Goal: Task Accomplishment & Management: Use online tool/utility

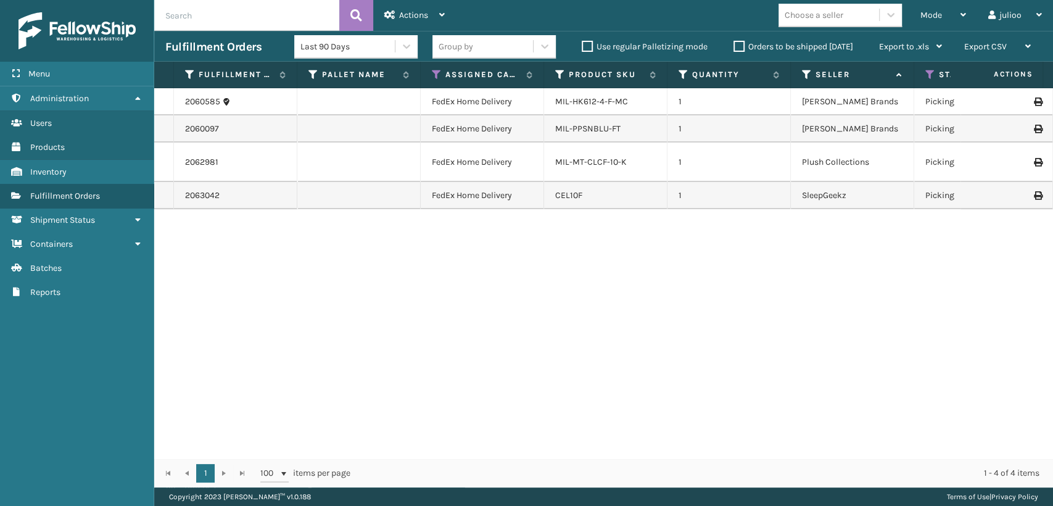
click at [631, 292] on div "2060585 FedEx Home Delivery MIL-HK612-4-F-MC 1 [PERSON_NAME] Brands Picking 472…" at bounding box center [603, 273] width 899 height 370
click at [437, 75] on icon at bounding box center [437, 74] width 10 height 11
click at [406, 14] on span "Actions" at bounding box center [413, 15] width 29 height 10
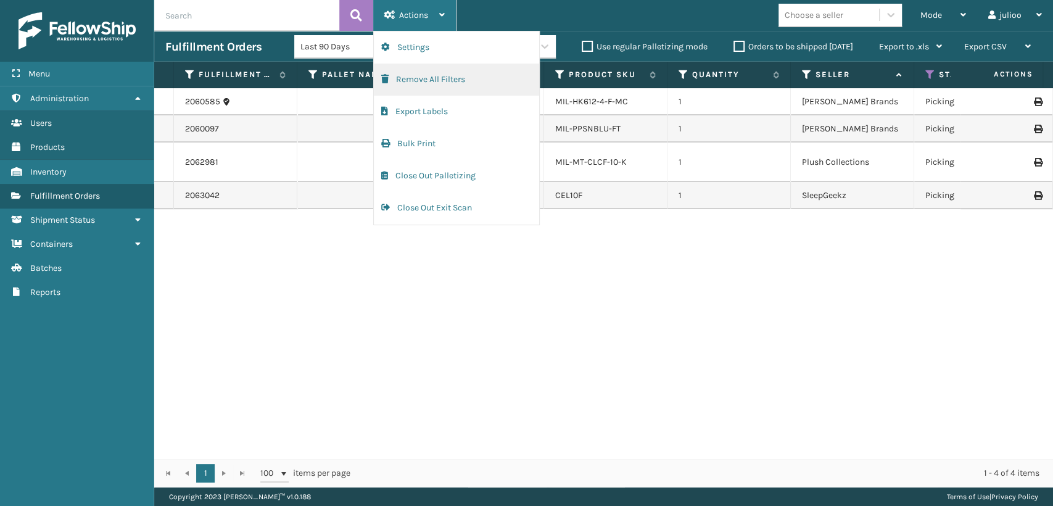
click at [410, 84] on button "Remove All Filters" at bounding box center [456, 80] width 165 height 32
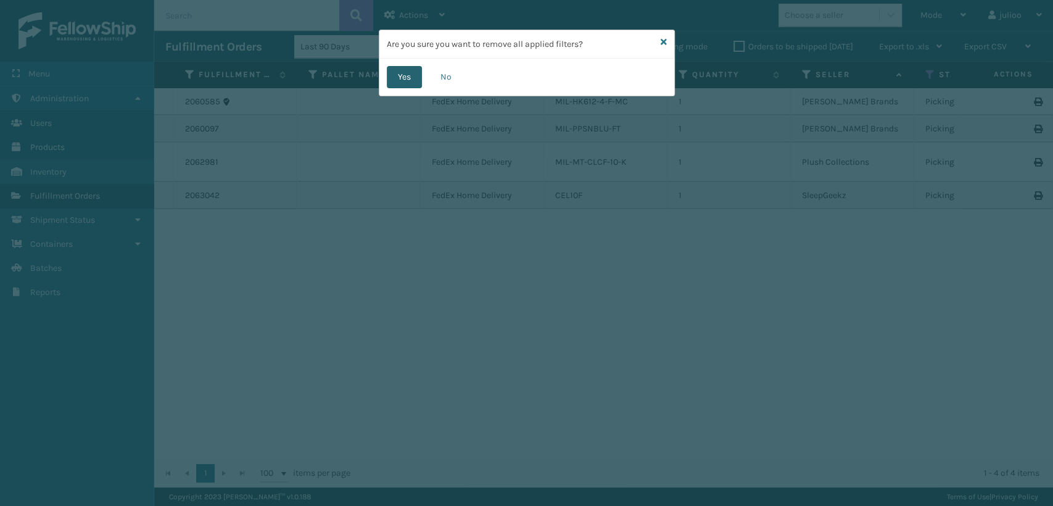
click at [404, 73] on button "Yes" at bounding box center [404, 77] width 35 height 22
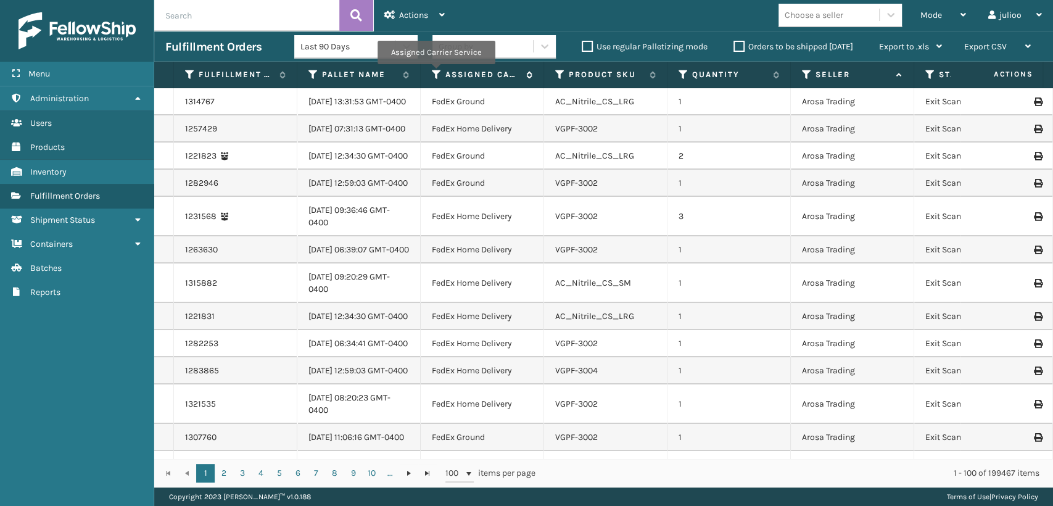
click at [434, 73] on icon at bounding box center [437, 74] width 10 height 11
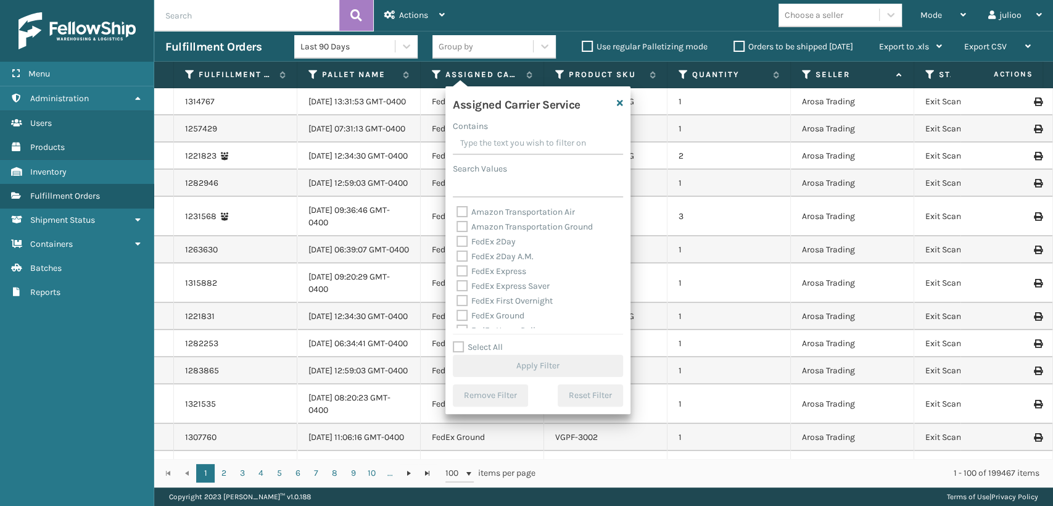
drag, startPoint x: 463, startPoint y: 270, endPoint x: 463, endPoint y: 256, distance: 13.6
click at [463, 270] on label "FedEx Express" at bounding box center [491, 271] width 70 height 10
click at [457, 270] on input "FedEx Express" at bounding box center [456, 268] width 1 height 8
checkbox input "true"
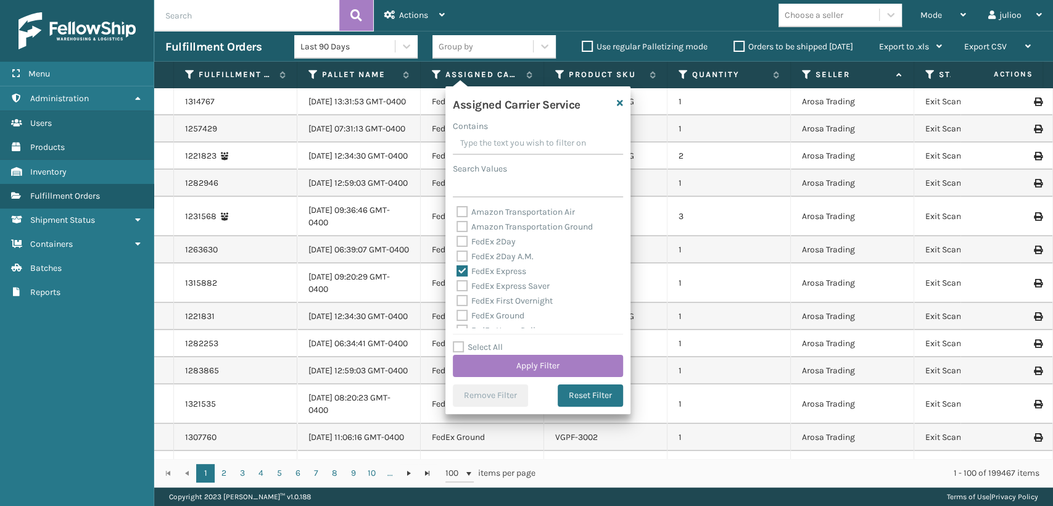
click at [463, 253] on label "FedEx 2Day A.M." at bounding box center [494, 256] width 77 height 10
click at [457, 253] on input "FedEx 2Day A.M." at bounding box center [456, 253] width 1 height 8
checkbox input "true"
click at [463, 234] on div "FedEx 2Day" at bounding box center [537, 241] width 163 height 15
click at [466, 243] on label "FedEx 2Day" at bounding box center [485, 241] width 59 height 10
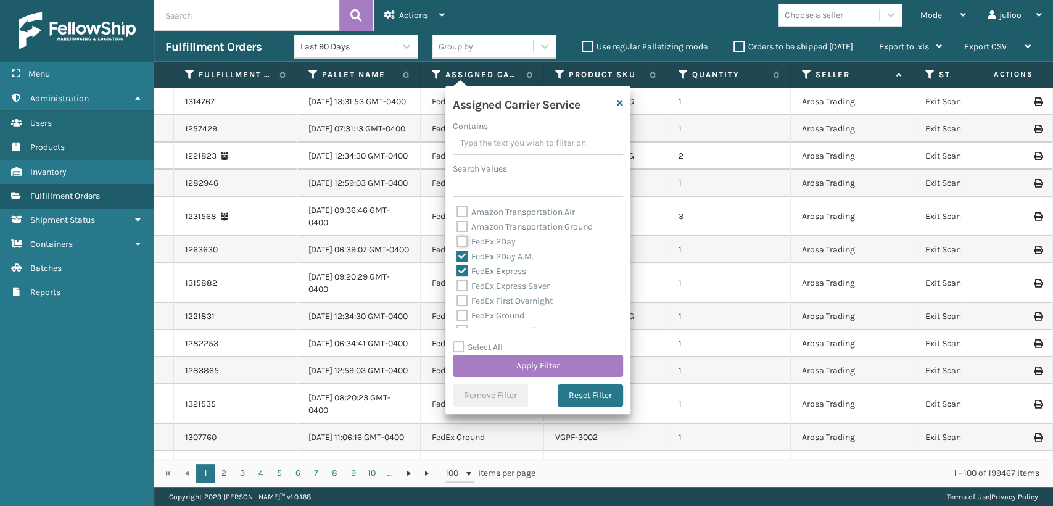
click at [457, 242] on input "FedEx 2Day" at bounding box center [456, 238] width 1 height 8
checkbox input "true"
click at [463, 287] on label "FedEx Express Saver" at bounding box center [502, 286] width 93 height 10
click at [457, 287] on input "FedEx Express Saver" at bounding box center [456, 283] width 1 height 8
checkbox input "true"
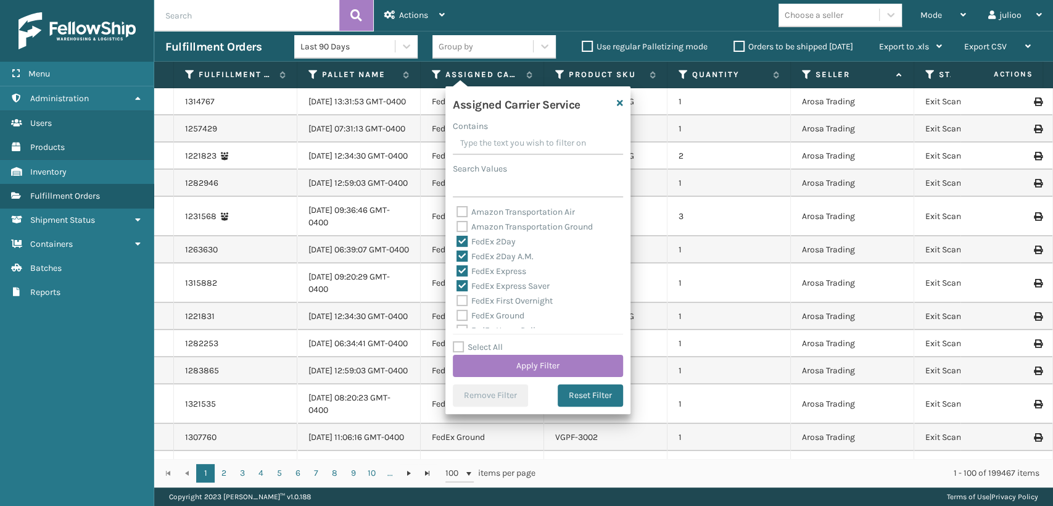
drag, startPoint x: 459, startPoint y: 289, endPoint x: 462, endPoint y: 297, distance: 8.0
click at [461, 297] on div "Amazon Transportation Air Amazon Transportation Ground FedEx 2Day FedEx 2Day A.…" at bounding box center [538, 266] width 170 height 123
click at [464, 302] on label "FedEx First Overnight" at bounding box center [504, 300] width 96 height 10
click at [457, 302] on input "FedEx First Overnight" at bounding box center [456, 298] width 1 height 8
checkbox input "true"
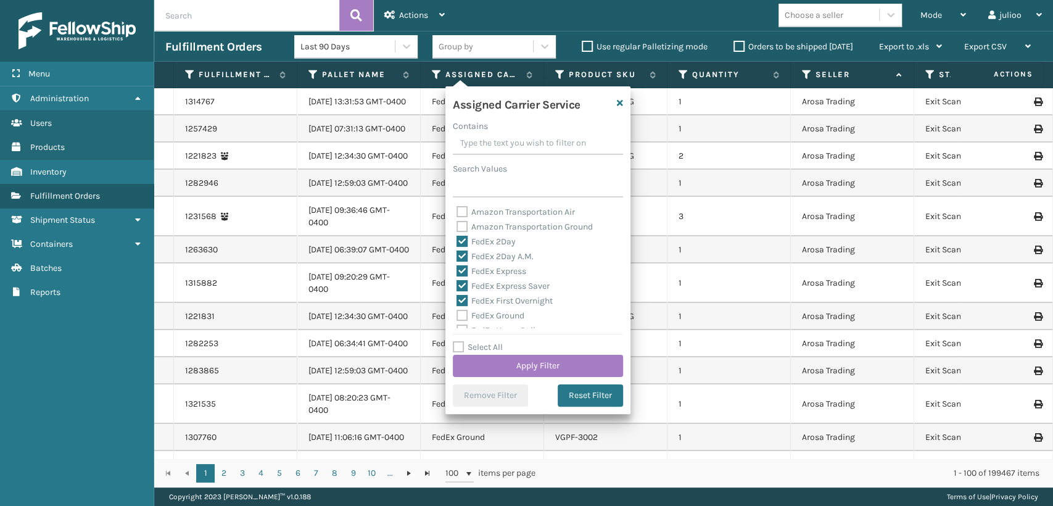
click at [456, 318] on label "FedEx Ground" at bounding box center [490, 315] width 68 height 10
click at [456, 316] on input "FedEx Ground" at bounding box center [456, 312] width 1 height 8
checkbox input "true"
click at [458, 284] on div "FedEx SmartPost" at bounding box center [537, 291] width 163 height 15
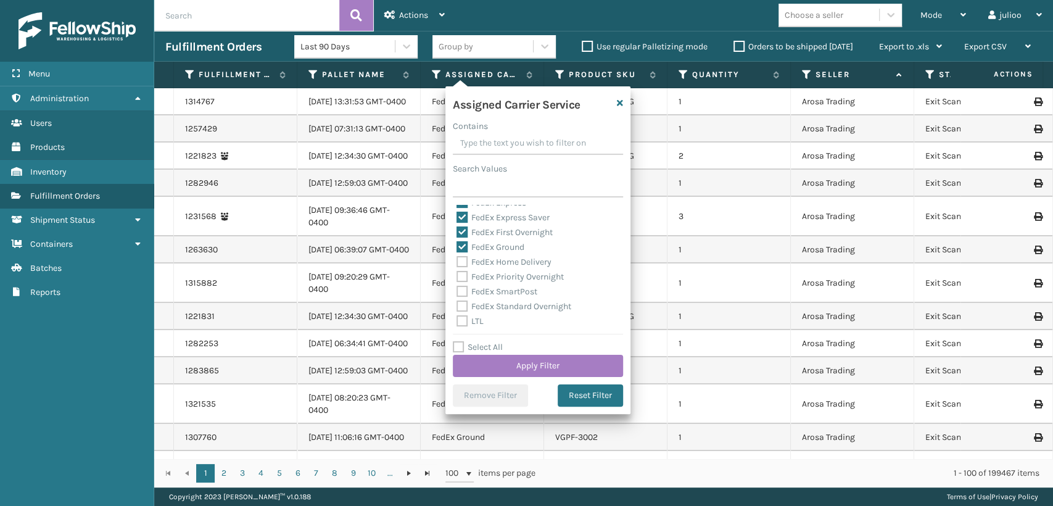
click at [458, 315] on div "LTL" at bounding box center [537, 321] width 163 height 15
click at [461, 305] on label "FedEx Standard Overnight" at bounding box center [513, 306] width 115 height 10
click at [457, 305] on input "FedEx Standard Overnight" at bounding box center [456, 303] width 1 height 8
checkbox input "true"
click at [468, 282] on div "FedEx Priority Overnight" at bounding box center [537, 277] width 163 height 15
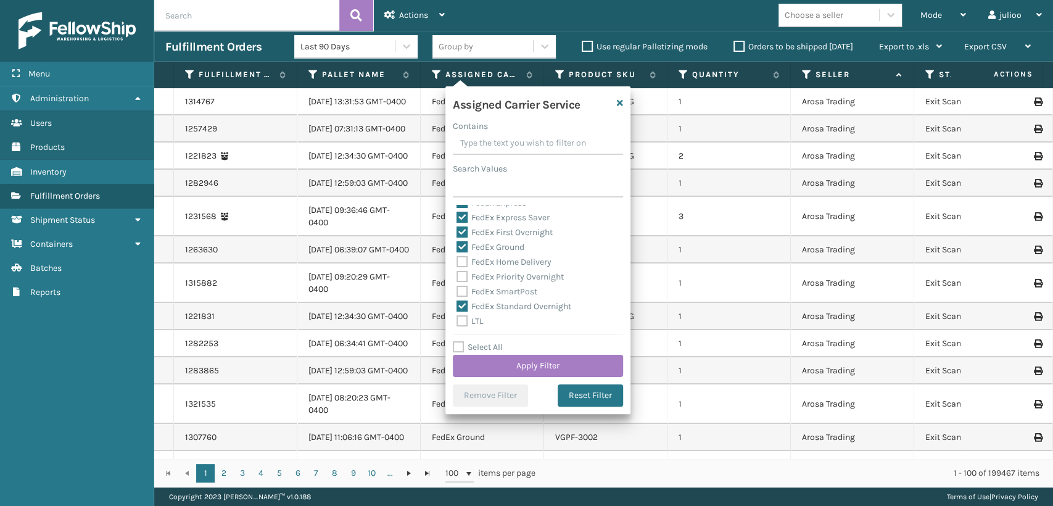
click at [468, 293] on label "FedEx SmartPost" at bounding box center [496, 291] width 81 height 10
click at [457, 292] on input "FedEx SmartPost" at bounding box center [456, 288] width 1 height 8
checkbox input "true"
click at [462, 281] on label "FedEx Priority Overnight" at bounding box center [509, 276] width 107 height 10
click at [457, 278] on input "FedEx Priority Overnight" at bounding box center [456, 274] width 1 height 8
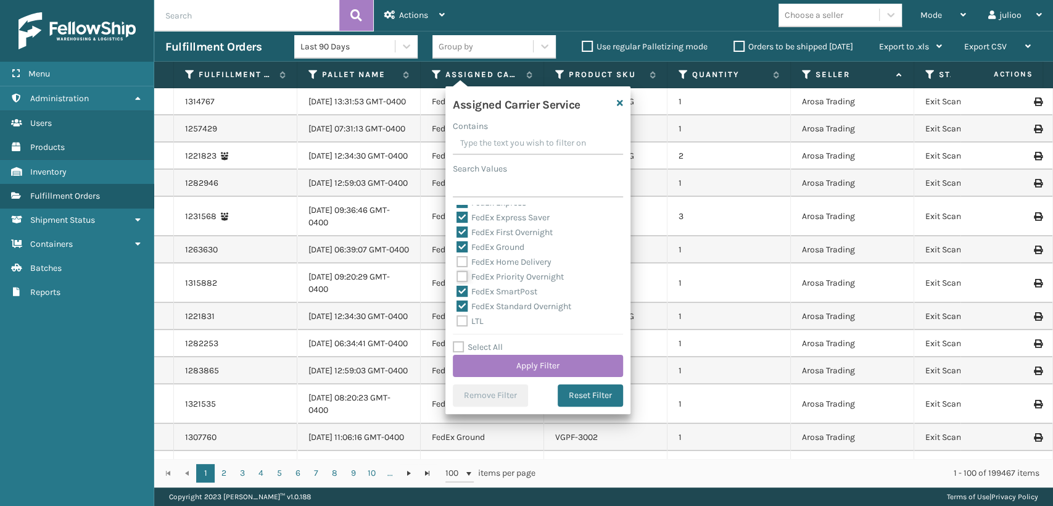
checkbox input "true"
click at [462, 253] on div "FedEx Ground" at bounding box center [537, 247] width 163 height 15
drag, startPoint x: 464, startPoint y: 259, endPoint x: 484, endPoint y: 332, distance: 75.8
click at [466, 263] on label "FedEx Home Delivery" at bounding box center [503, 262] width 95 height 10
click at [457, 263] on input "FedEx Home Delivery" at bounding box center [456, 259] width 1 height 8
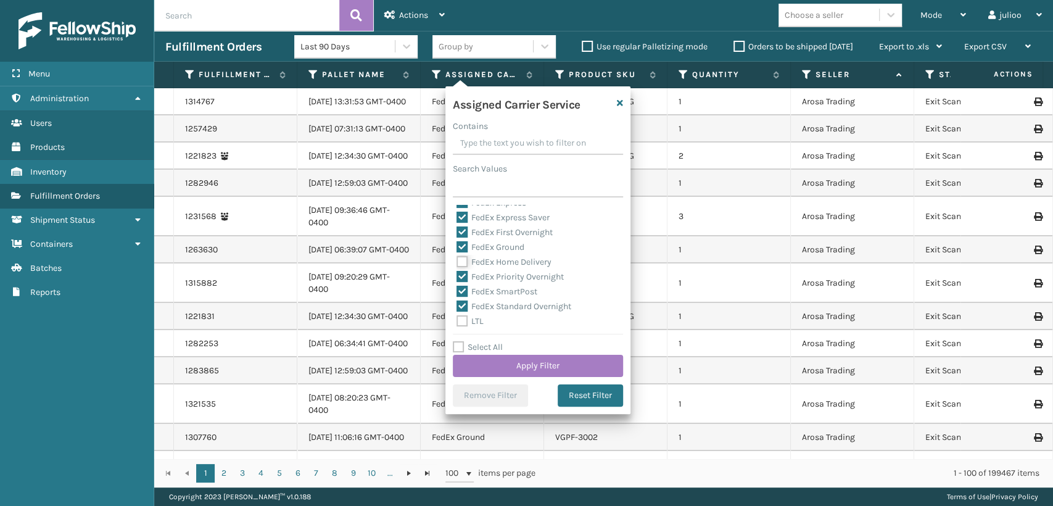
checkbox input "true"
click at [493, 371] on button "Apply Filter" at bounding box center [538, 366] width 170 height 22
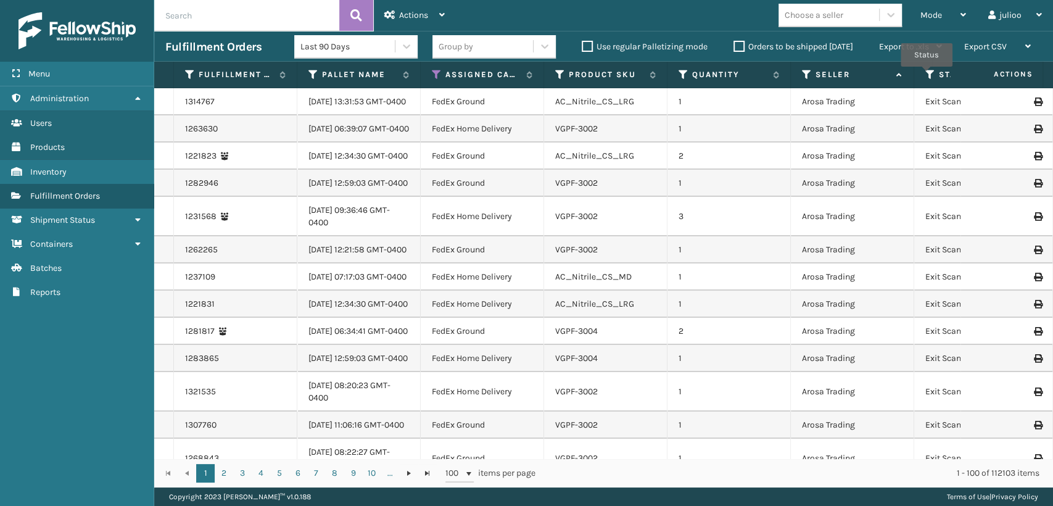
click at [927, 75] on icon at bounding box center [930, 74] width 10 height 11
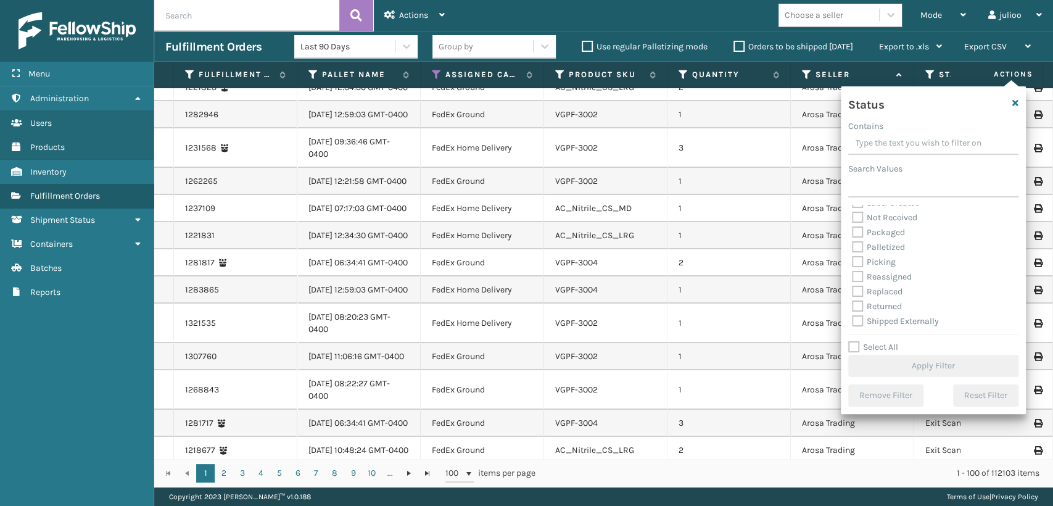
click at [856, 262] on label "Picking" at bounding box center [874, 262] width 44 height 10
click at [852, 262] on input "Picking" at bounding box center [852, 259] width 1 height 8
checkbox input "true"
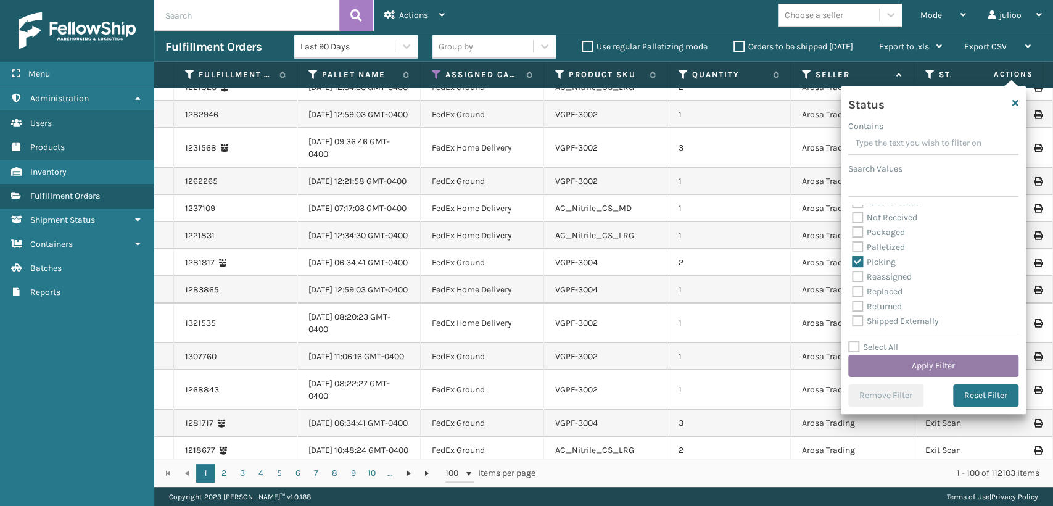
click at [889, 361] on button "Apply Filter" at bounding box center [933, 366] width 170 height 22
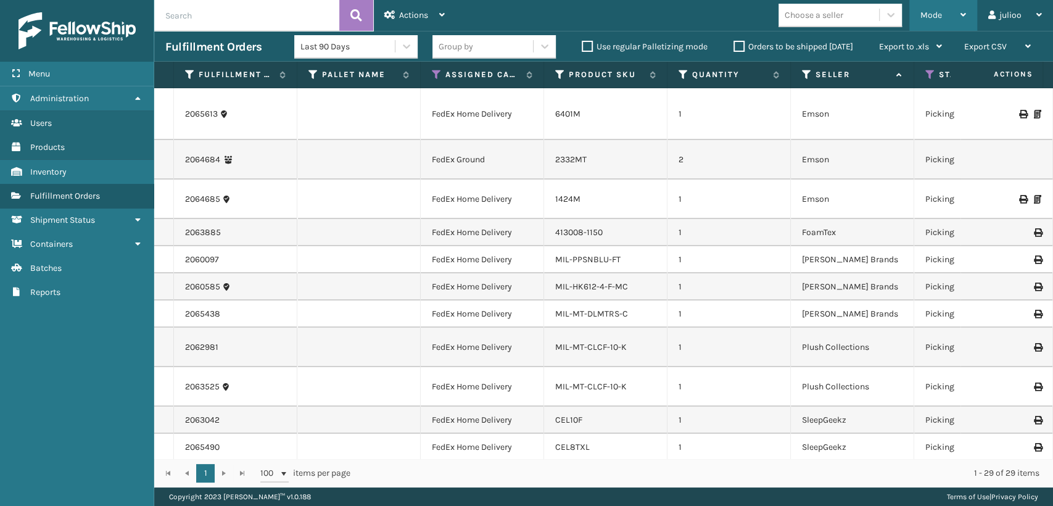
click at [920, 20] on span "Mode" at bounding box center [931, 15] width 22 height 10
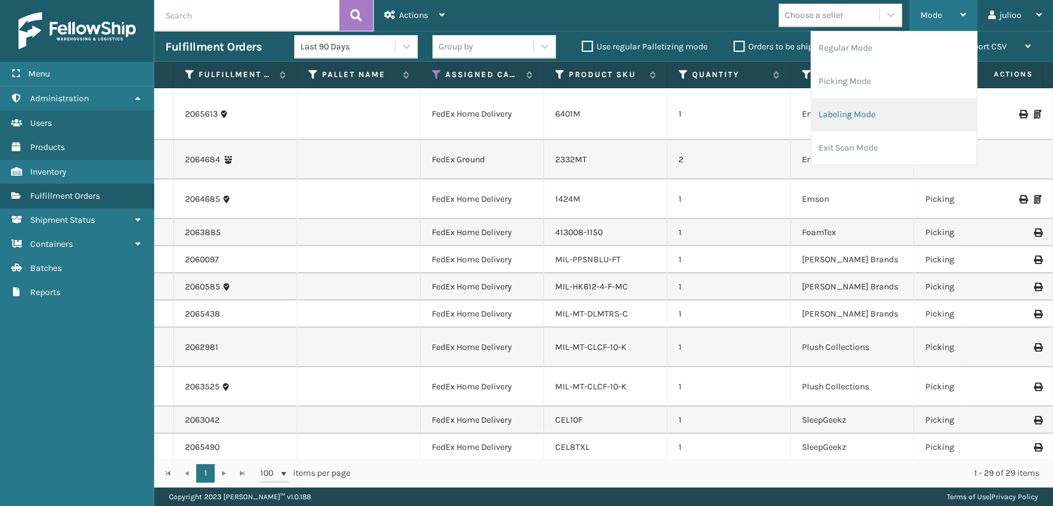
click at [839, 119] on li "Labeling Mode" at bounding box center [893, 114] width 165 height 33
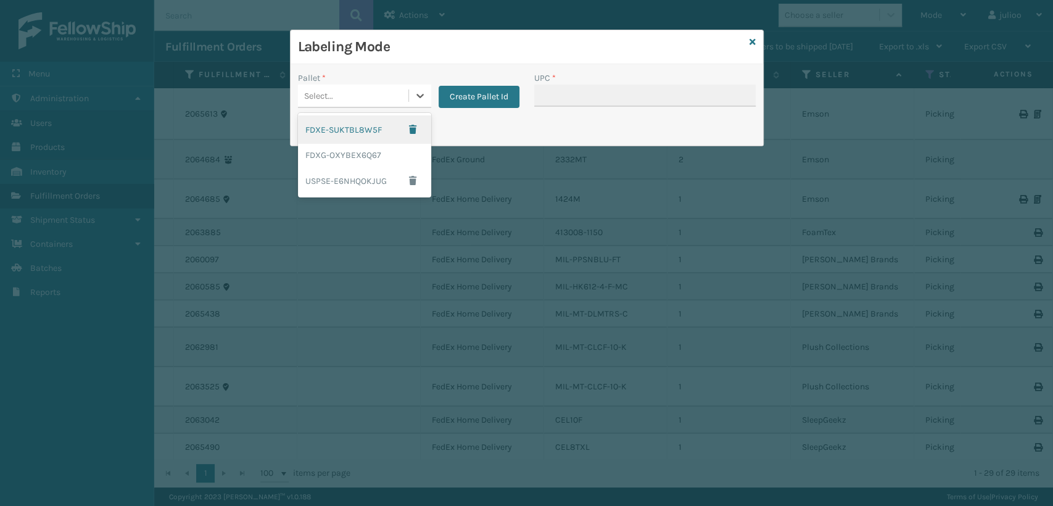
click at [352, 95] on div "Select..." at bounding box center [353, 96] width 110 height 20
click at [369, 167] on div "USPSE-E6NHQOKJUG" at bounding box center [364, 181] width 133 height 28
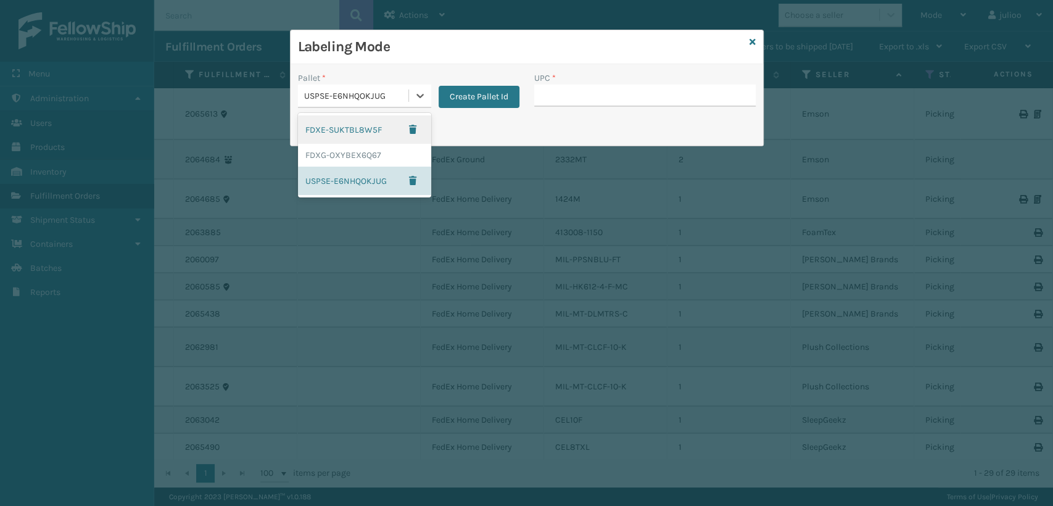
drag, startPoint x: 374, startPoint y: 94, endPoint x: 380, endPoint y: 136, distance: 42.4
click at [379, 104] on div "USPSE-E6NHQOKJUG" at bounding box center [353, 96] width 110 height 20
click at [372, 155] on div "FDXG-OXYBEX6Q67" at bounding box center [364, 155] width 133 height 23
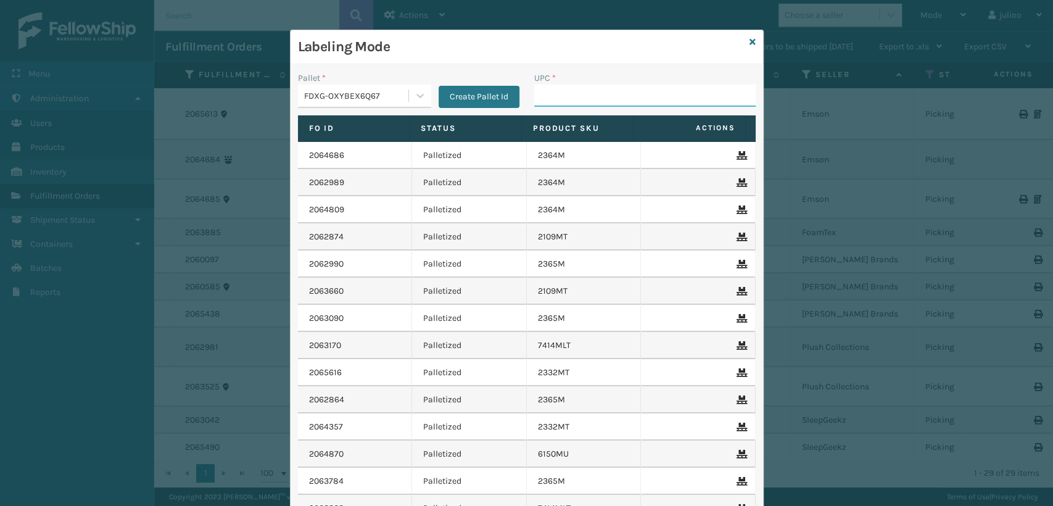
click at [559, 94] on input "UPC *" at bounding box center [644, 95] width 221 height 22
click at [471, 90] on button "Create Pallet Id" at bounding box center [479, 97] width 81 height 22
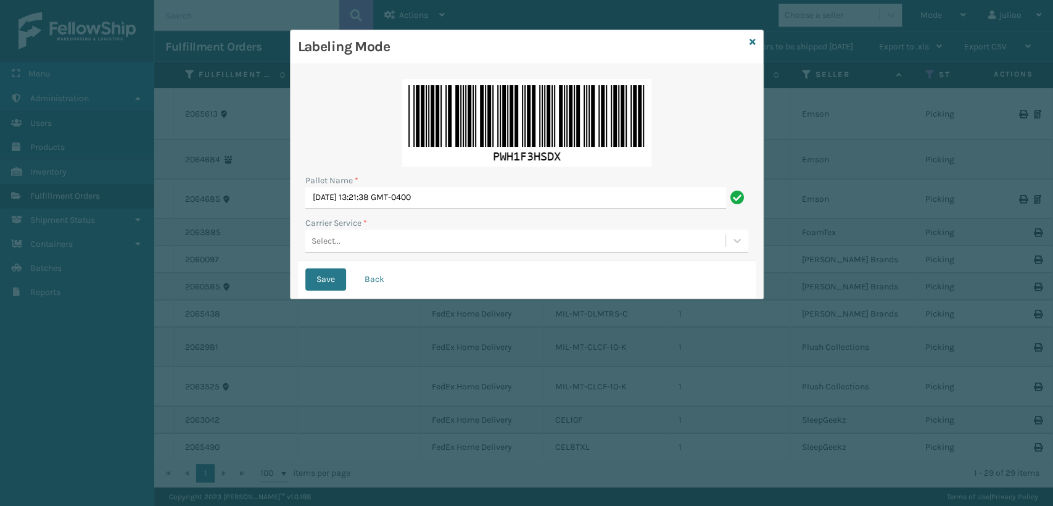
click at [360, 247] on div "Select..." at bounding box center [515, 241] width 420 height 20
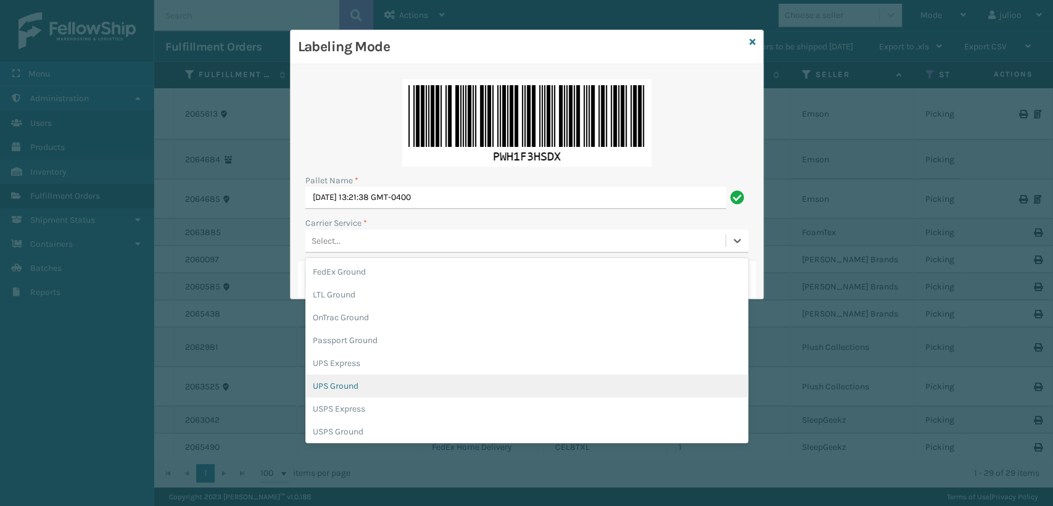
click at [344, 387] on div "UPS Ground" at bounding box center [526, 385] width 443 height 23
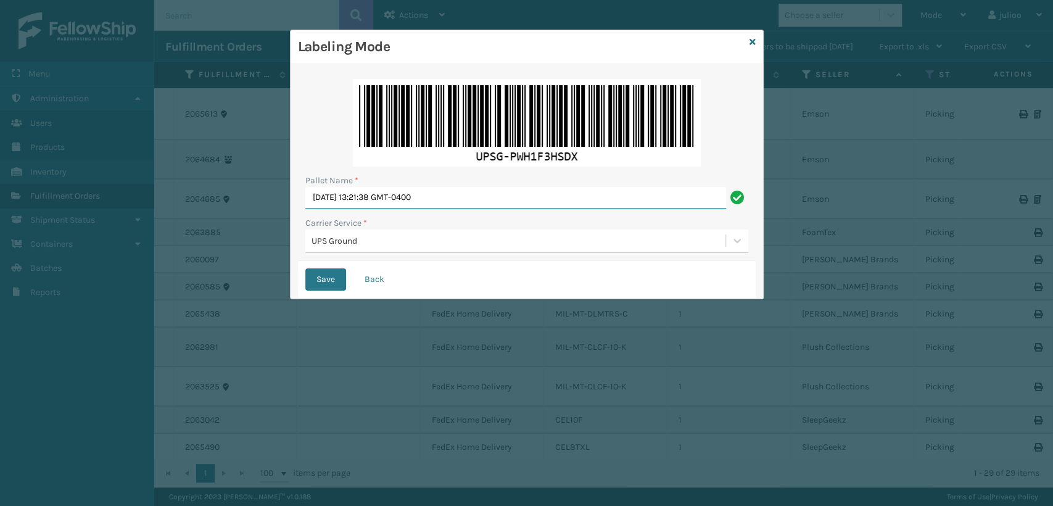
drag, startPoint x: 459, startPoint y: 205, endPoint x: 296, endPoint y: 227, distance: 164.3
click at [296, 227] on div "Pallet Name * [DATE] 13:21:38 GMT-0400 Carrier Service * UPS Ground Save Back" at bounding box center [526, 181] width 472 height 234
type input "CTLZ5391683"
click at [305, 268] on button "Save" at bounding box center [325, 279] width 41 height 22
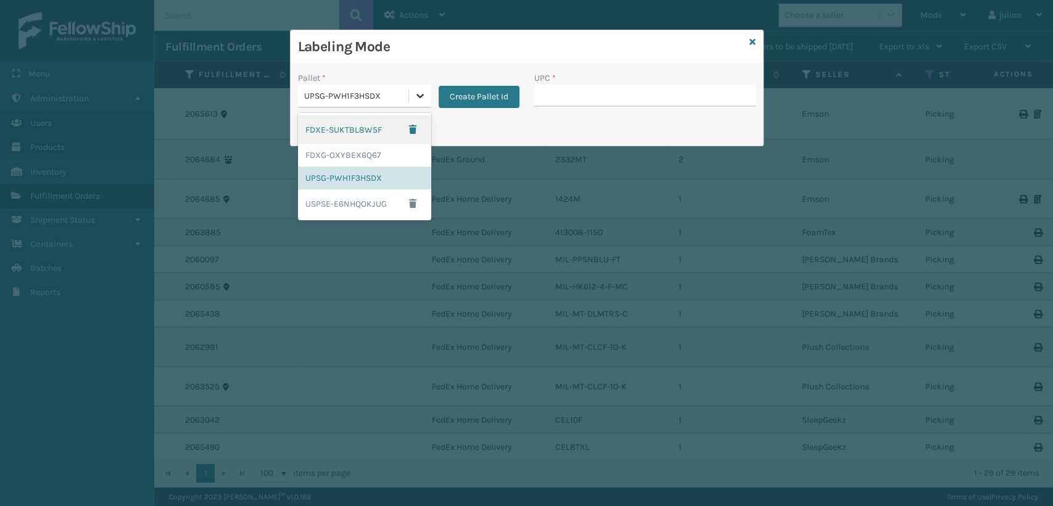
click at [423, 91] on icon at bounding box center [420, 95] width 12 height 12
click at [404, 154] on div "FDXG-OXYBEX6Q67" at bounding box center [364, 155] width 133 height 23
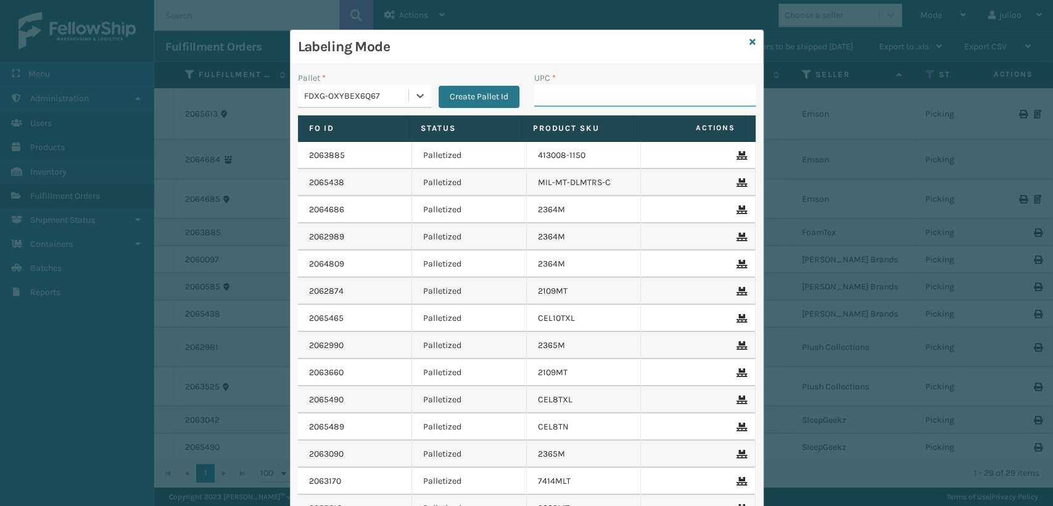
drag, startPoint x: 543, startPoint y: 101, endPoint x: 518, endPoint y: 103, distance: 24.7
click at [527, 103] on div "UPC *" at bounding box center [645, 94] width 236 height 44
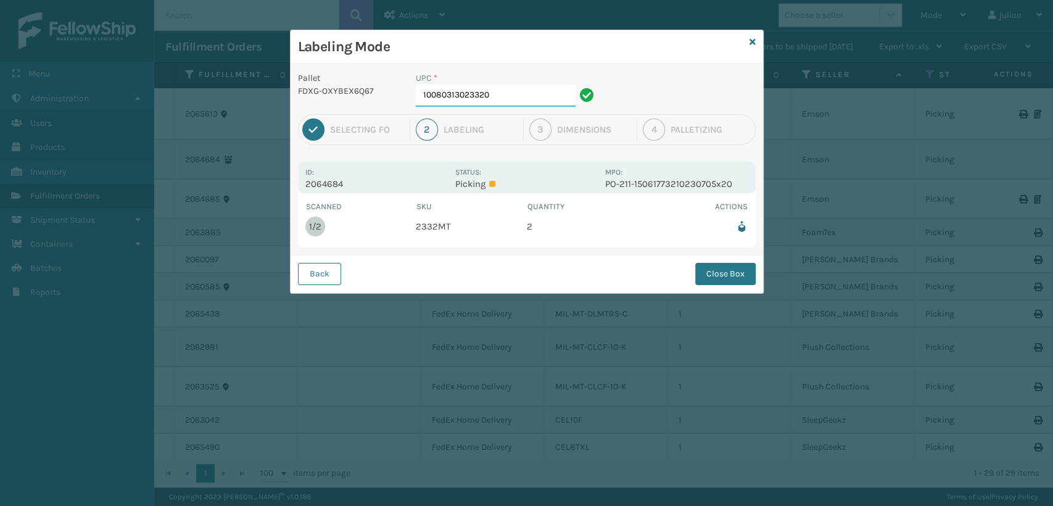
click at [519, 101] on input "10080313023320" at bounding box center [496, 95] width 160 height 22
click at [734, 271] on button "Close Box" at bounding box center [725, 274] width 60 height 22
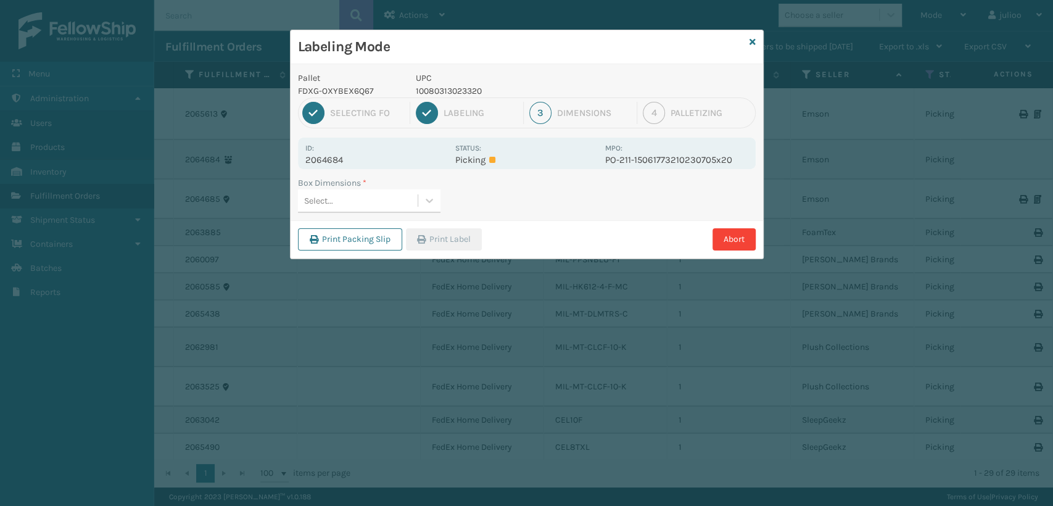
click at [368, 205] on div "Select..." at bounding box center [358, 201] width 120 height 20
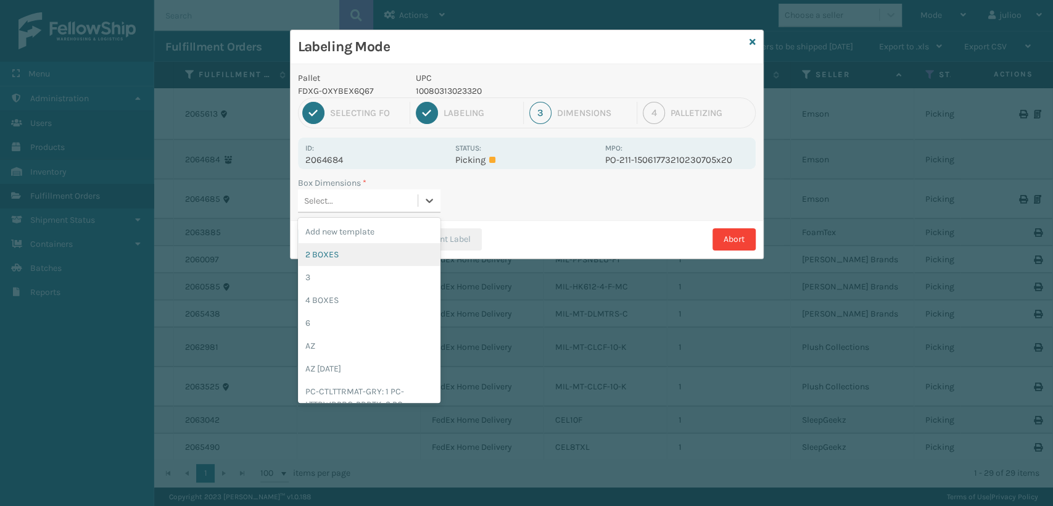
click at [324, 258] on div "2 BOXES" at bounding box center [369, 254] width 142 height 23
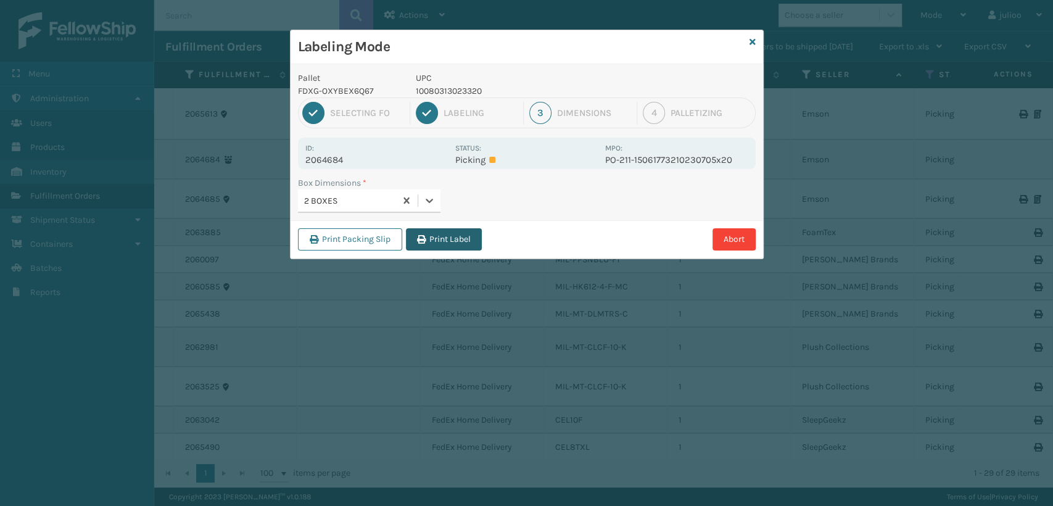
click at [432, 244] on button "Print Label" at bounding box center [444, 239] width 76 height 22
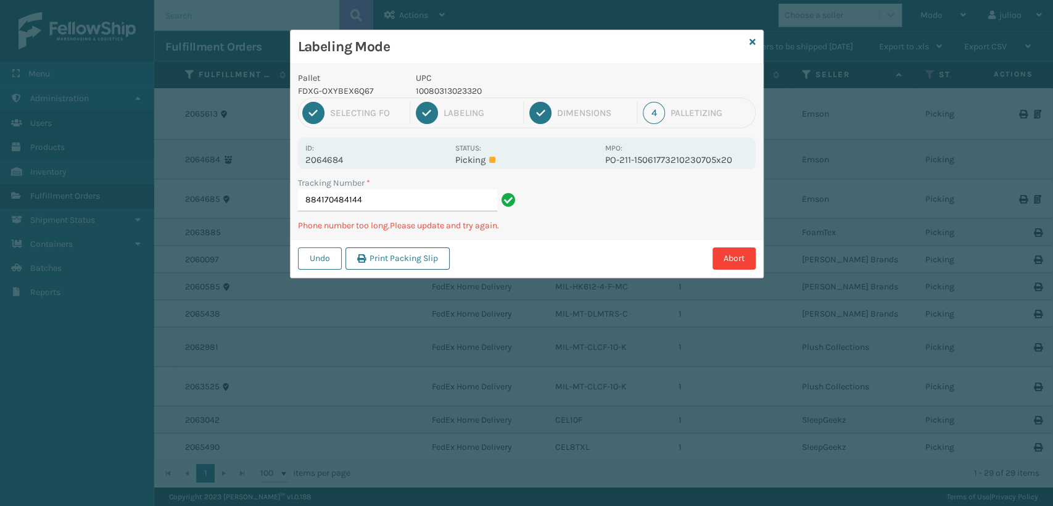
click at [374, 258] on button "Print Packing Slip" at bounding box center [397, 258] width 104 height 22
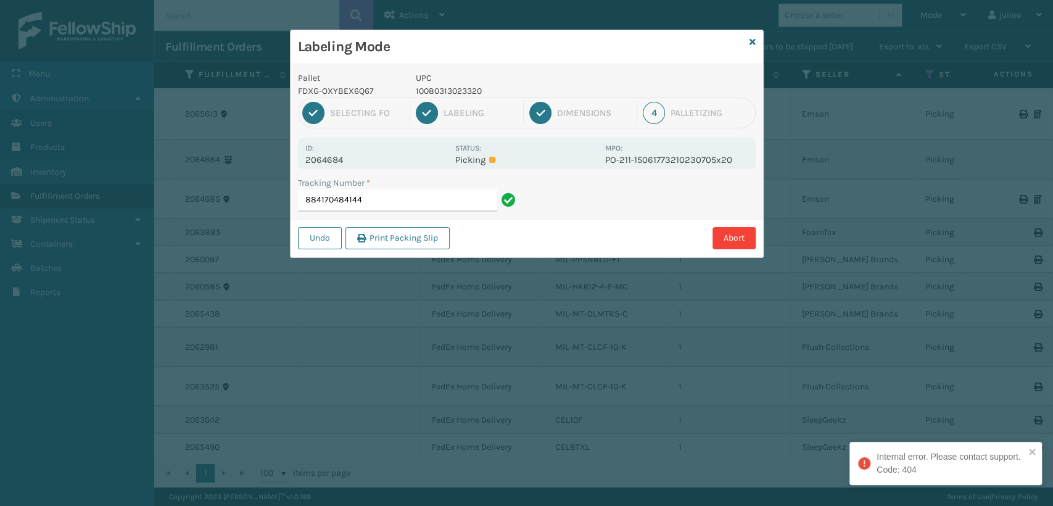
click at [382, 199] on input "884170484144" at bounding box center [397, 200] width 199 height 22
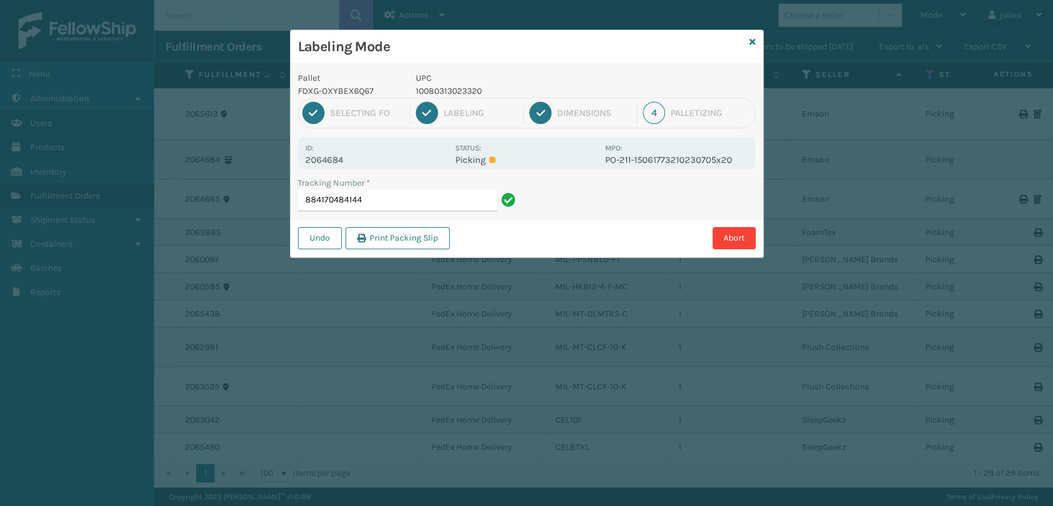
click at [407, 200] on input "884170484144" at bounding box center [397, 200] width 199 height 22
click at [652, 110] on div "4" at bounding box center [654, 113] width 22 height 22
click at [394, 203] on input "884170484144" at bounding box center [397, 200] width 199 height 22
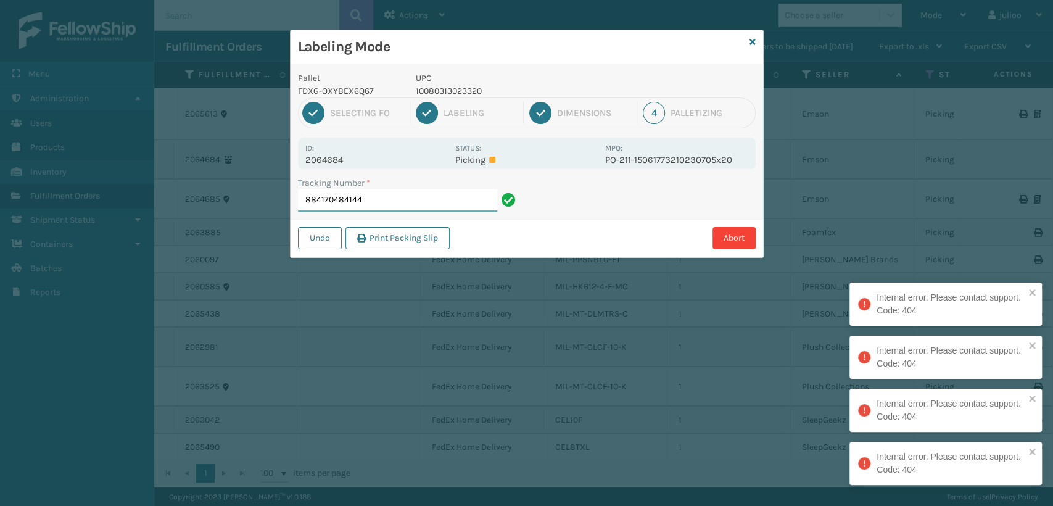
click at [394, 203] on input "884170484144" at bounding box center [397, 200] width 199 height 22
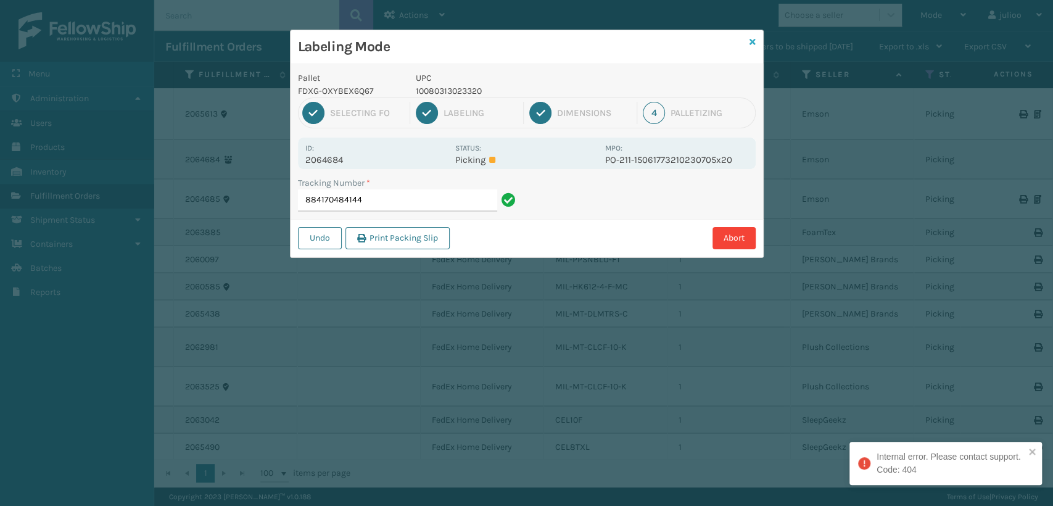
click at [749, 40] on icon at bounding box center [752, 42] width 6 height 9
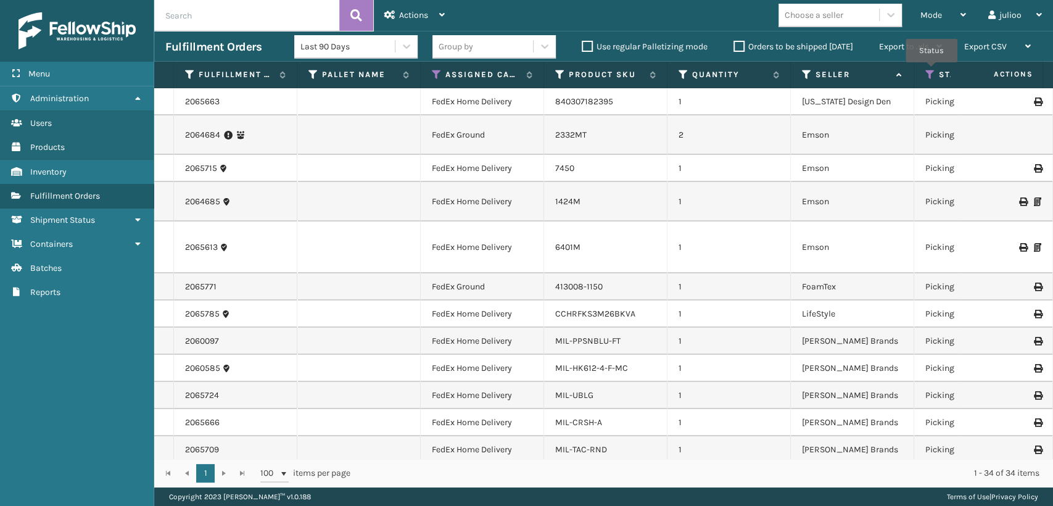
click at [931, 71] on icon at bounding box center [930, 74] width 10 height 11
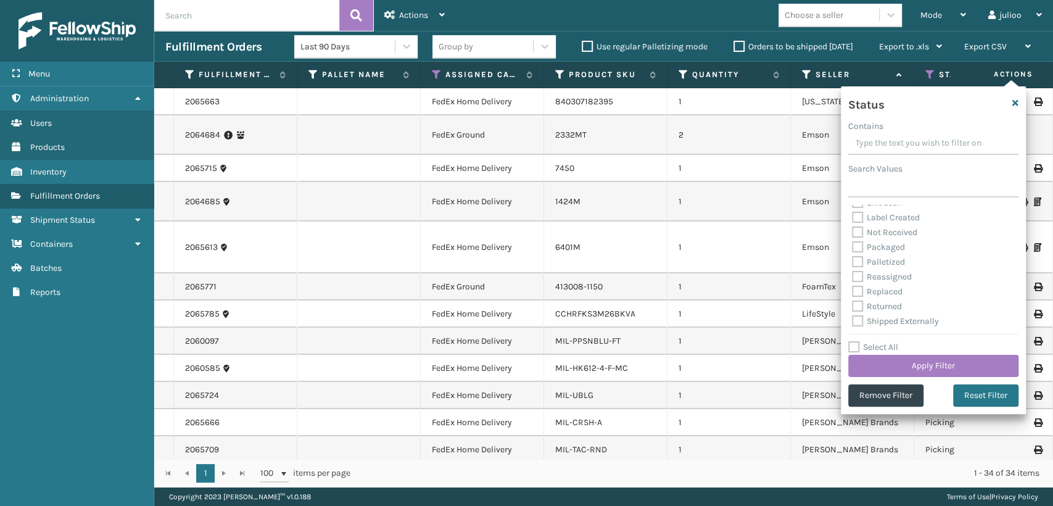
click at [862, 259] on label "Palletized" at bounding box center [878, 262] width 53 height 10
click at [852, 259] on input "Palletized" at bounding box center [852, 259] width 1 height 8
checkbox input "true"
click at [902, 368] on button "Apply Filter" at bounding box center [933, 366] width 170 height 22
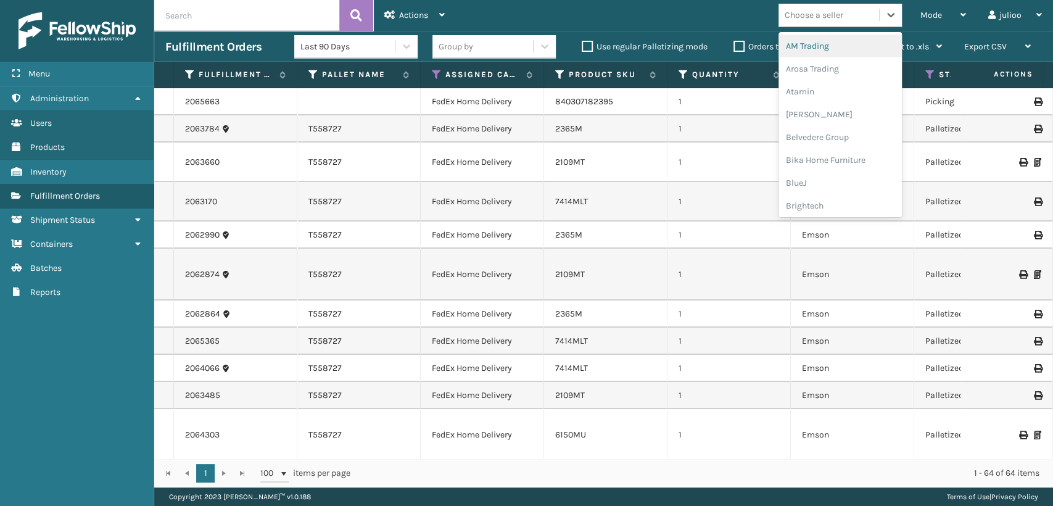
drag, startPoint x: 895, startPoint y: 11, endPoint x: 801, endPoint y: 33, distance: 96.8
click at [886, 12] on icon at bounding box center [890, 15] width 12 height 12
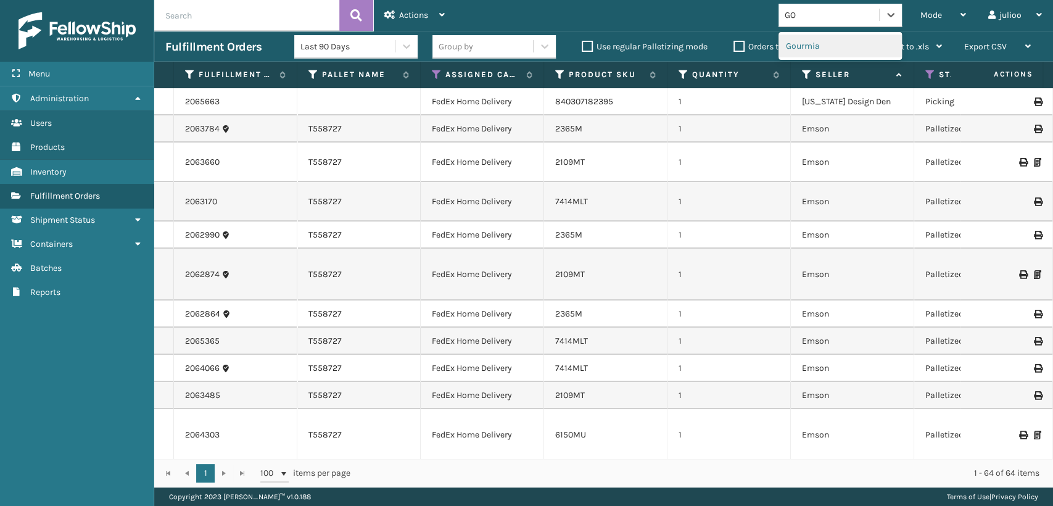
type input "G"
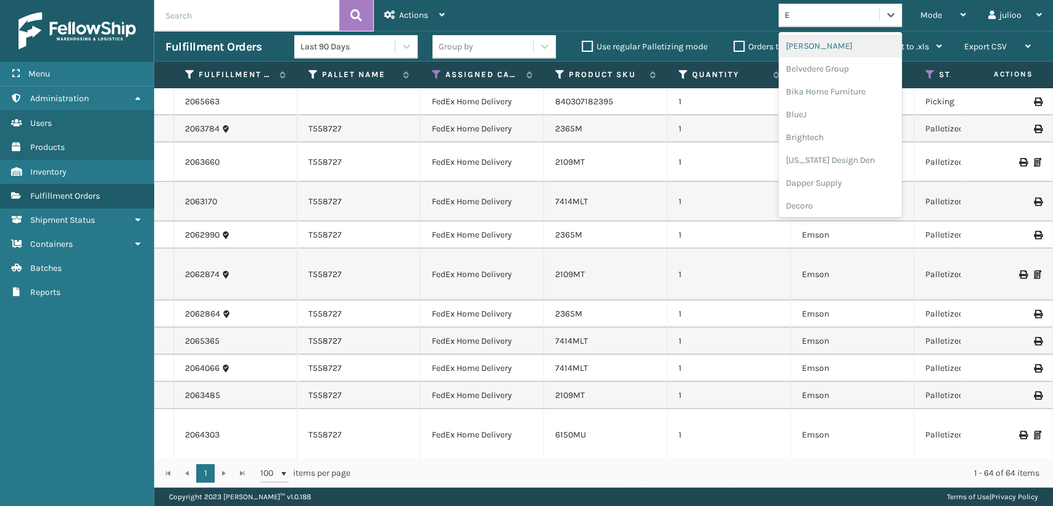
type input "EM"
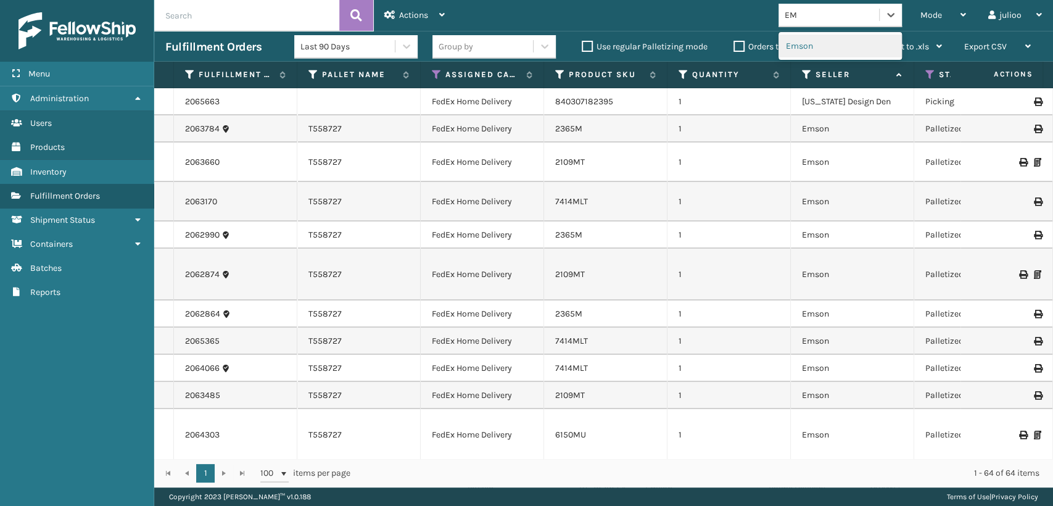
click at [800, 50] on div "Emson" at bounding box center [839, 46] width 123 height 23
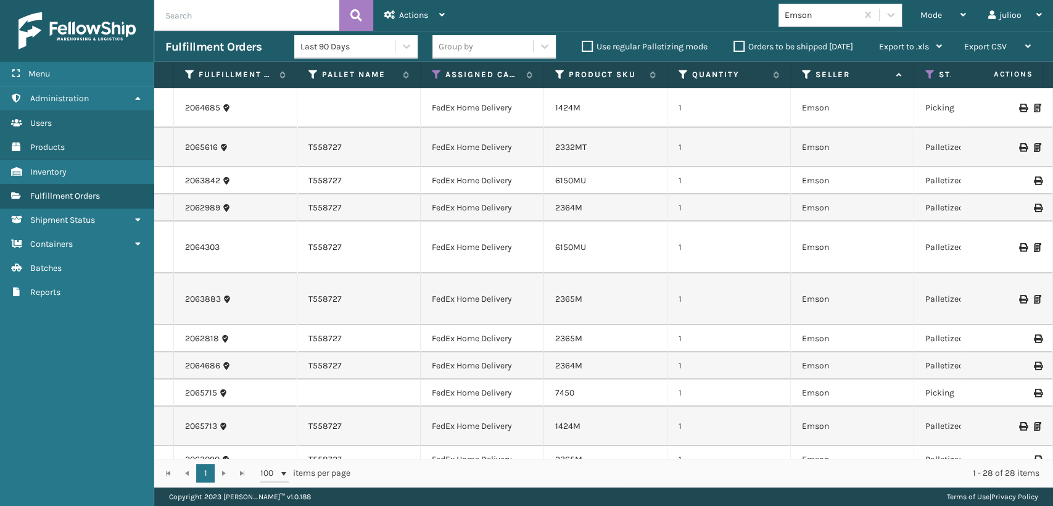
click at [609, 152] on div "2332MT" at bounding box center [605, 147] width 101 height 12
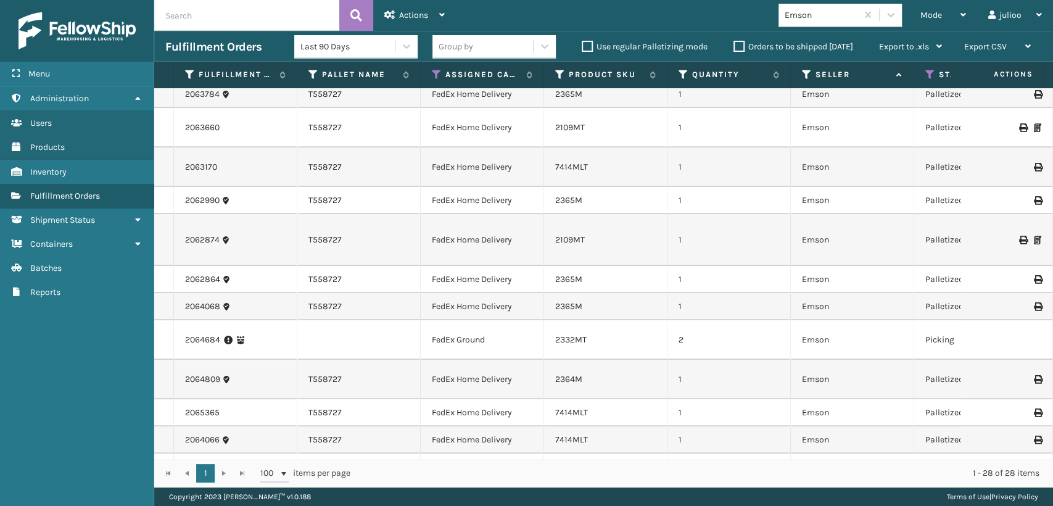
scroll to position [479, 0]
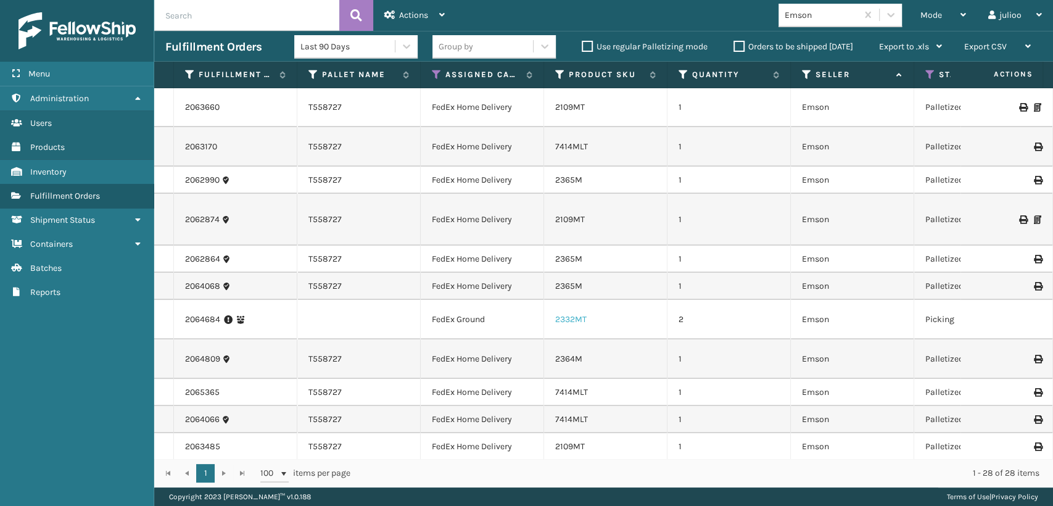
click at [575, 317] on link "2332MT" at bounding box center [570, 319] width 31 height 10
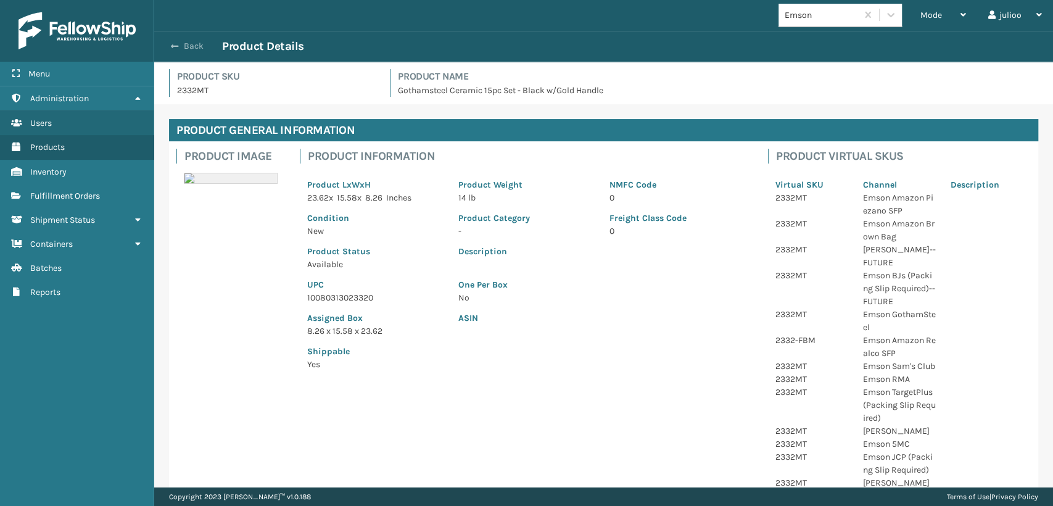
click at [178, 49] on span "button" at bounding box center [174, 46] width 7 height 9
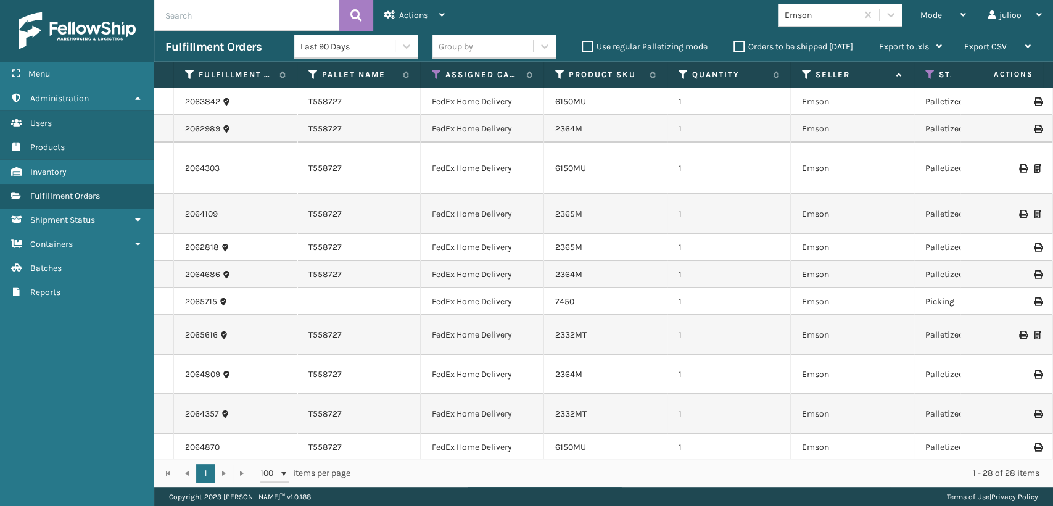
click at [1019, 332] on icon at bounding box center [1022, 335] width 7 height 9
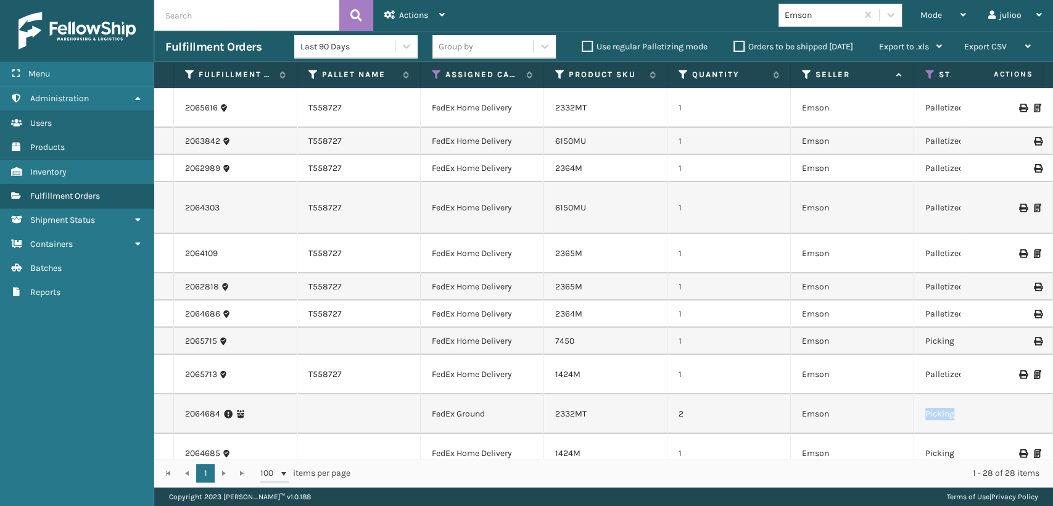
drag, startPoint x: 994, startPoint y: 421, endPoint x: 895, endPoint y: 429, distance: 99.6
click at [895, 429] on tr "2064684 FedEx Ground 2332MT 2 Emson Picking PO-211-15061773210230705x20 Fellows…" at bounding box center [950, 413] width 1592 height 39
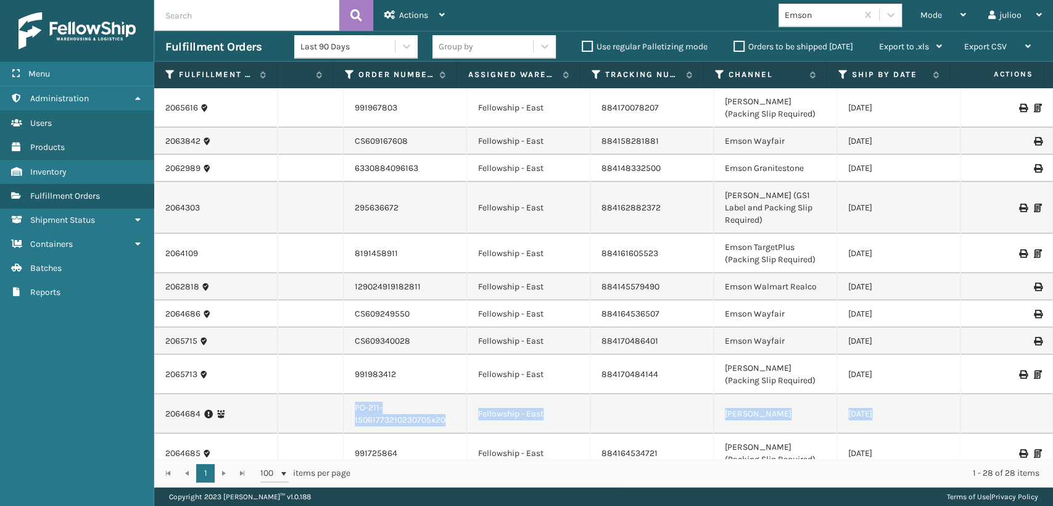
click at [850, 470] on div "1 - 28 of 28 items" at bounding box center [704, 473] width 672 height 12
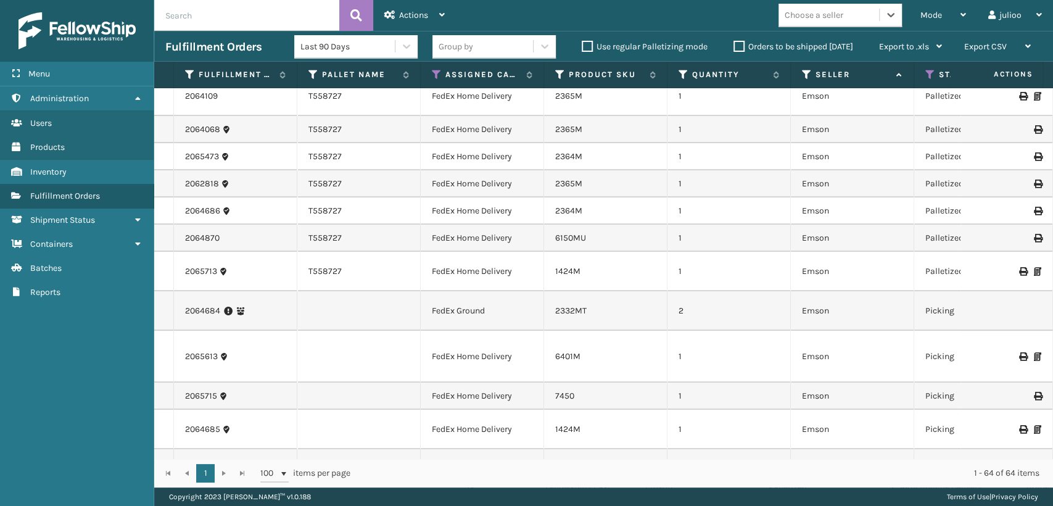
scroll to position [617, 0]
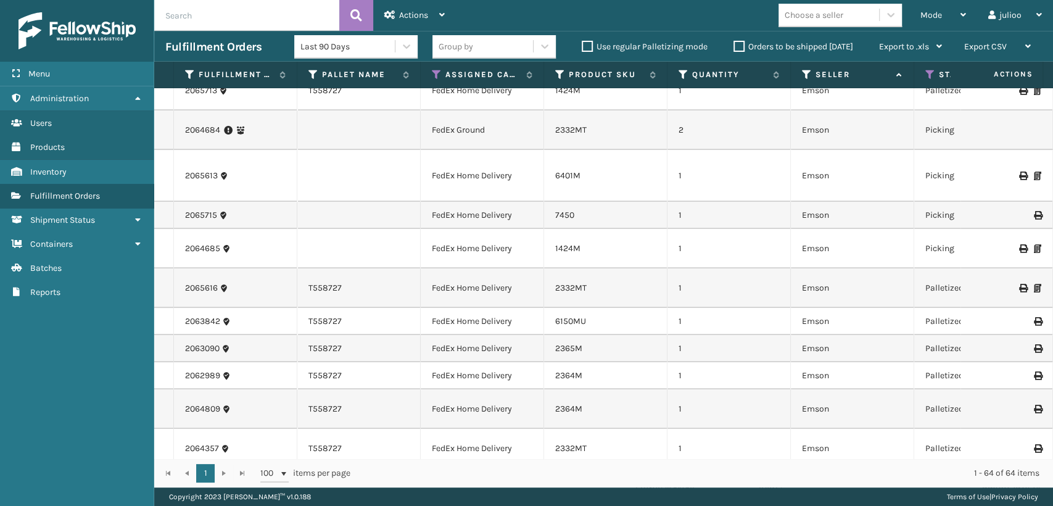
click at [685, 136] on td "2" at bounding box center [728, 129] width 123 height 39
click at [915, 128] on td "Picking" at bounding box center [975, 129] width 123 height 39
click at [561, 130] on link "2332MT" at bounding box center [570, 130] width 31 height 10
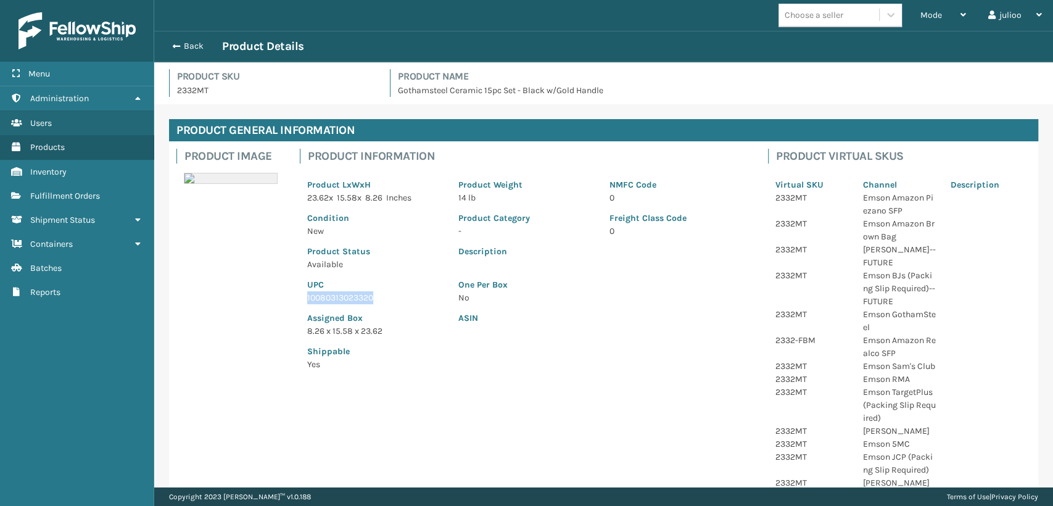
drag, startPoint x: 381, startPoint y: 299, endPoint x: 242, endPoint y: 302, distance: 139.4
copy p "10080313023320"
click at [173, 45] on span "button" at bounding box center [174, 46] width 7 height 9
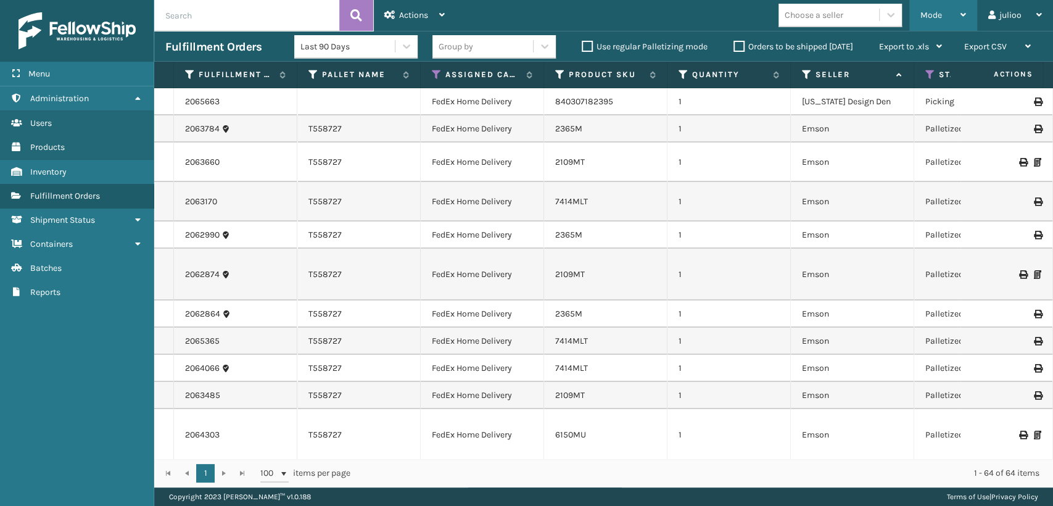
click at [923, 13] on span "Mode" at bounding box center [931, 15] width 22 height 10
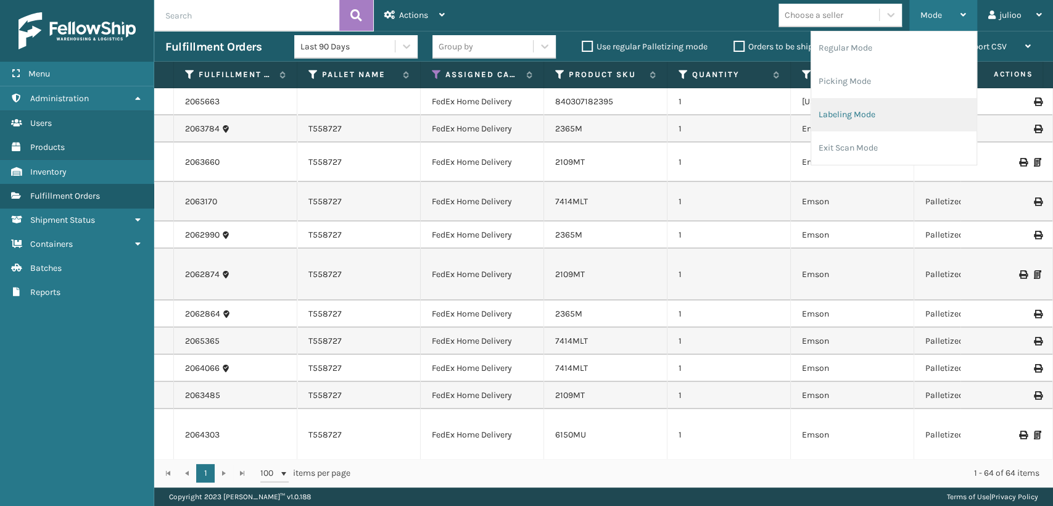
click at [830, 121] on li "Labeling Mode" at bounding box center [893, 114] width 165 height 33
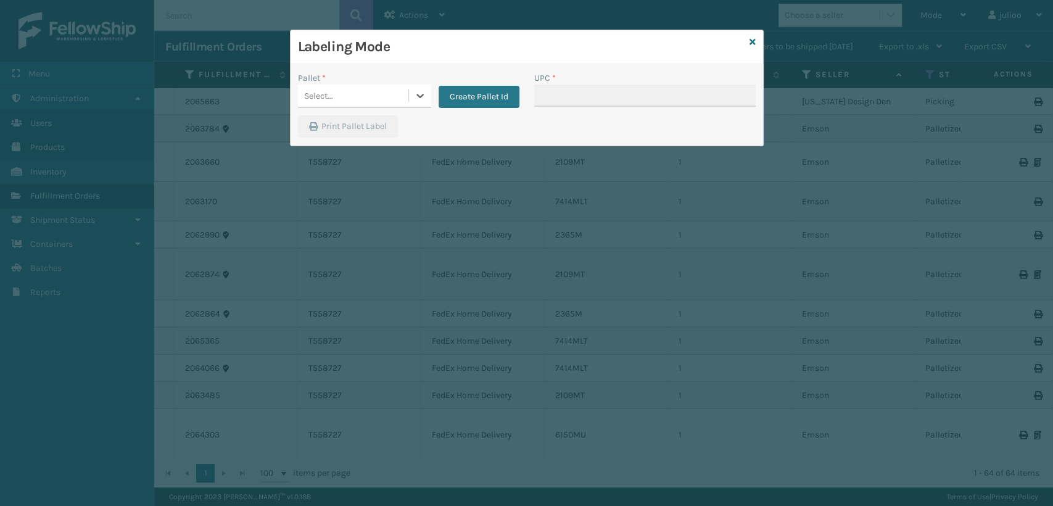
click at [351, 95] on div "Select..." at bounding box center [353, 96] width 110 height 20
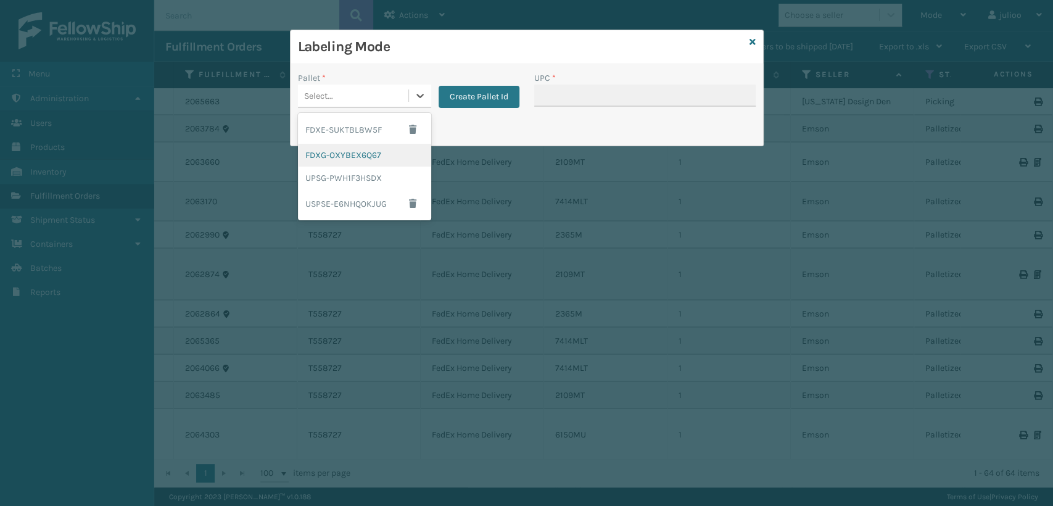
click at [342, 158] on div "FDXG-OXYBEX6Q67" at bounding box center [364, 155] width 133 height 23
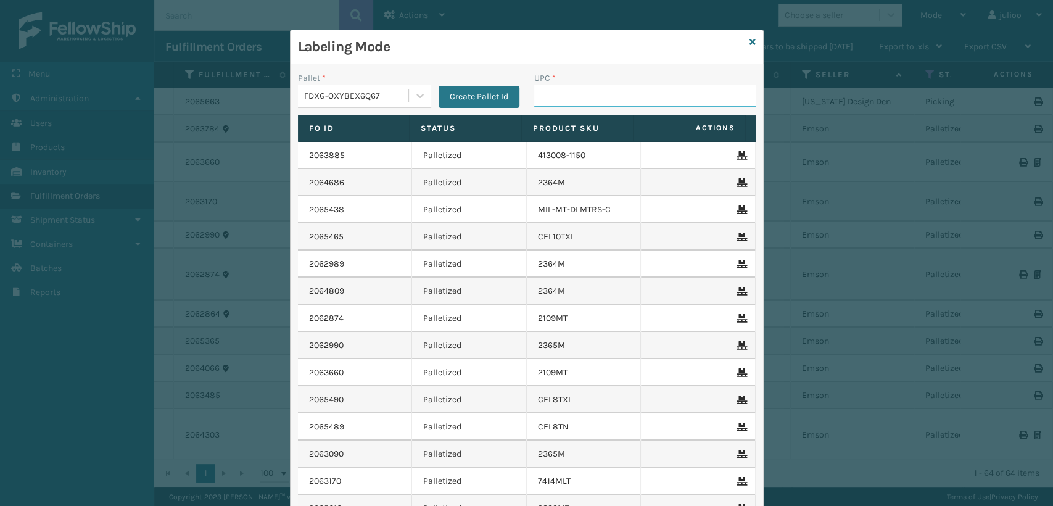
click at [535, 95] on input "UPC *" at bounding box center [644, 95] width 221 height 22
paste input "10080313023320"
type input "10080313023320"
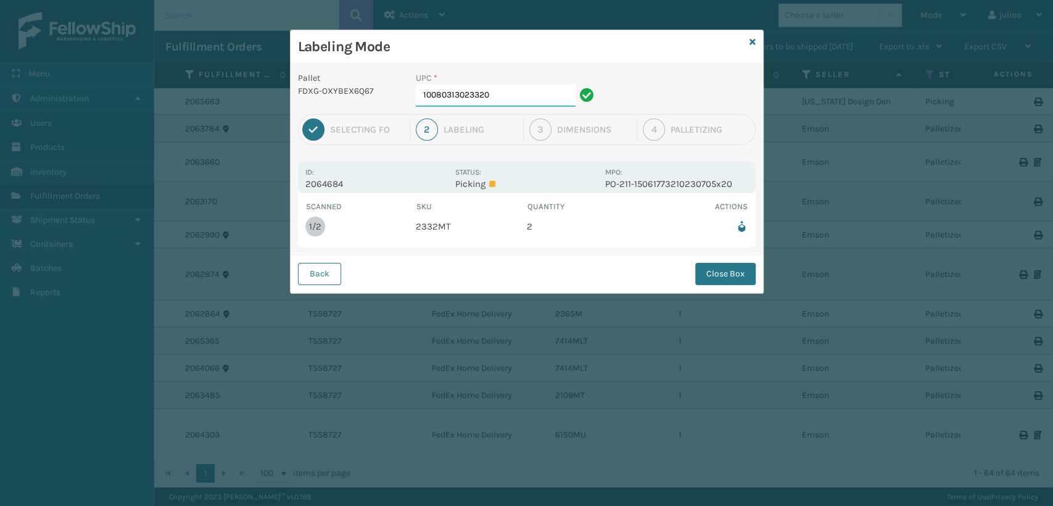
click at [504, 98] on input "10080313023320" at bounding box center [496, 95] width 160 height 22
click at [733, 270] on button "Close Box" at bounding box center [725, 274] width 60 height 22
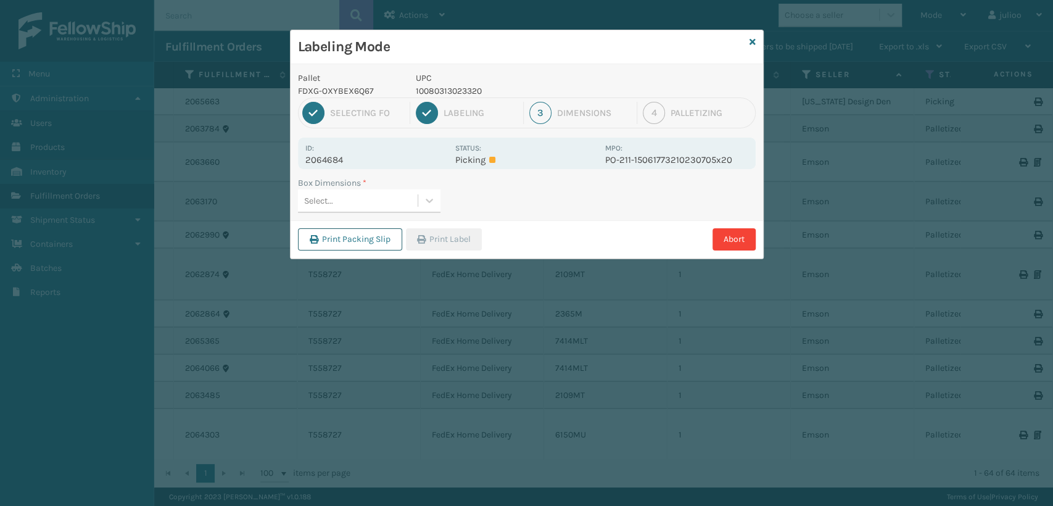
click at [355, 238] on button "Print Packing Slip" at bounding box center [350, 239] width 104 height 22
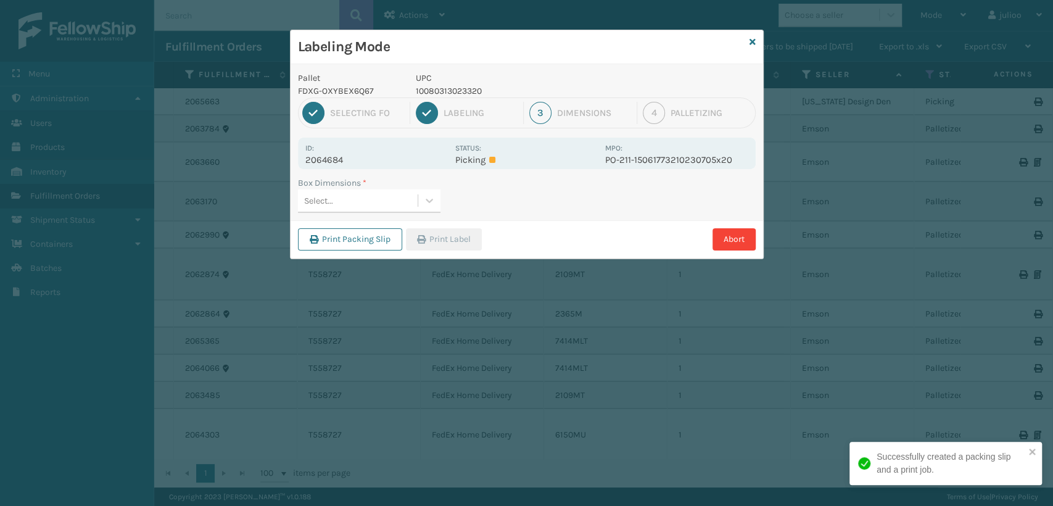
click at [344, 201] on div "Select..." at bounding box center [358, 201] width 120 height 20
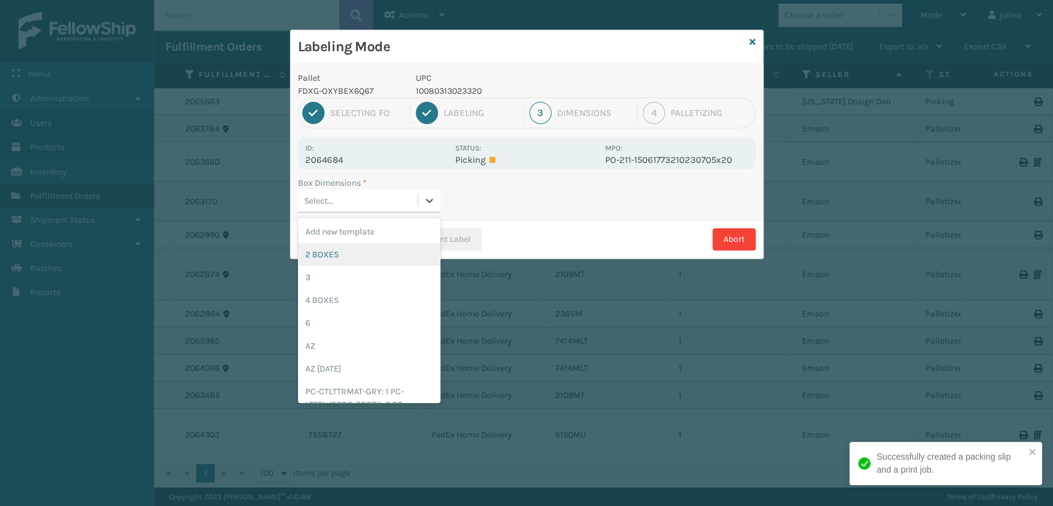
click at [324, 257] on div "2 BOXES" at bounding box center [369, 254] width 142 height 23
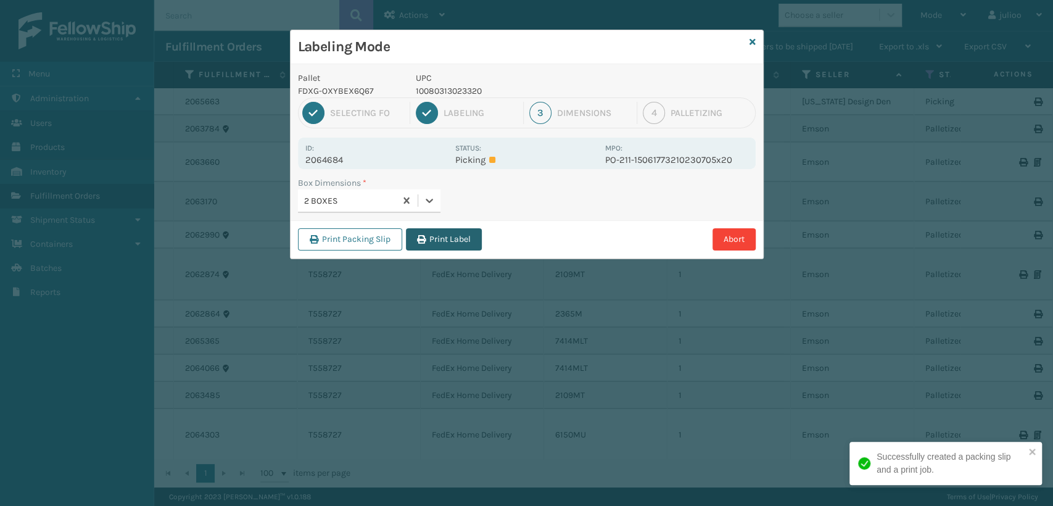
click at [429, 238] on button "Print Label" at bounding box center [444, 239] width 76 height 22
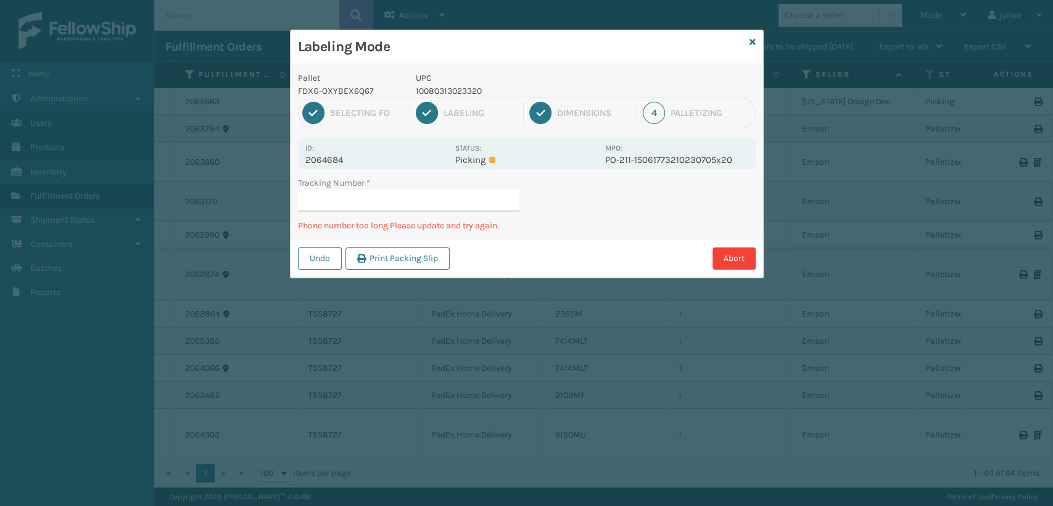
click at [362, 196] on input "Tracking Number *" at bounding box center [408, 200] width 221 height 22
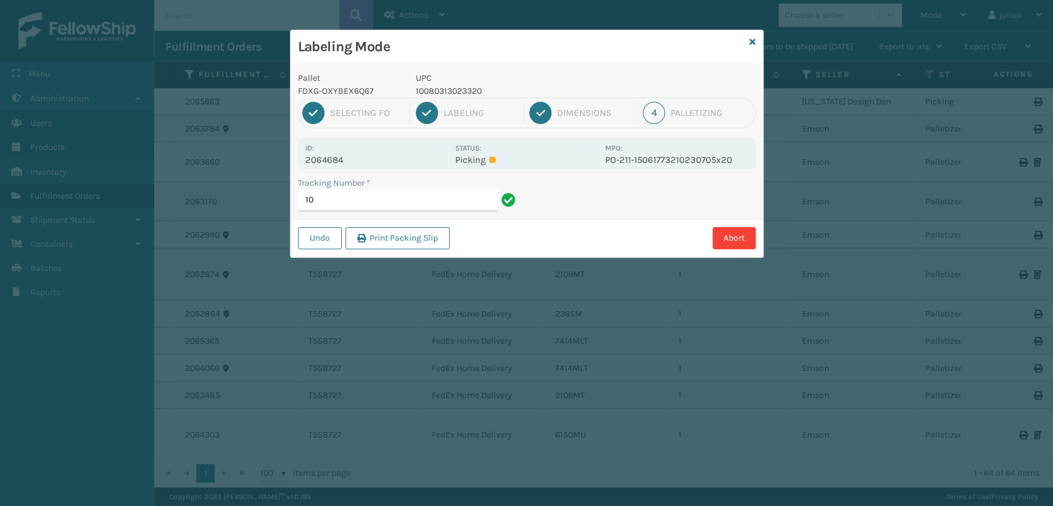
type input "1"
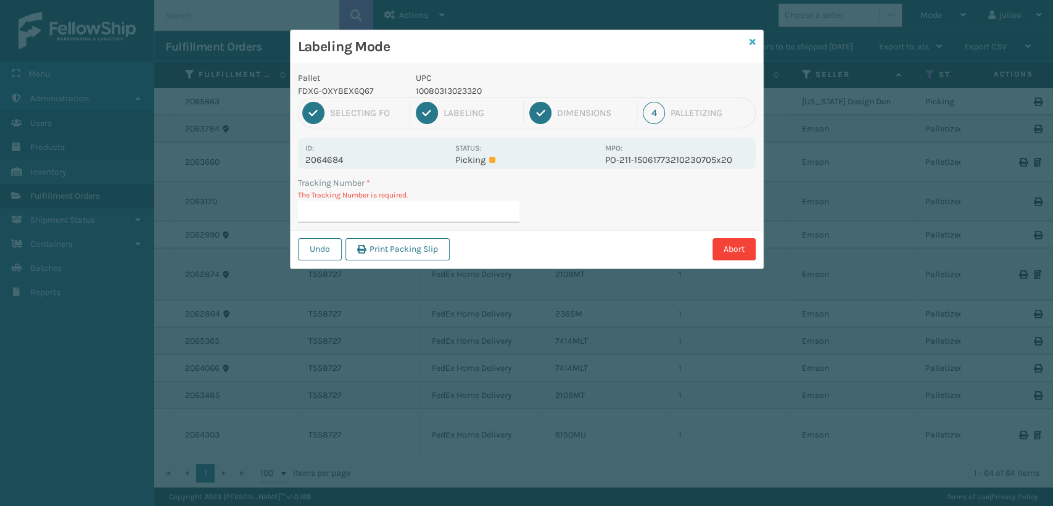
click at [755, 40] on icon at bounding box center [752, 42] width 6 height 9
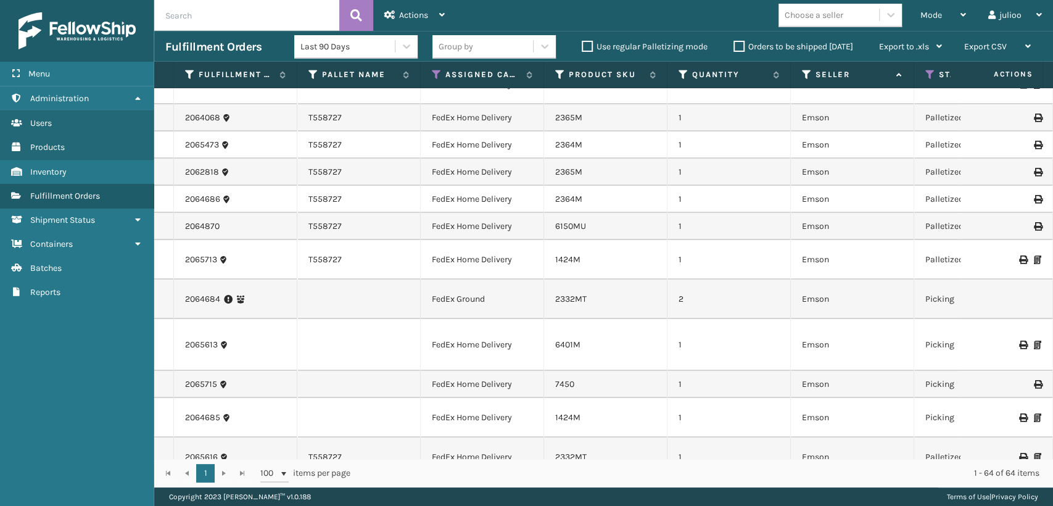
scroll to position [479, 0]
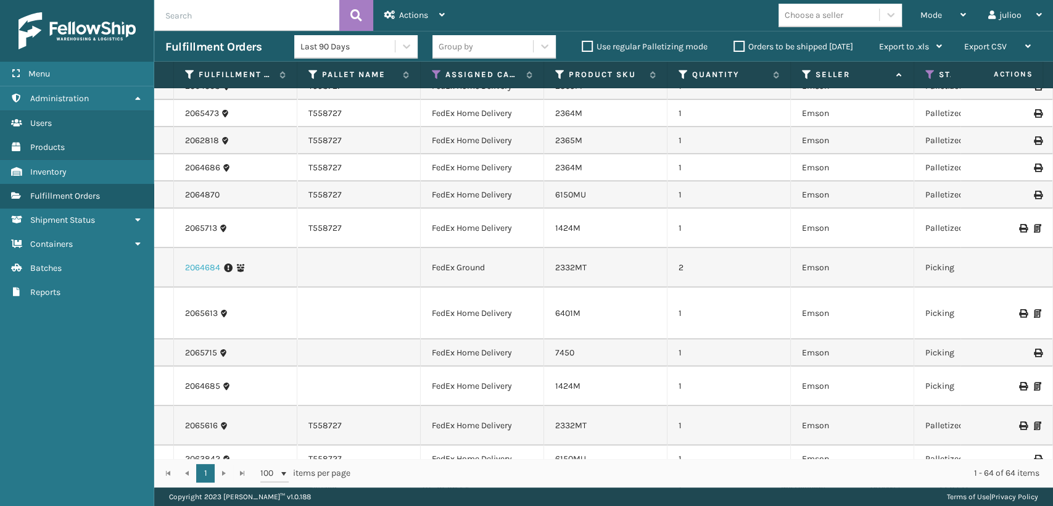
click at [216, 268] on link "2064684" at bounding box center [202, 268] width 35 height 12
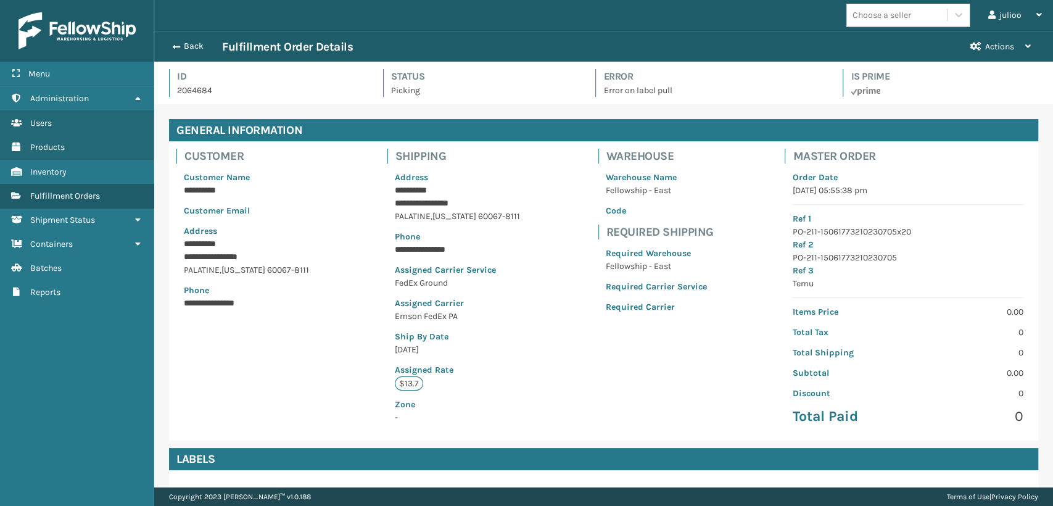
scroll to position [30, 898]
click at [170, 42] on button "Back" at bounding box center [193, 46] width 57 height 11
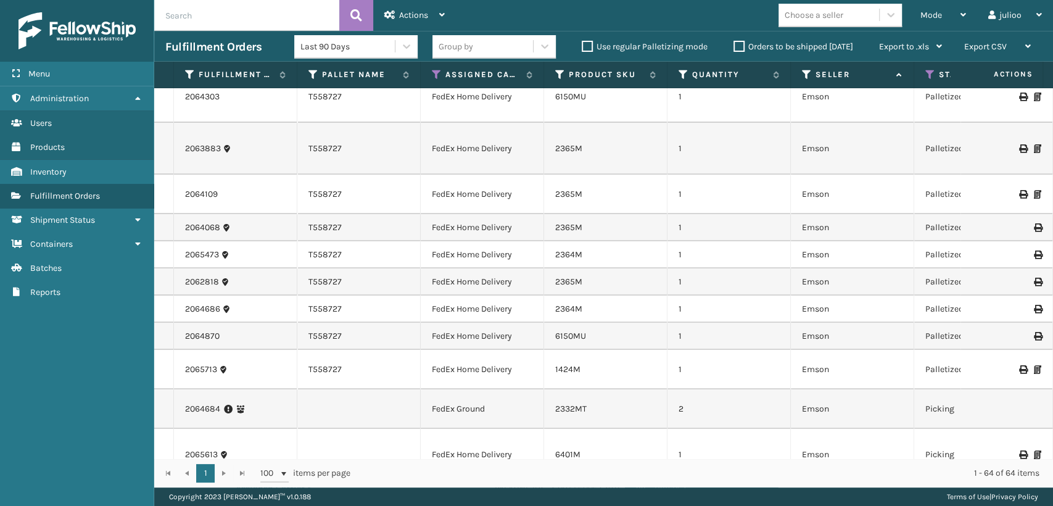
scroll to position [342, 0]
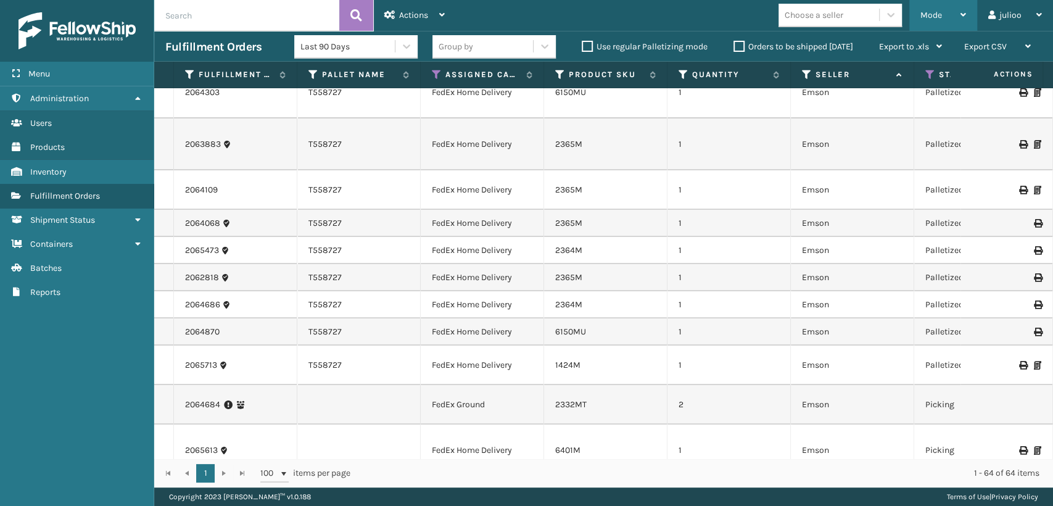
click at [931, 14] on span "Mode" at bounding box center [931, 15] width 22 height 10
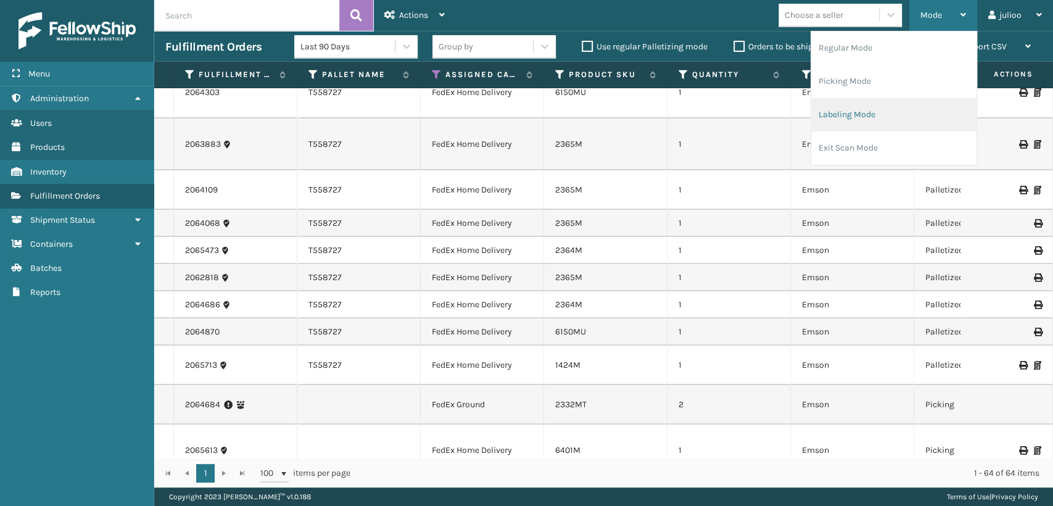
click at [847, 110] on li "Labeling Mode" at bounding box center [893, 114] width 165 height 33
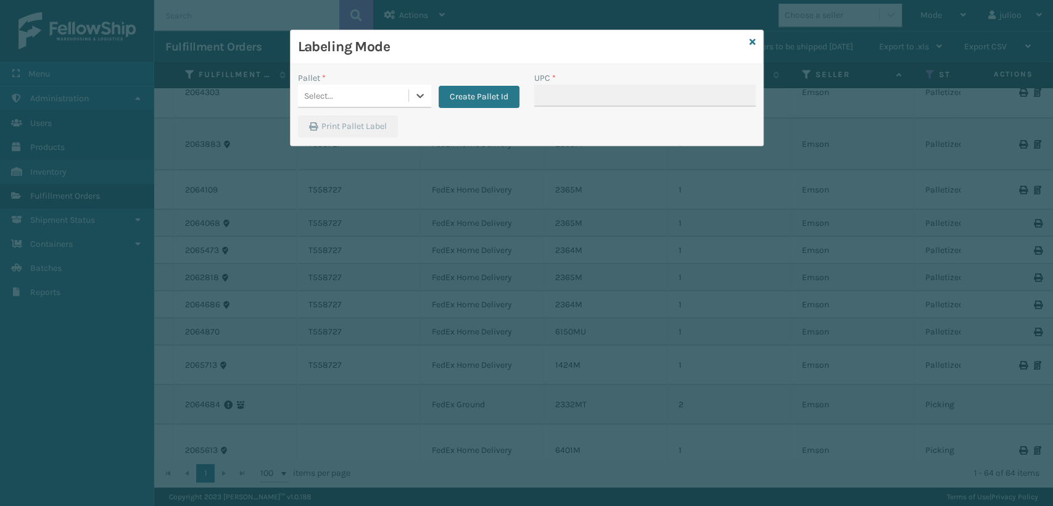
click at [354, 86] on div "Select..." at bounding box center [353, 96] width 110 height 20
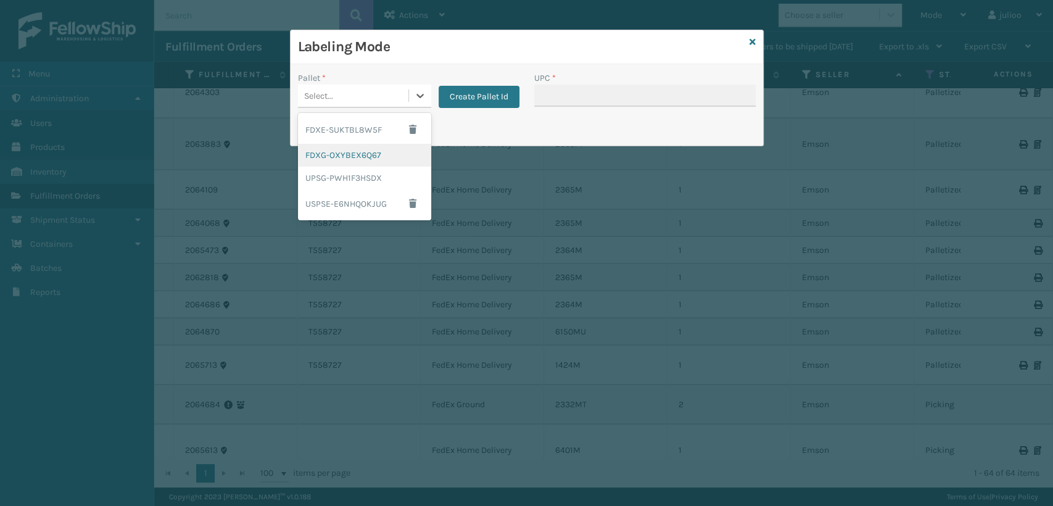
click at [355, 150] on div "FDXG-OXYBEX6Q67" at bounding box center [364, 155] width 133 height 23
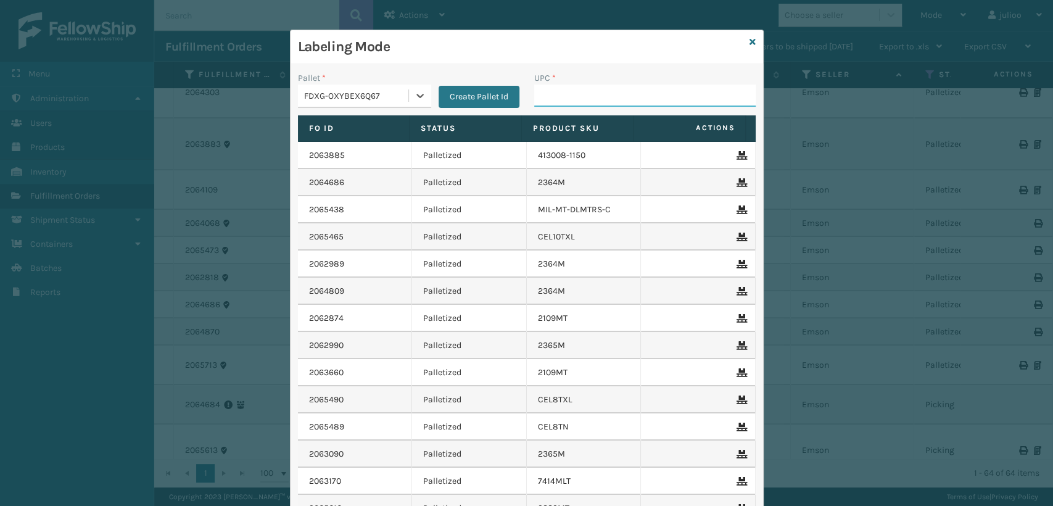
click at [575, 101] on input "UPC *" at bounding box center [644, 95] width 221 height 22
type input "850004118115"
click at [418, 100] on icon at bounding box center [420, 95] width 12 height 12
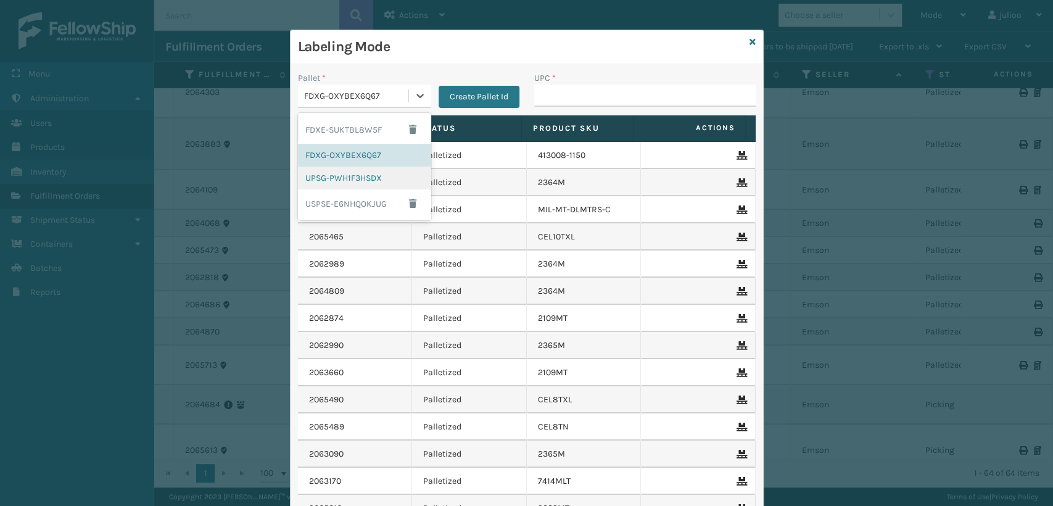
click at [337, 184] on div "UPSG-PWH1F3HSDX" at bounding box center [364, 178] width 133 height 23
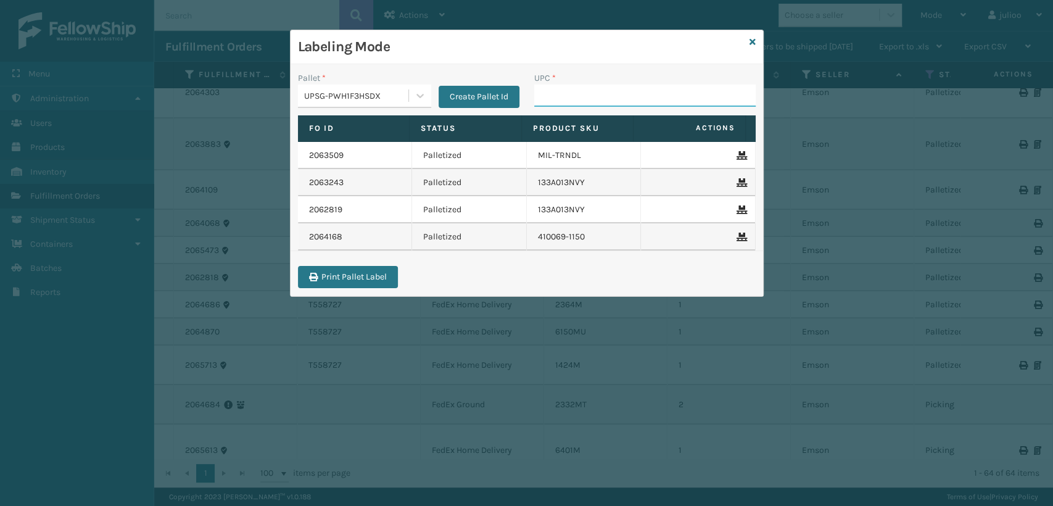
click at [566, 97] on input "UPC *" at bounding box center [644, 95] width 221 height 22
type input "840985124038"
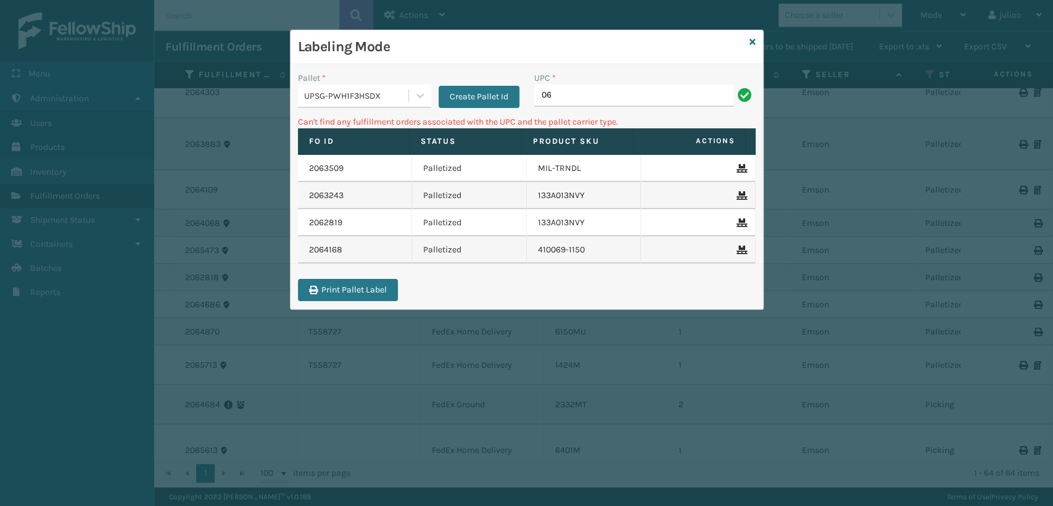
type input "0"
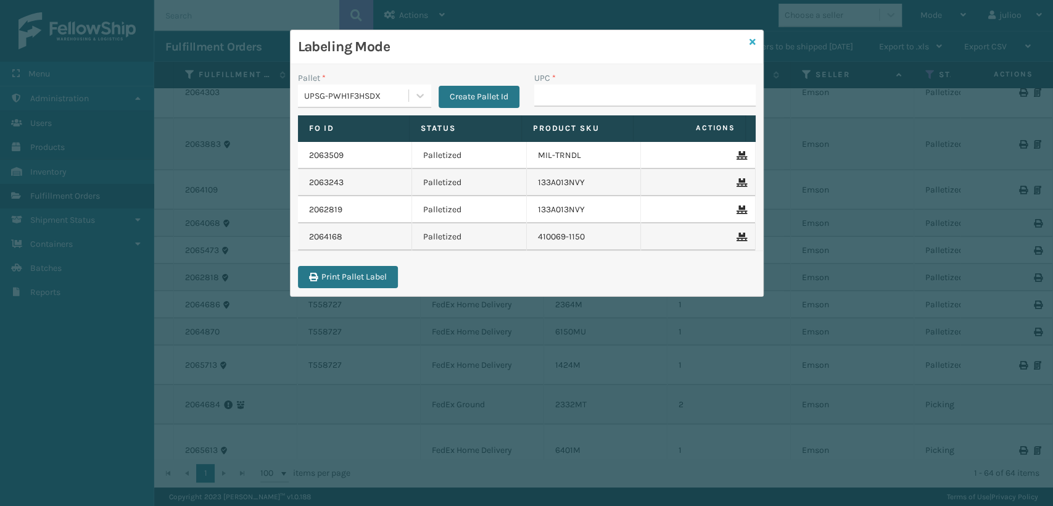
click at [752, 41] on icon at bounding box center [752, 42] width 6 height 9
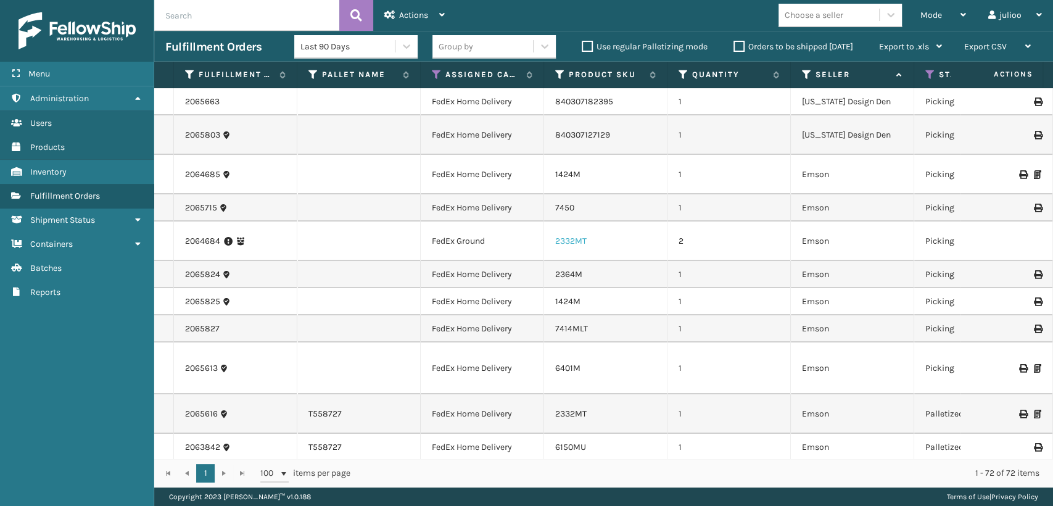
click at [584, 236] on link "2332MT" at bounding box center [570, 241] width 31 height 10
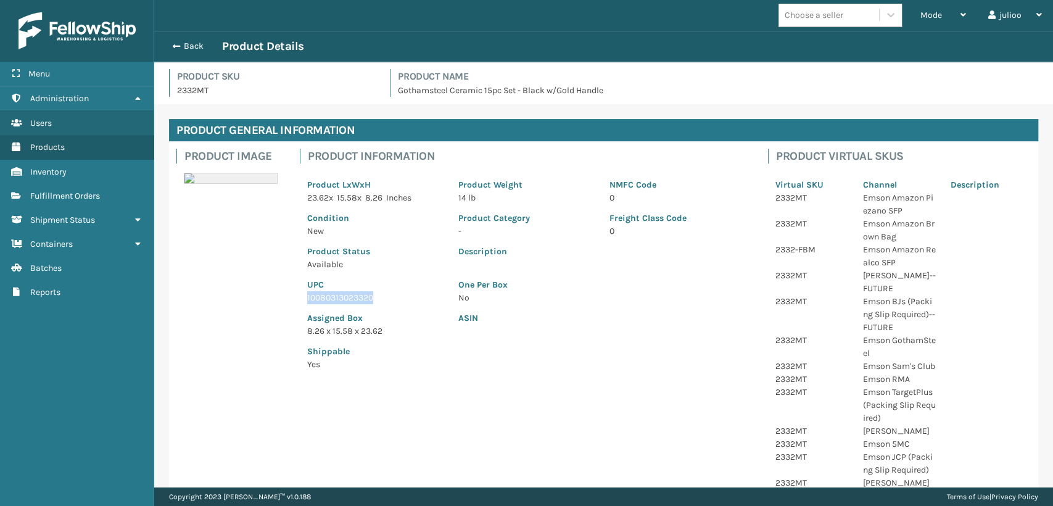
drag, startPoint x: 377, startPoint y: 298, endPoint x: 297, endPoint y: 300, distance: 80.2
click at [297, 300] on div "Product Information Product LxWxH 23.62 x 15.58 x 8.26 Inches Product Weight 14…" at bounding box center [526, 263] width 468 height 244
click at [172, 43] on span "button" at bounding box center [174, 46] width 7 height 9
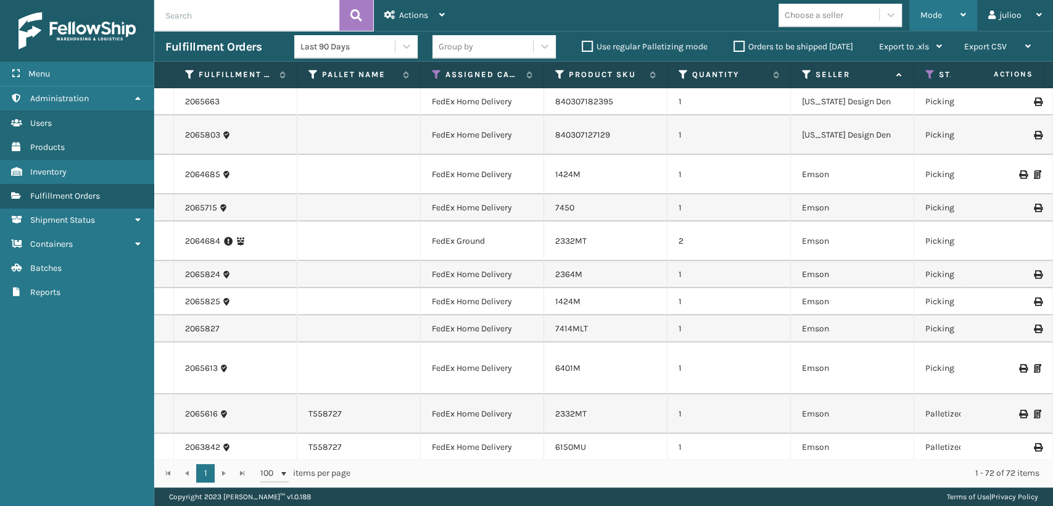
click at [933, 19] on span "Mode" at bounding box center [931, 15] width 22 height 10
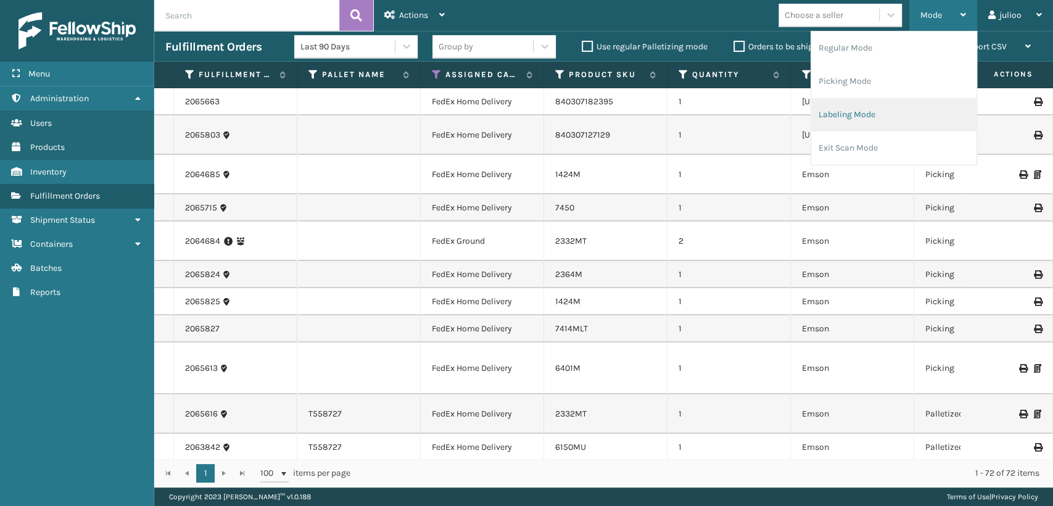
click at [857, 117] on li "Labeling Mode" at bounding box center [893, 114] width 165 height 33
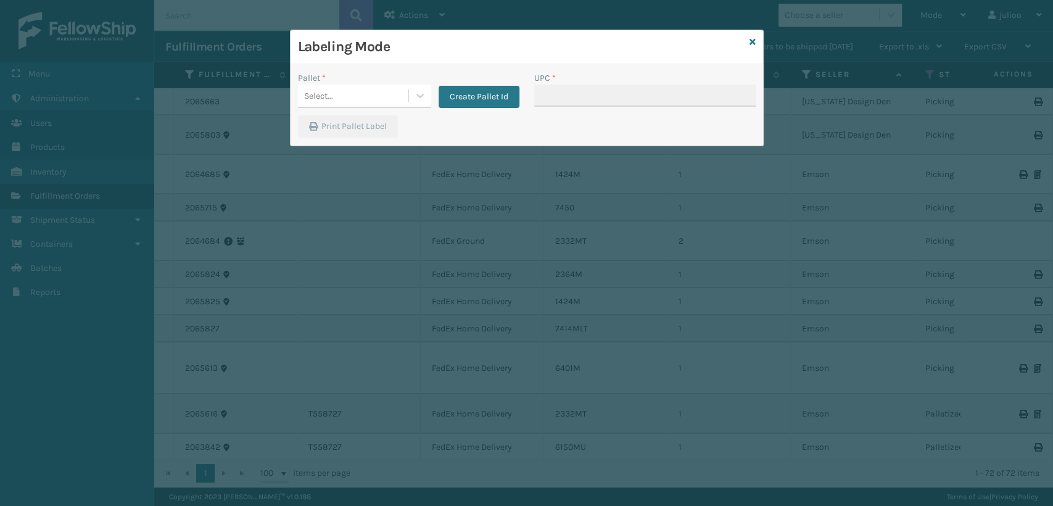
click at [342, 110] on div "Pallet * Select... Create Pallet Id" at bounding box center [408, 94] width 236 height 44
click at [344, 100] on div "Select..." at bounding box center [353, 96] width 110 height 20
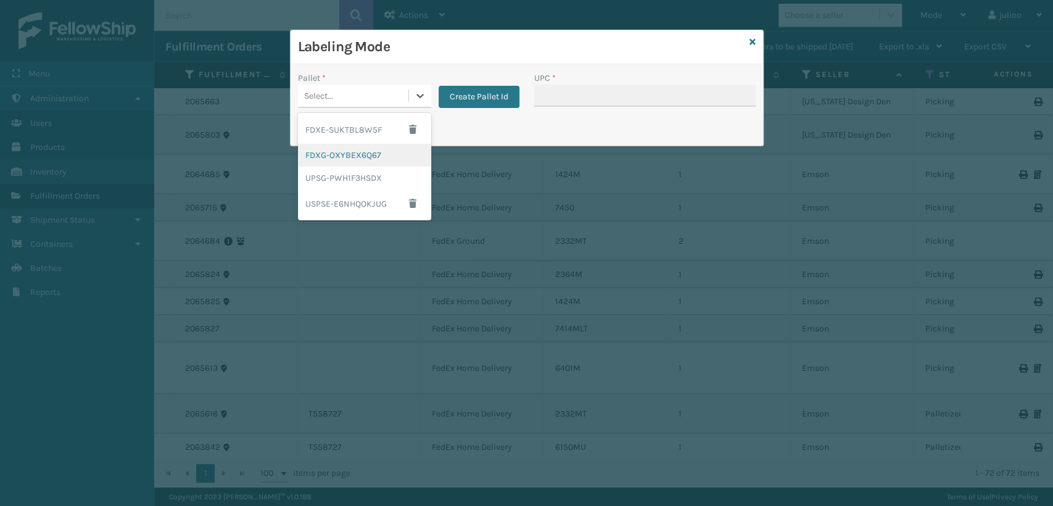
click at [350, 154] on div "FDXG-OXYBEX6Q67" at bounding box center [364, 155] width 133 height 23
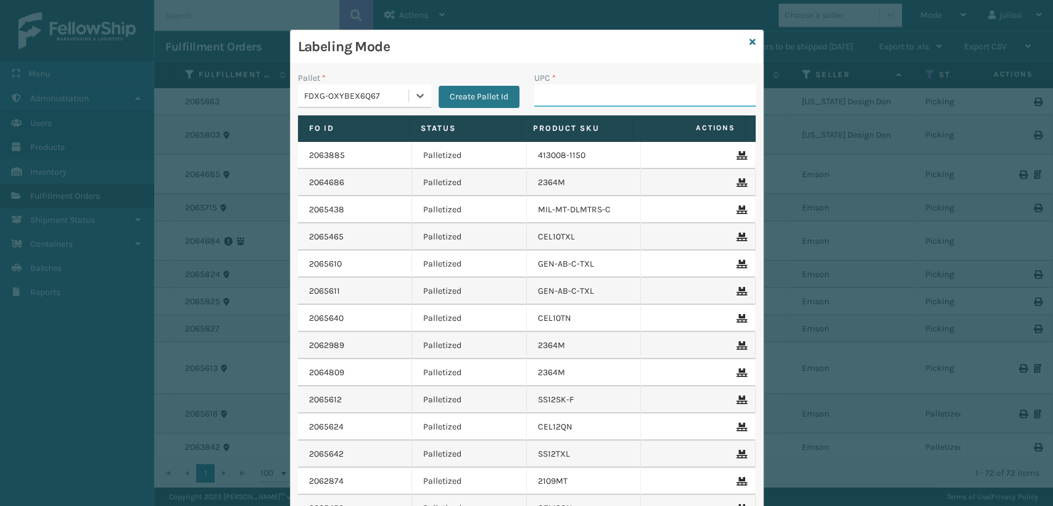
click at [604, 99] on input "UPC *" at bounding box center [644, 95] width 221 height 22
paste input "10080313023320"
type input "10080313023320"
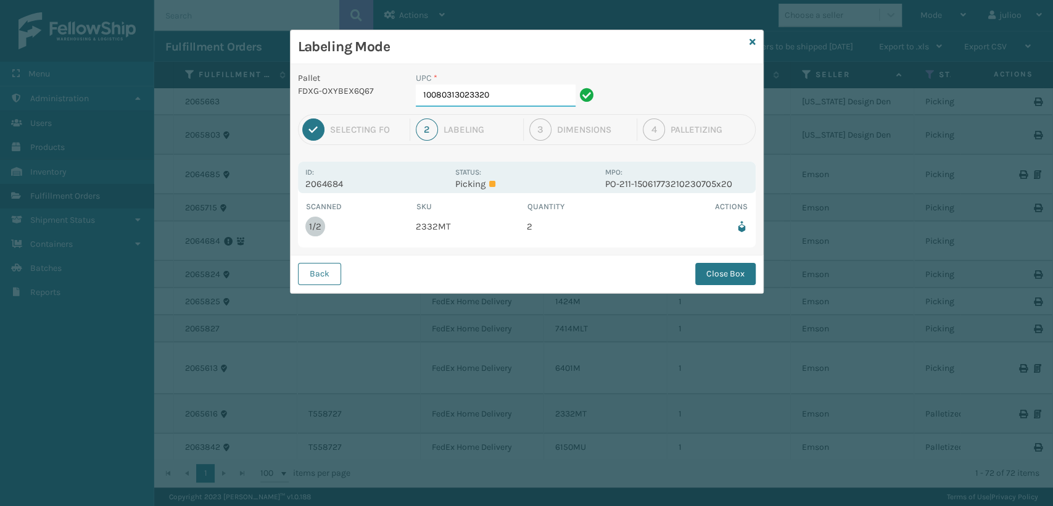
click at [501, 95] on input "10080313023320" at bounding box center [496, 95] width 160 height 22
click at [708, 278] on button "Close Box" at bounding box center [725, 274] width 60 height 22
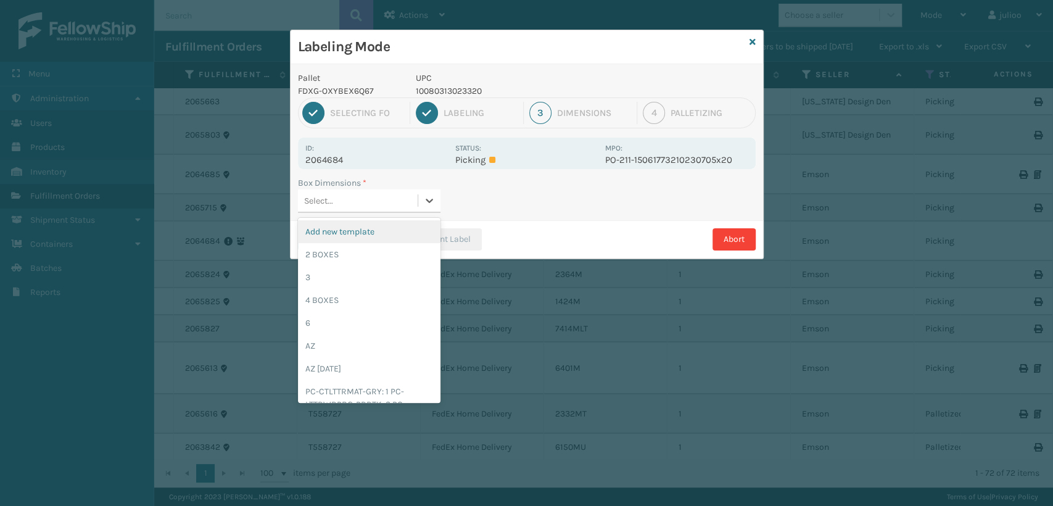
click at [387, 202] on div "Select..." at bounding box center [358, 201] width 120 height 20
click at [352, 253] on div "2 BOXES" at bounding box center [369, 254] width 142 height 23
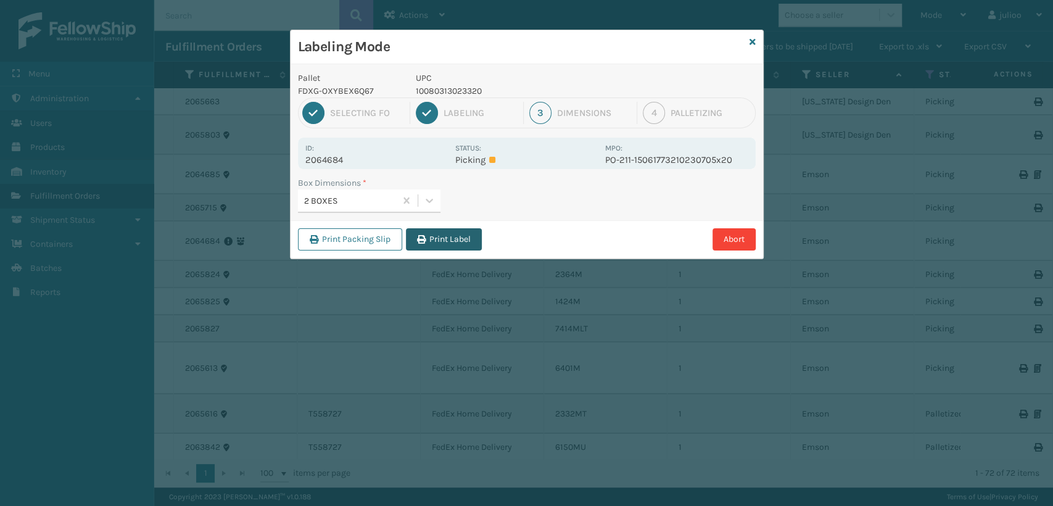
click at [449, 237] on button "Print Label" at bounding box center [444, 239] width 76 height 22
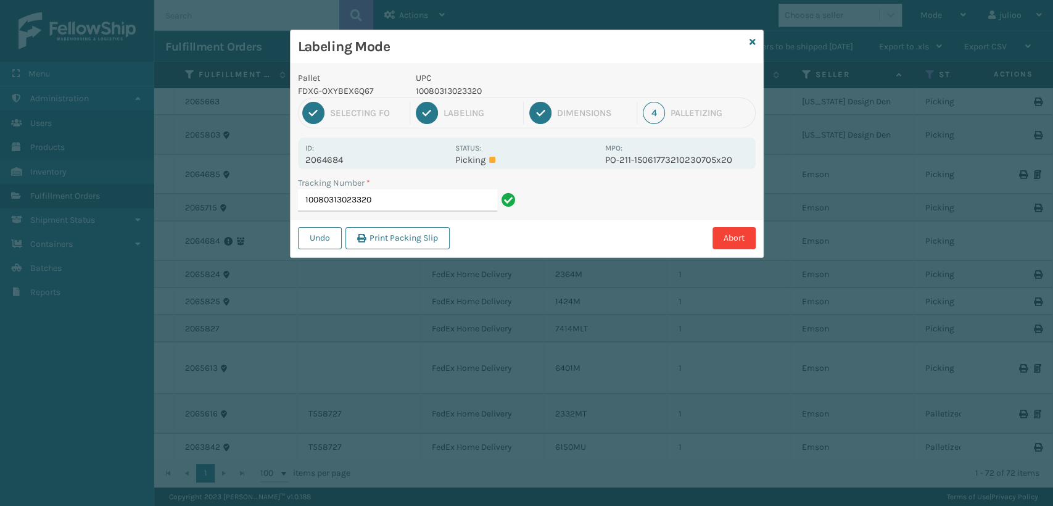
type input "10080313023320"
click at [397, 242] on button "Print Packing Slip" at bounding box center [397, 238] width 104 height 22
click at [490, 159] on p "Picking" at bounding box center [526, 159] width 142 height 11
click at [495, 162] on p "Picking" at bounding box center [526, 159] width 142 height 11
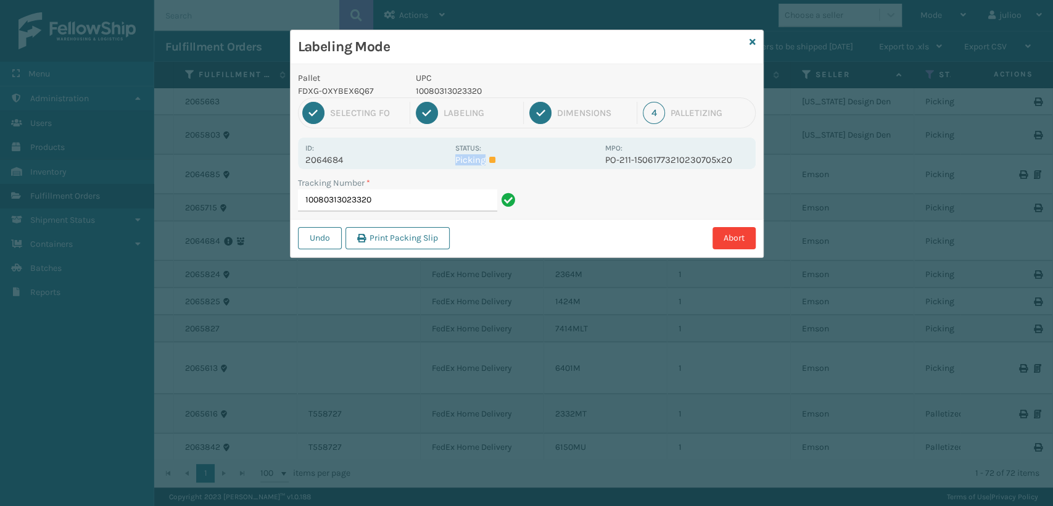
click at [495, 162] on p "Picking" at bounding box center [526, 159] width 142 height 11
click at [752, 40] on icon at bounding box center [752, 42] width 6 height 9
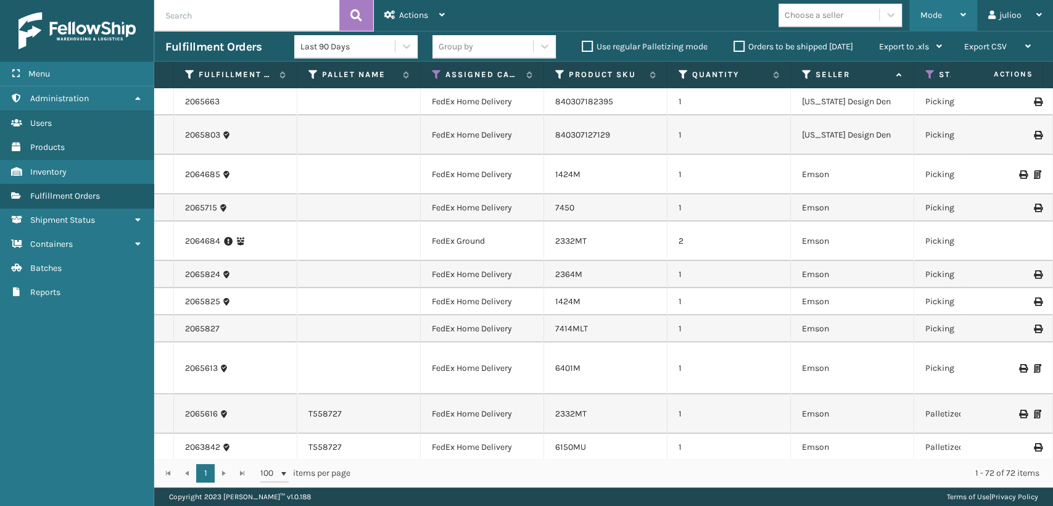
click at [926, 9] on div "Mode" at bounding box center [943, 15] width 46 height 31
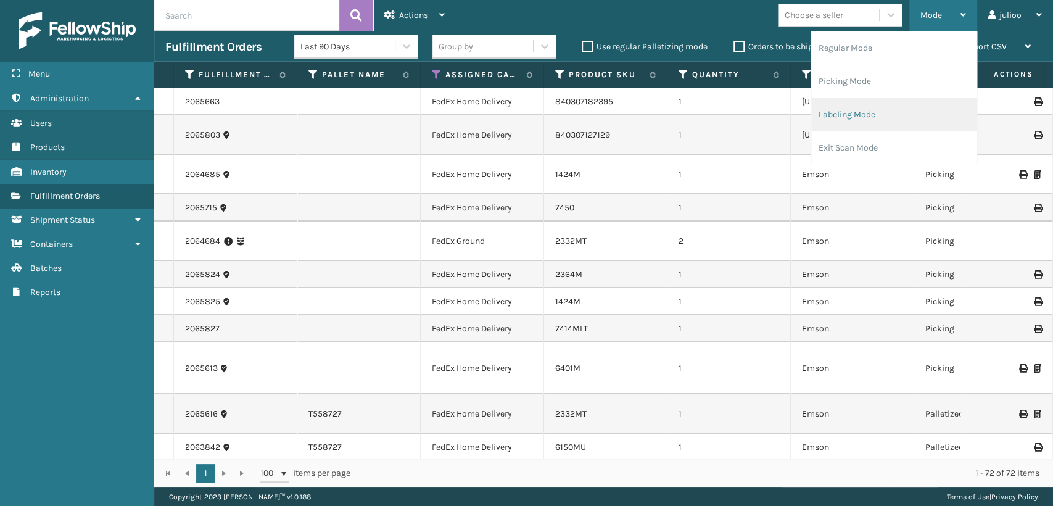
click at [820, 113] on li "Labeling Mode" at bounding box center [893, 114] width 165 height 33
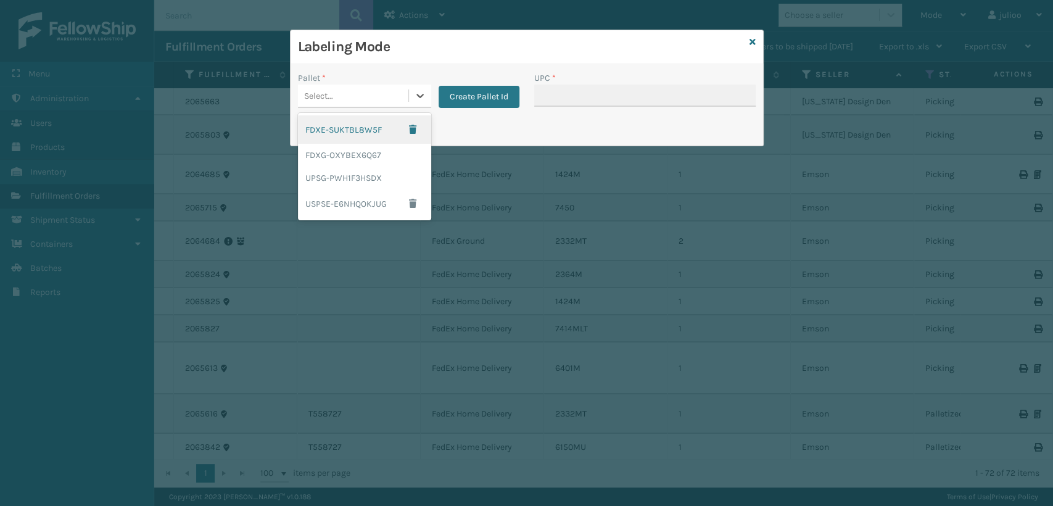
click at [324, 92] on div "Select..." at bounding box center [318, 95] width 29 height 13
click at [332, 173] on div "UPSG-PWH1F3HSDX" at bounding box center [364, 178] width 133 height 23
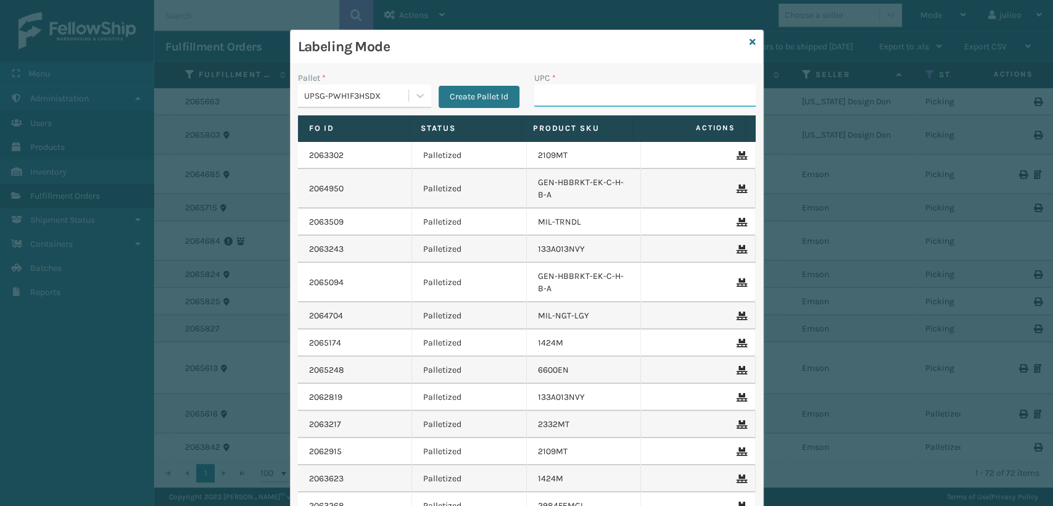
click at [543, 94] on input "UPC *" at bounding box center [644, 95] width 221 height 22
type input "068888087106"
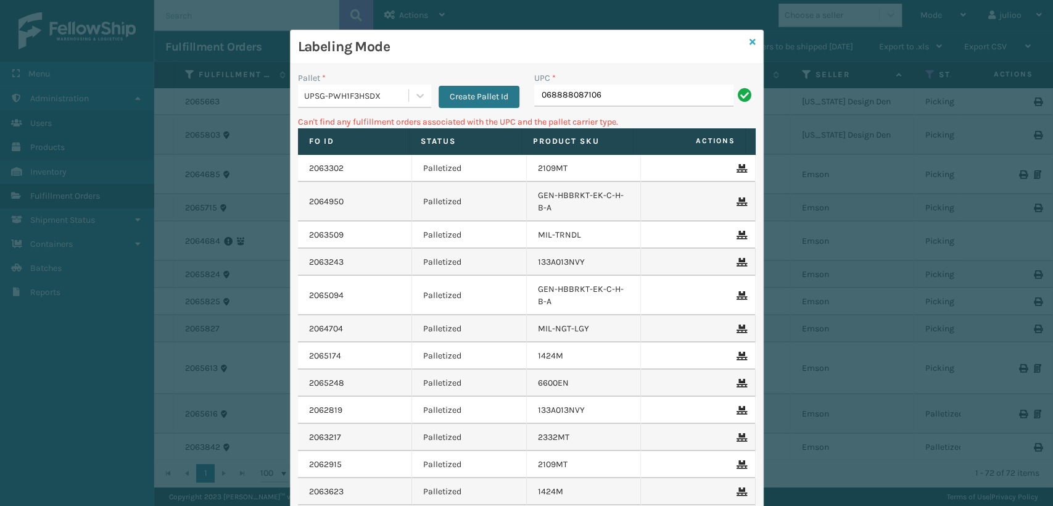
click at [749, 41] on icon at bounding box center [752, 42] width 6 height 9
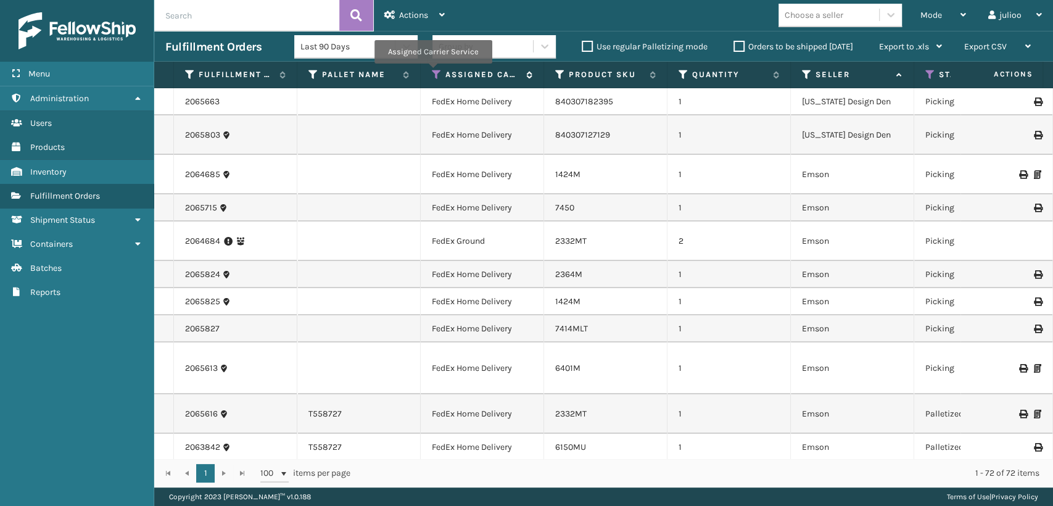
click at [432, 72] on icon at bounding box center [437, 74] width 10 height 11
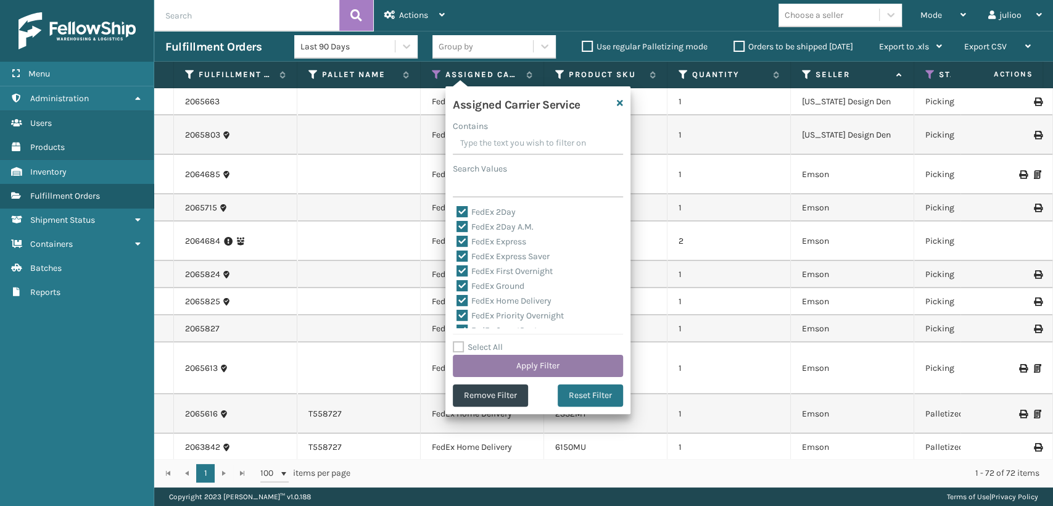
drag, startPoint x: 608, startPoint y: 384, endPoint x: 620, endPoint y: 367, distance: 21.2
click at [612, 372] on div "Assigned Carrier Service Contains Search Values FedEx 2Day FedEx 2Day A.M. FedE…" at bounding box center [537, 250] width 185 height 328
click at [582, 397] on button "Reset Filter" at bounding box center [590, 395] width 65 height 22
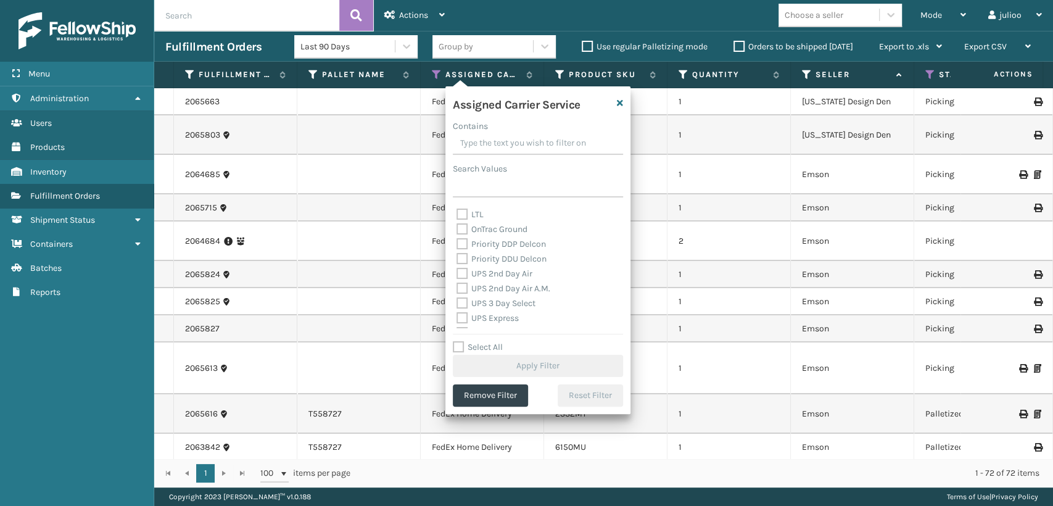
scroll to position [205, 0]
click at [462, 260] on label "UPS 2nd Day Air A.M." at bounding box center [503, 258] width 94 height 10
click at [457, 259] on input "UPS 2nd Day Air A.M." at bounding box center [456, 255] width 1 height 8
checkbox input "true"
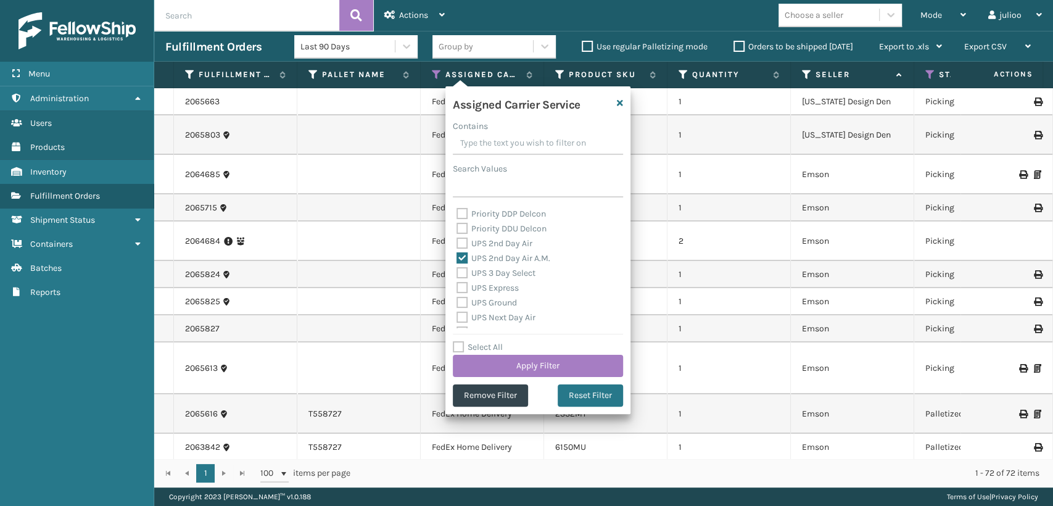
click at [458, 245] on label "UPS 2nd Day Air" at bounding box center [494, 243] width 76 height 10
click at [457, 244] on input "UPS 2nd Day Air" at bounding box center [456, 240] width 1 height 8
checkbox input "true"
click at [462, 271] on label "UPS 3 Day Select" at bounding box center [495, 273] width 79 height 10
click at [457, 271] on input "UPS 3 Day Select" at bounding box center [456, 270] width 1 height 8
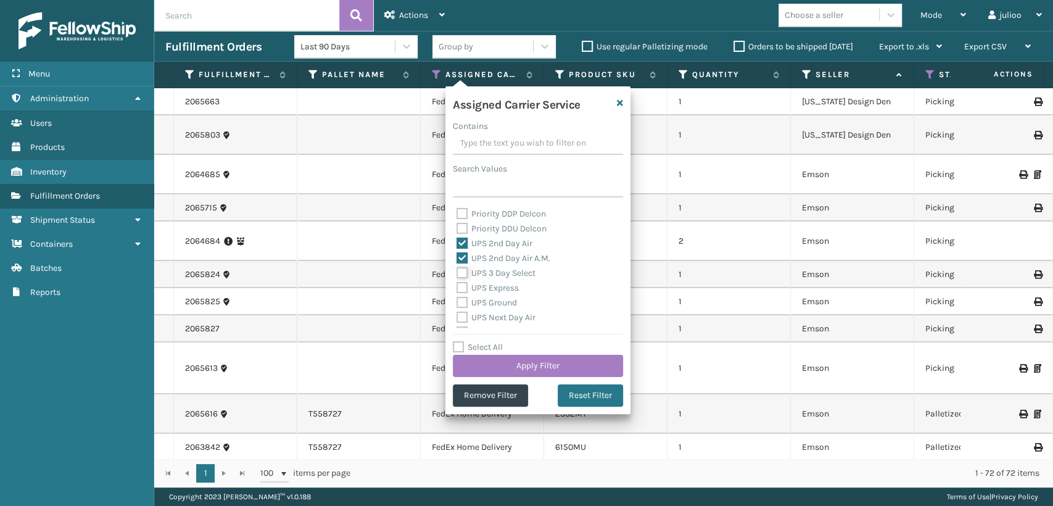
checkbox input "true"
click at [458, 284] on label "UPS Express" at bounding box center [487, 287] width 62 height 10
click at [457, 284] on input "UPS Express" at bounding box center [456, 285] width 1 height 8
checkbox input "true"
click at [459, 299] on label "UPS Ground" at bounding box center [486, 302] width 60 height 10
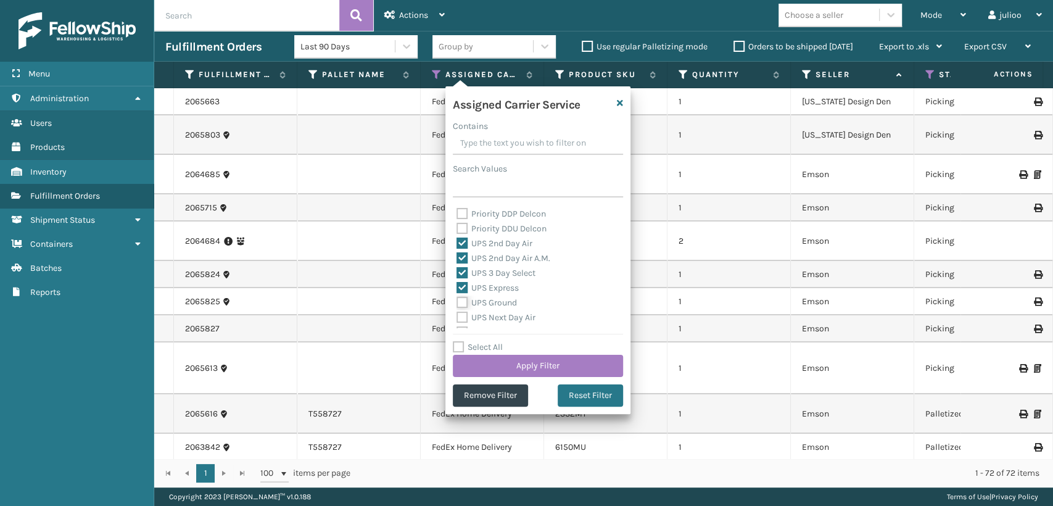
click at [457, 299] on input "UPS Ground" at bounding box center [456, 299] width 1 height 8
checkbox input "true"
drag, startPoint x: 459, startPoint y: 316, endPoint x: 463, endPoint y: 310, distance: 6.9
click at [460, 312] on label "UPS Next Day Air" at bounding box center [495, 317] width 79 height 10
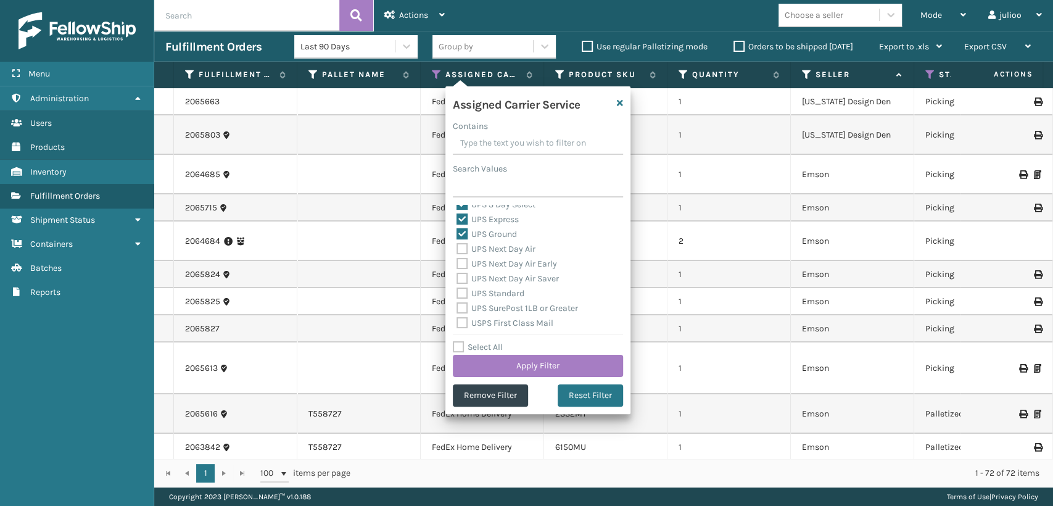
click at [457, 286] on div "UPS Standard" at bounding box center [537, 293] width 163 height 15
click at [460, 271] on div "UPS Next Day Air Saver" at bounding box center [537, 278] width 163 height 15
click at [459, 258] on label "UPS Next Day Air Early" at bounding box center [506, 263] width 101 height 10
click at [457, 258] on input "UPS Next Day Air Early" at bounding box center [456, 261] width 1 height 8
checkbox input "true"
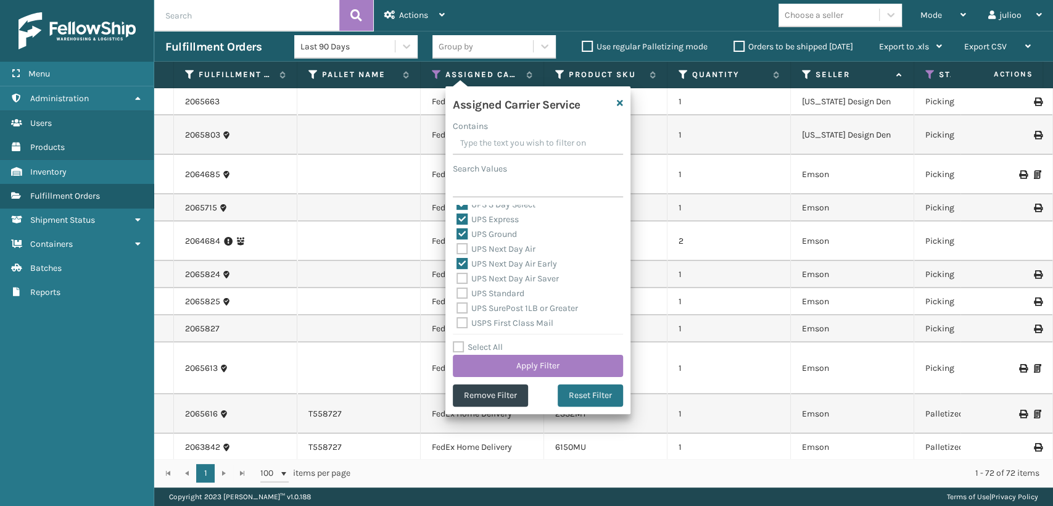
click at [459, 245] on label "UPS Next Day Air" at bounding box center [495, 249] width 79 height 10
click at [457, 245] on input "UPS Next Day Air" at bounding box center [456, 246] width 1 height 8
checkbox input "true"
click at [466, 288] on label "UPS Standard" at bounding box center [490, 293] width 68 height 10
click at [457, 288] on input "UPS Standard" at bounding box center [456, 290] width 1 height 8
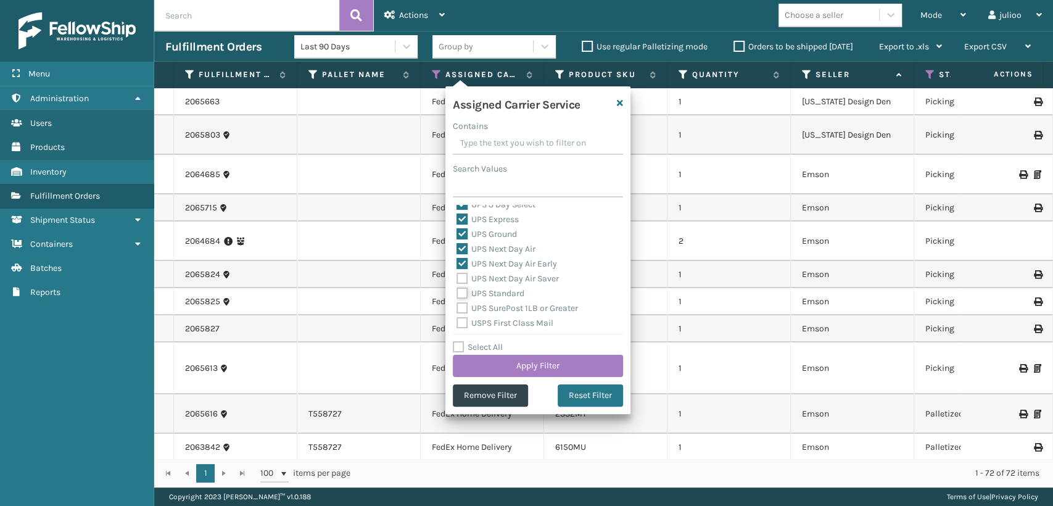
checkbox input "true"
click at [459, 273] on label "UPS Next Day Air Saver" at bounding box center [507, 278] width 102 height 10
click at [457, 273] on input "UPS Next Day Air Saver" at bounding box center [456, 275] width 1 height 8
checkbox input "true"
click at [460, 303] on label "UPS SurePost 1LB or Greater" at bounding box center [517, 308] width 122 height 10
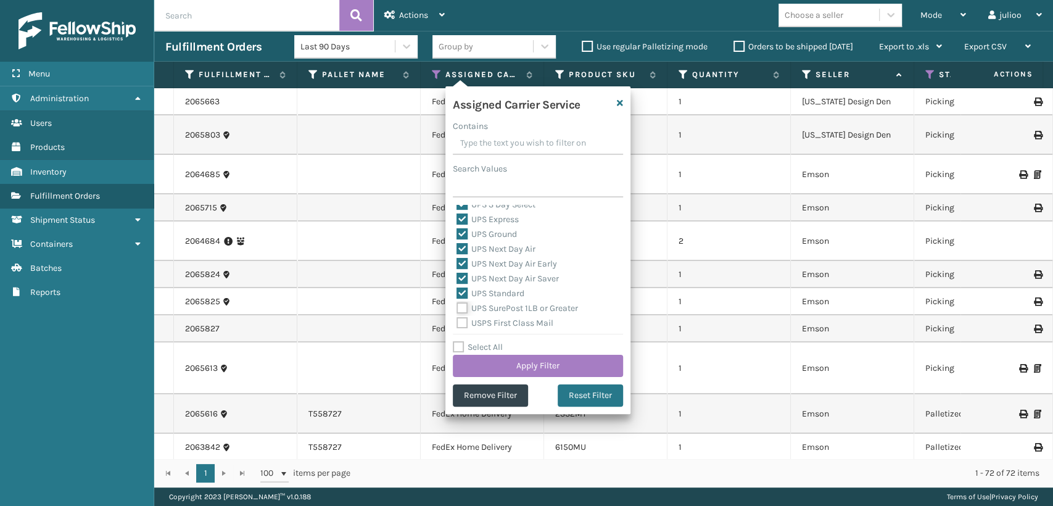
click at [457, 302] on input "UPS SurePost 1LB or Greater" at bounding box center [456, 305] width 1 height 8
checkbox input "true"
click at [534, 360] on button "Apply Filter" at bounding box center [538, 366] width 170 height 22
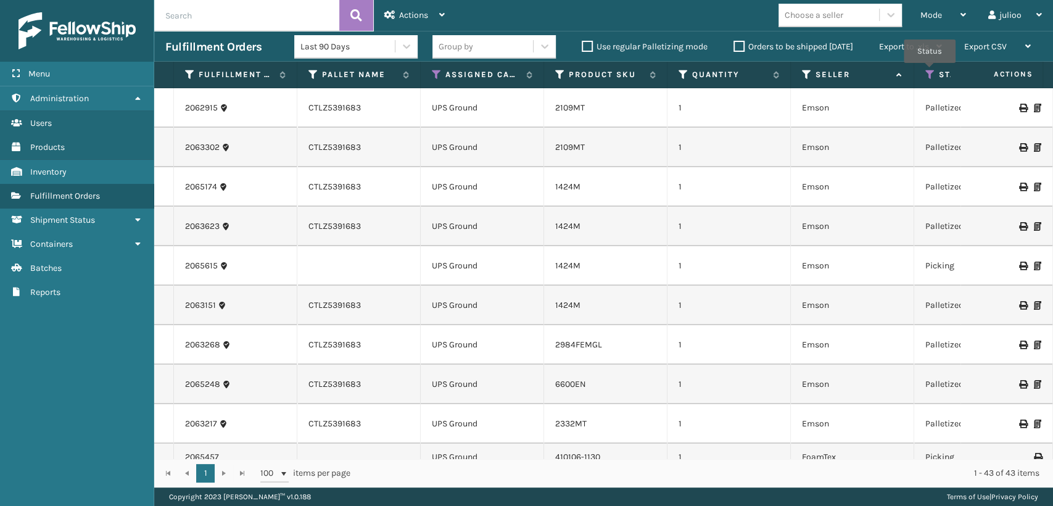
click at [929, 72] on icon at bounding box center [930, 74] width 10 height 11
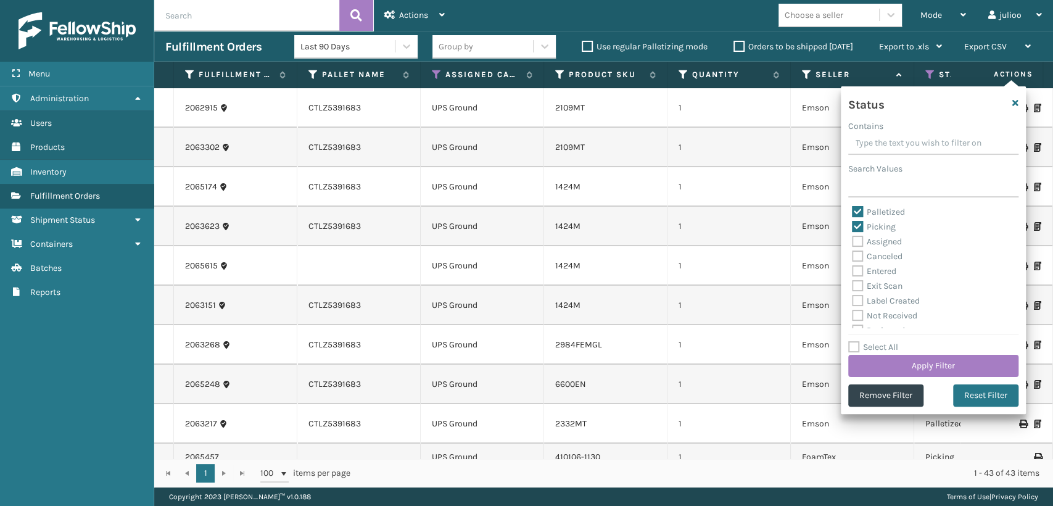
click at [854, 207] on label "Palletized" at bounding box center [878, 212] width 53 height 10
click at [852, 207] on input "Palletized" at bounding box center [852, 209] width 1 height 8
checkbox input "false"
click at [878, 360] on button "Apply Filter" at bounding box center [933, 366] width 170 height 22
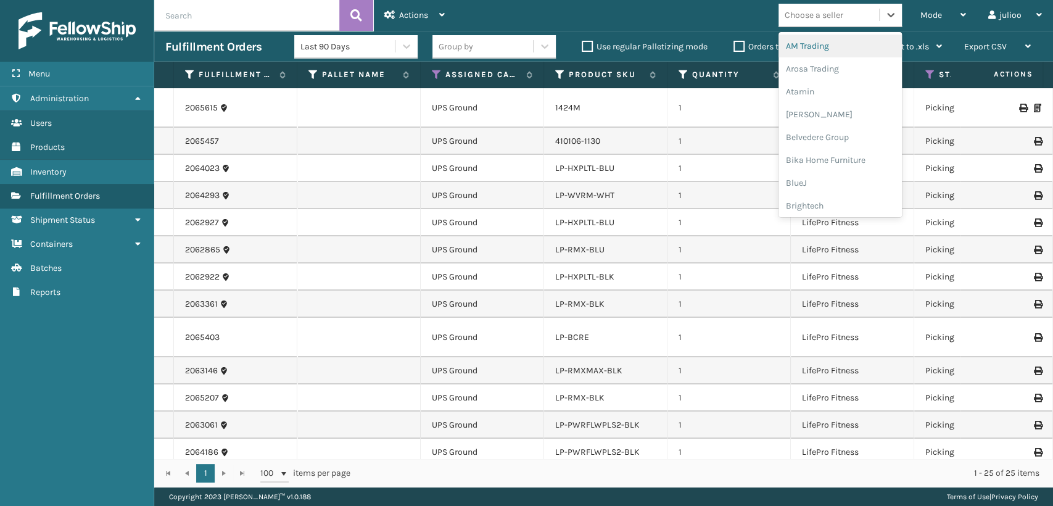
click at [795, 11] on div "Choose a seller" at bounding box center [814, 15] width 59 height 13
type input "LI"
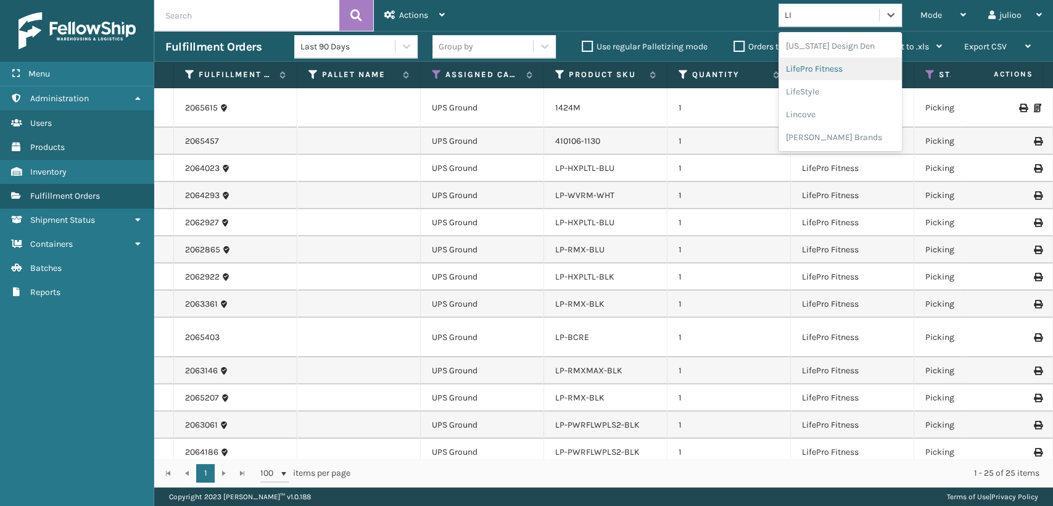
click at [793, 65] on div "LifePro Fitness" at bounding box center [839, 68] width 123 height 23
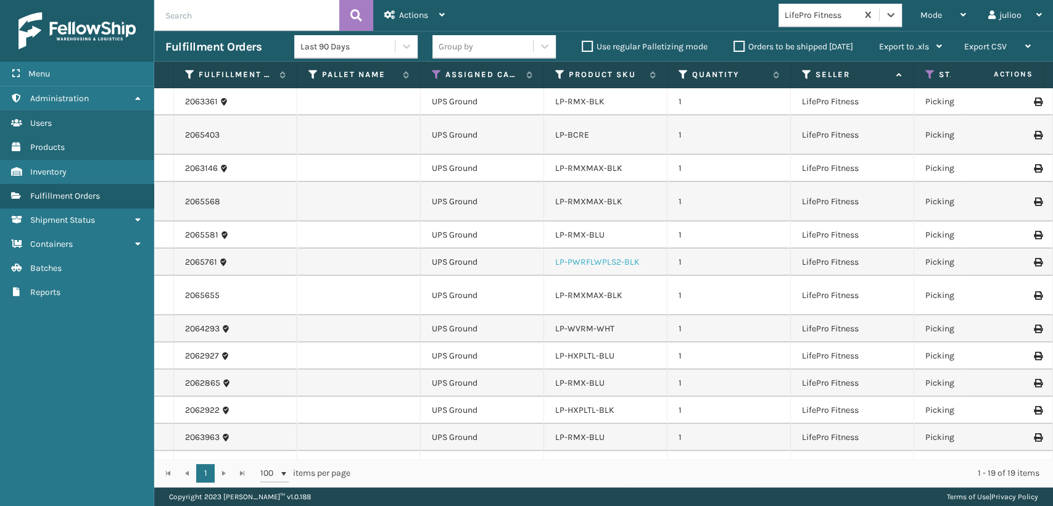
click at [607, 261] on link "LP-PWRFLWPLS2-BLK" at bounding box center [597, 262] width 84 height 10
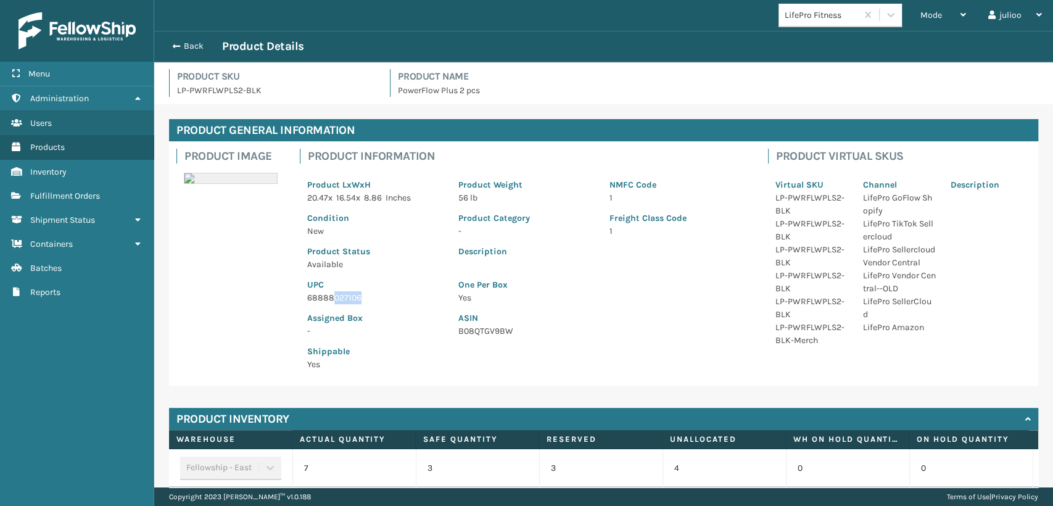
drag, startPoint x: 364, startPoint y: 299, endPoint x: 318, endPoint y: 288, distance: 46.8
click at [328, 291] on p "68888027106" at bounding box center [375, 297] width 136 height 13
click at [314, 289] on p "UPC" at bounding box center [375, 284] width 136 height 13
drag, startPoint x: 359, startPoint y: 299, endPoint x: 292, endPoint y: 300, distance: 67.2
click at [292, 300] on div "Product Information Product LxWxH 20.47 x 16.54 x 8.86 Inches Product Weight 56…" at bounding box center [526, 263] width 468 height 244
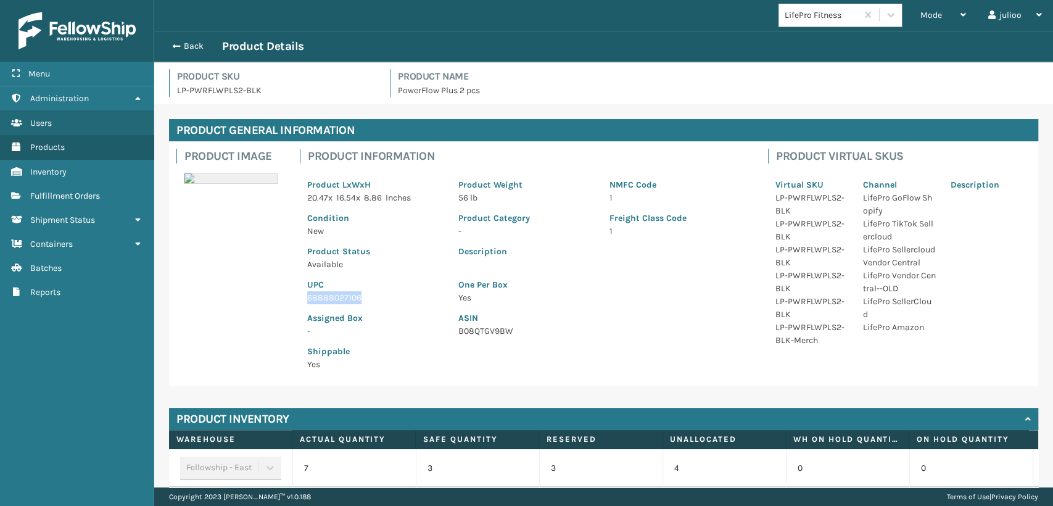
copy p "68888027106"
click at [171, 44] on span "button" at bounding box center [174, 46] width 7 height 9
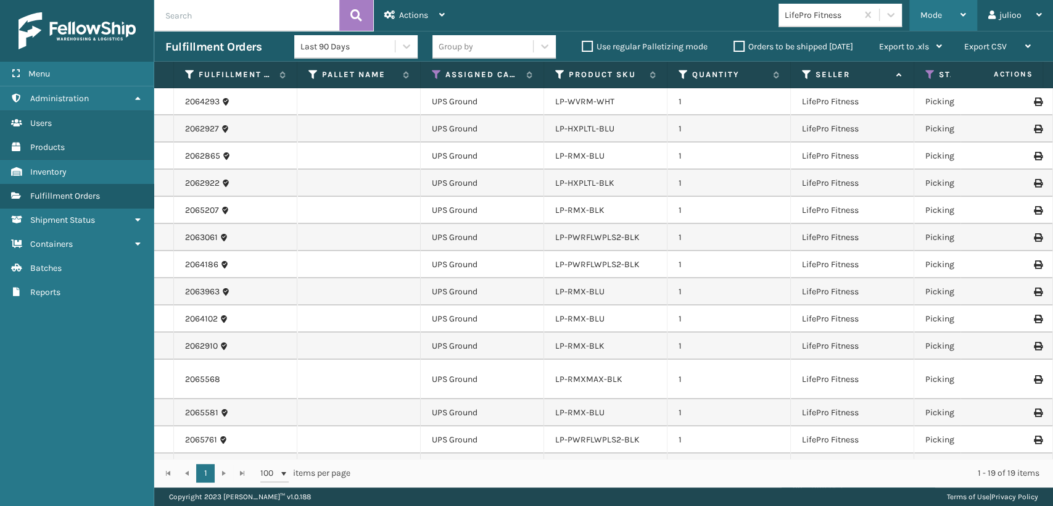
click at [936, 19] on span "Mode" at bounding box center [931, 15] width 22 height 10
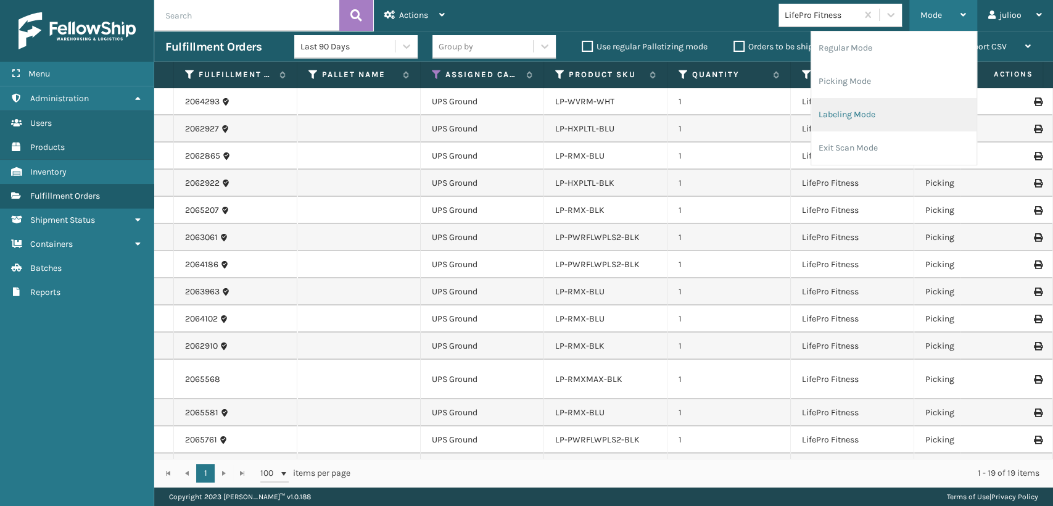
click at [817, 115] on li "Labeling Mode" at bounding box center [893, 114] width 165 height 33
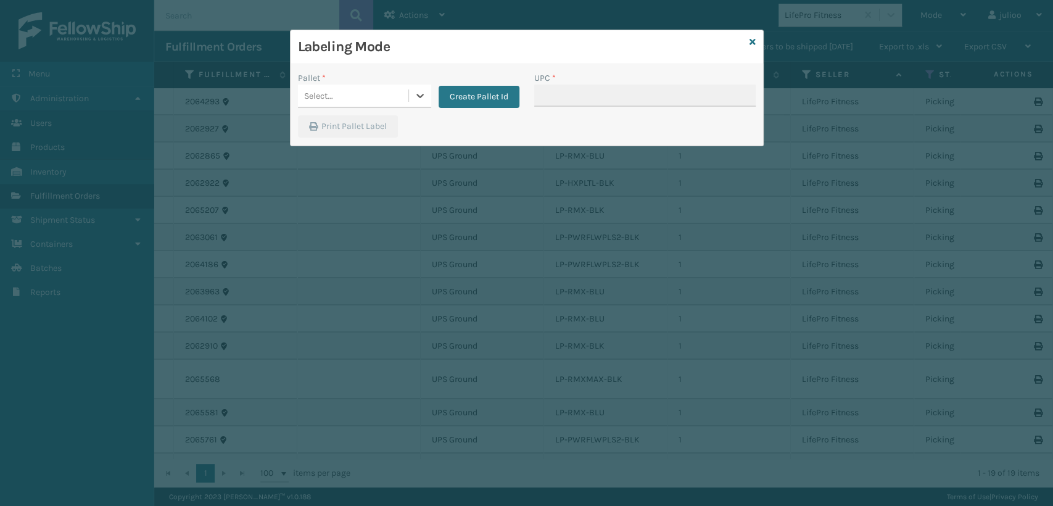
click at [359, 105] on div "Select..." at bounding box center [353, 96] width 110 height 20
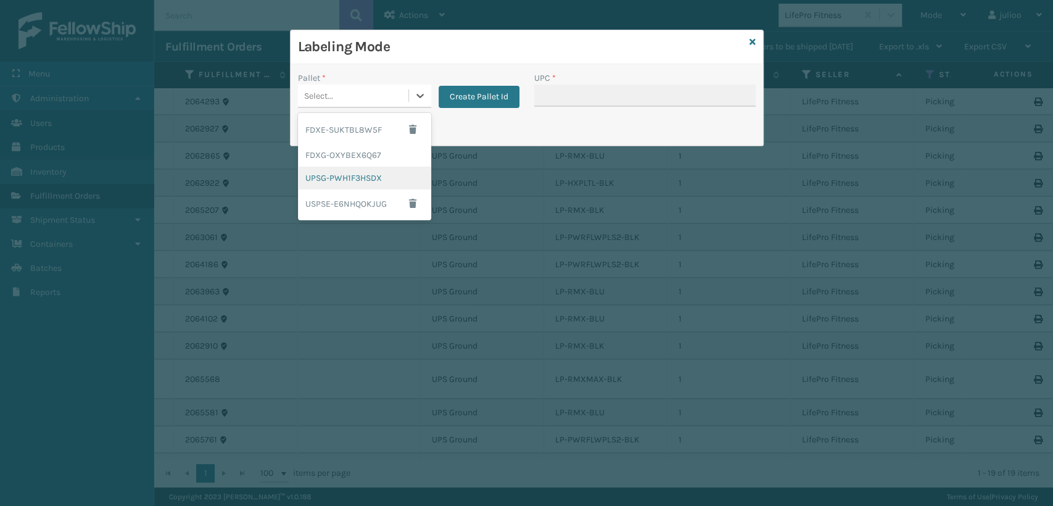
click at [320, 179] on div "UPSG-PWH1F3HSDX" at bounding box center [364, 178] width 133 height 23
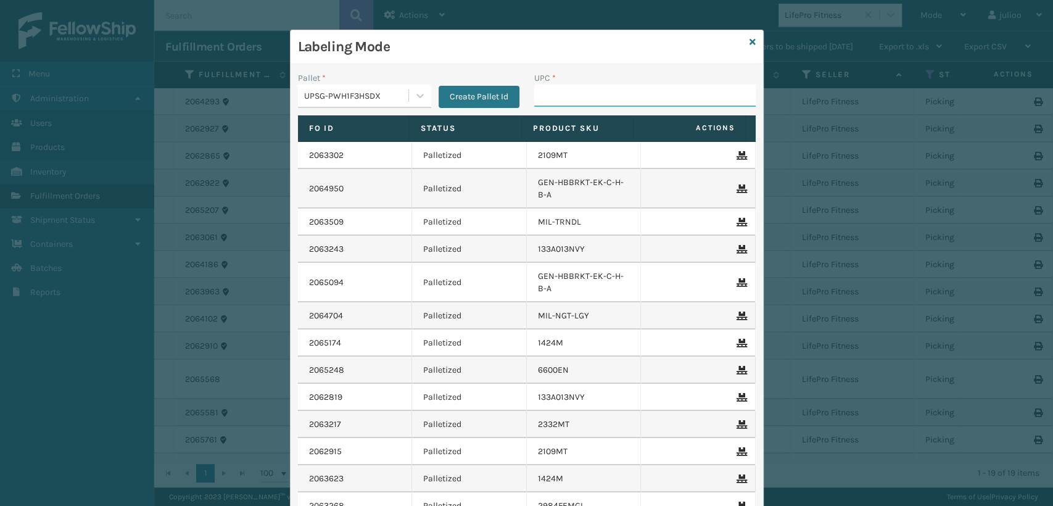
click at [573, 105] on input "UPC *" at bounding box center [644, 95] width 221 height 22
paste input "68888027106"
type input "68888027106"
click at [749, 42] on icon at bounding box center [752, 42] width 6 height 9
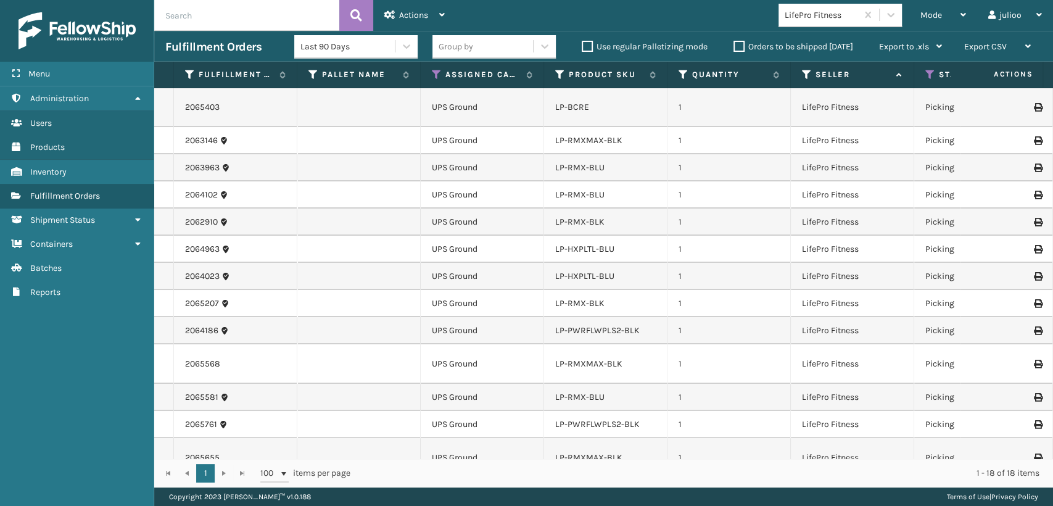
scroll to position [137, 0]
drag, startPoint x: 920, startPoint y: 9, endPoint x: 910, endPoint y: 6, distance: 10.0
click at [919, 9] on div "Mode Regular Mode Picking Mode Labeling Mode Exit Scan Mode" at bounding box center [943, 15] width 68 height 31
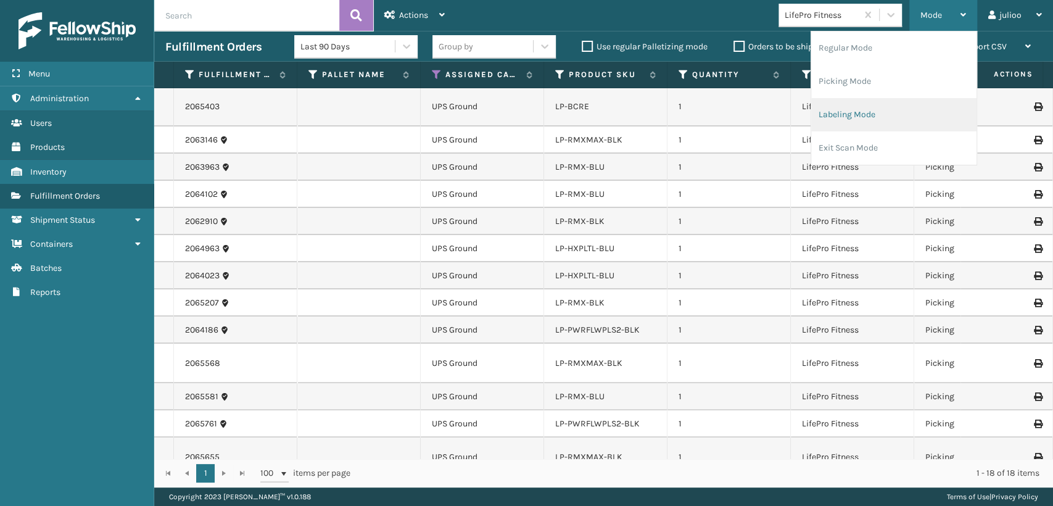
click at [830, 110] on li "Labeling Mode" at bounding box center [893, 114] width 165 height 33
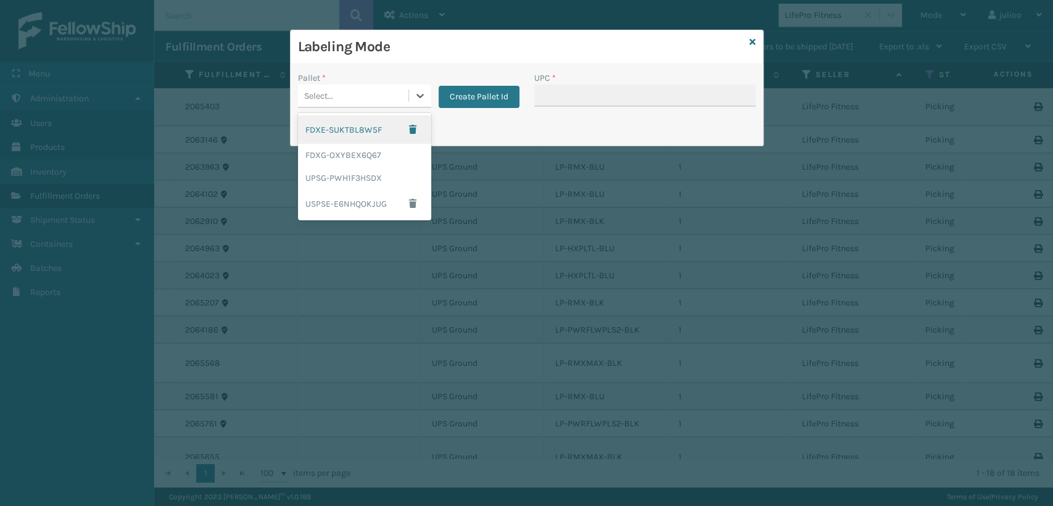
click at [330, 86] on div "Select..." at bounding box center [353, 96] width 110 height 20
click at [326, 179] on div "UPSG-PWH1F3HSDX" at bounding box center [364, 178] width 133 height 23
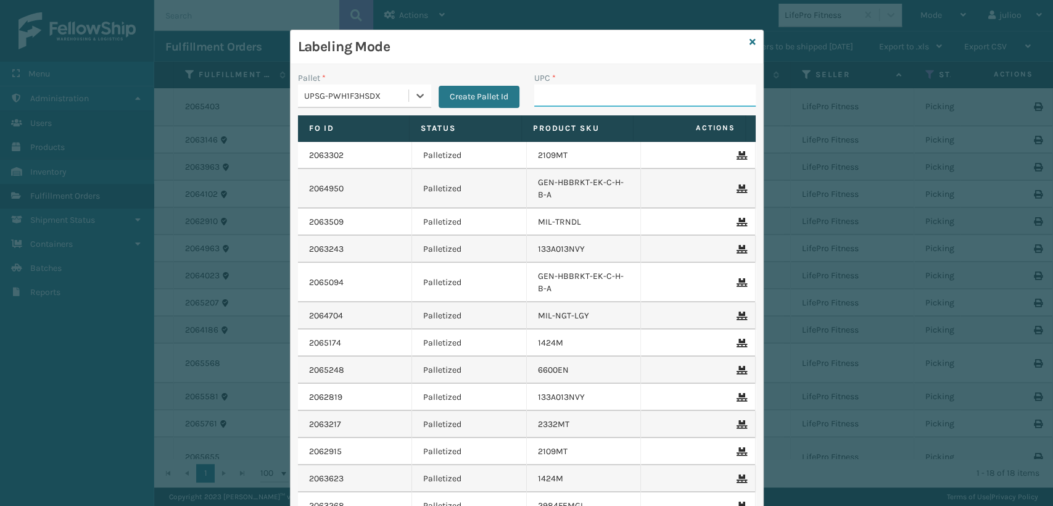
click at [545, 104] on input "UPC *" at bounding box center [644, 95] width 221 height 22
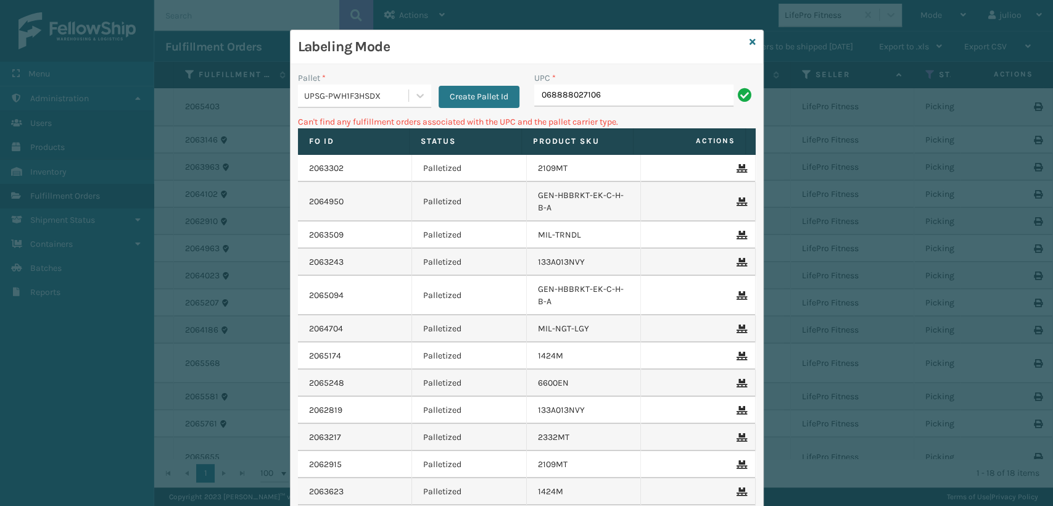
click at [542, 96] on input "068888027106" at bounding box center [633, 95] width 199 height 22
type input "68888027106"
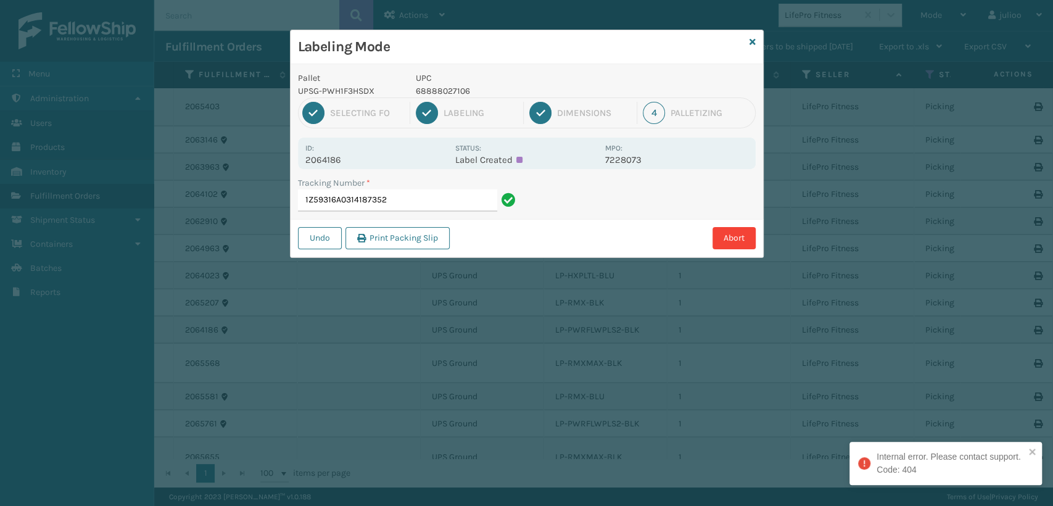
type input "1Z59316A0314187352"
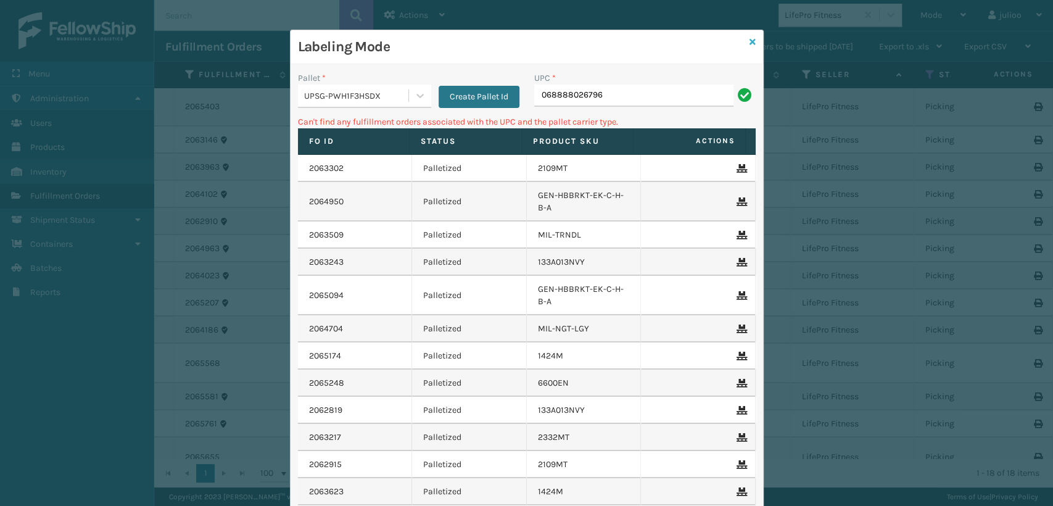
click at [749, 47] on link at bounding box center [752, 42] width 6 height 13
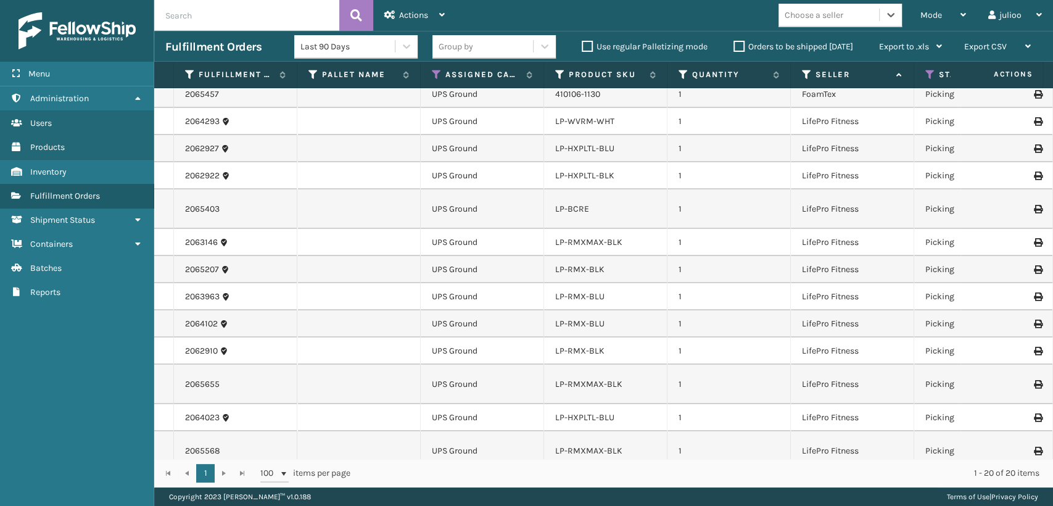
scroll to position [68, 0]
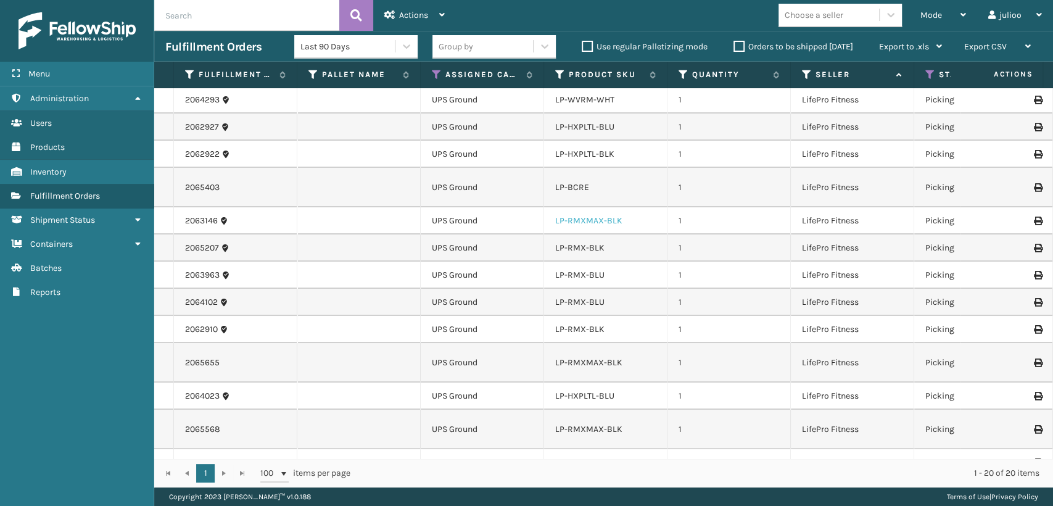
click at [609, 222] on link "LP-RMXMAX-BLK" at bounding box center [588, 220] width 67 height 10
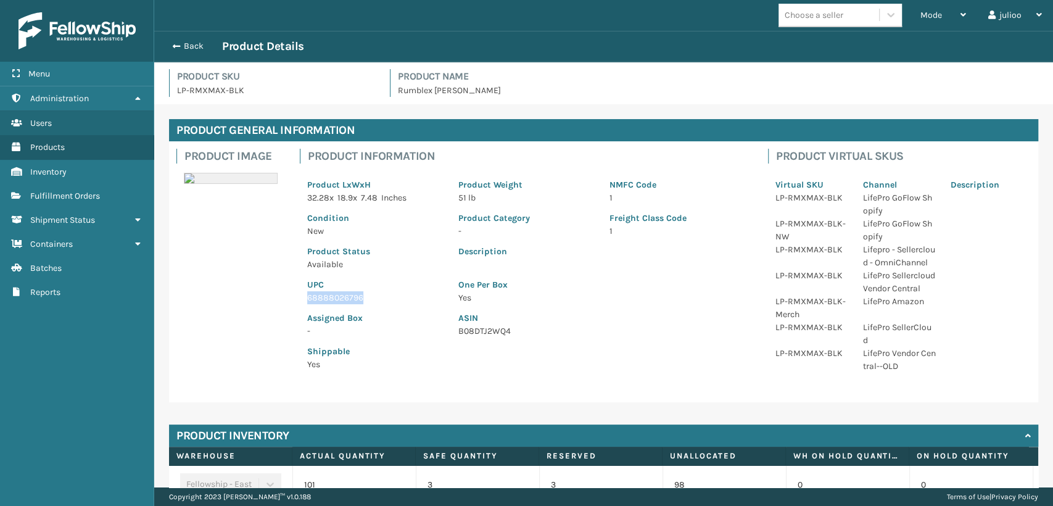
drag, startPoint x: 369, startPoint y: 295, endPoint x: 308, endPoint y: 297, distance: 60.5
click at [308, 297] on p "68888026796" at bounding box center [375, 297] width 136 height 13
drag, startPoint x: 381, startPoint y: 295, endPoint x: 303, endPoint y: 295, distance: 77.7
click at [303, 295] on div "UPC 68888026796" at bounding box center [375, 287] width 151 height 33
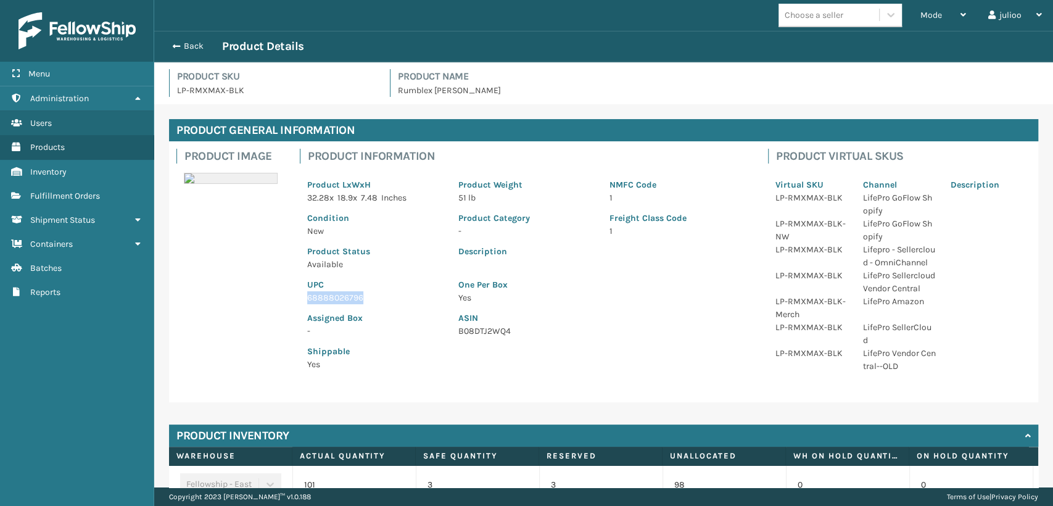
copy p "68888026796"
click at [178, 45] on span "button" at bounding box center [174, 46] width 7 height 9
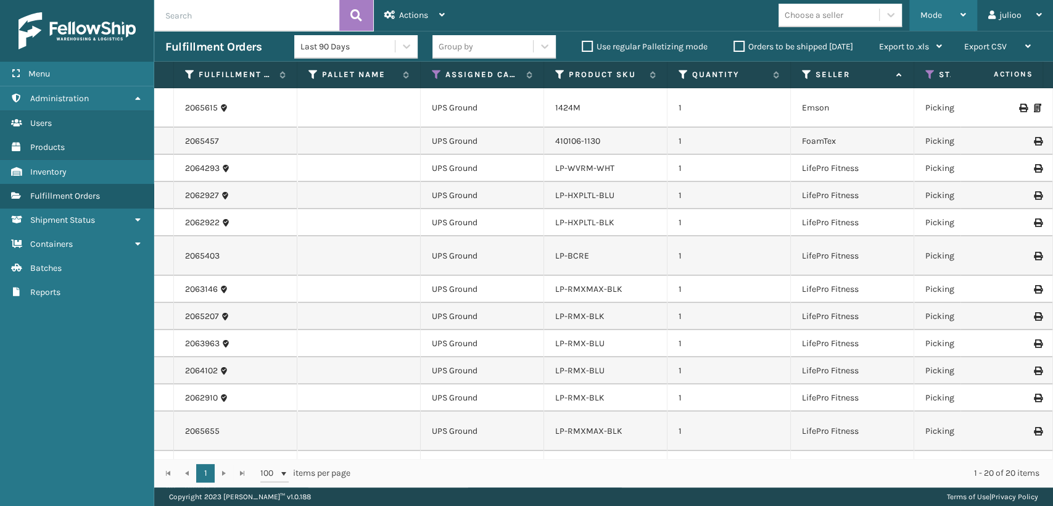
click at [934, 14] on span "Mode" at bounding box center [931, 15] width 22 height 10
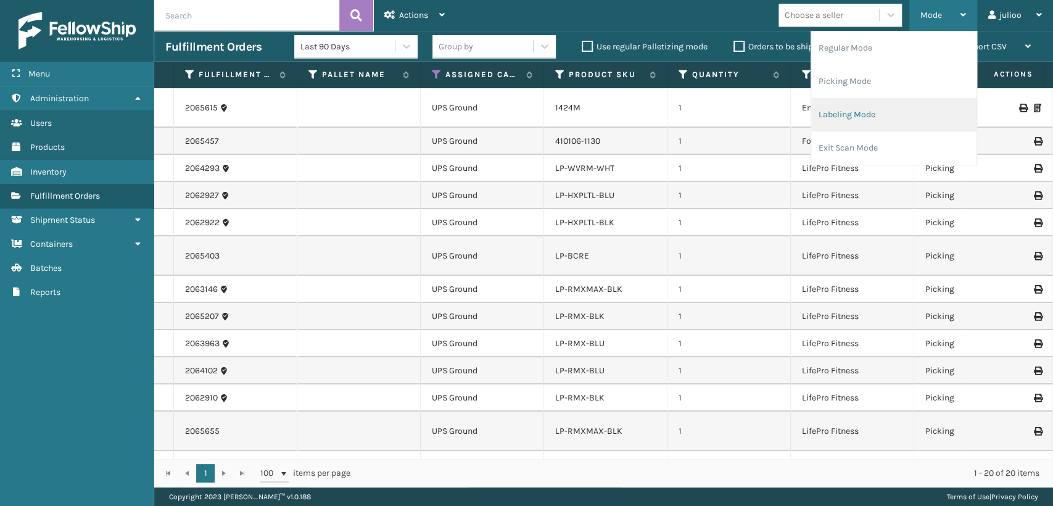
click at [828, 118] on li "Labeling Mode" at bounding box center [893, 114] width 165 height 33
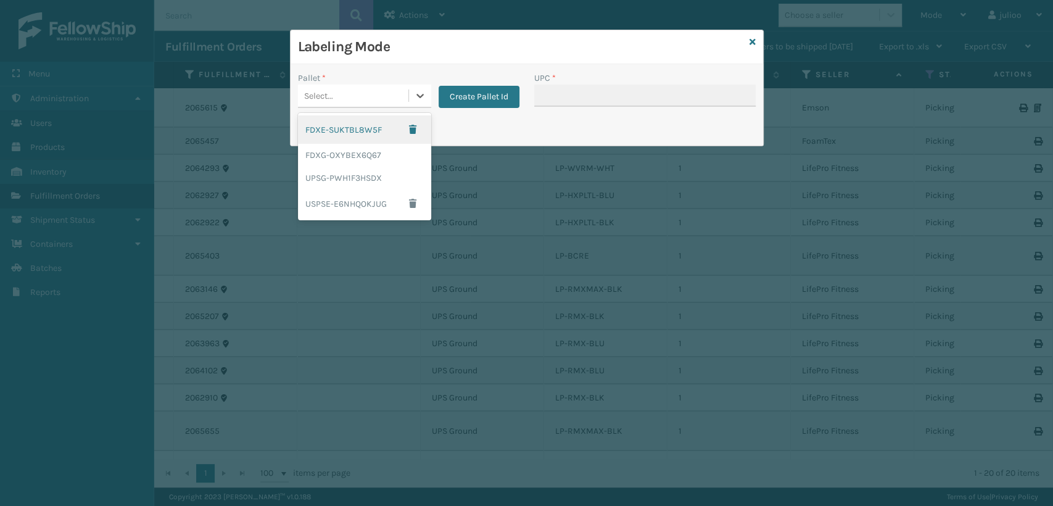
click at [373, 95] on div "Select..." at bounding box center [353, 96] width 110 height 20
click at [348, 179] on div "UPSG-PWH1F3HSDX" at bounding box center [364, 178] width 133 height 23
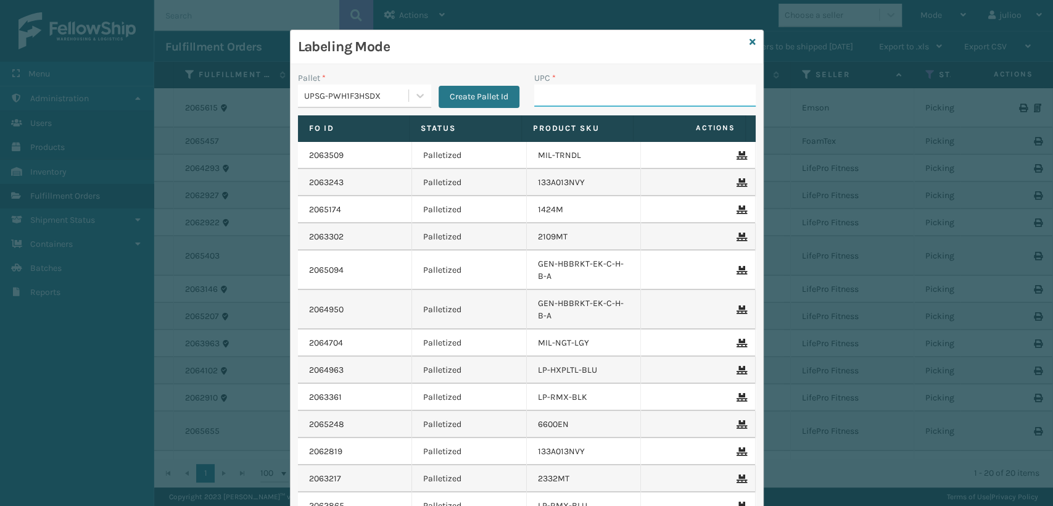
click at [587, 93] on input "UPC *" at bounding box center [644, 95] width 221 height 22
paste input "68888026796"
type input "68888026796"
click at [418, 97] on icon at bounding box center [420, 95] width 12 height 12
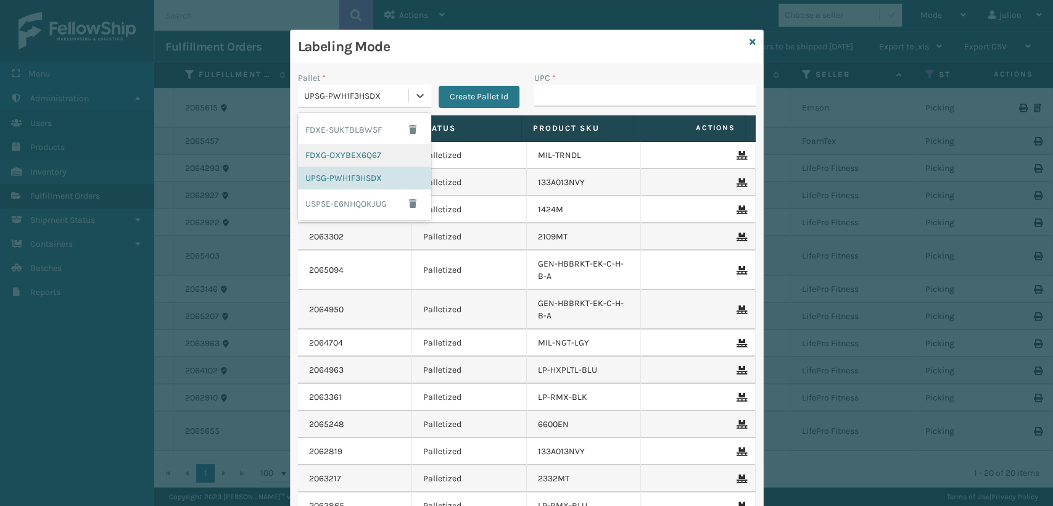
click at [329, 160] on div "FDXG-OXYBEX6Q67" at bounding box center [364, 155] width 133 height 23
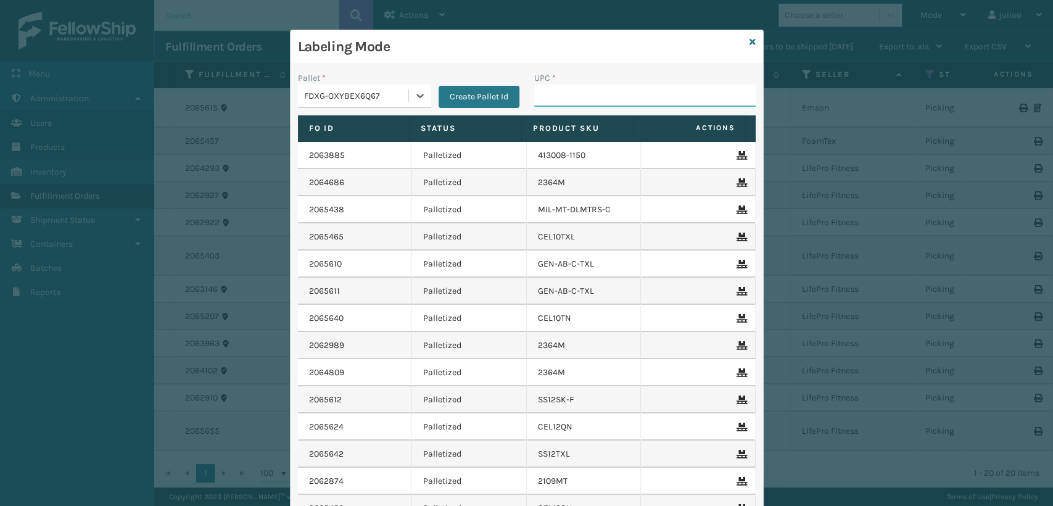
click at [563, 100] on input "UPC *" at bounding box center [644, 95] width 221 height 22
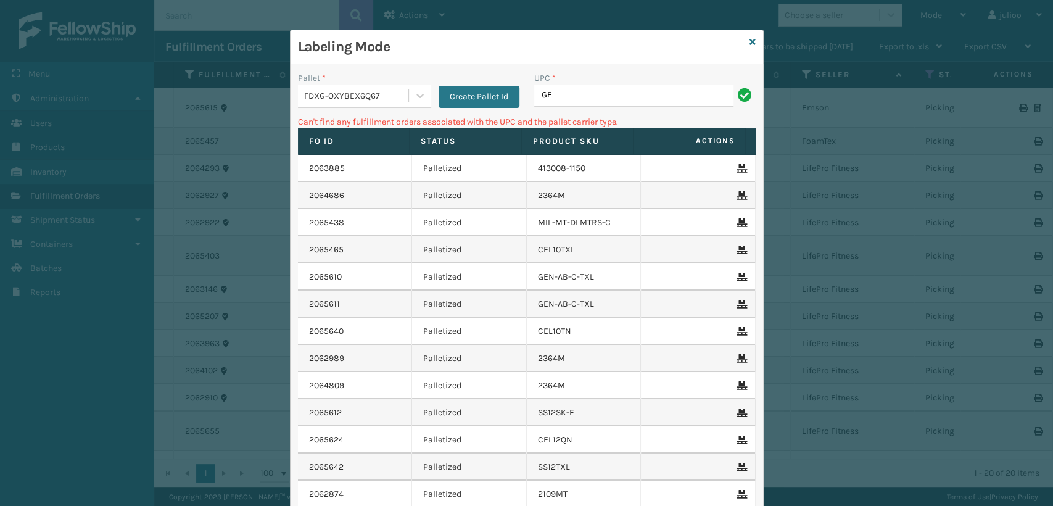
type input "G"
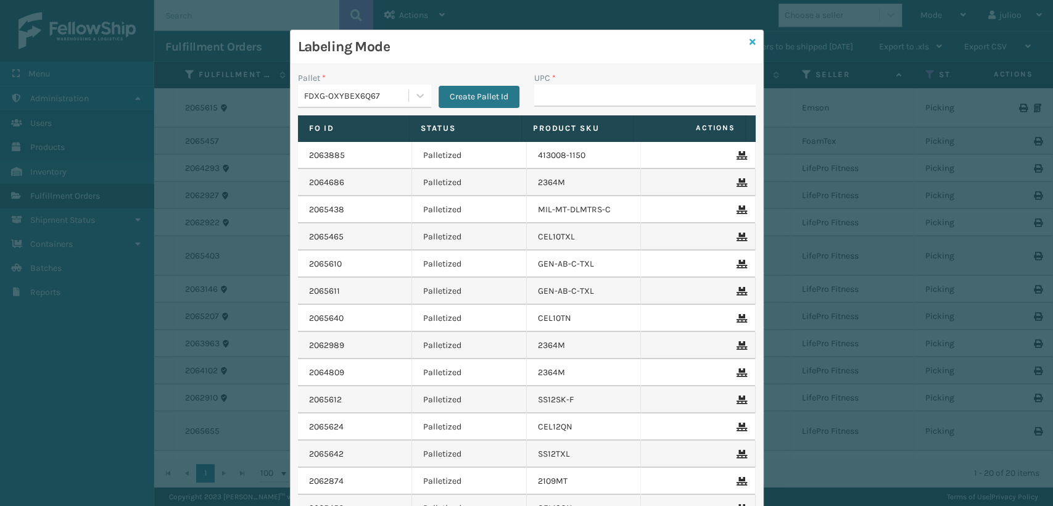
click at [749, 44] on icon at bounding box center [752, 42] width 6 height 9
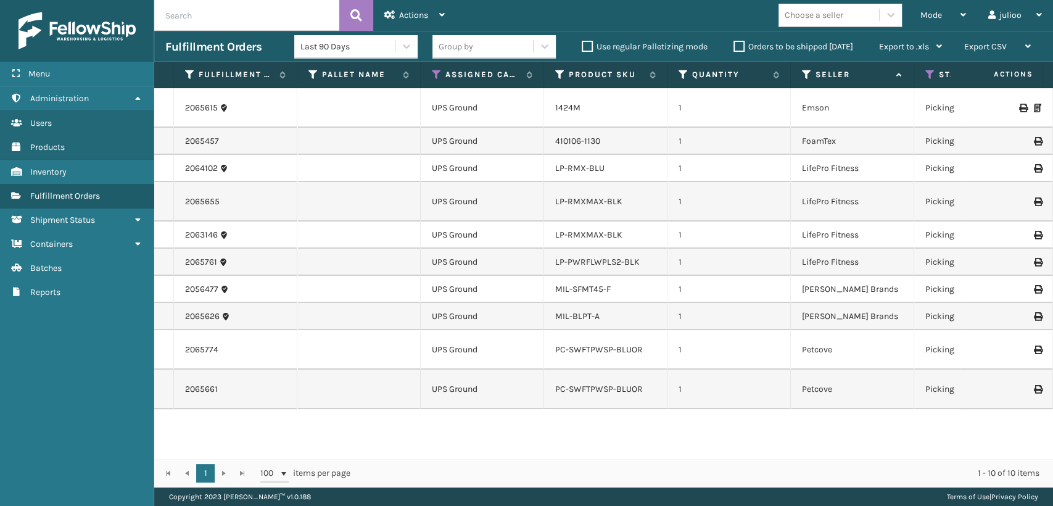
click at [208, 17] on input "text" at bounding box center [246, 15] width 185 height 31
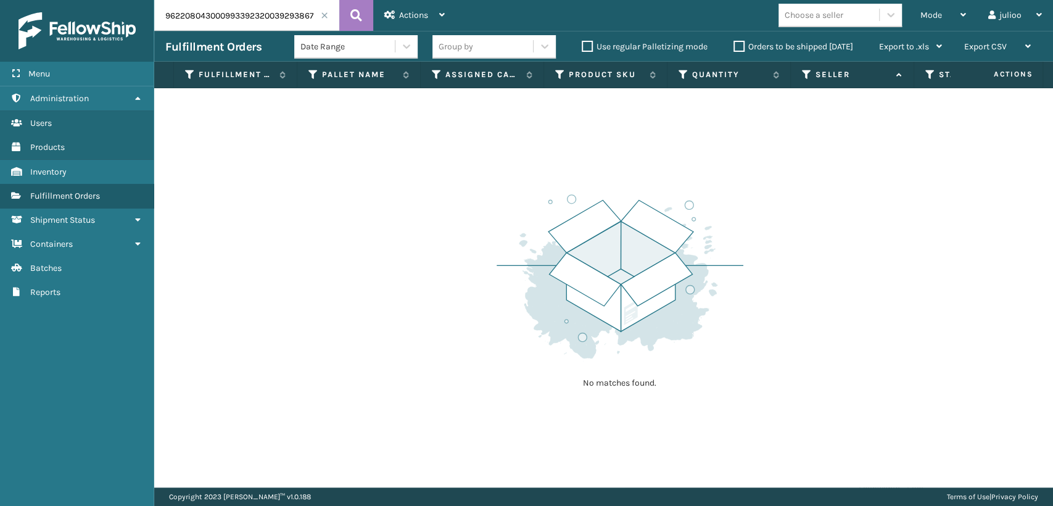
drag, startPoint x: 257, startPoint y: 13, endPoint x: 123, endPoint y: 25, distance: 134.4
click at [123, 0] on div "Menu Administration Users Products Inventory Fulfillment Orders Shipment Status…" at bounding box center [526, 0] width 1053 height 0
type input "392938672117"
click at [355, 7] on icon at bounding box center [356, 15] width 12 height 19
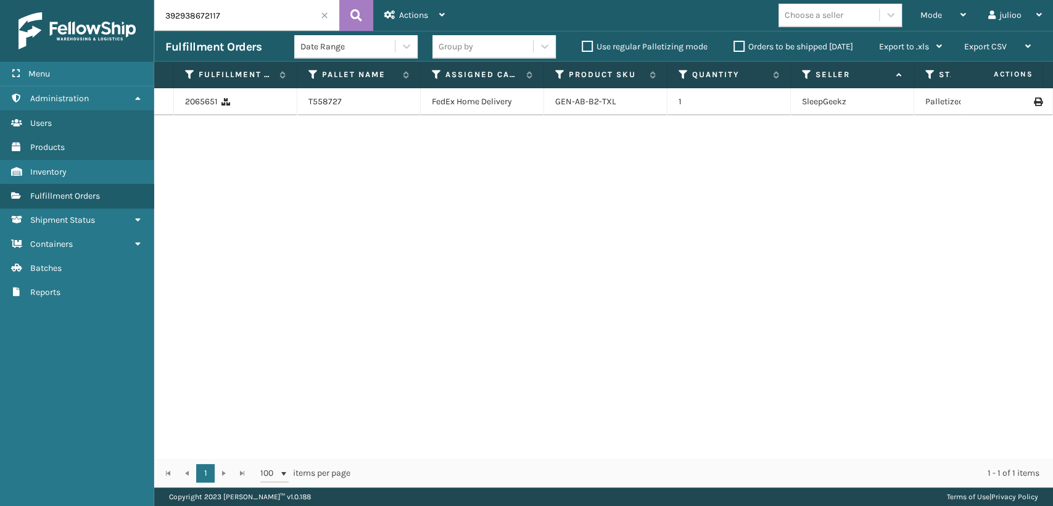
click at [1034, 102] on icon at bounding box center [1037, 101] width 7 height 9
click at [736, 44] on label "Orders to be shipped [DATE]" at bounding box center [793, 46] width 120 height 10
click at [734, 44] on input "Orders to be shipped [DATE]" at bounding box center [733, 43] width 1 height 8
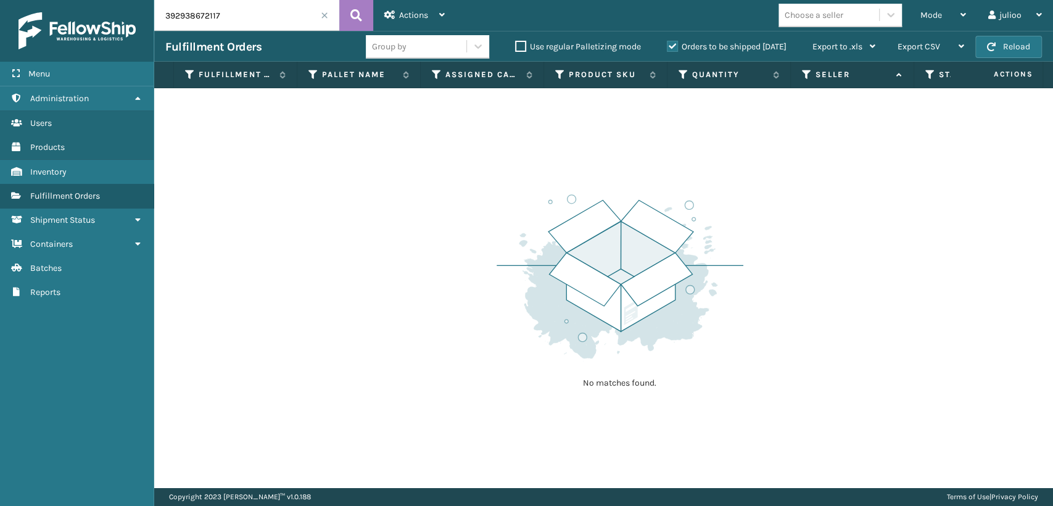
click at [323, 20] on input "392938672117" at bounding box center [246, 15] width 185 height 31
click at [327, 14] on span at bounding box center [324, 15] width 7 height 7
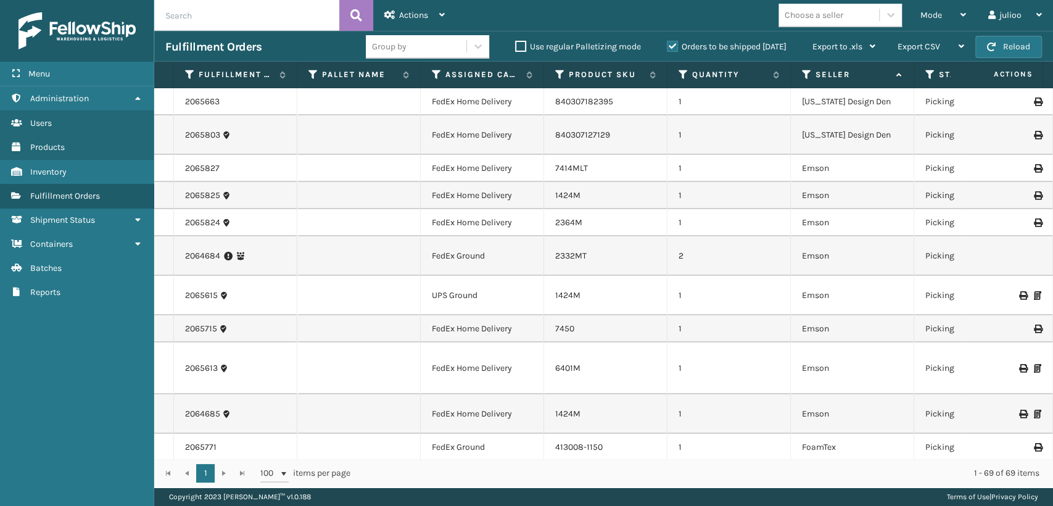
click at [904, 19] on div "Choose a seller" at bounding box center [843, 15] width 131 height 23
click at [921, 17] on span "Mode" at bounding box center [931, 15] width 22 height 10
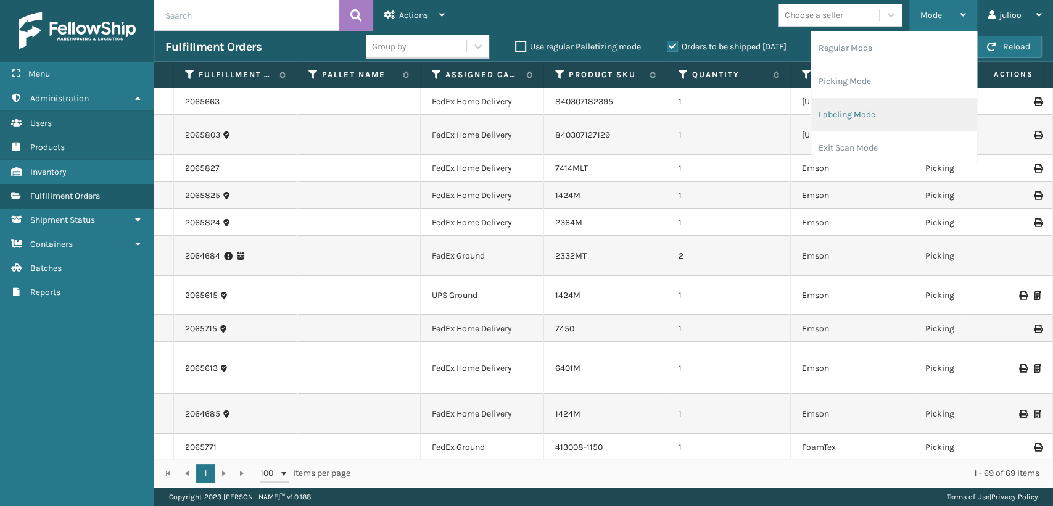
click at [839, 108] on li "Labeling Mode" at bounding box center [893, 114] width 165 height 33
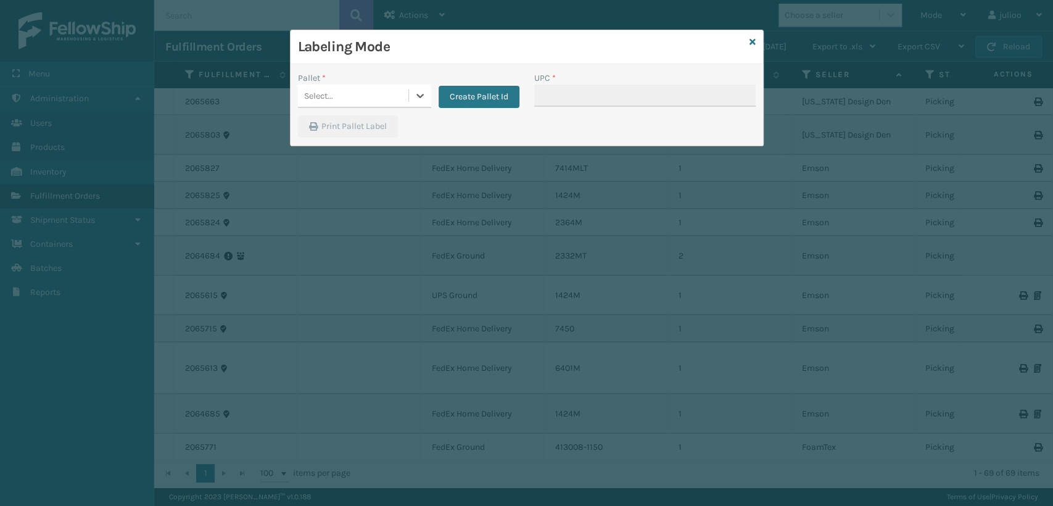
drag, startPoint x: 375, startPoint y: 96, endPoint x: 373, endPoint y: 107, distance: 11.9
click at [373, 107] on div "Select..." at bounding box center [364, 95] width 133 height 23
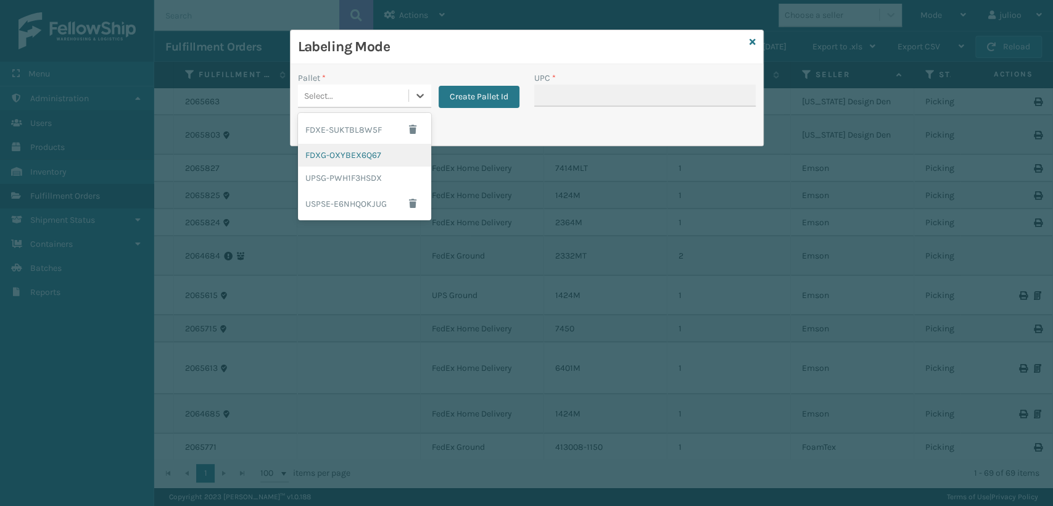
click at [355, 162] on div "FDXG-OXYBEX6Q67" at bounding box center [364, 155] width 133 height 23
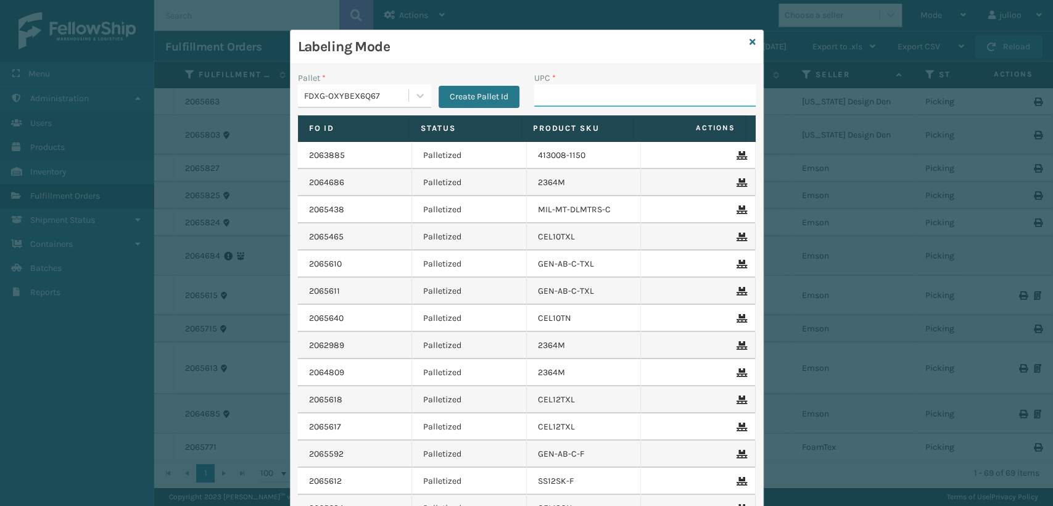
drag, startPoint x: 539, startPoint y: 101, endPoint x: 548, endPoint y: 96, distance: 10.3
click at [539, 101] on input "UPC *" at bounding box center [644, 95] width 221 height 22
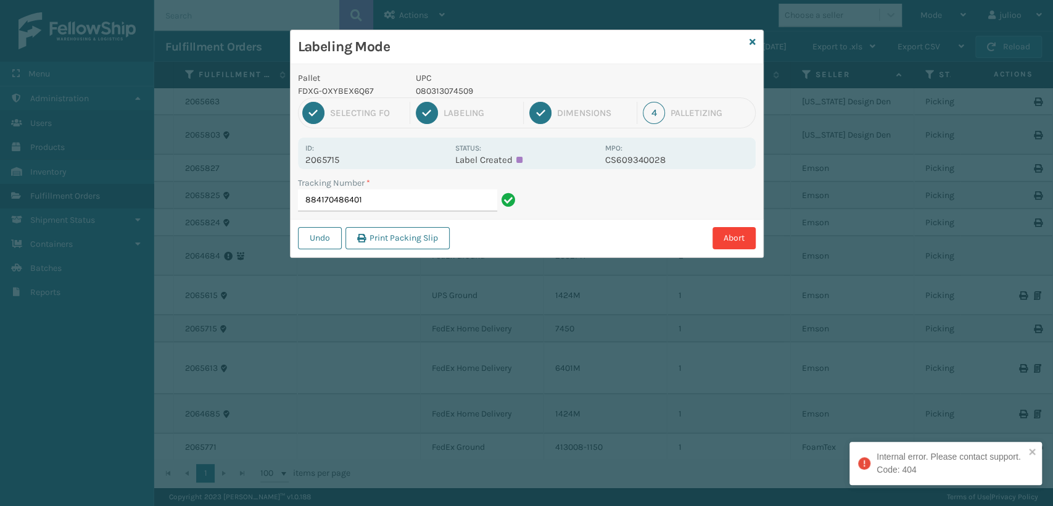
type input "884170486401"
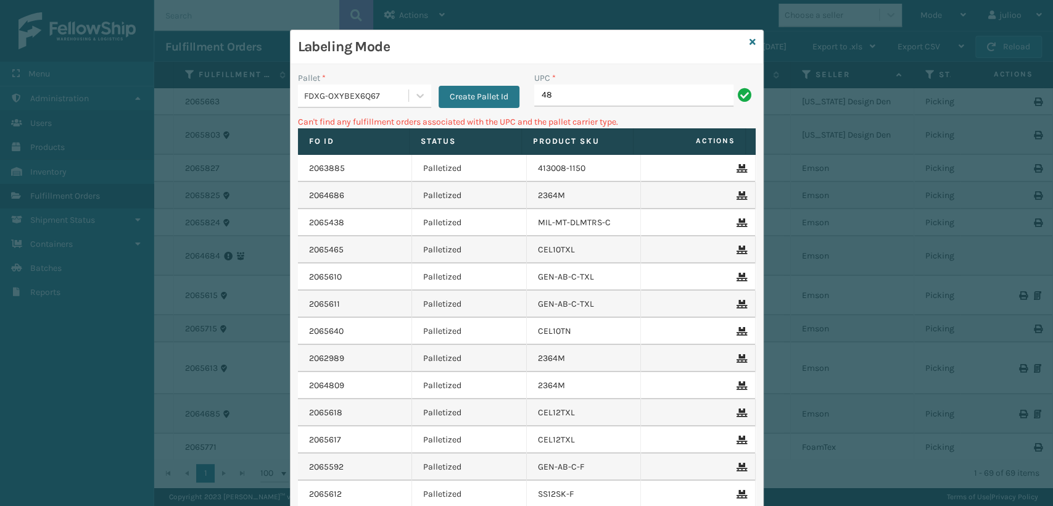
type input "4"
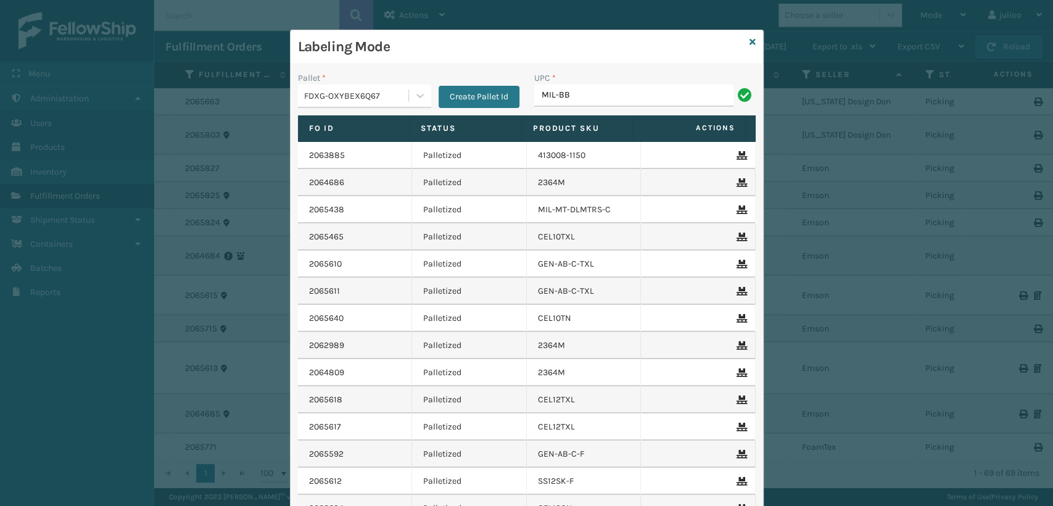
type input "MIL-BBA-RBW"
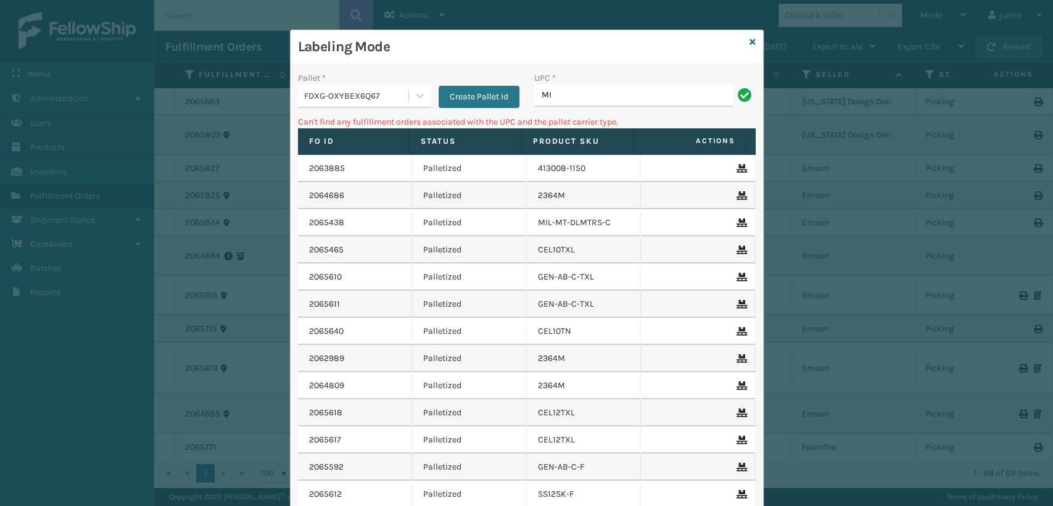
type input "M"
type input "840985125455"
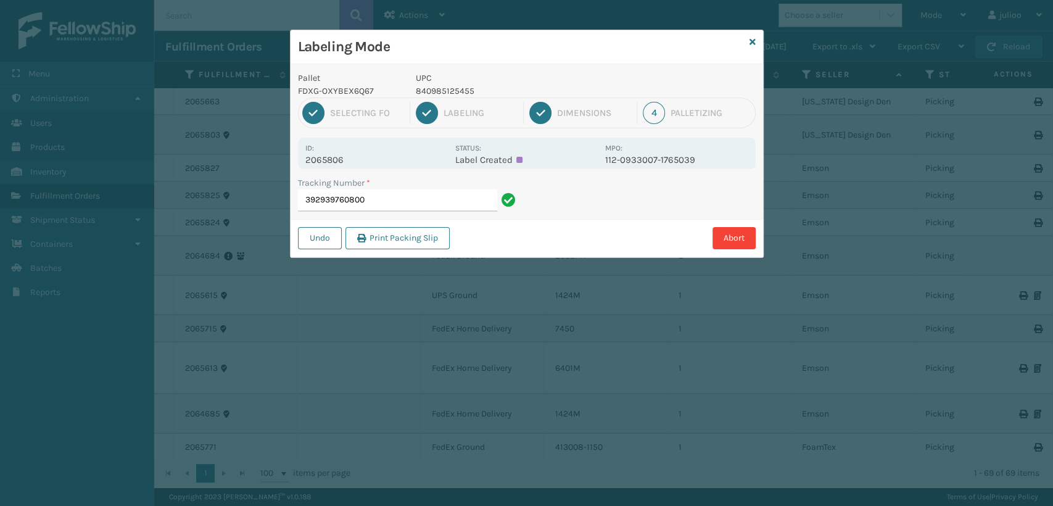
type input "392939760800"
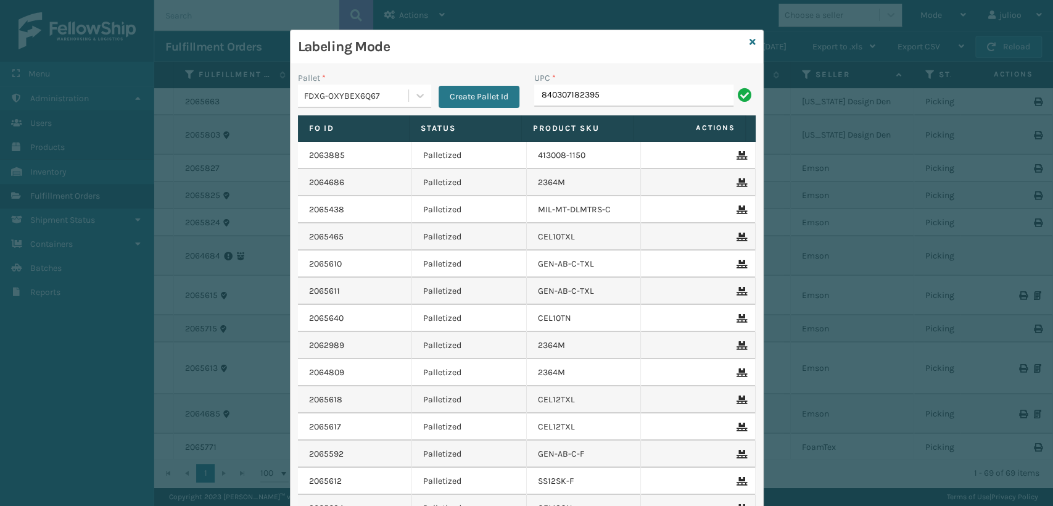
type input "840307182395"
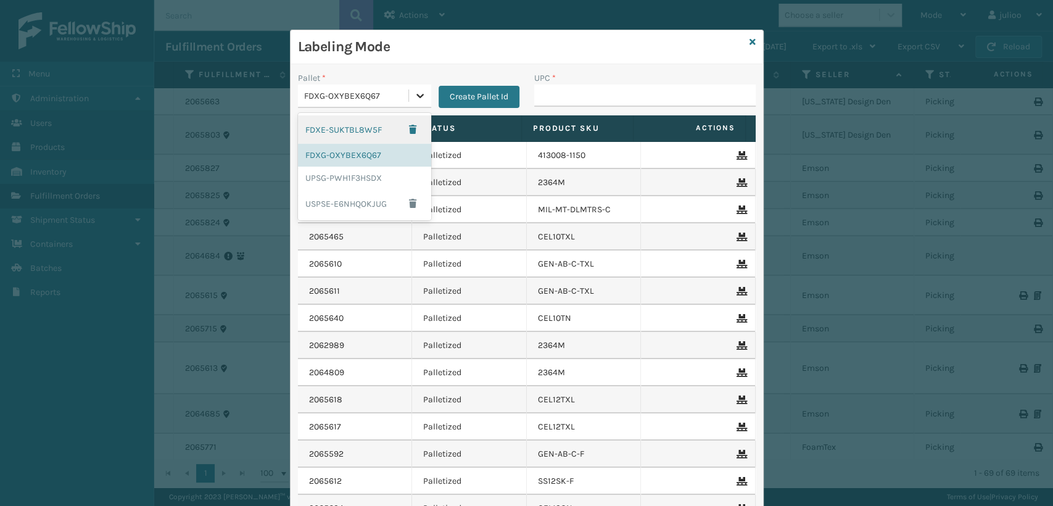
click at [414, 97] on icon at bounding box center [420, 95] width 12 height 12
click at [365, 182] on div "UPSG-PWH1F3HSDX" at bounding box center [364, 178] width 133 height 23
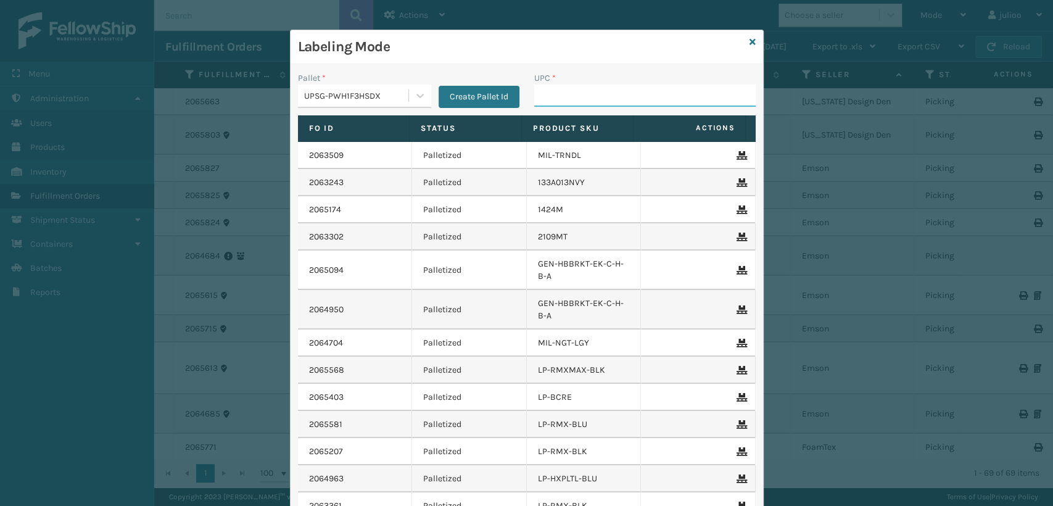
click at [593, 90] on input "UPC *" at bounding box center [644, 95] width 221 height 22
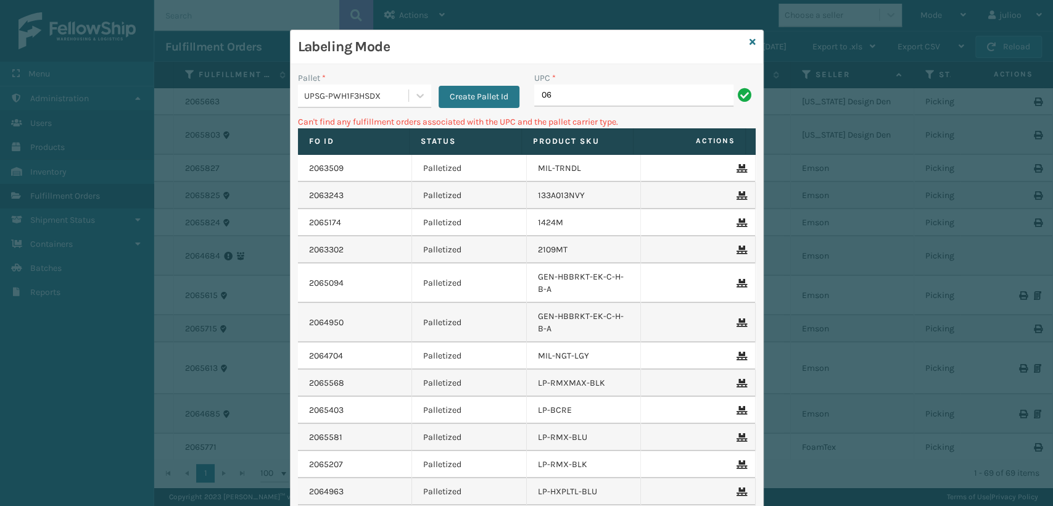
type input "0"
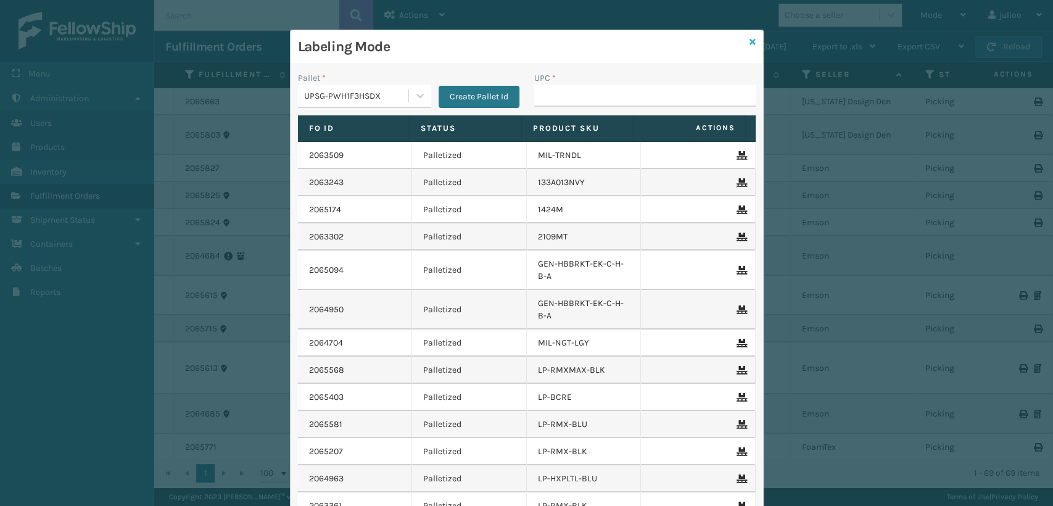
click at [749, 40] on icon at bounding box center [752, 42] width 6 height 9
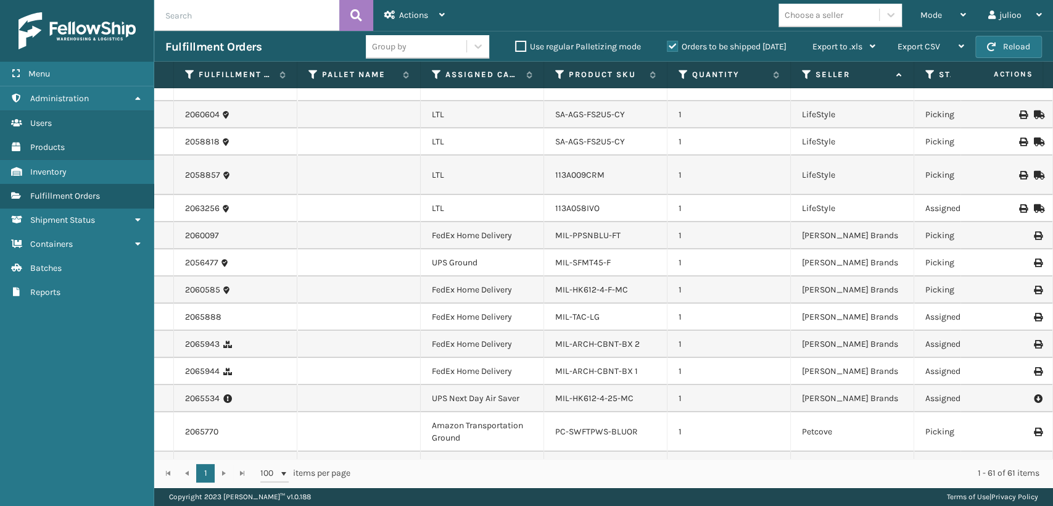
scroll to position [685, 0]
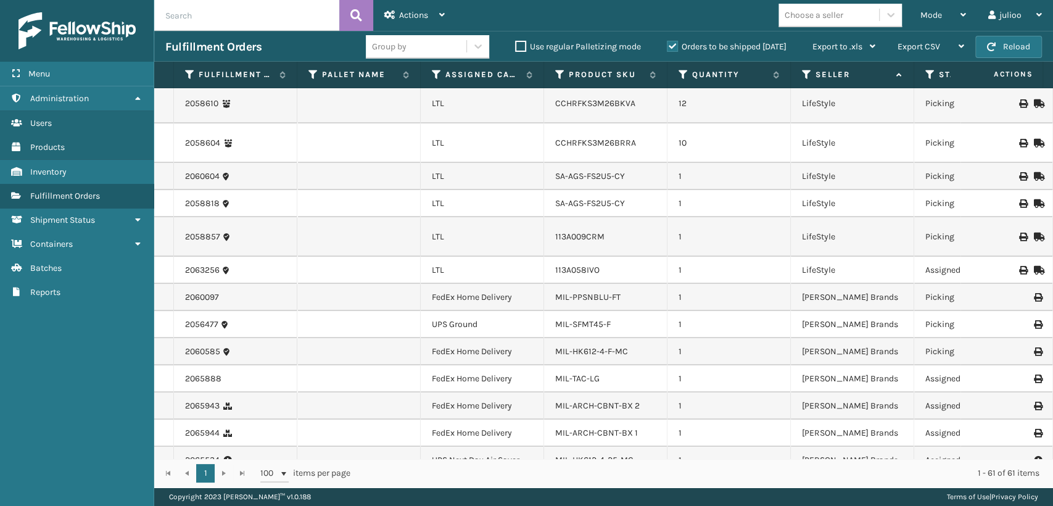
click at [439, 67] on th "Assigned Carrier Service" at bounding box center [482, 75] width 123 height 27
click at [136, 71] on div "Menu" at bounding box center [77, 74] width 154 height 25
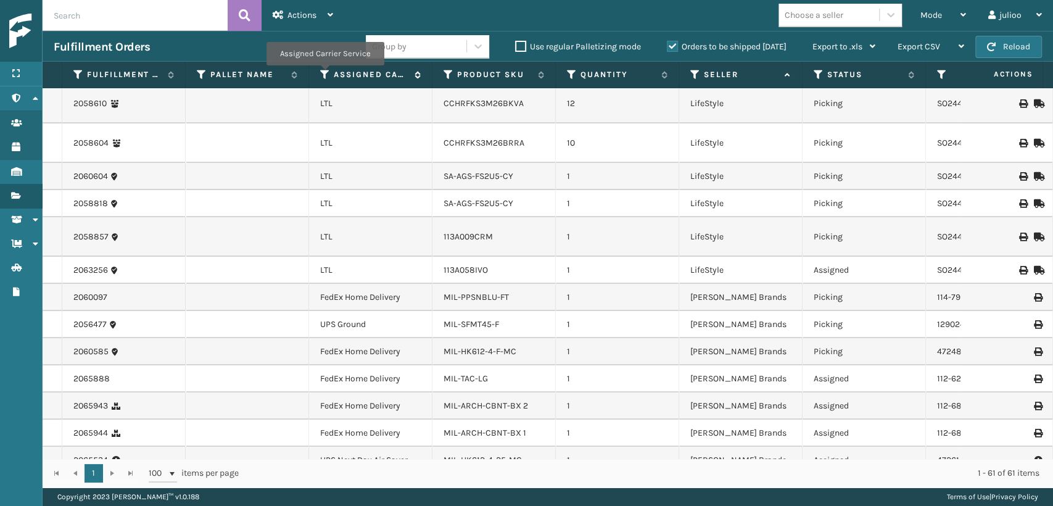
click at [324, 74] on icon at bounding box center [325, 74] width 10 height 11
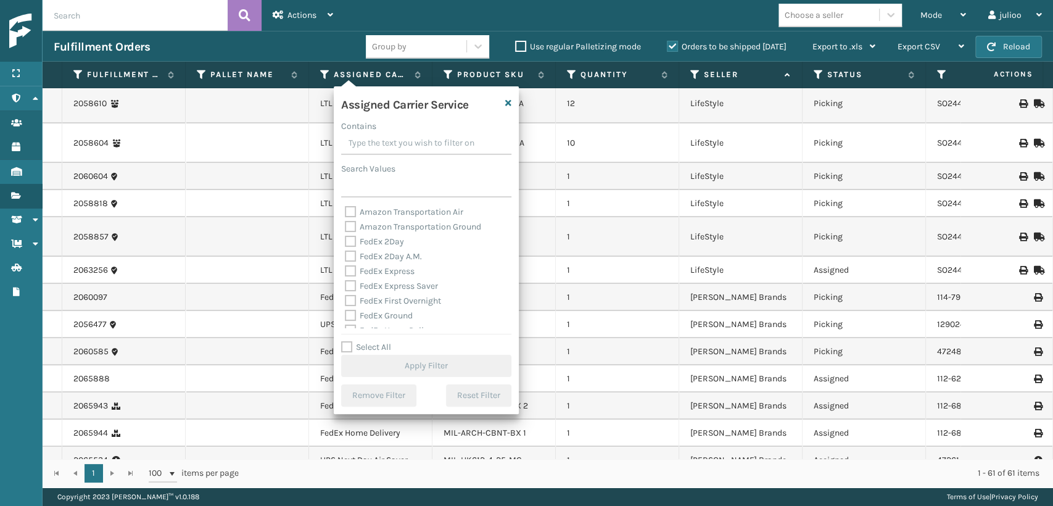
drag, startPoint x: 355, startPoint y: 337, endPoint x: 352, endPoint y: 345, distance: 8.0
click at [355, 337] on div "Assigned Carrier Service Contains Search Values Amazon Transportation Air Amazo…" at bounding box center [426, 250] width 185 height 328
drag, startPoint x: 346, startPoint y: 347, endPoint x: 348, endPoint y: 307, distance: 39.6
click at [344, 339] on div "Assigned Carrier Service Contains Search Values Amazon Transportation Air Amazo…" at bounding box center [426, 250] width 185 height 328
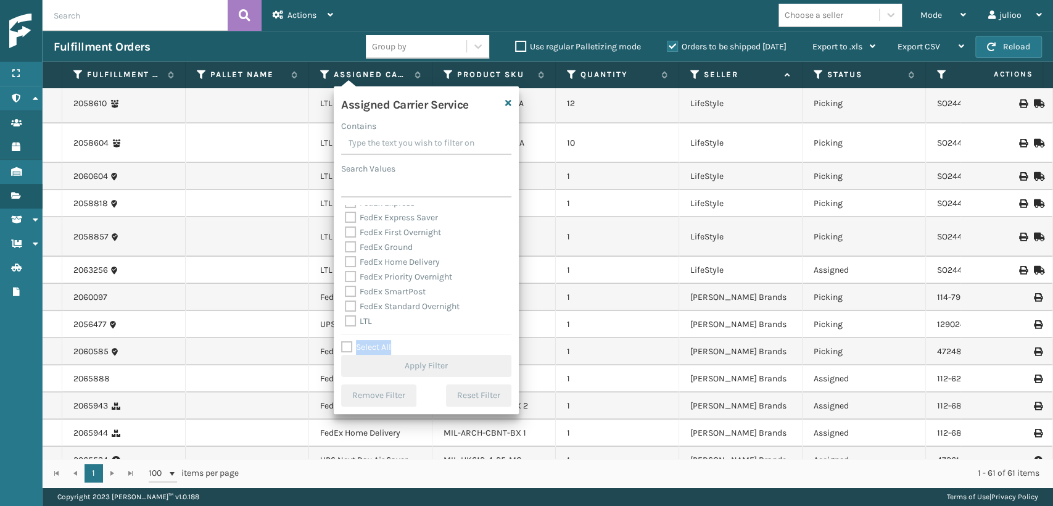
click at [340, 345] on div "Assigned Carrier Service Contains Search Values Amazon Transportation Air Amazo…" at bounding box center [426, 250] width 185 height 328
drag, startPoint x: 343, startPoint y: 347, endPoint x: 342, endPoint y: 328, distance: 19.1
click at [342, 340] on div "Select All Apply Filter" at bounding box center [426, 358] width 170 height 37
click at [345, 344] on label "Select All" at bounding box center [366, 347] width 50 height 10
click at [345, 341] on input "Select All" at bounding box center [433, 340] width 185 height 1
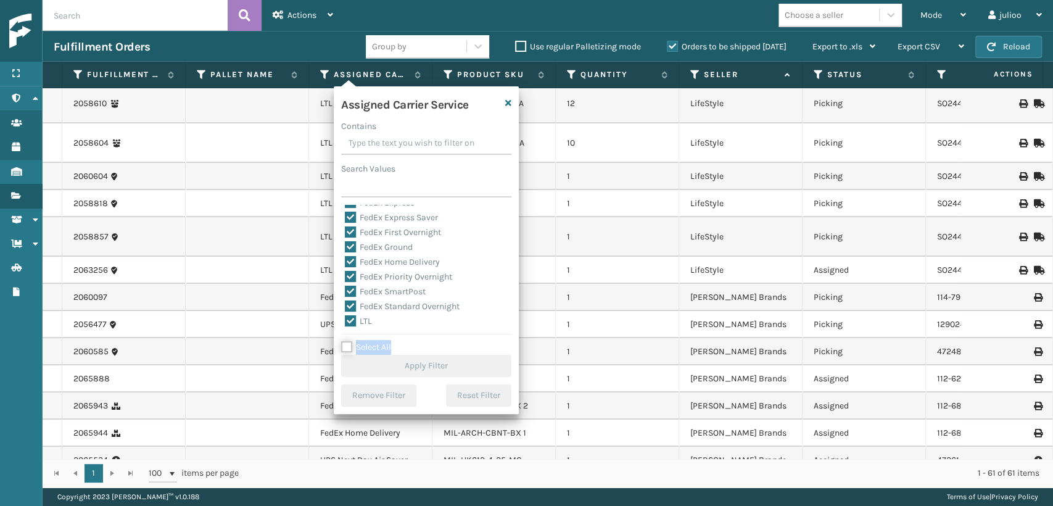
checkbox input "true"
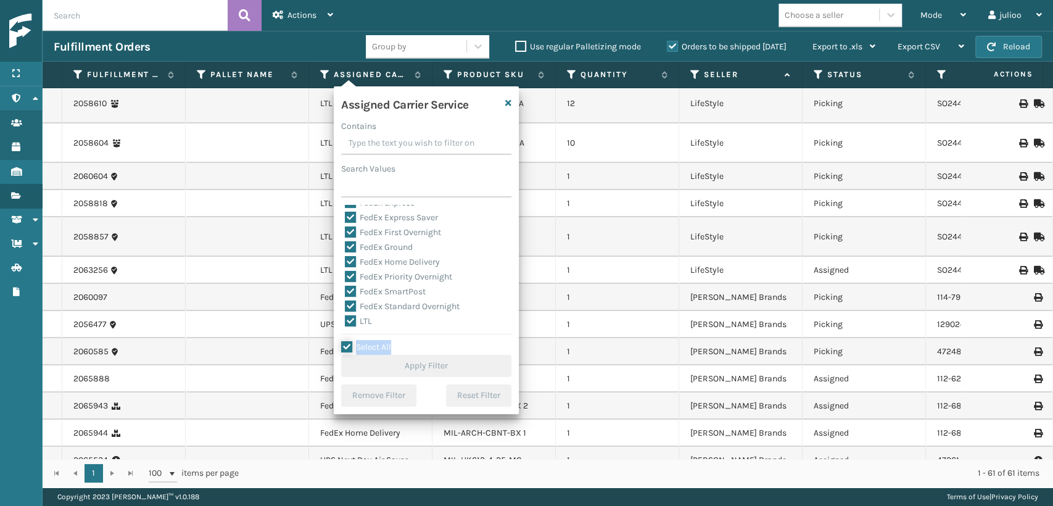
checkbox input "true"
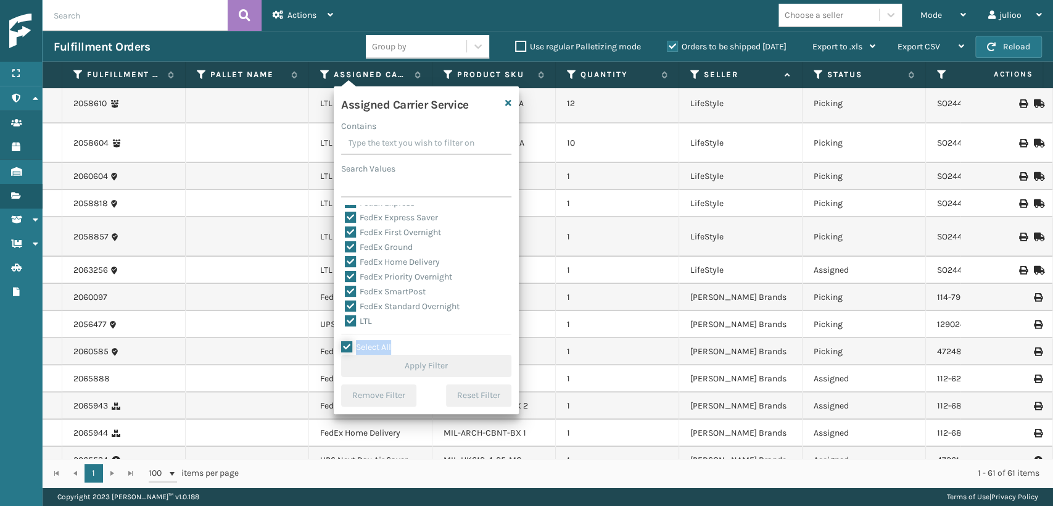
checkbox input "true"
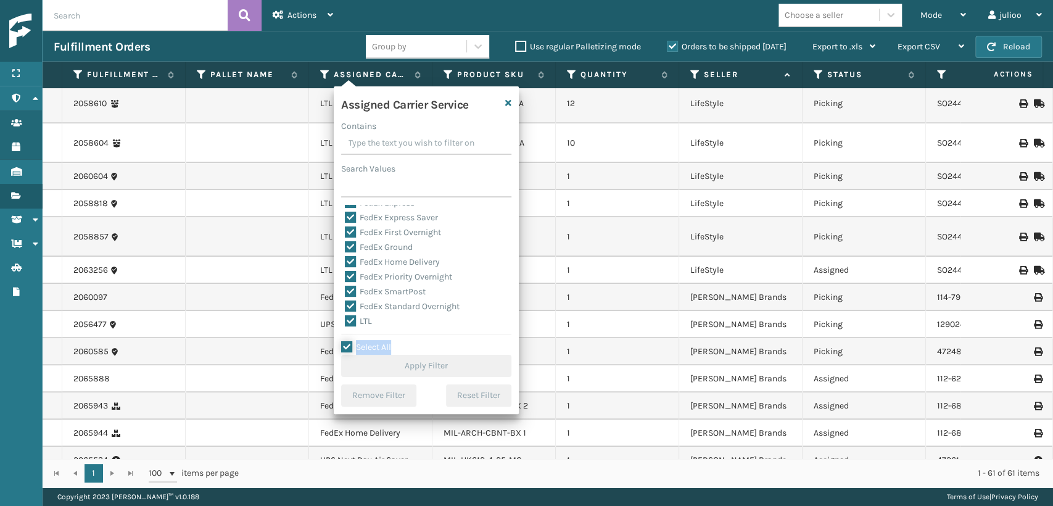
checkbox input "true"
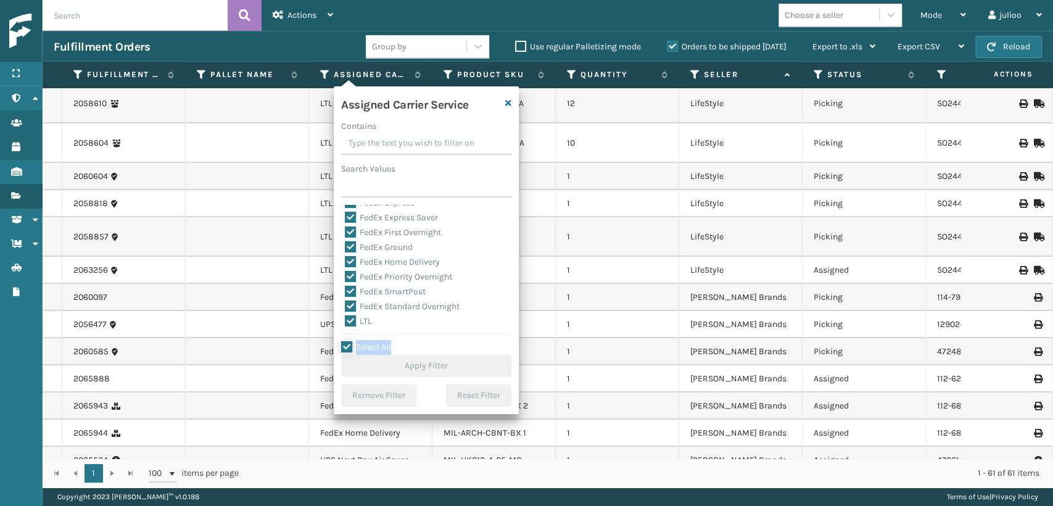
checkbox input "true"
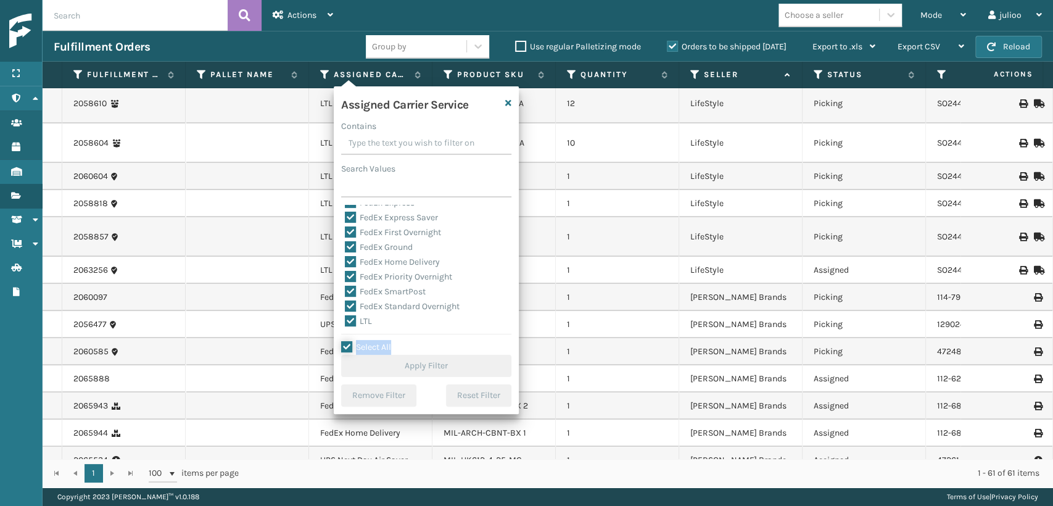
checkbox input "true"
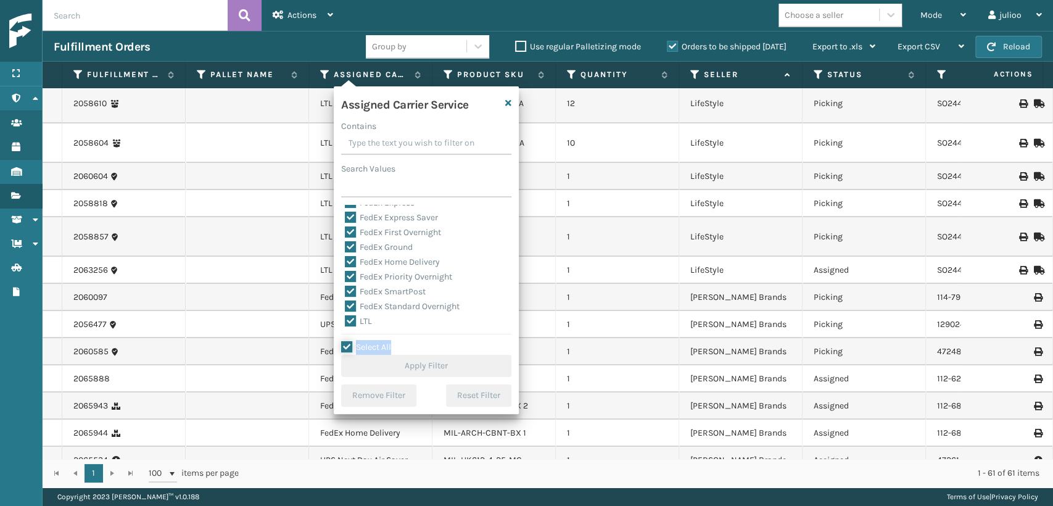
checkbox input "true"
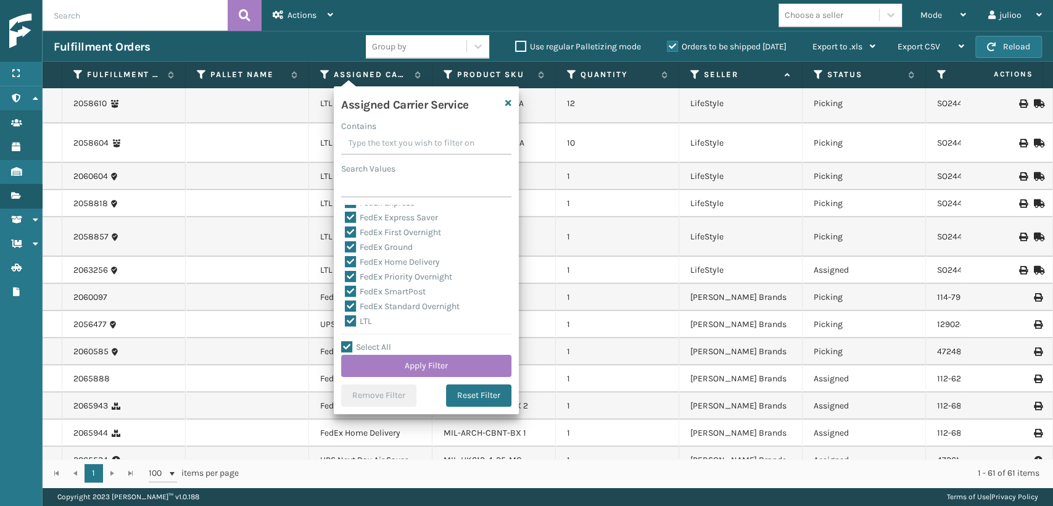
click at [347, 318] on label "LTL" at bounding box center [358, 321] width 27 height 10
click at [345, 318] on input "LTL" at bounding box center [345, 318] width 1 height 8
checkbox input "false"
click at [466, 360] on button "Apply Filter" at bounding box center [426, 366] width 170 height 22
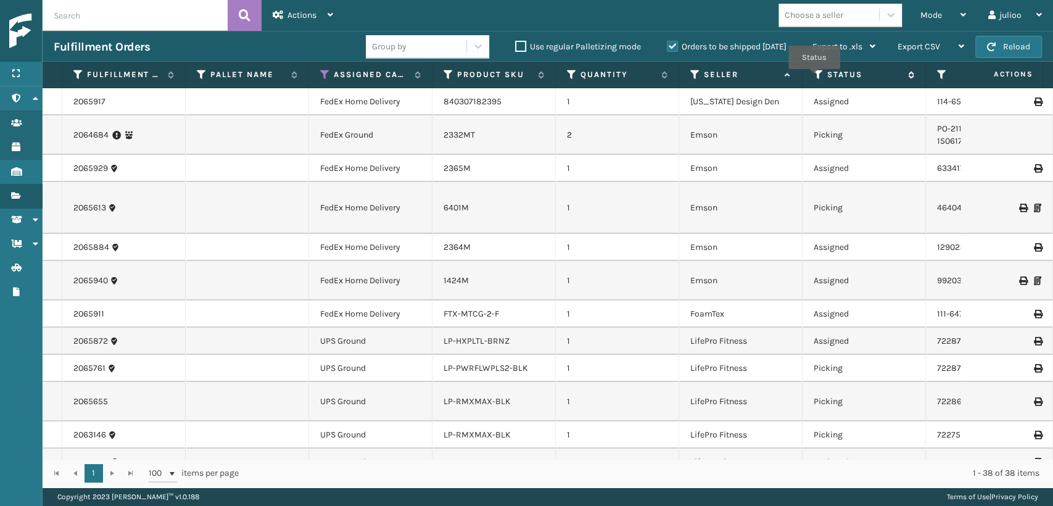
click at [814, 78] on icon at bounding box center [819, 74] width 10 height 11
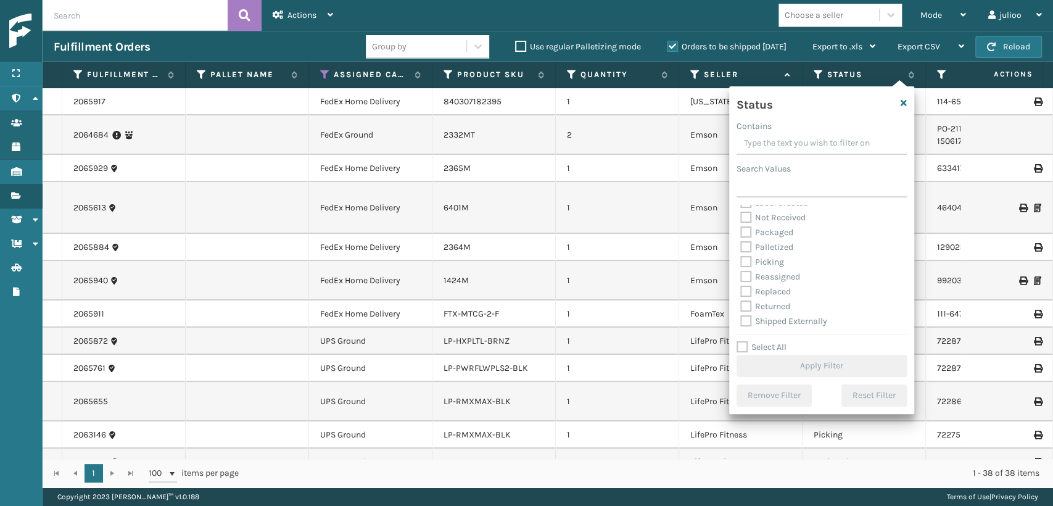
click at [745, 263] on label "Picking" at bounding box center [762, 262] width 44 height 10
click at [741, 263] on input "Picking" at bounding box center [740, 259] width 1 height 8
checkbox input "true"
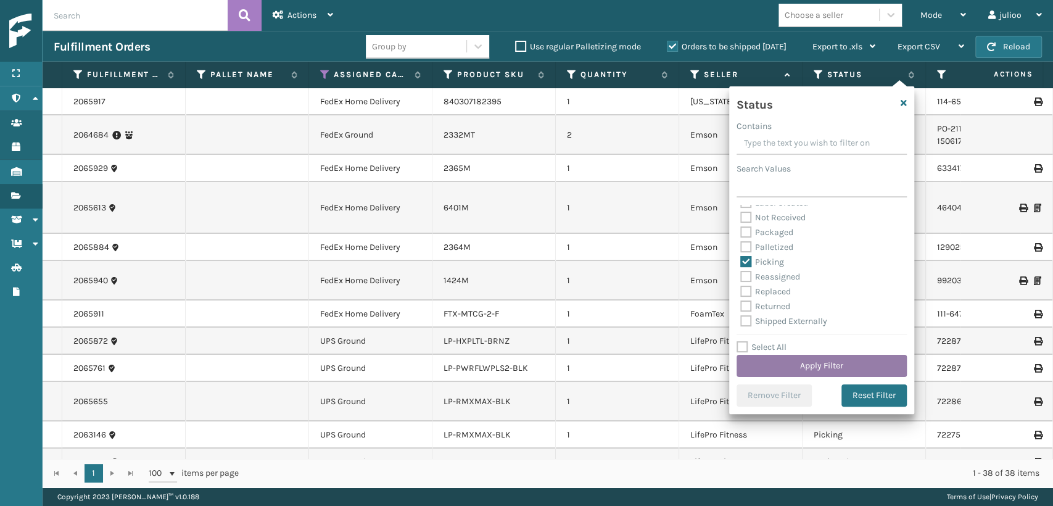
click at [799, 365] on button "Apply Filter" at bounding box center [821, 366] width 170 height 22
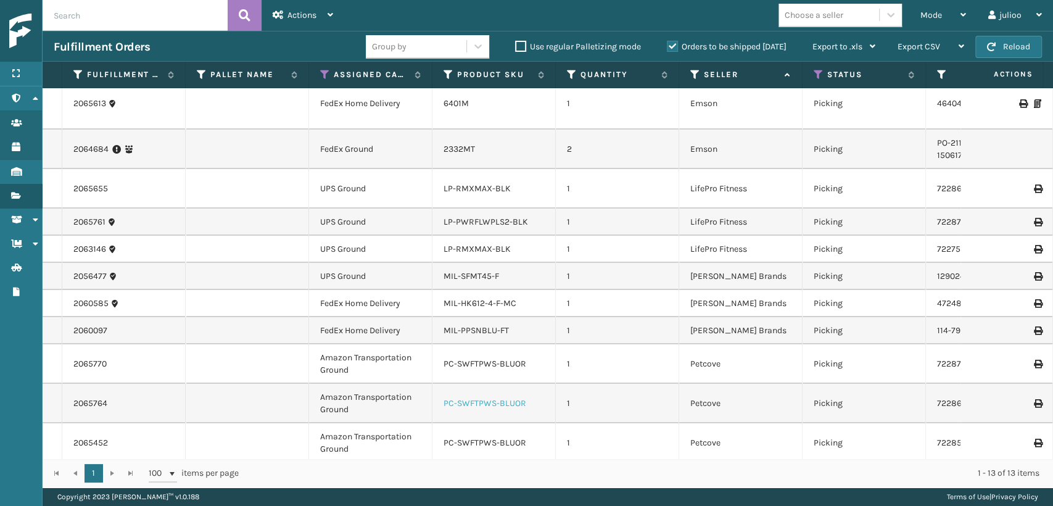
scroll to position [0, 0]
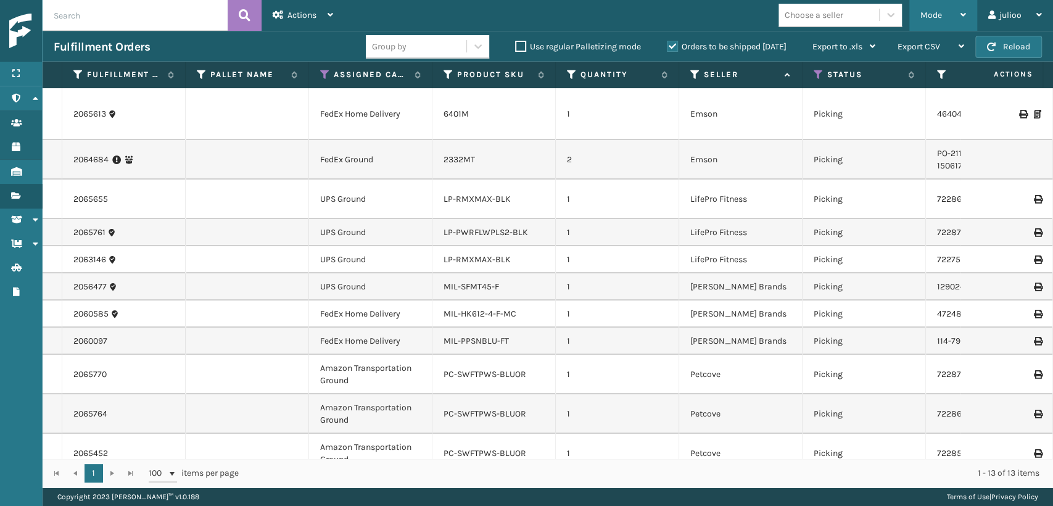
click at [920, 19] on span "Mode" at bounding box center [931, 15] width 22 height 10
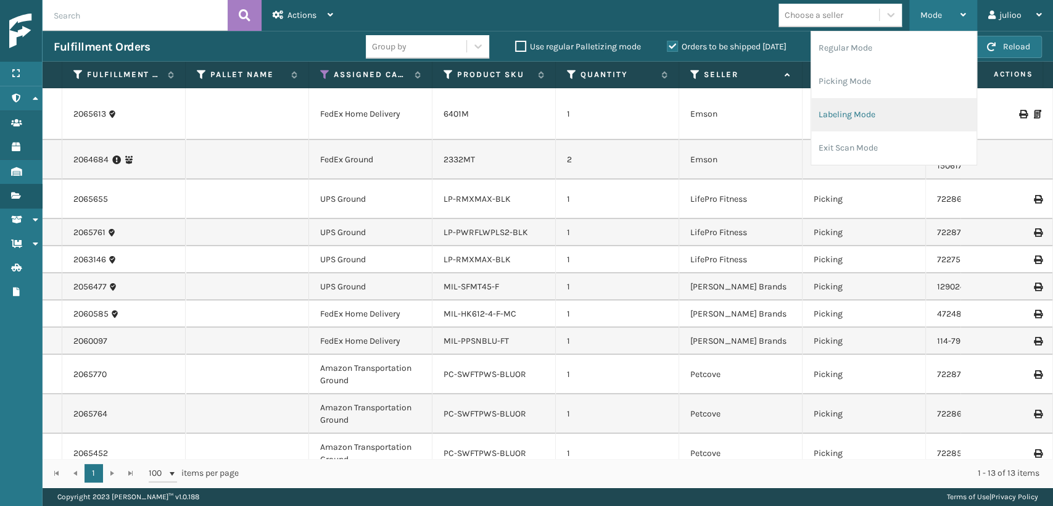
click at [850, 113] on li "Labeling Mode" at bounding box center [893, 114] width 165 height 33
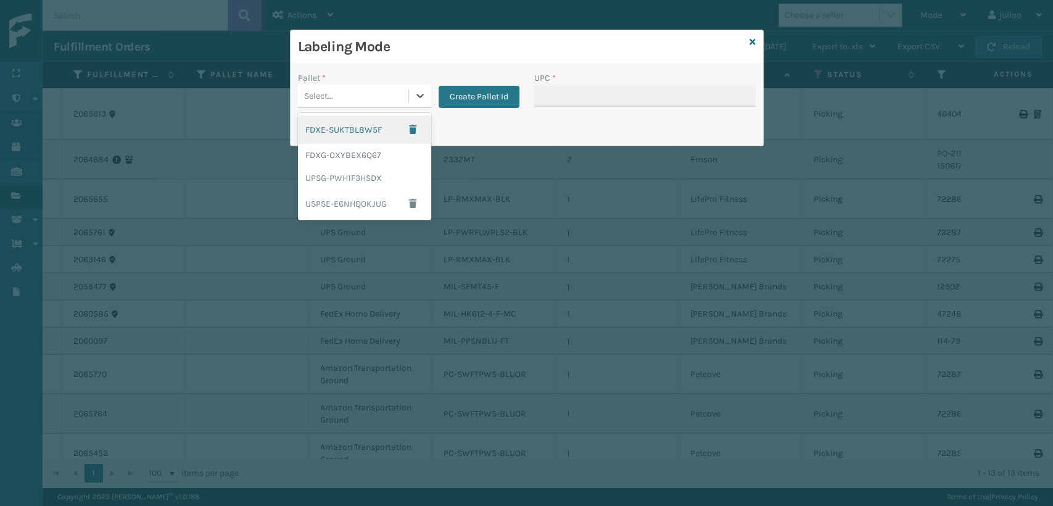
click at [405, 100] on div "Select..." at bounding box center [353, 96] width 110 height 20
click at [355, 183] on div "UPSG-PWH1F3HSDX" at bounding box center [364, 178] width 133 height 23
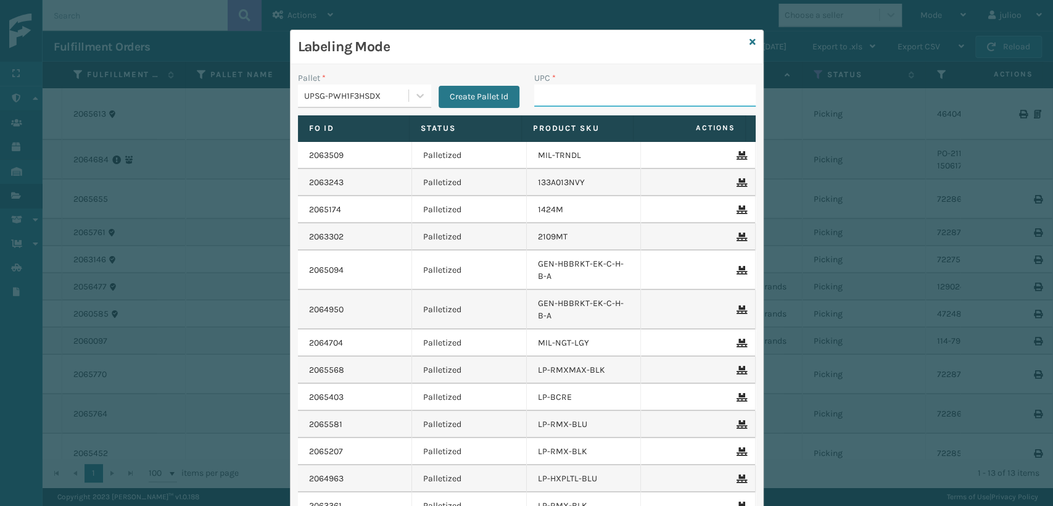
click at [567, 100] on input "UPC *" at bounding box center [644, 95] width 221 height 22
type input "068888027108"
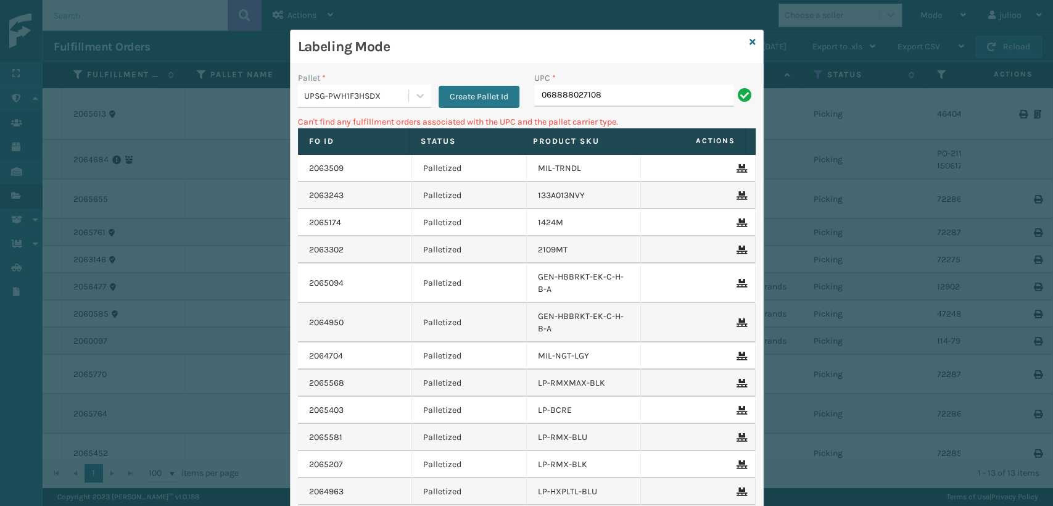
drag, startPoint x: 615, startPoint y: 98, endPoint x: 463, endPoint y: 112, distance: 152.4
click at [463, 112] on div "Pallet * UPSG-PWH1F3HSDX Create Pallet Id UPC * 068888027108" at bounding box center [526, 94] width 472 height 44
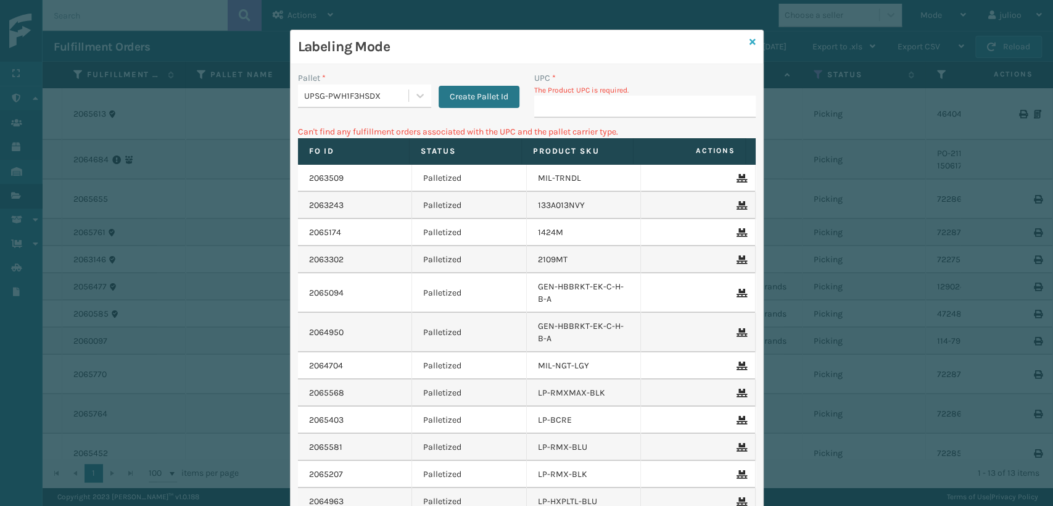
click at [749, 41] on icon at bounding box center [752, 42] width 6 height 9
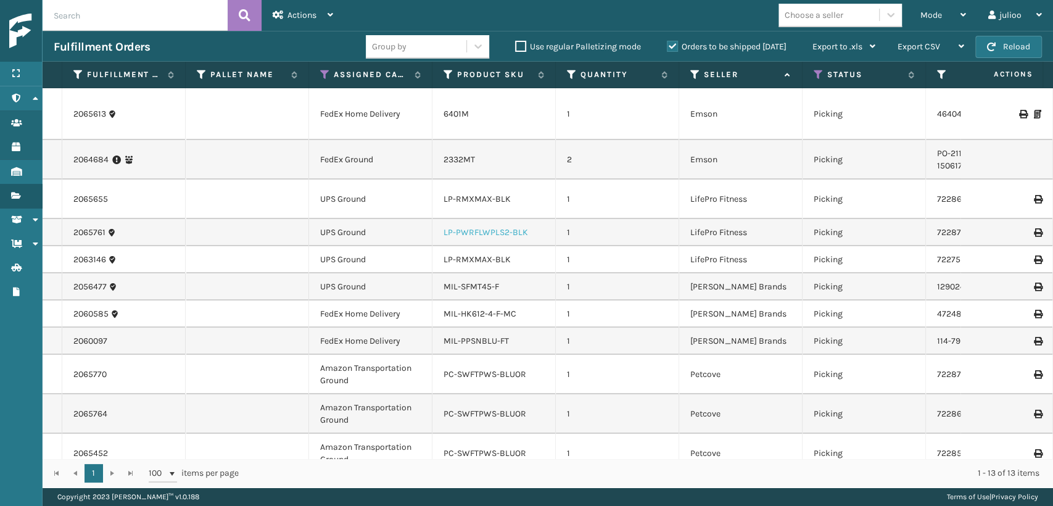
click at [492, 231] on link "LP-PWRFLWPLS2-BLK" at bounding box center [485, 232] width 84 height 10
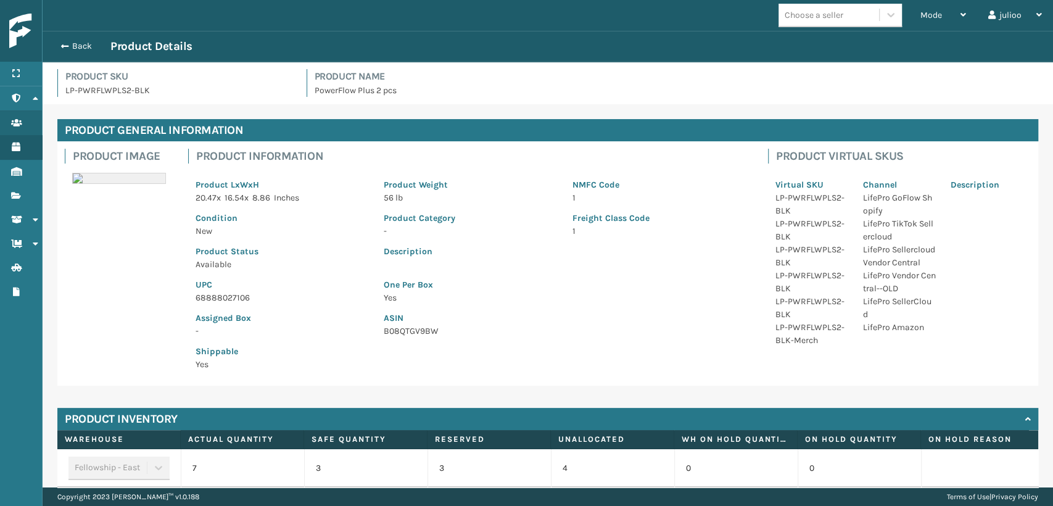
click at [205, 299] on p "68888027106" at bounding box center [282, 297] width 173 height 13
copy p "68888027106"
click at [81, 43] on button "Back" at bounding box center [82, 46] width 57 height 11
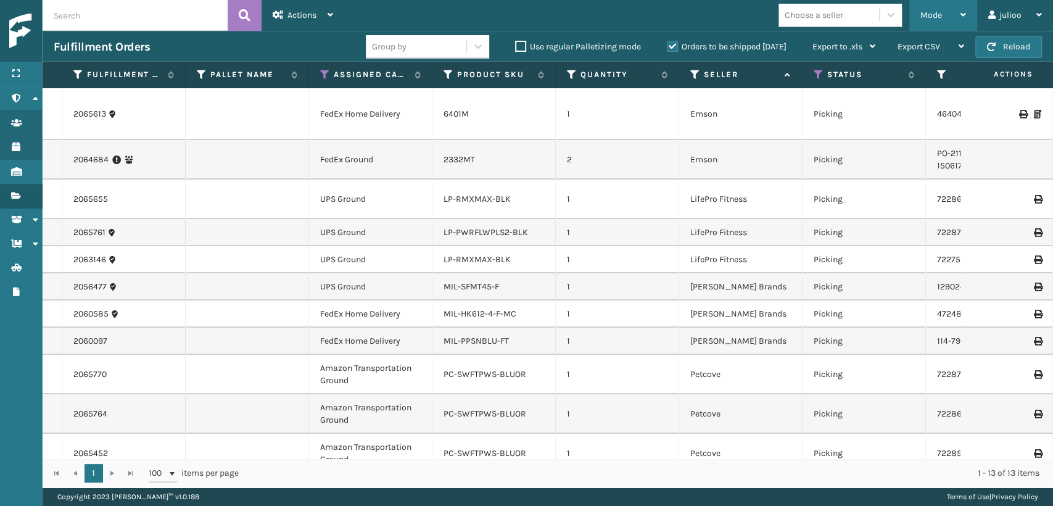
click at [955, 10] on div "Mode" at bounding box center [943, 15] width 46 height 31
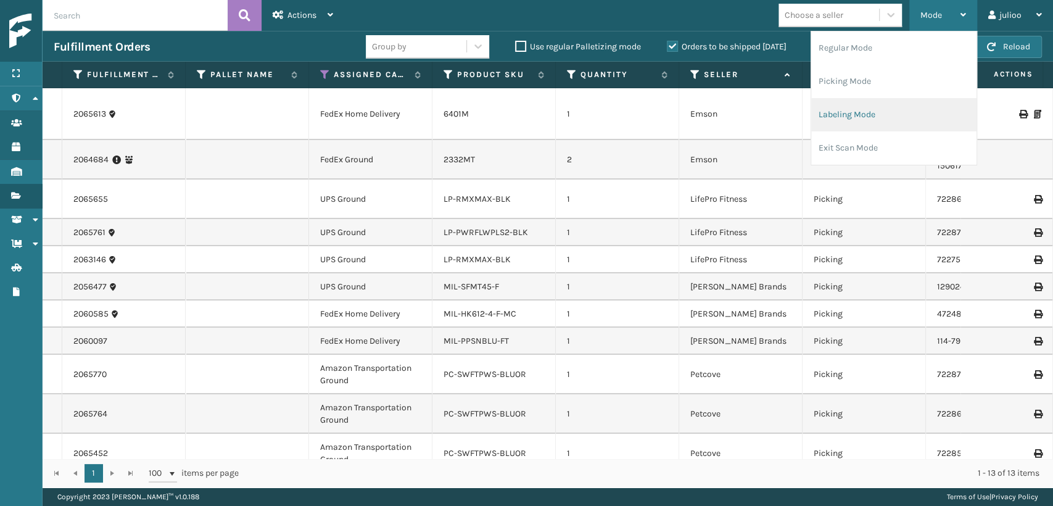
click at [863, 112] on li "Labeling Mode" at bounding box center [893, 114] width 165 height 33
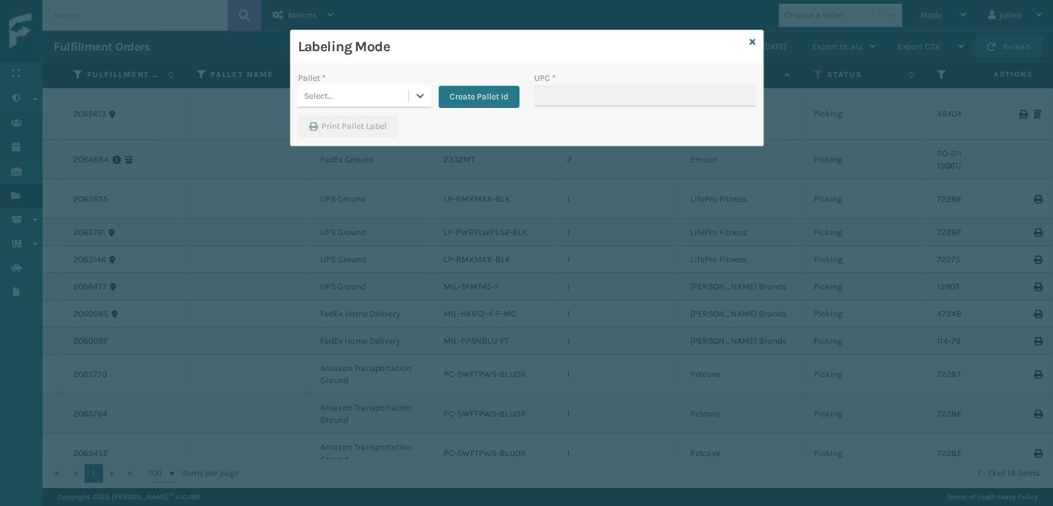
drag, startPoint x: 392, startPoint y: 89, endPoint x: 391, endPoint y: 100, distance: 10.5
click at [393, 89] on div "Select..." at bounding box center [353, 96] width 110 height 20
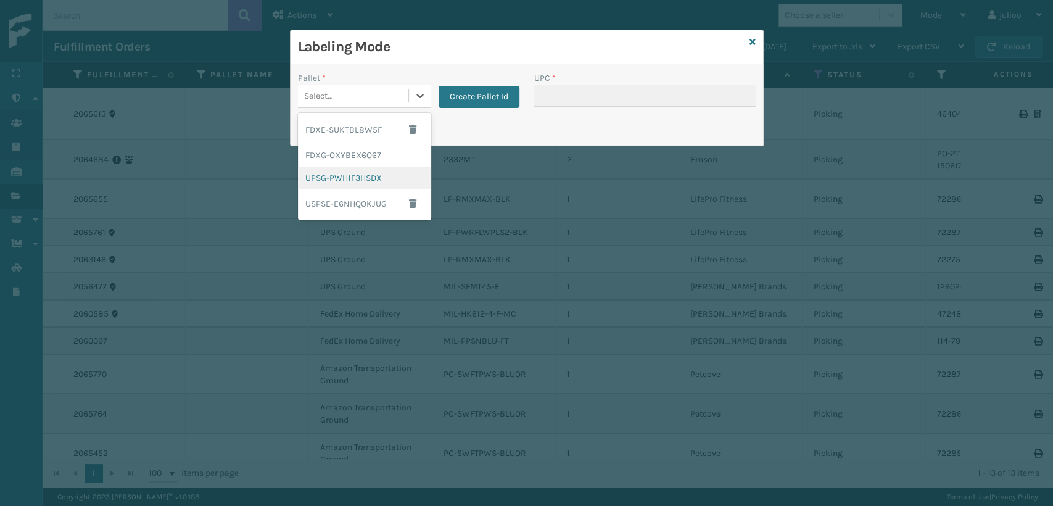
click at [362, 175] on div "UPSG-PWH1F3HSDX" at bounding box center [364, 178] width 133 height 23
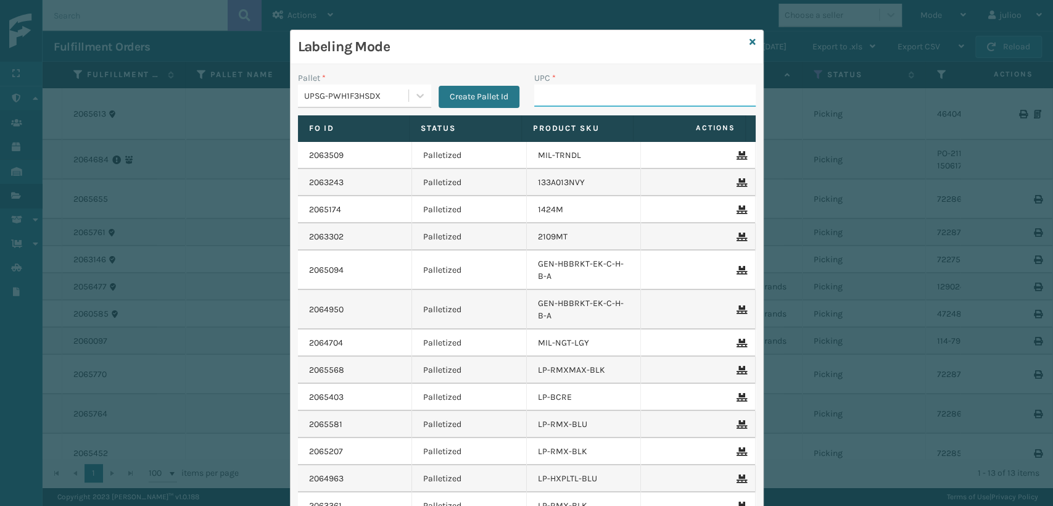
paste input "68888027106"
type input "68888027106"
click at [749, 44] on icon at bounding box center [752, 42] width 6 height 9
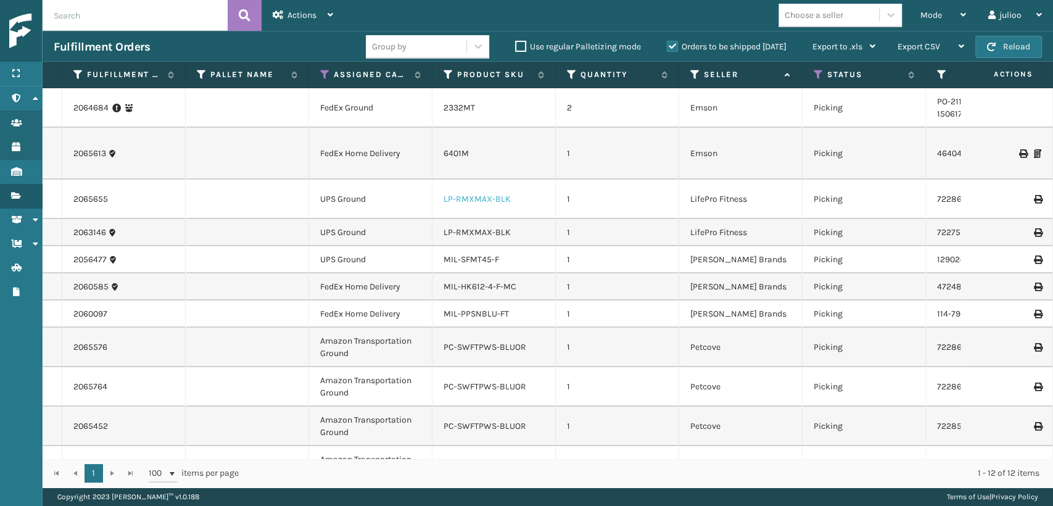
click at [488, 200] on link "LP-RMXMAX-BLK" at bounding box center [476, 199] width 67 height 10
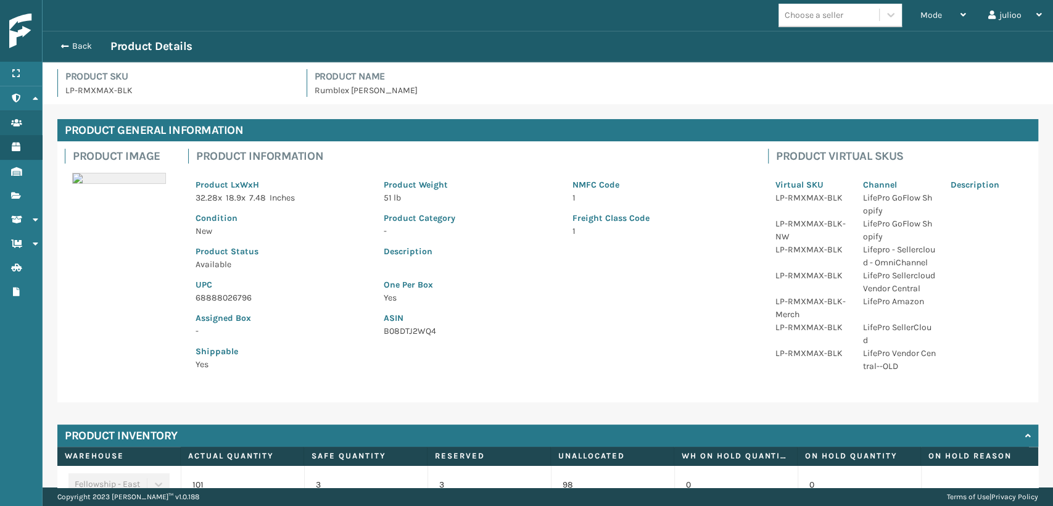
click at [218, 296] on p "68888026796" at bounding box center [282, 297] width 173 height 13
copy p "68888026796"
click at [84, 44] on button "Back" at bounding box center [82, 46] width 57 height 11
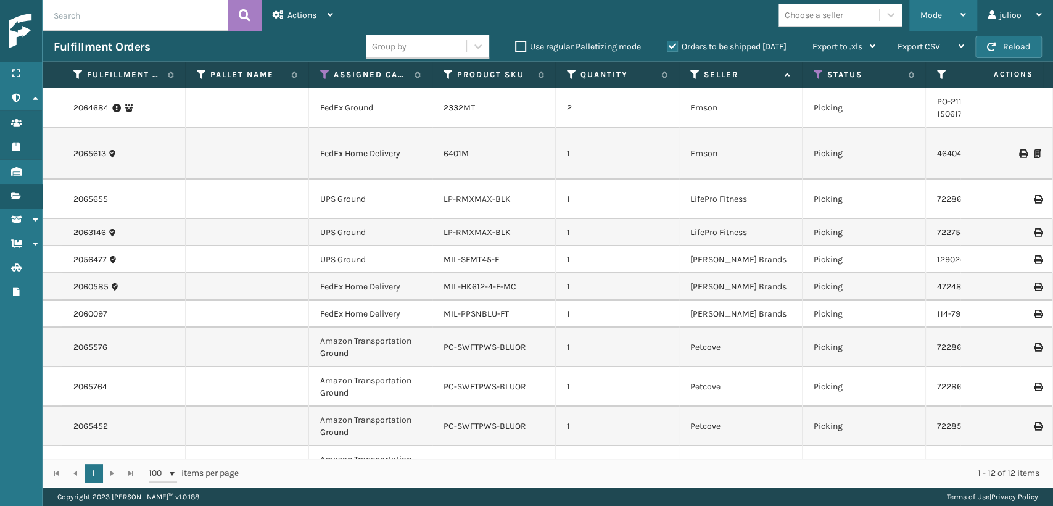
drag, startPoint x: 958, startPoint y: 15, endPoint x: 889, endPoint y: 46, distance: 76.2
click at [957, 16] on div "Mode" at bounding box center [943, 15] width 46 height 31
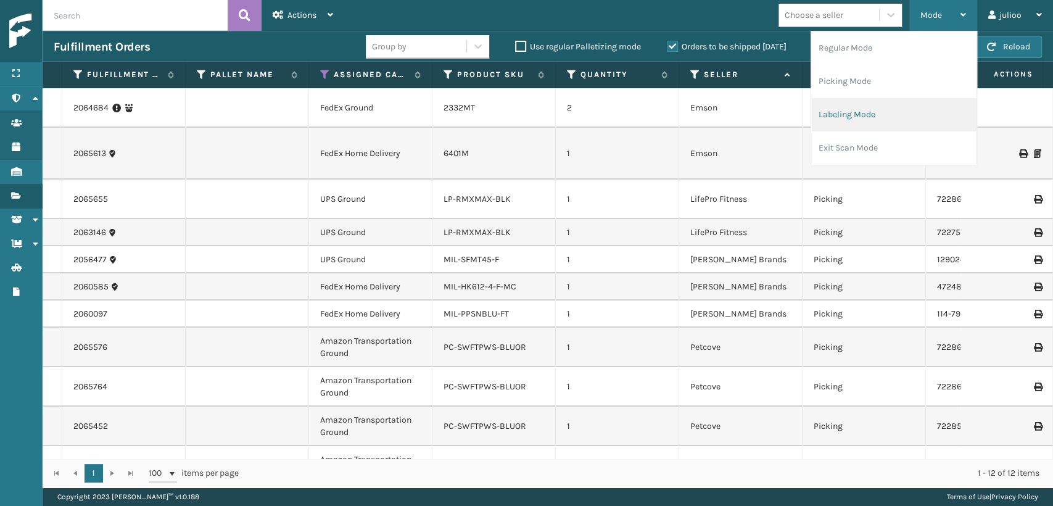
click at [853, 115] on li "Labeling Mode" at bounding box center [893, 114] width 165 height 33
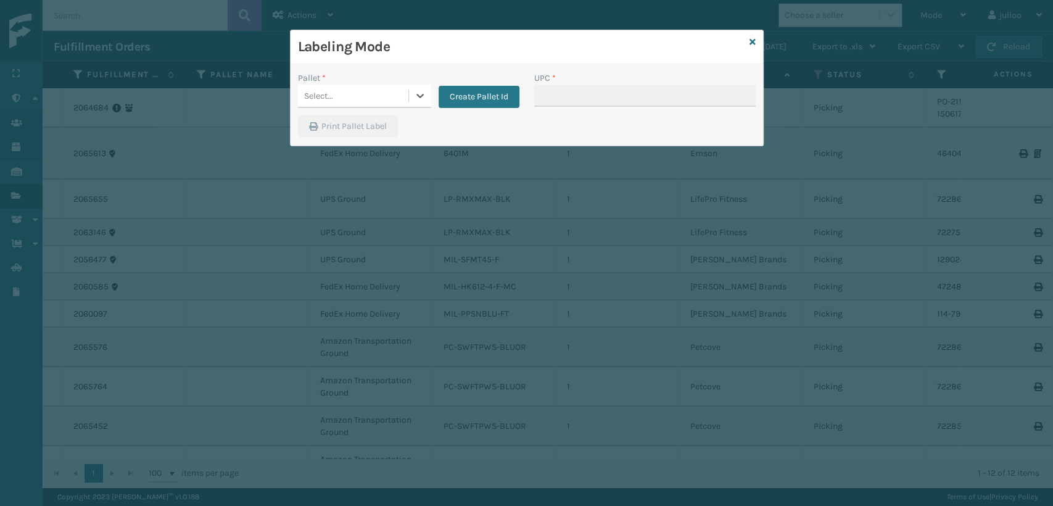
click at [374, 99] on div "Select..." at bounding box center [353, 96] width 110 height 20
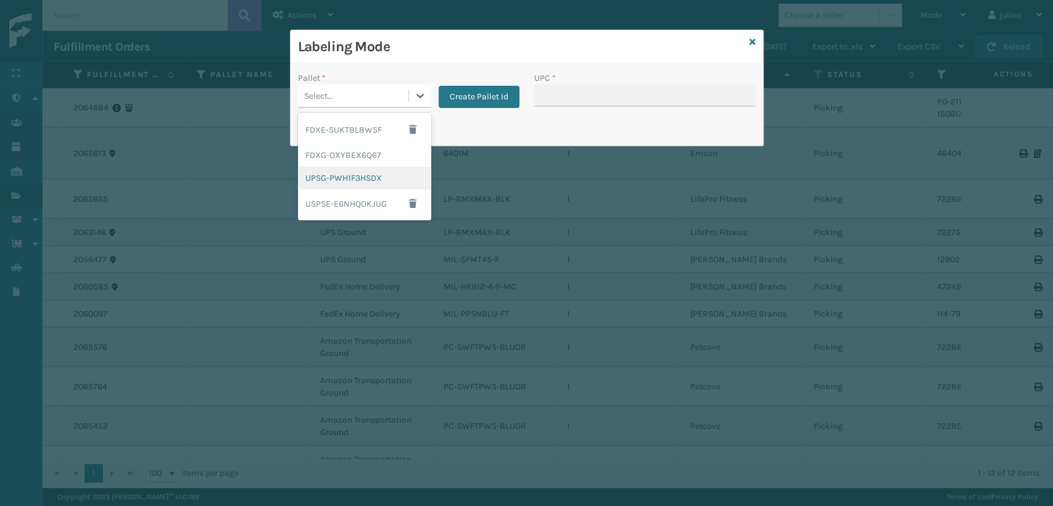
drag, startPoint x: 355, startPoint y: 174, endPoint x: 361, endPoint y: 169, distance: 7.4
click at [361, 169] on div "UPSG-PWH1F3HSDX" at bounding box center [364, 178] width 133 height 23
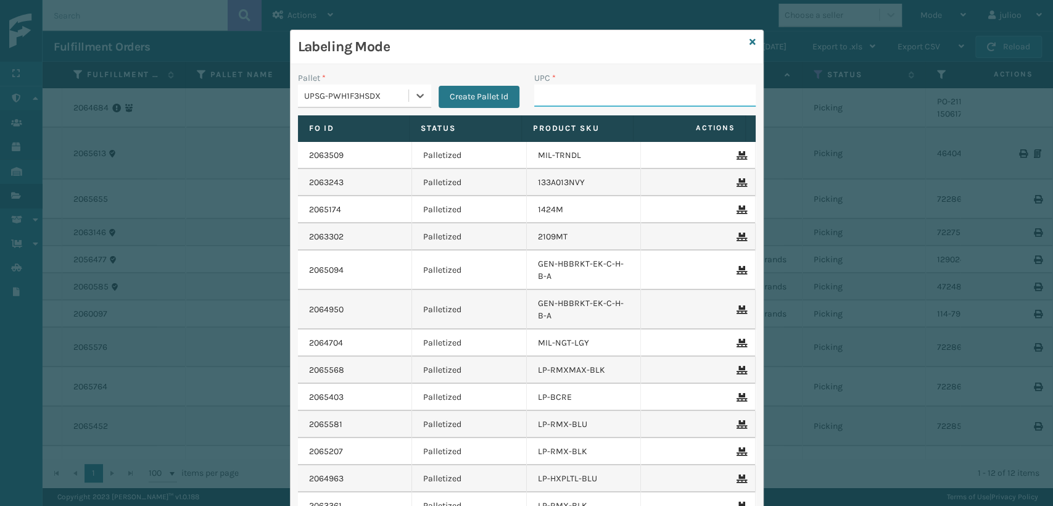
click at [549, 94] on input "UPC *" at bounding box center [644, 95] width 221 height 22
paste input "68888026796"
type input "68888026796"
click at [749, 38] on icon at bounding box center [752, 42] width 6 height 9
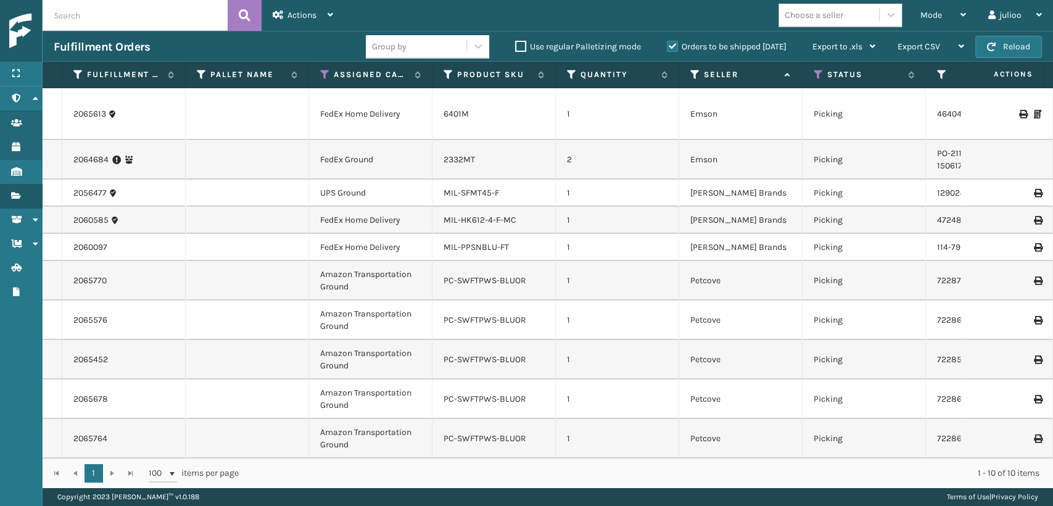
scroll to position [10, 0]
click at [326, 19] on div "Actions" at bounding box center [303, 15] width 60 height 31
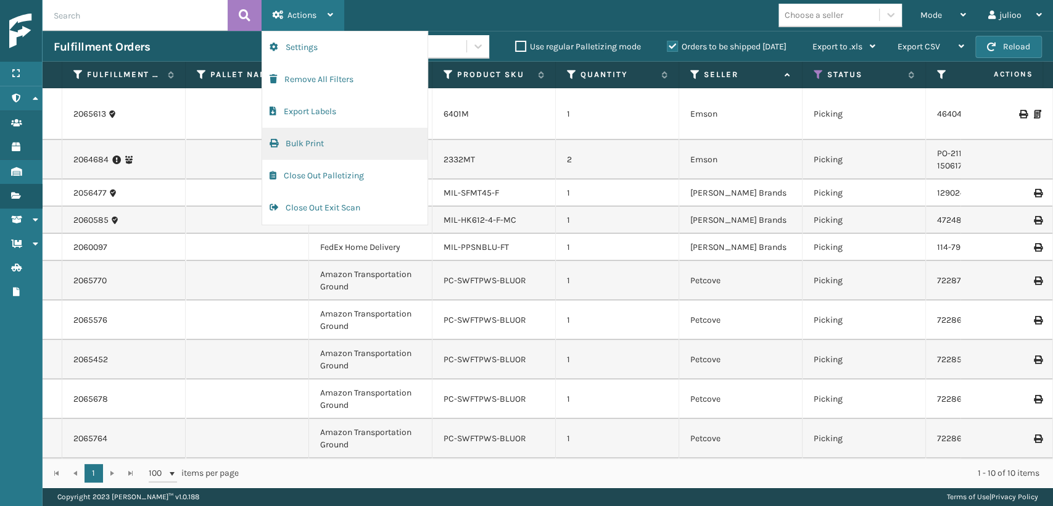
click at [317, 145] on button "Bulk Print" at bounding box center [344, 144] width 165 height 32
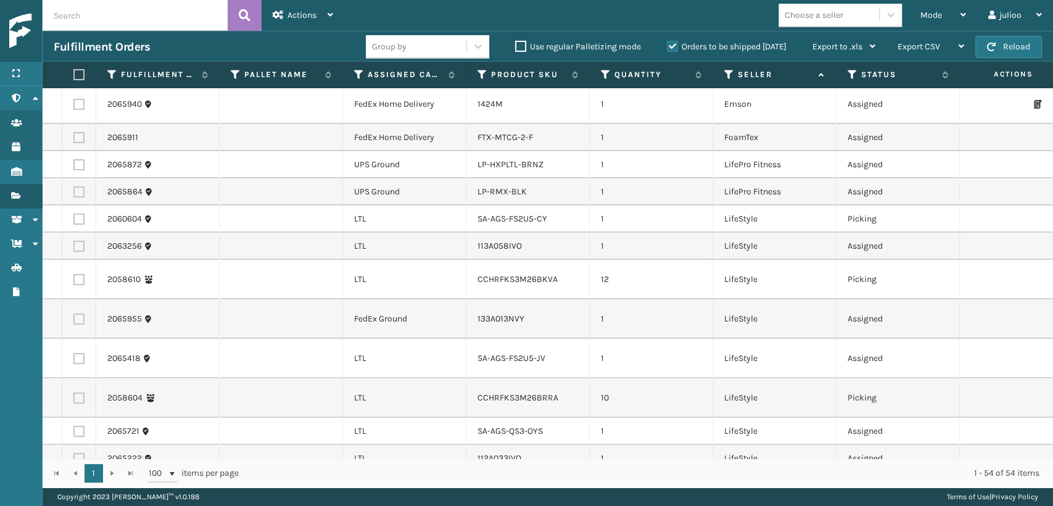
scroll to position [0, 0]
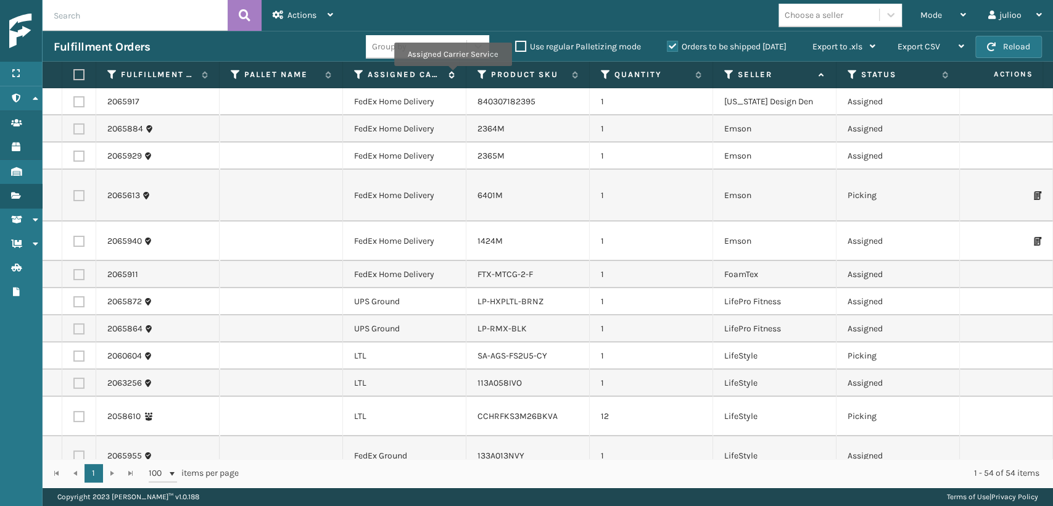
click at [453, 75] on icon at bounding box center [450, 74] width 10 height 7
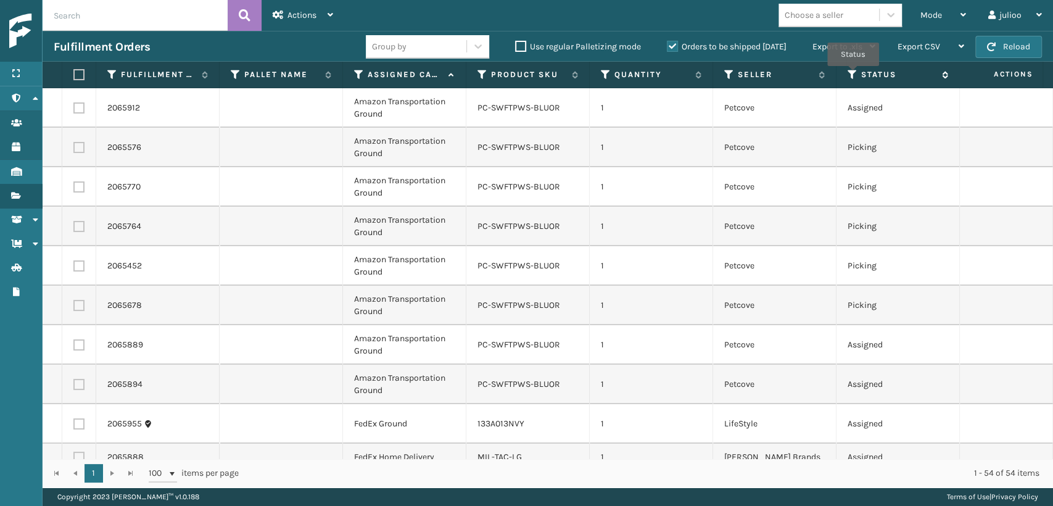
click at [853, 75] on icon at bounding box center [852, 74] width 10 height 11
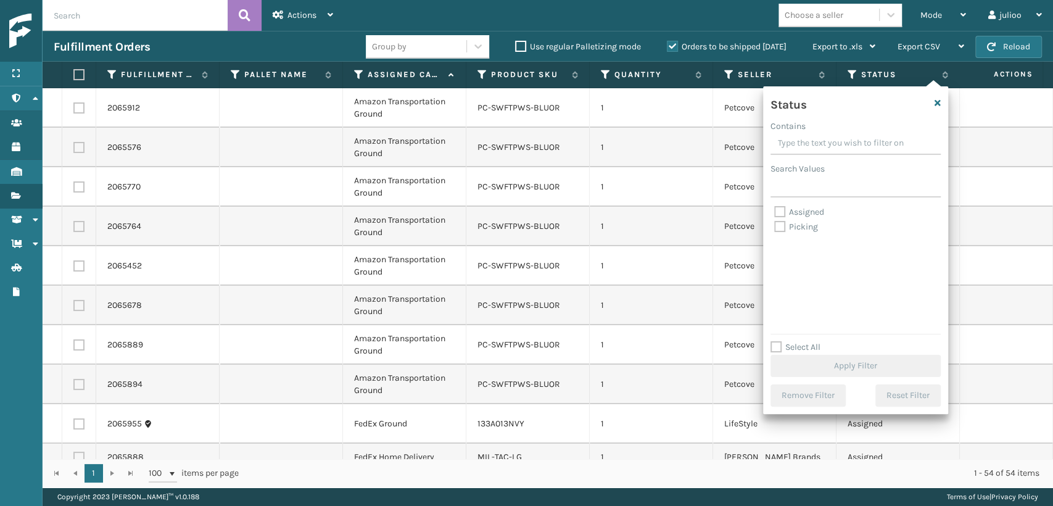
click at [780, 226] on label "Picking" at bounding box center [796, 226] width 44 height 10
click at [775, 226] on input "Picking" at bounding box center [774, 224] width 1 height 8
checkbox input "true"
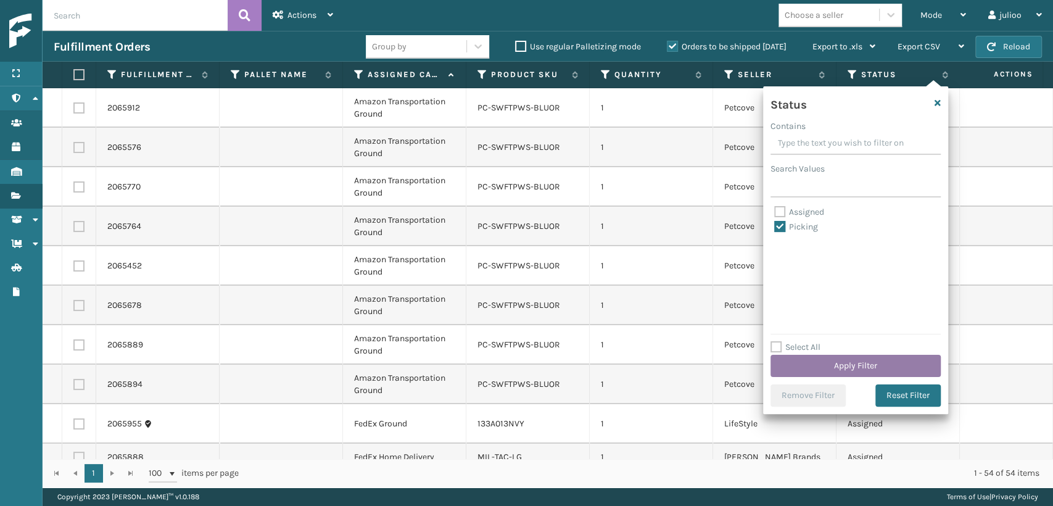
click at [817, 361] on button "Apply Filter" at bounding box center [855, 366] width 170 height 22
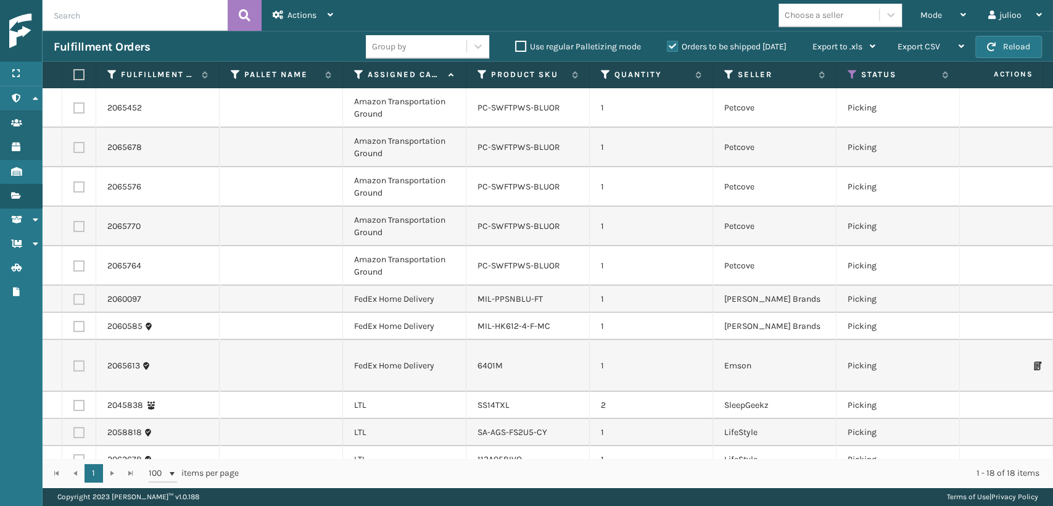
click at [76, 265] on label at bounding box center [78, 265] width 11 height 11
click at [74, 265] on input "checkbox" at bounding box center [73, 264] width 1 height 8
checkbox input "true"
click at [81, 223] on label at bounding box center [78, 226] width 11 height 11
click at [74, 223] on input "checkbox" at bounding box center [73, 225] width 1 height 8
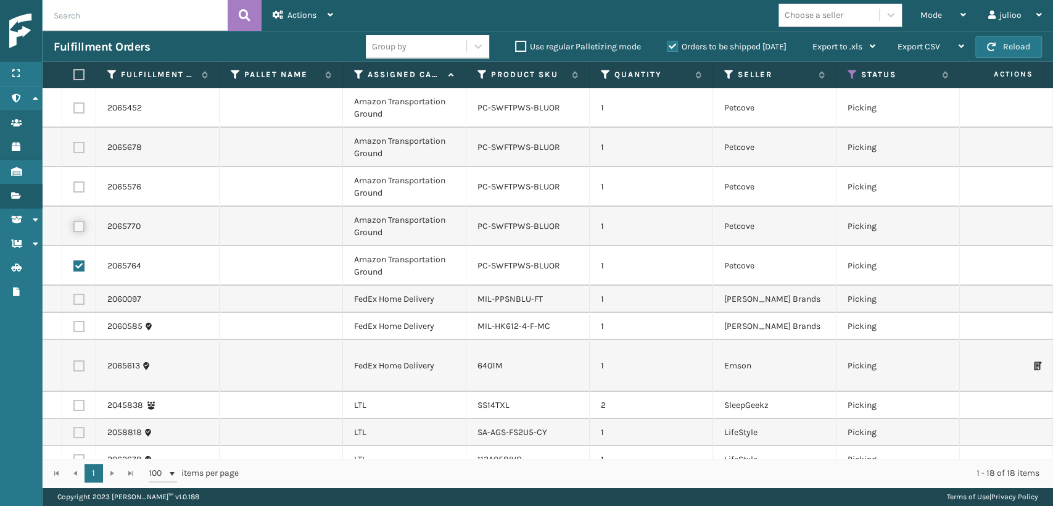
checkbox input "true"
click at [80, 179] on td at bounding box center [79, 186] width 34 height 39
drag, startPoint x: 80, startPoint y: 183, endPoint x: 66, endPoint y: 194, distance: 17.1
click at [75, 186] on label at bounding box center [78, 186] width 11 height 11
click at [74, 186] on input "checkbox" at bounding box center [73, 185] width 1 height 8
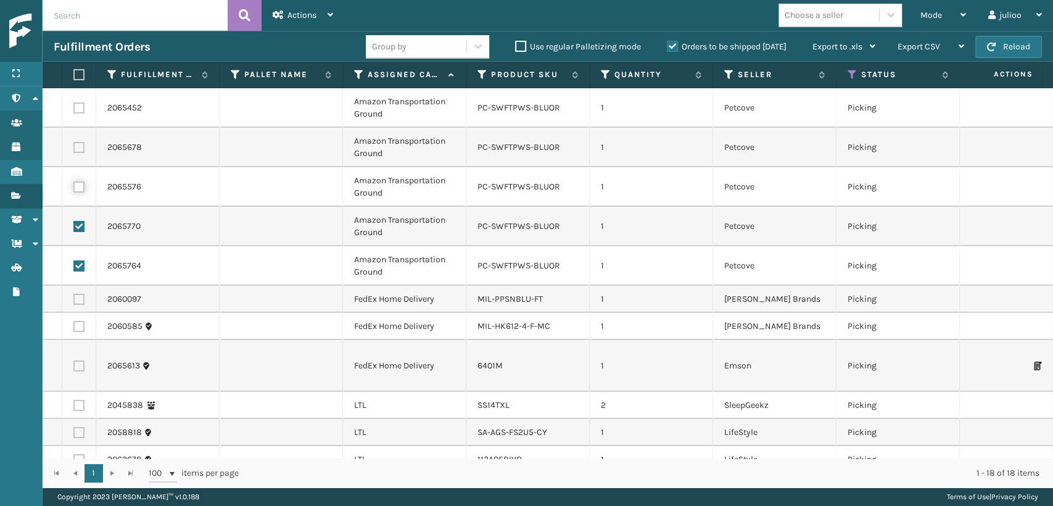
checkbox input "true"
drag, startPoint x: 80, startPoint y: 142, endPoint x: 83, endPoint y: 133, distance: 9.8
click at [80, 141] on td at bounding box center [79, 147] width 34 height 39
click at [78, 107] on label at bounding box center [78, 107] width 11 height 11
click at [74, 107] on input "checkbox" at bounding box center [73, 106] width 1 height 8
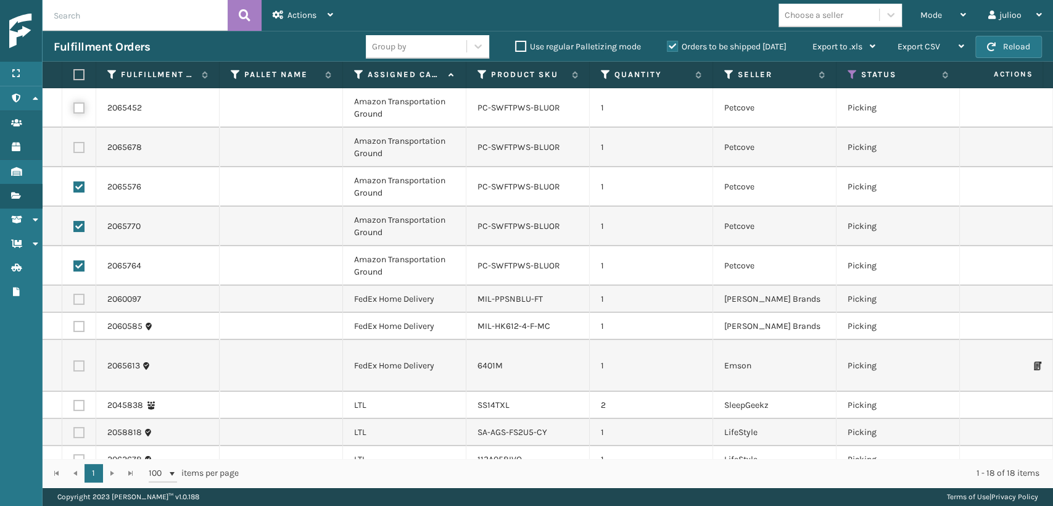
checkbox input "true"
click at [78, 149] on label at bounding box center [78, 147] width 11 height 11
click at [74, 149] on input "checkbox" at bounding box center [73, 146] width 1 height 8
checkbox input "true"
drag, startPoint x: 307, startPoint y: 18, endPoint x: 308, endPoint y: 63, distance: 45.0
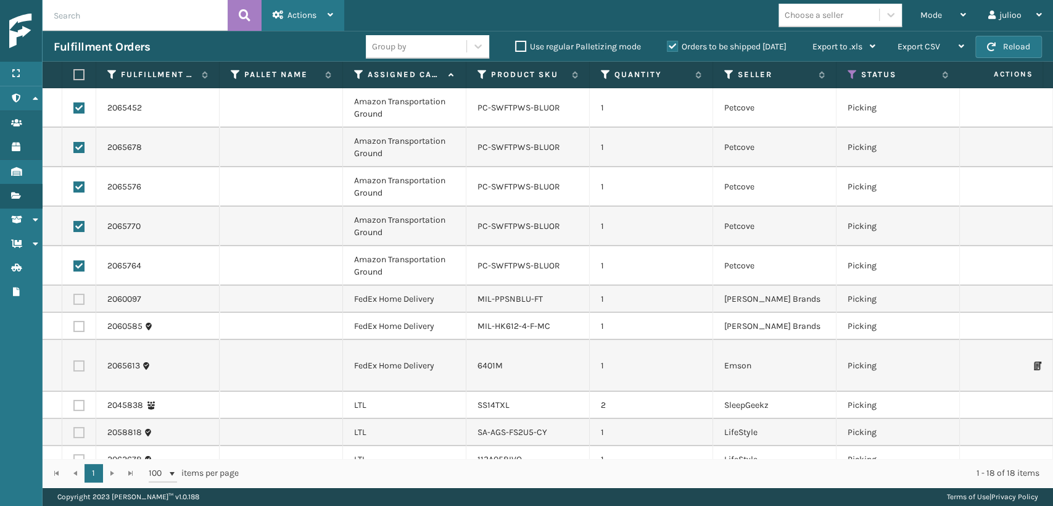
click at [308, 18] on span "Actions" at bounding box center [301, 15] width 29 height 10
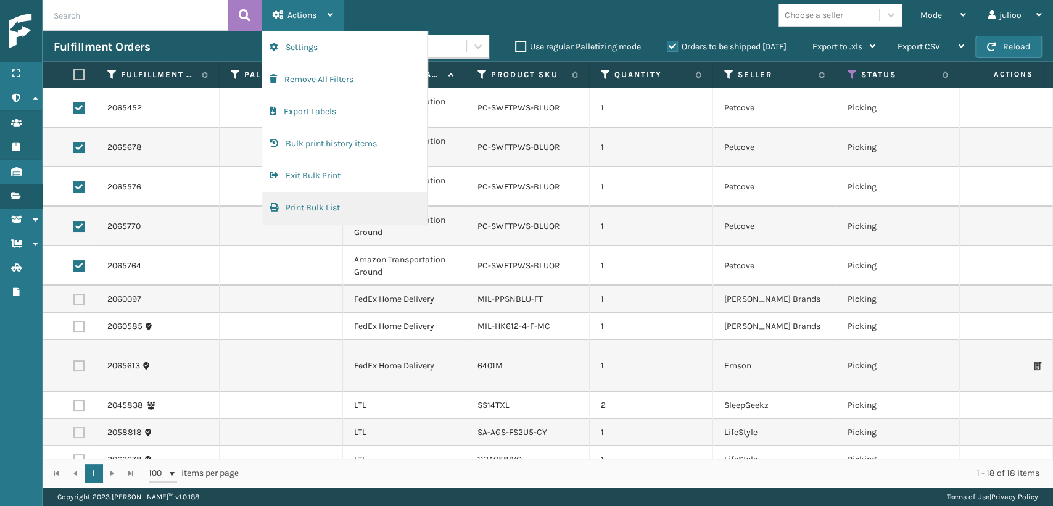
click at [318, 202] on button "Print Bulk List" at bounding box center [344, 208] width 165 height 32
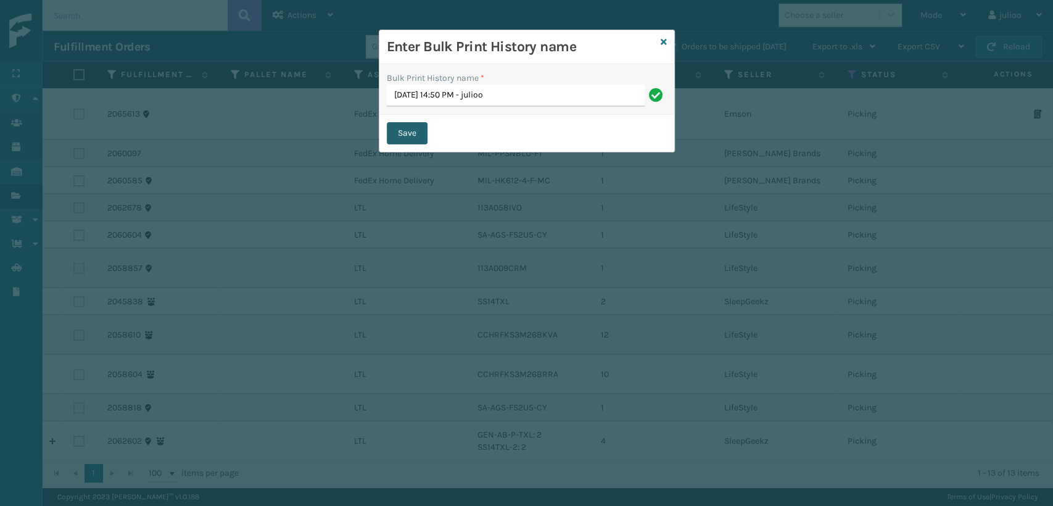
click at [412, 137] on button "Save" at bounding box center [407, 133] width 41 height 22
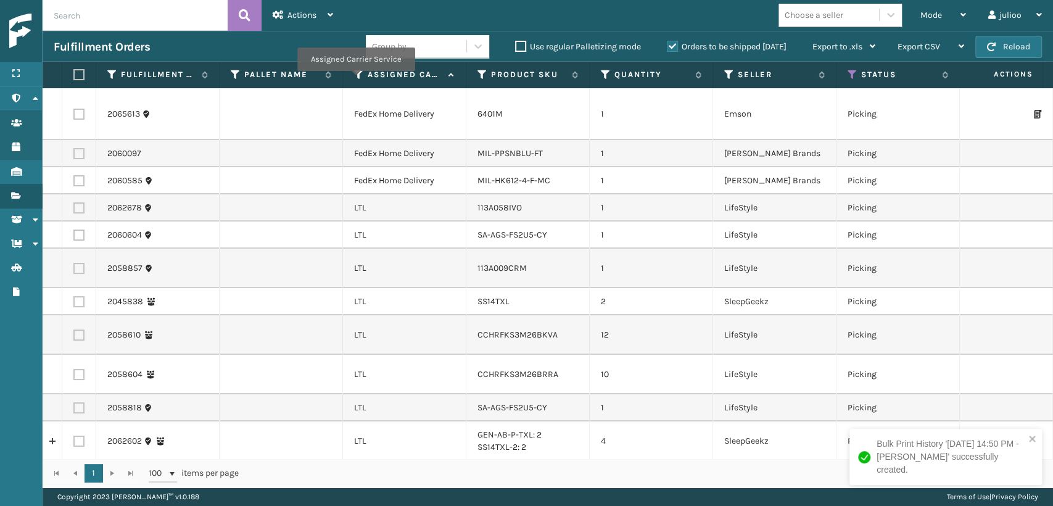
click at [355, 80] on icon at bounding box center [359, 74] width 10 height 11
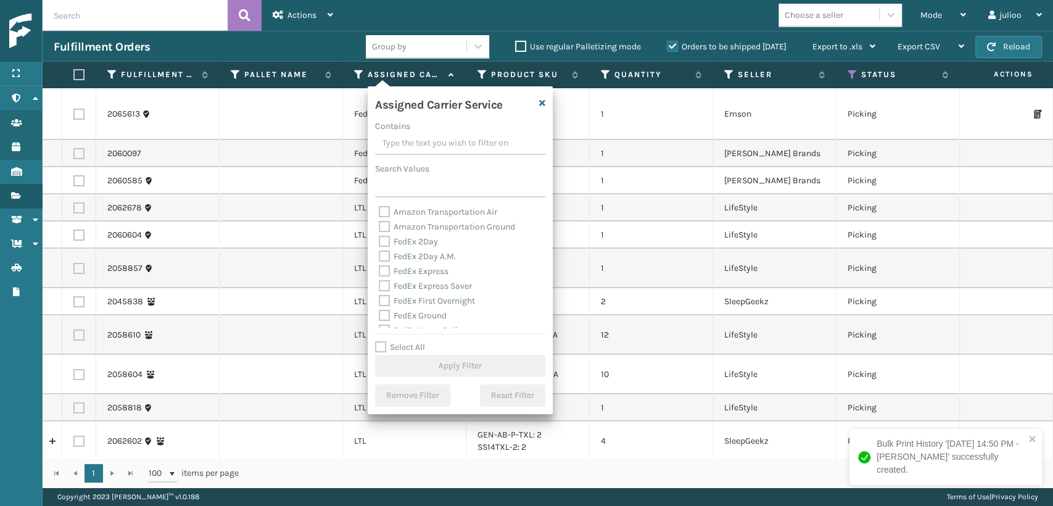
click at [383, 350] on label "Select All" at bounding box center [400, 347] width 50 height 10
click at [383, 341] on input "Select All" at bounding box center [467, 340] width 185 height 1
checkbox input "true"
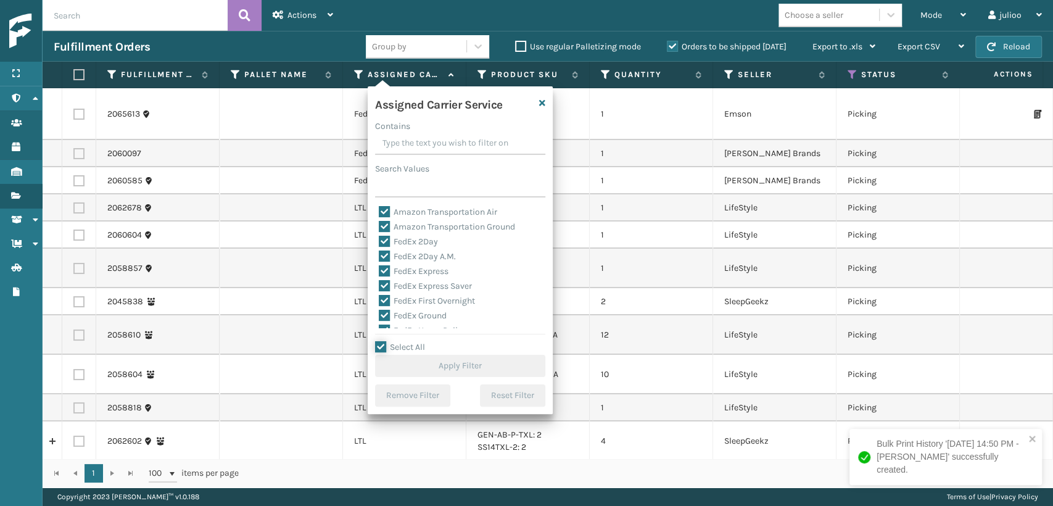
checkbox input "true"
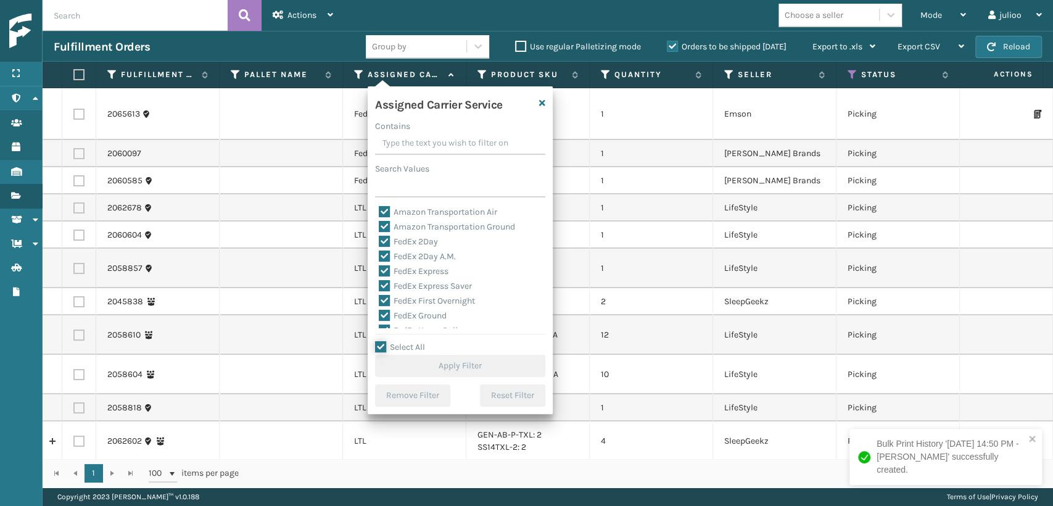
checkbox input "true"
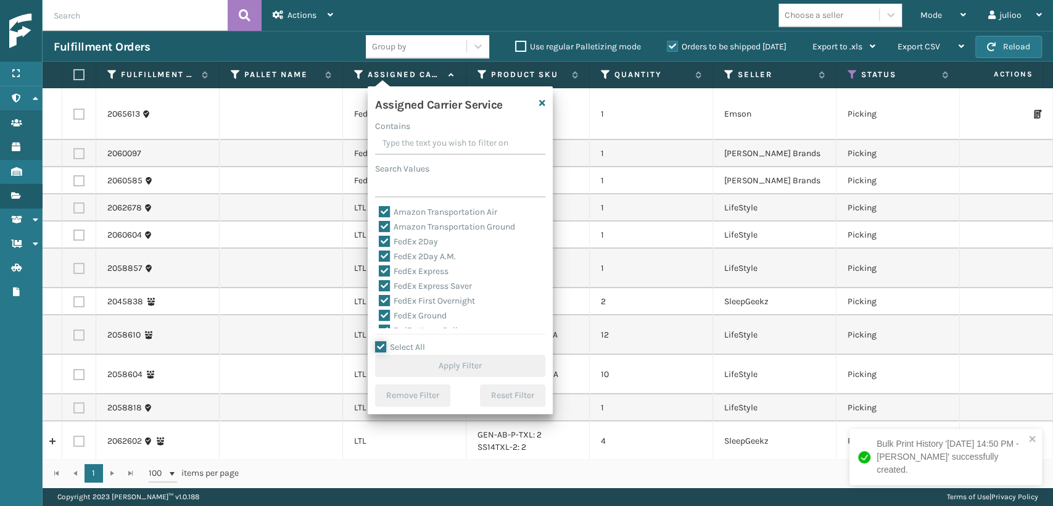
checkbox input "true"
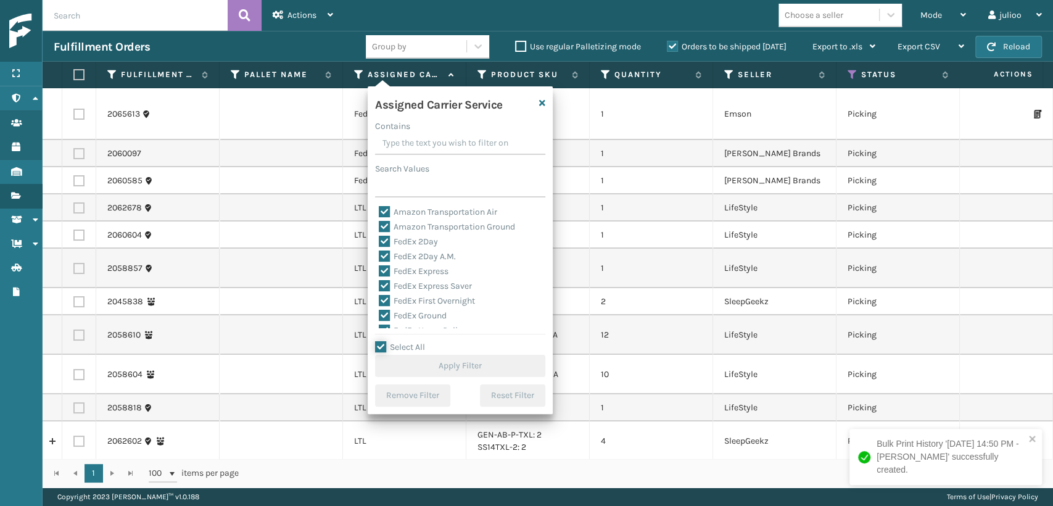
checkbox input "true"
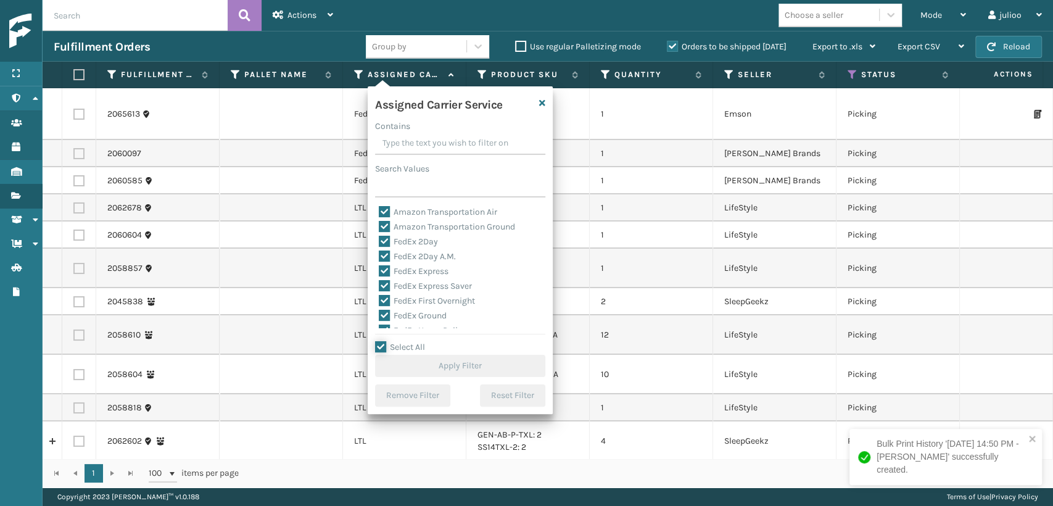
checkbox input "true"
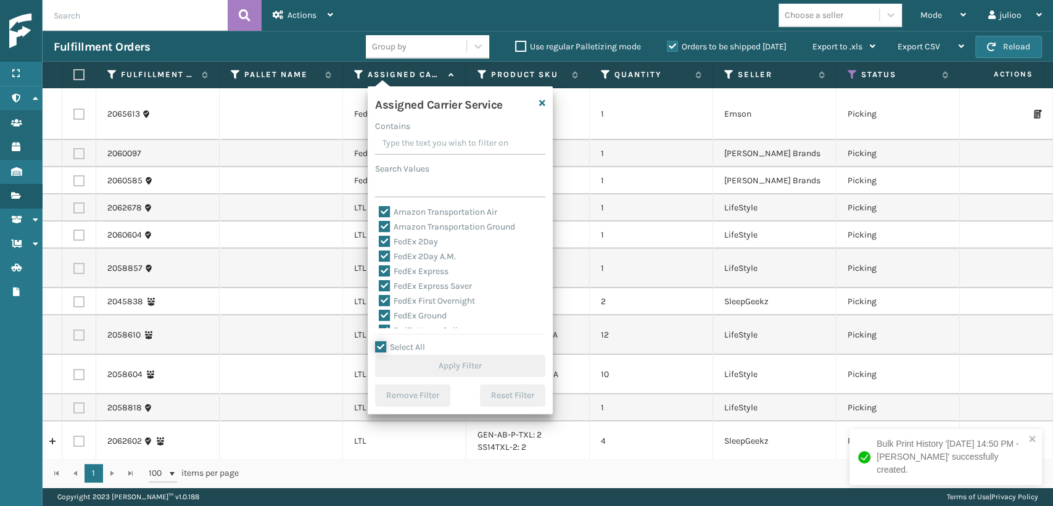
checkbox input "true"
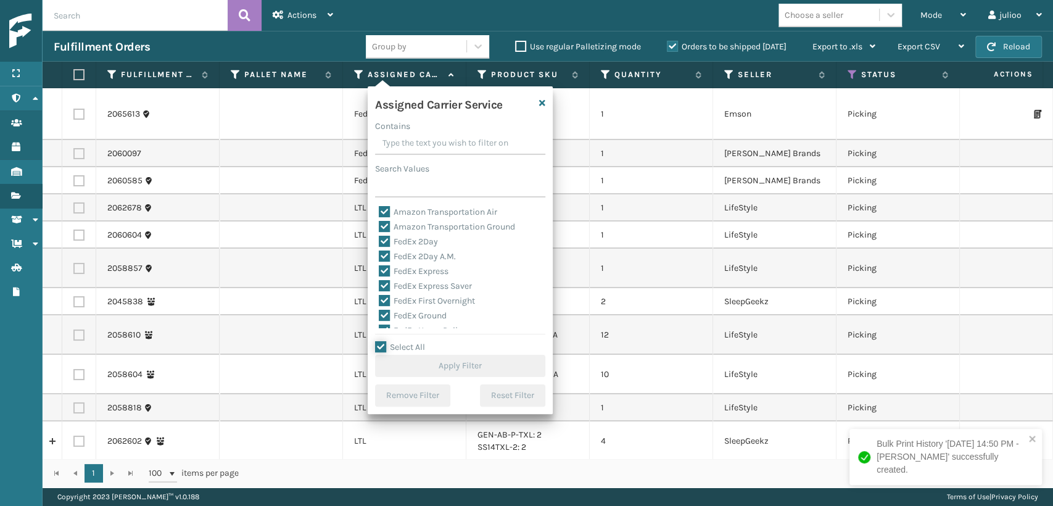
checkbox input "true"
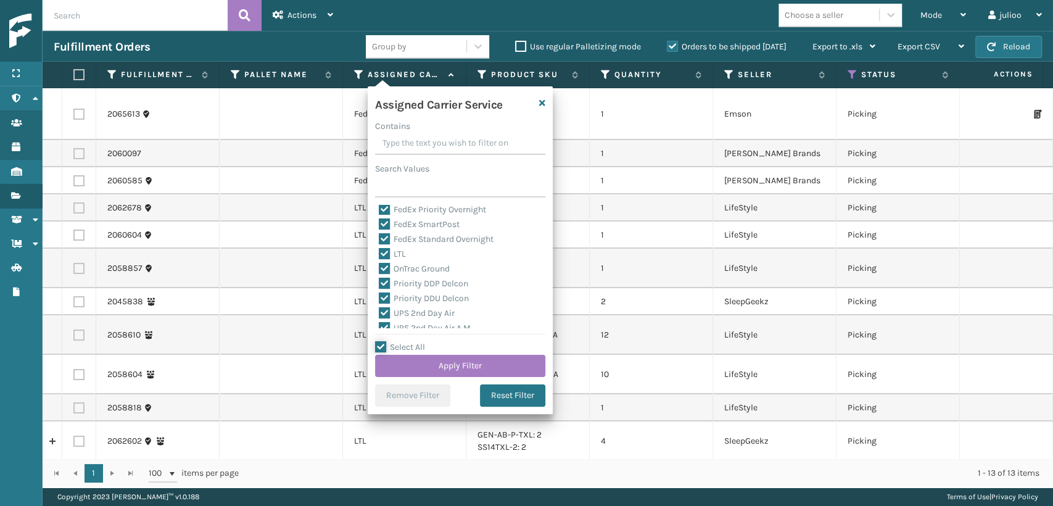
scroll to position [105, 0]
click at [388, 282] on label "LTL" at bounding box center [392, 284] width 27 height 10
click at [379, 282] on input "LTL" at bounding box center [379, 281] width 1 height 8
checkbox input "false"
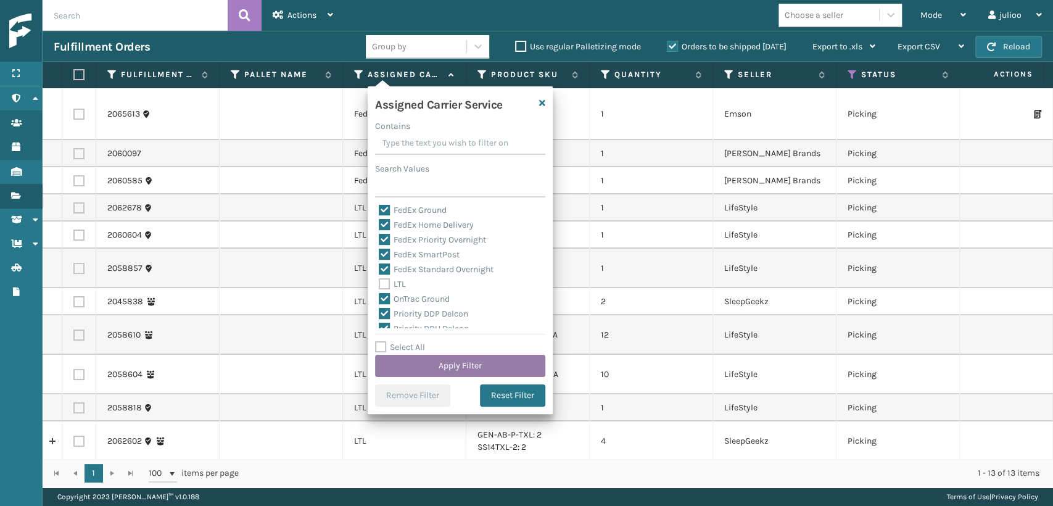
click at [459, 368] on button "Apply Filter" at bounding box center [460, 366] width 170 height 22
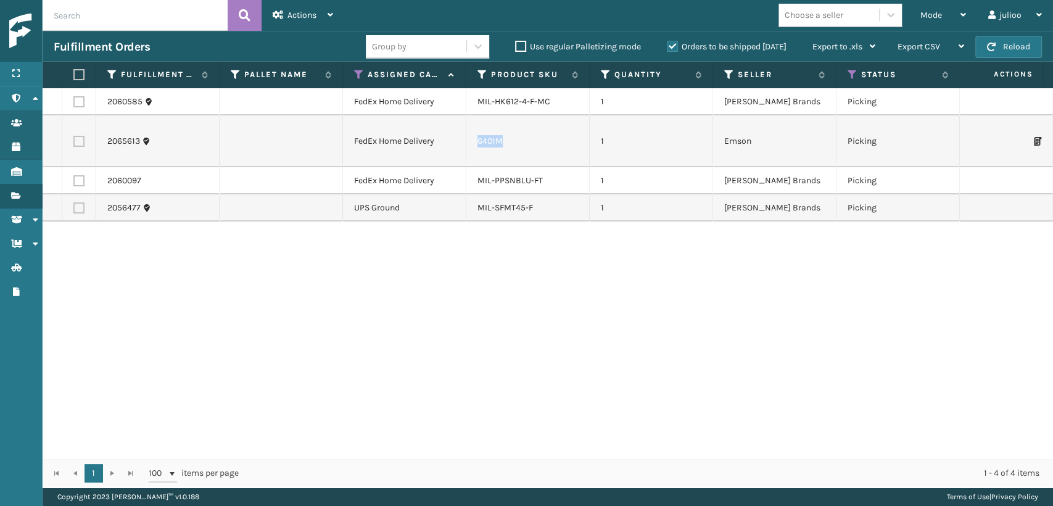
drag, startPoint x: 503, startPoint y: 144, endPoint x: 471, endPoint y: 144, distance: 32.1
click at [471, 144] on td "6401M" at bounding box center [527, 141] width 123 height 52
copy link "6401M"
click at [548, 192] on td "MIL-PPSNBLU-FT" at bounding box center [527, 180] width 123 height 27
drag, startPoint x: 471, startPoint y: 105, endPoint x: 569, endPoint y: 107, distance: 98.1
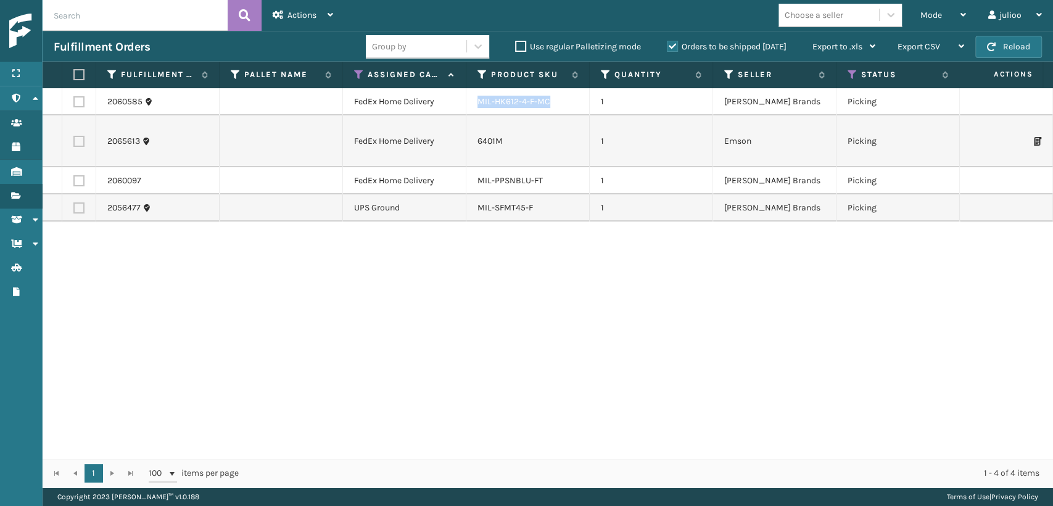
click at [569, 107] on td "MIL-HK612-4-F-MC" at bounding box center [527, 101] width 123 height 27
drag, startPoint x: 538, startPoint y: 100, endPoint x: 473, endPoint y: 153, distance: 83.7
click at [519, 134] on td "6401M" at bounding box center [527, 141] width 123 height 52
click at [940, 17] on span "Mode" at bounding box center [931, 15] width 22 height 10
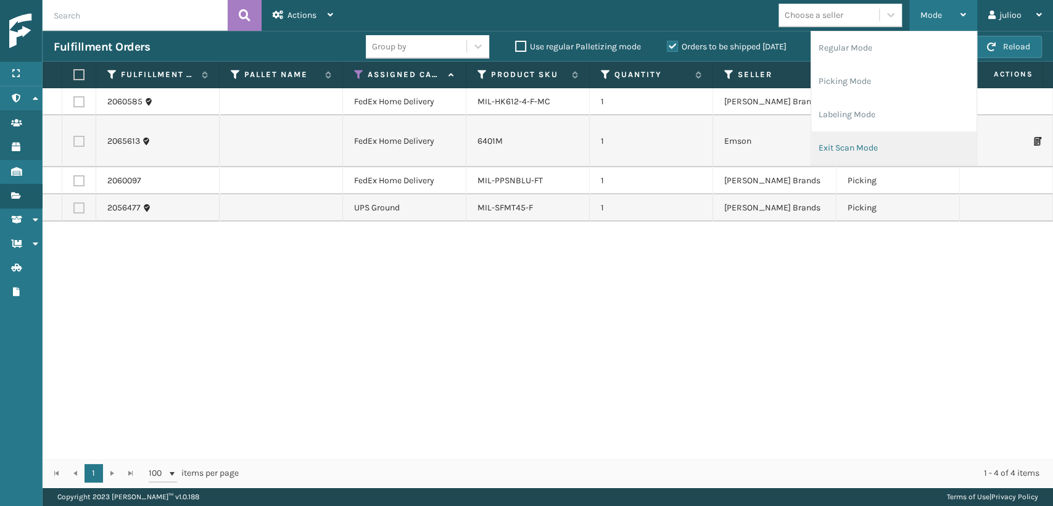
click at [893, 149] on li "Exit Scan Mode" at bounding box center [893, 147] width 165 height 33
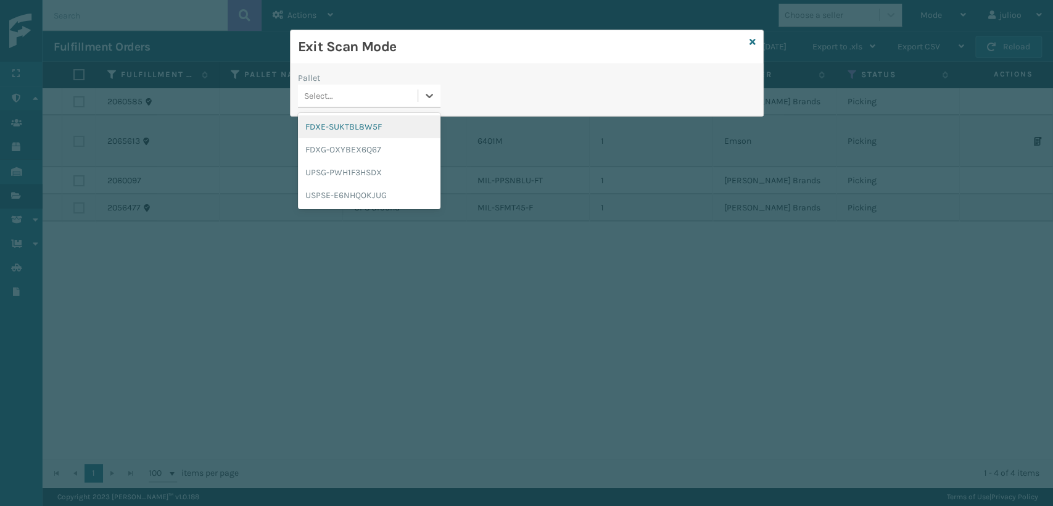
click at [352, 91] on div "Select..." at bounding box center [358, 96] width 120 height 20
drag, startPoint x: 367, startPoint y: 196, endPoint x: 370, endPoint y: 189, distance: 8.0
click at [366, 196] on div "USPSE-E6NHQOKJUG" at bounding box center [369, 195] width 142 height 23
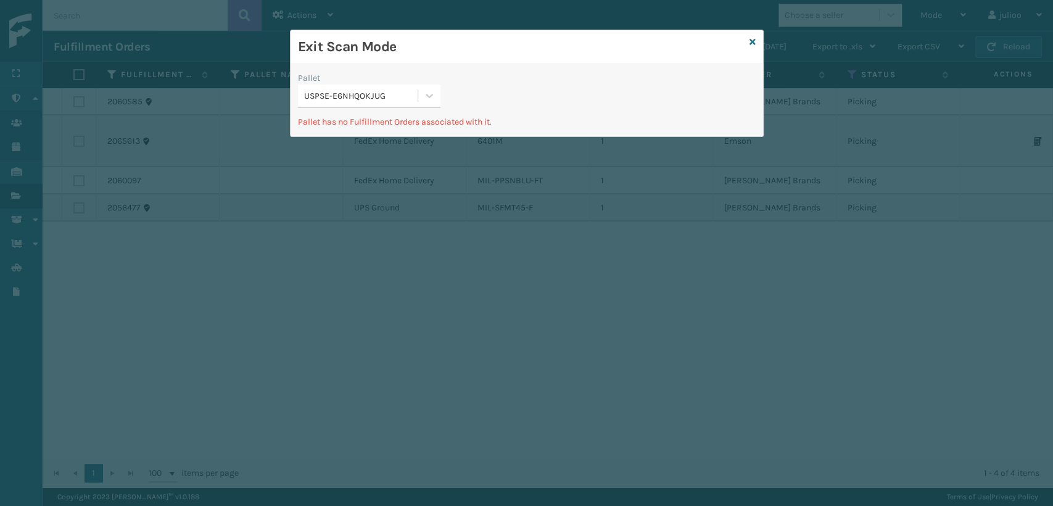
click at [390, 89] on div "USPSE-E6NHQOKJUG" at bounding box center [361, 95] width 115 height 13
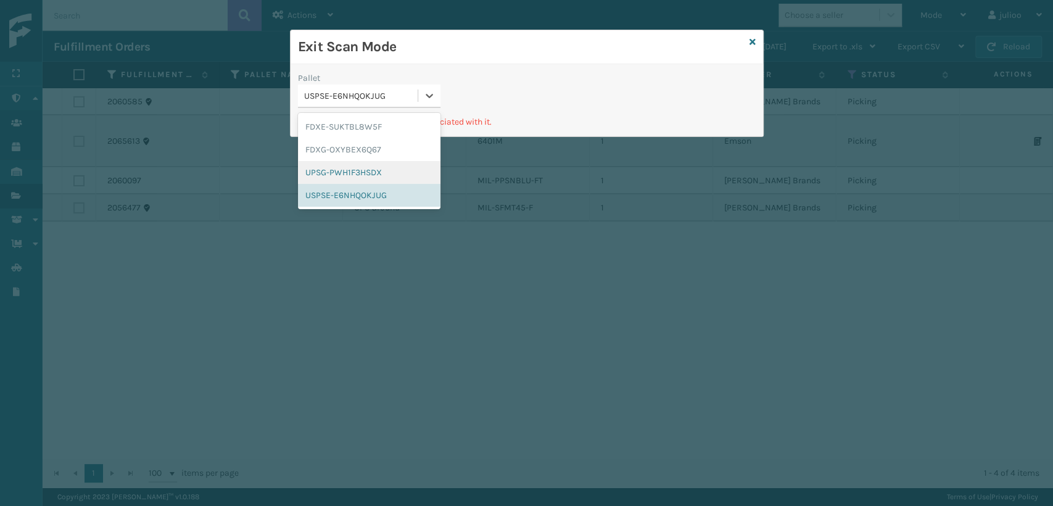
click at [361, 179] on div "UPSG-PWH1F3HSDX" at bounding box center [369, 172] width 142 height 23
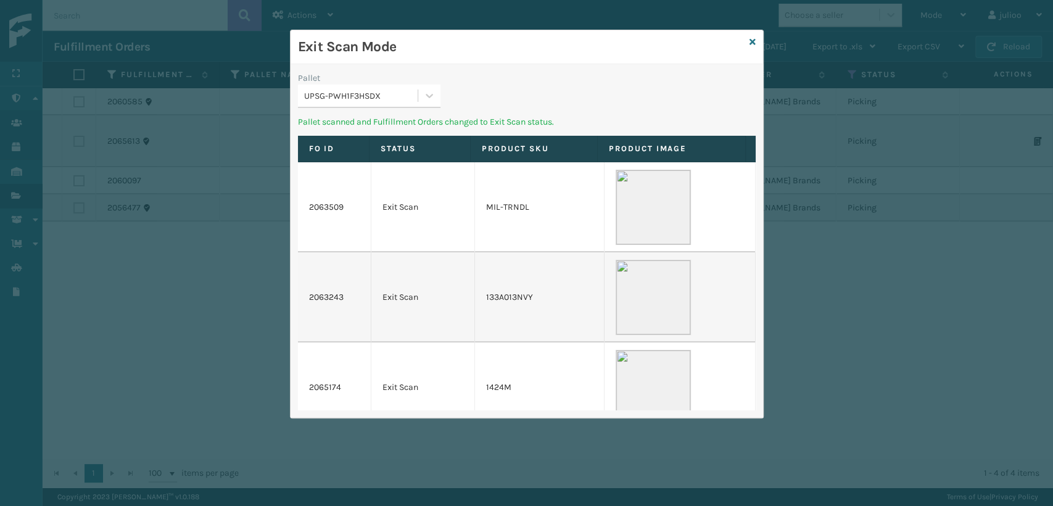
click at [403, 94] on div "UPSG-PWH1F3HSDX" at bounding box center [361, 95] width 115 height 13
click at [397, 126] on div "FDXE-SUKTBL8W5F" at bounding box center [369, 126] width 142 height 23
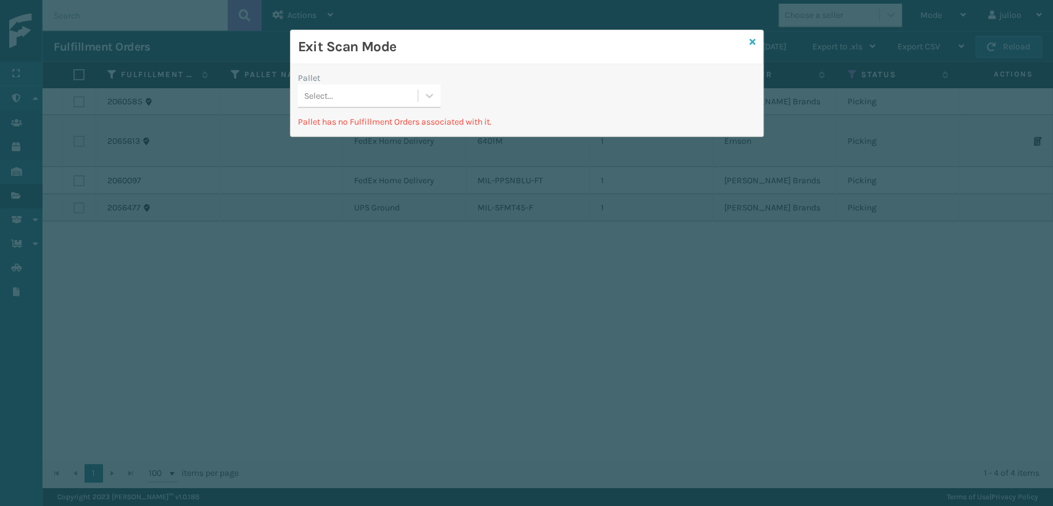
click at [749, 41] on icon at bounding box center [752, 42] width 6 height 9
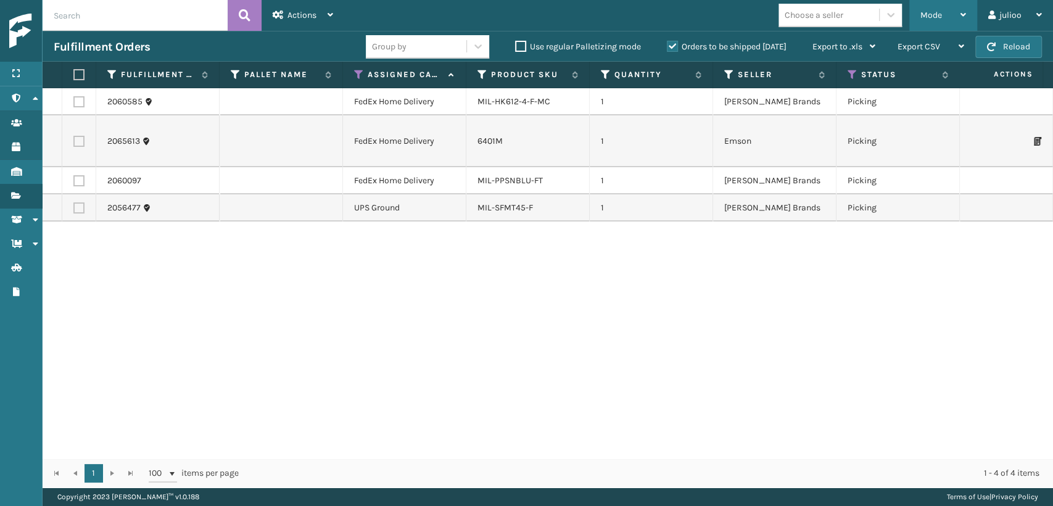
click at [958, 17] on div "Mode" at bounding box center [943, 15] width 46 height 31
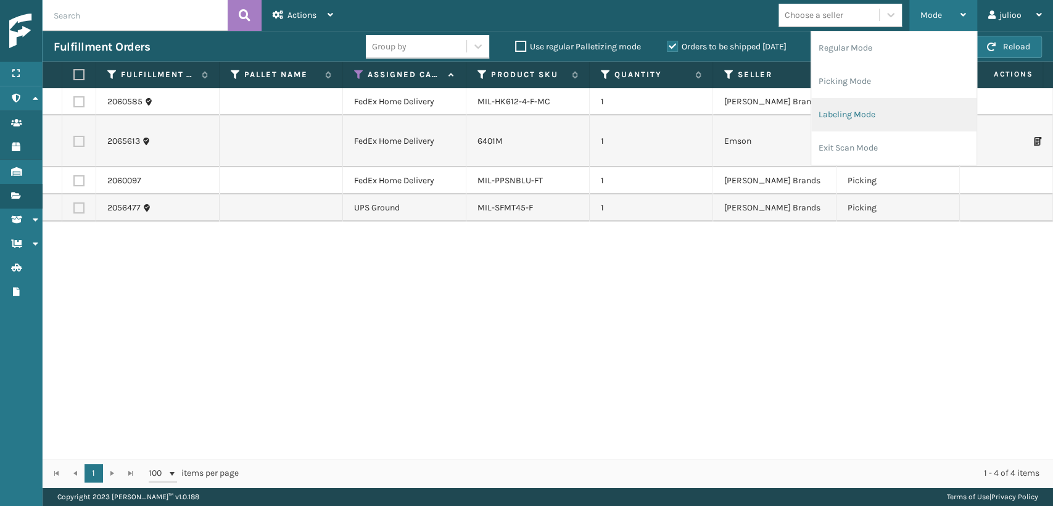
click at [878, 117] on li "Labeling Mode" at bounding box center [893, 114] width 165 height 33
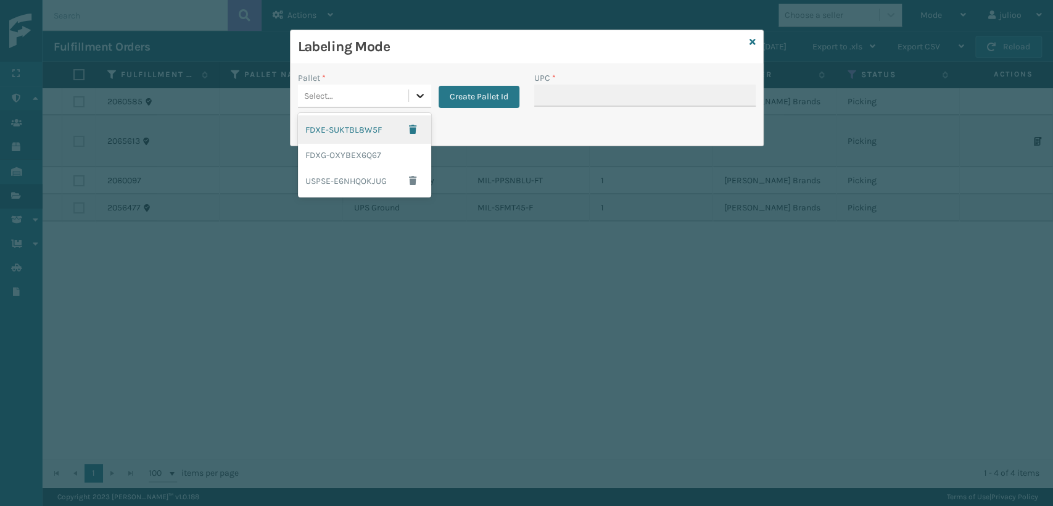
click at [419, 96] on icon at bounding box center [419, 96] width 7 height 4
drag, startPoint x: 368, startPoint y: 159, endPoint x: 577, endPoint y: 100, distance: 217.3
click at [374, 157] on div "FDXG-OXYBEX6Q67" at bounding box center [364, 155] width 133 height 23
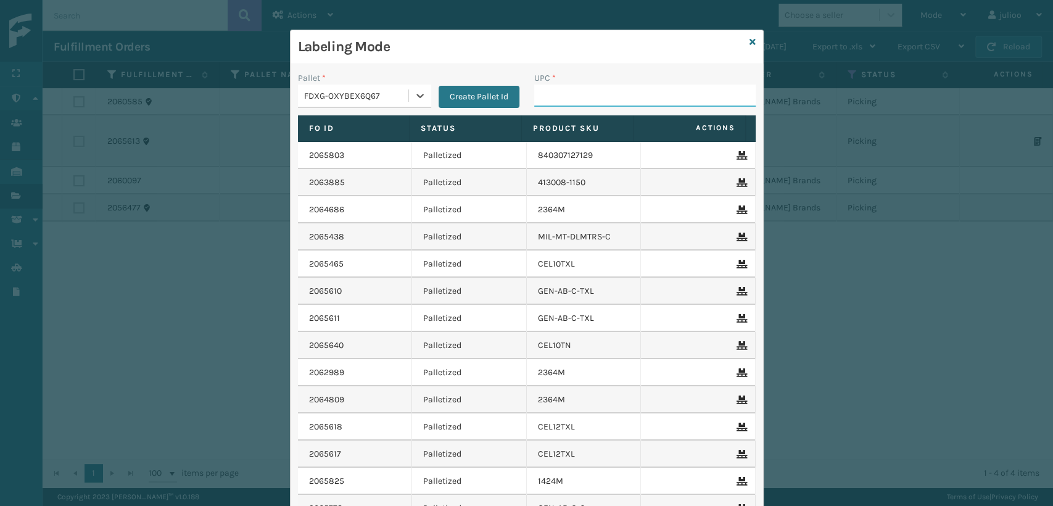
click at [595, 94] on input "UPC *" at bounding box center [644, 95] width 221 height 22
click at [749, 43] on icon at bounding box center [752, 42] width 6 height 9
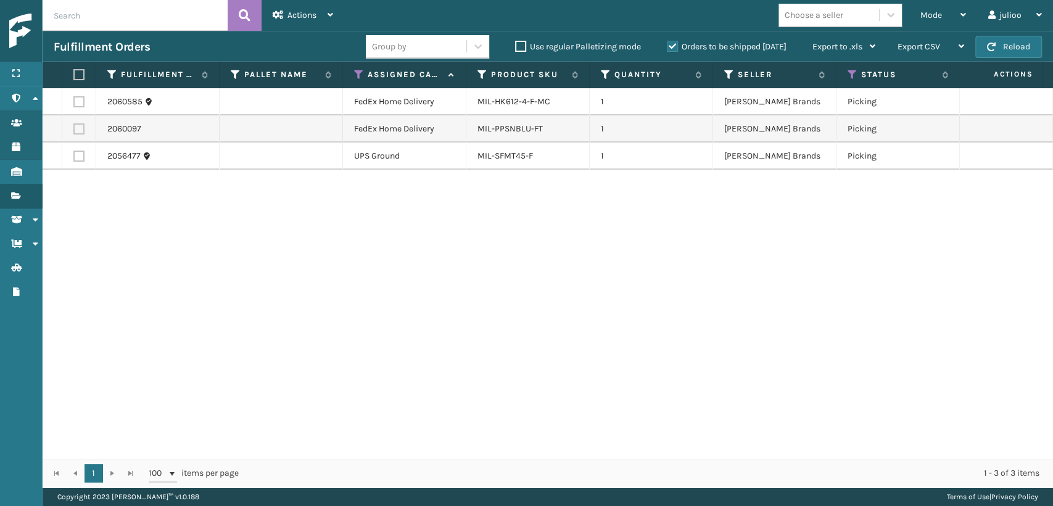
click at [126, 18] on input "text" at bounding box center [135, 15] width 185 height 31
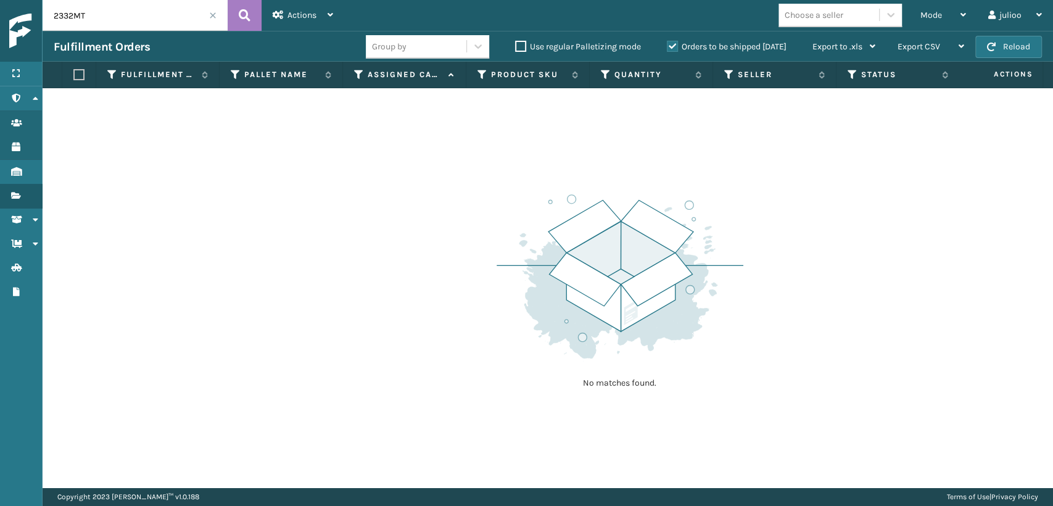
click at [668, 49] on label "Orders to be shipped [DATE]" at bounding box center [727, 46] width 120 height 10
click at [667, 47] on input "Orders to be shipped [DATE]" at bounding box center [667, 43] width 1 height 8
click at [94, 14] on input "2332MT" at bounding box center [135, 15] width 185 height 31
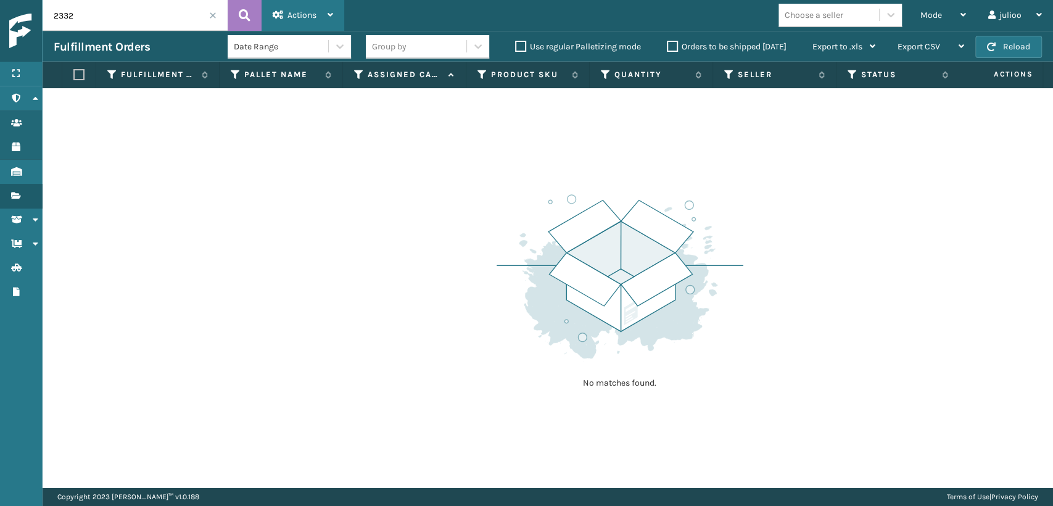
click at [324, 13] on div "Actions" at bounding box center [303, 15] width 60 height 31
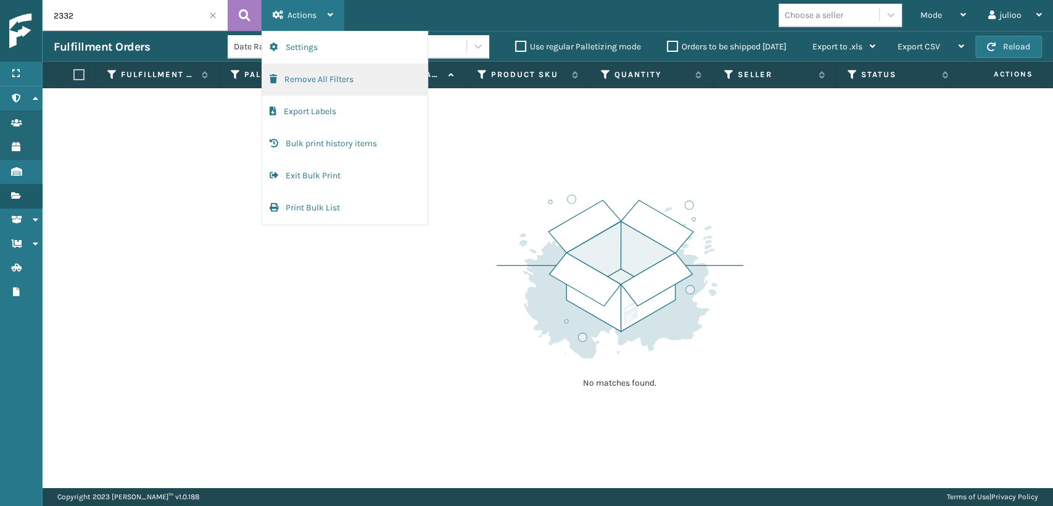
click at [322, 78] on button "Remove All Filters" at bounding box center [344, 80] width 165 height 32
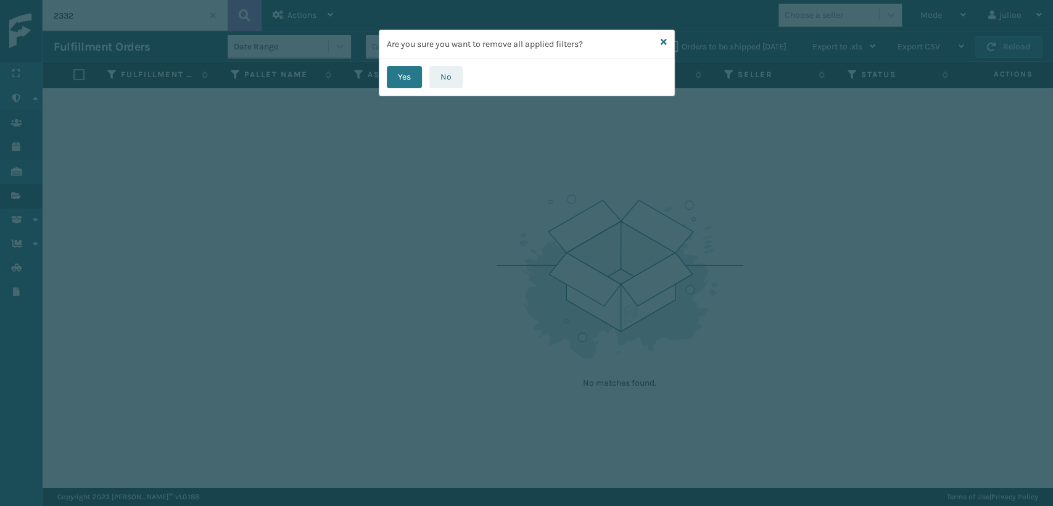
click at [439, 82] on button "No" at bounding box center [445, 77] width 33 height 22
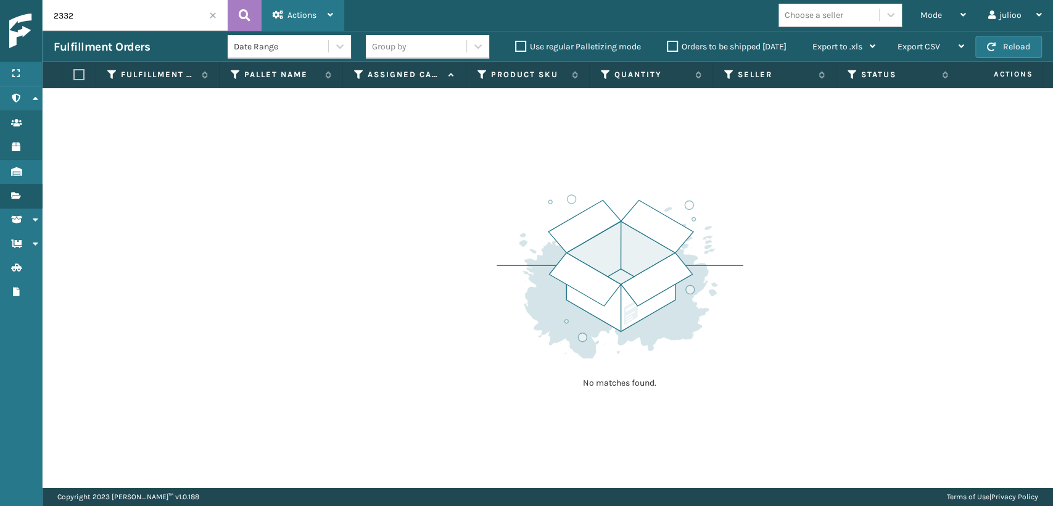
click at [304, 15] on span "Actions" at bounding box center [301, 15] width 29 height 10
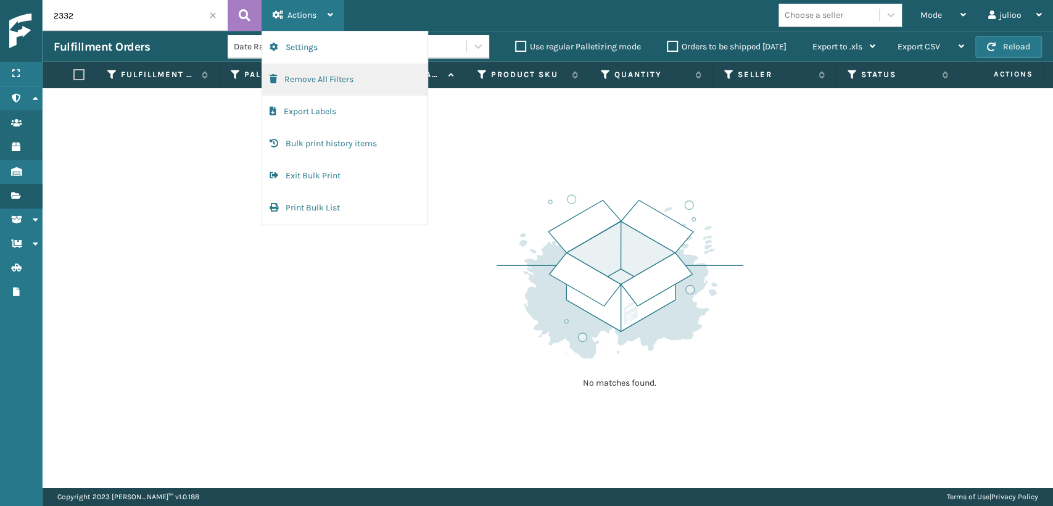
click at [328, 82] on button "Remove All Filters" at bounding box center [344, 80] width 165 height 32
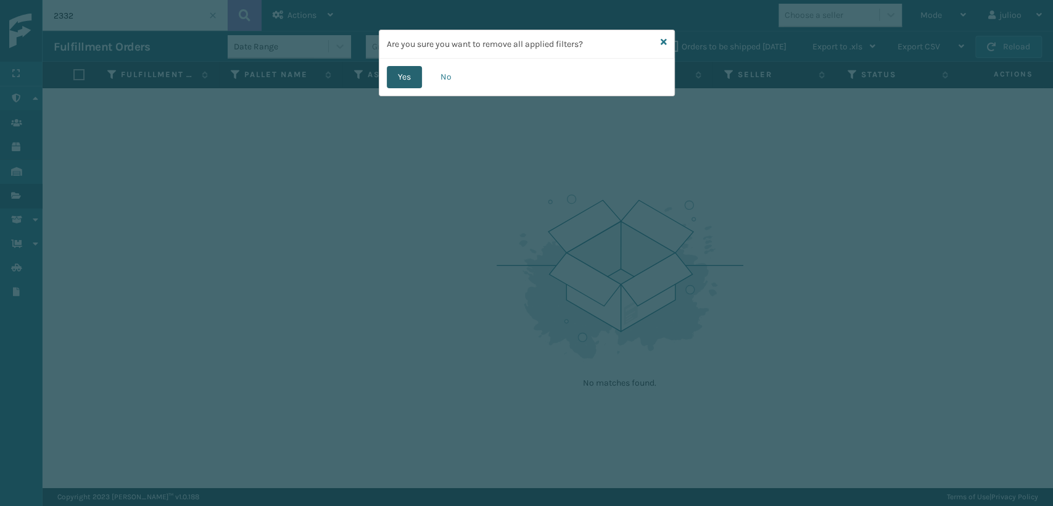
click at [402, 79] on button "Yes" at bounding box center [404, 77] width 35 height 22
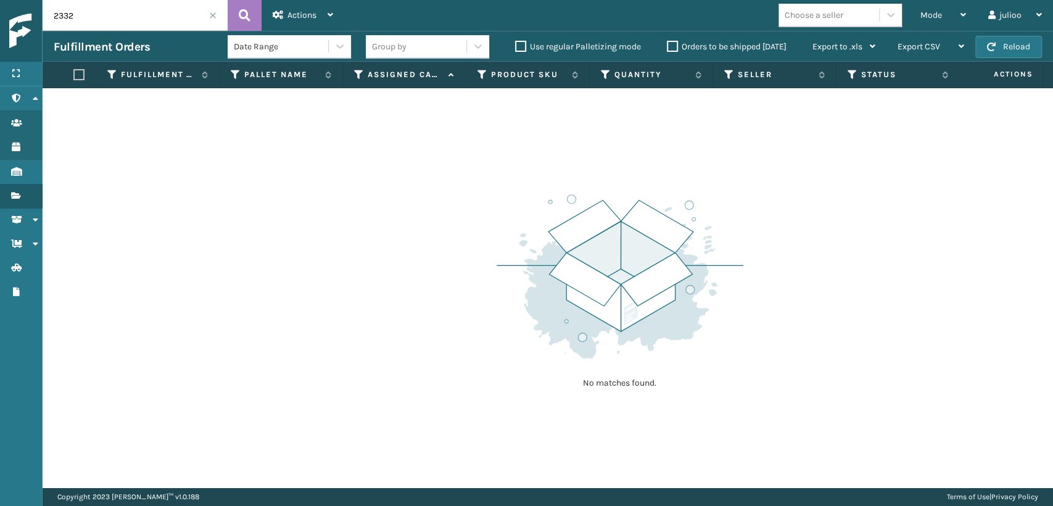
click at [134, 27] on input "2332" at bounding box center [135, 15] width 185 height 31
type input "2332MT"
drag, startPoint x: 937, startPoint y: 17, endPoint x: 933, endPoint y: 33, distance: 16.2
click at [937, 17] on span "Mode" at bounding box center [931, 15] width 22 height 10
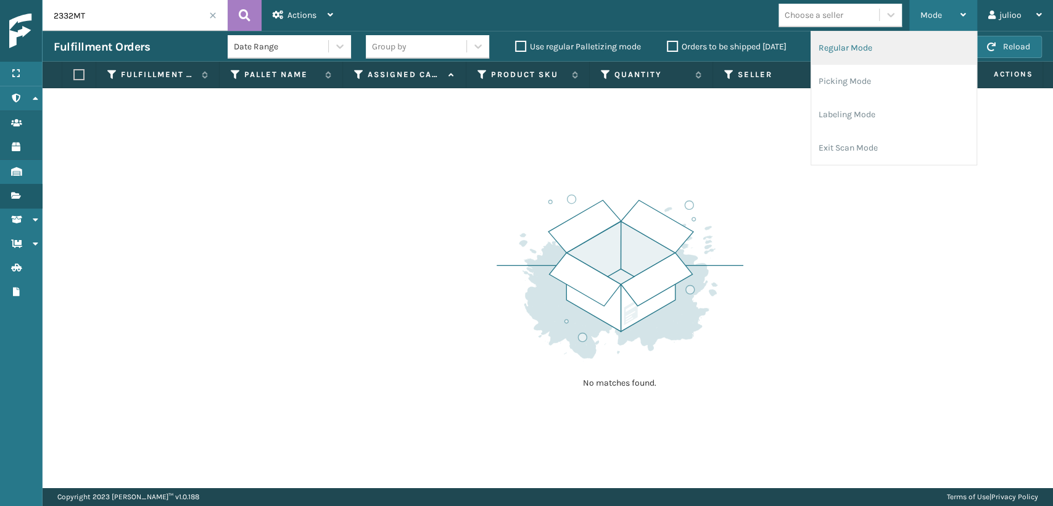
click at [890, 49] on li "Regular Mode" at bounding box center [893, 47] width 165 height 33
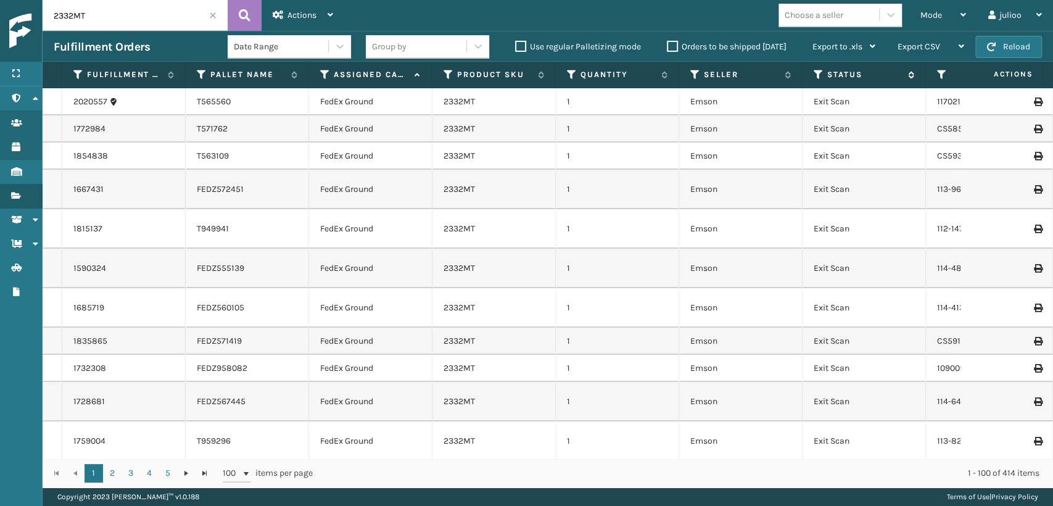
click at [820, 72] on icon at bounding box center [819, 74] width 10 height 11
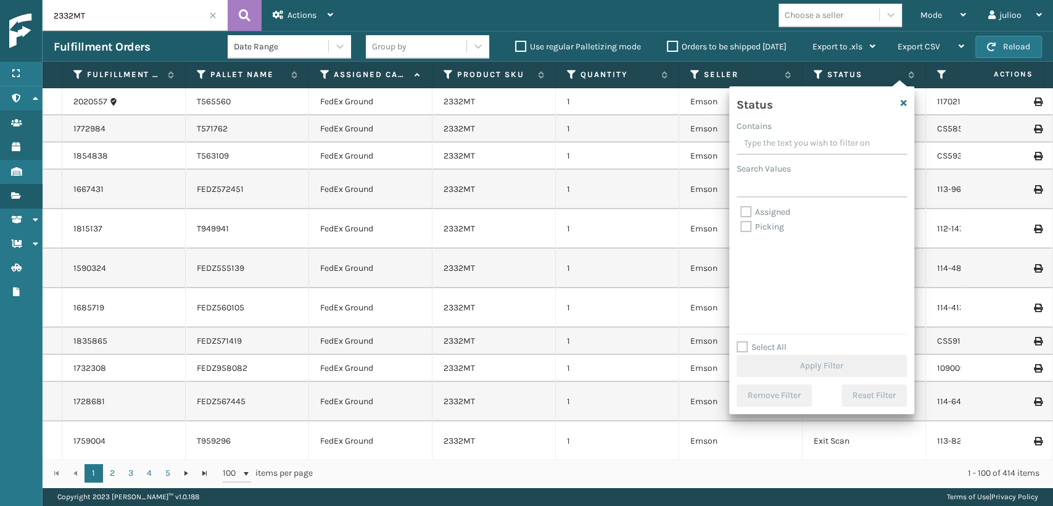
drag, startPoint x: 741, startPoint y: 226, endPoint x: 777, endPoint y: 233, distance: 36.4
click at [745, 226] on label "Picking" at bounding box center [762, 226] width 44 height 10
click at [741, 226] on input "Picking" at bounding box center [740, 224] width 1 height 8
checkbox input "true"
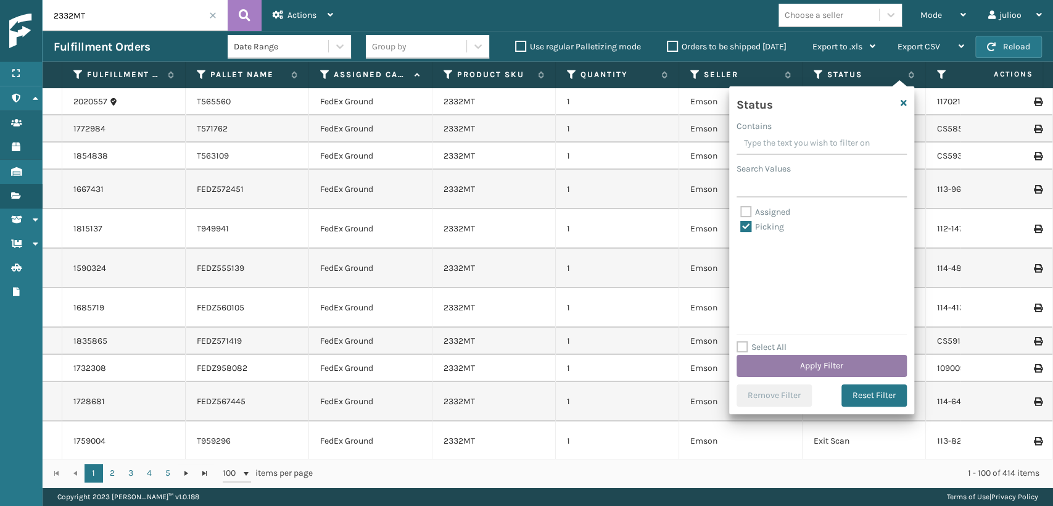
click at [827, 361] on button "Apply Filter" at bounding box center [821, 366] width 170 height 22
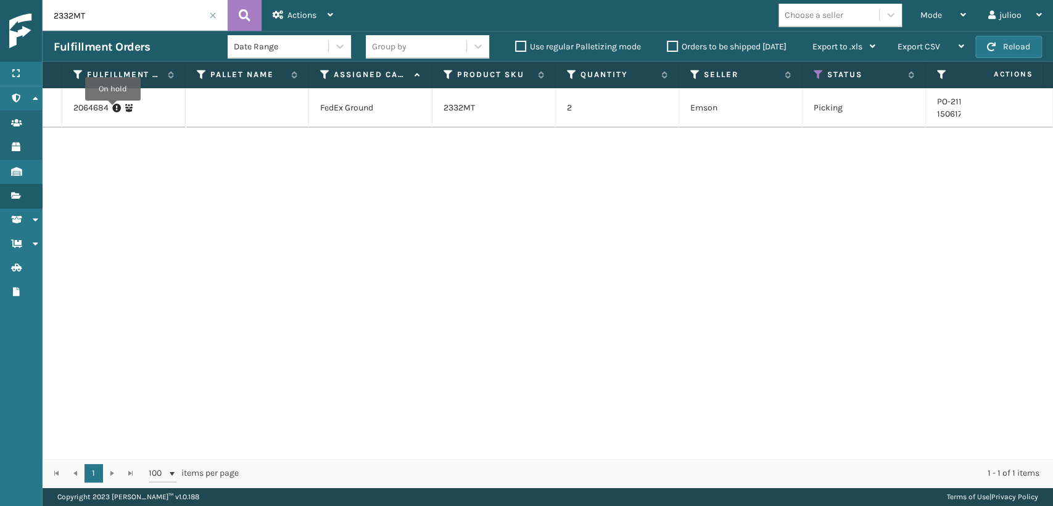
click at [113, 109] on icon at bounding box center [116, 108] width 9 height 12
click at [93, 105] on link "2064684" at bounding box center [90, 108] width 35 height 12
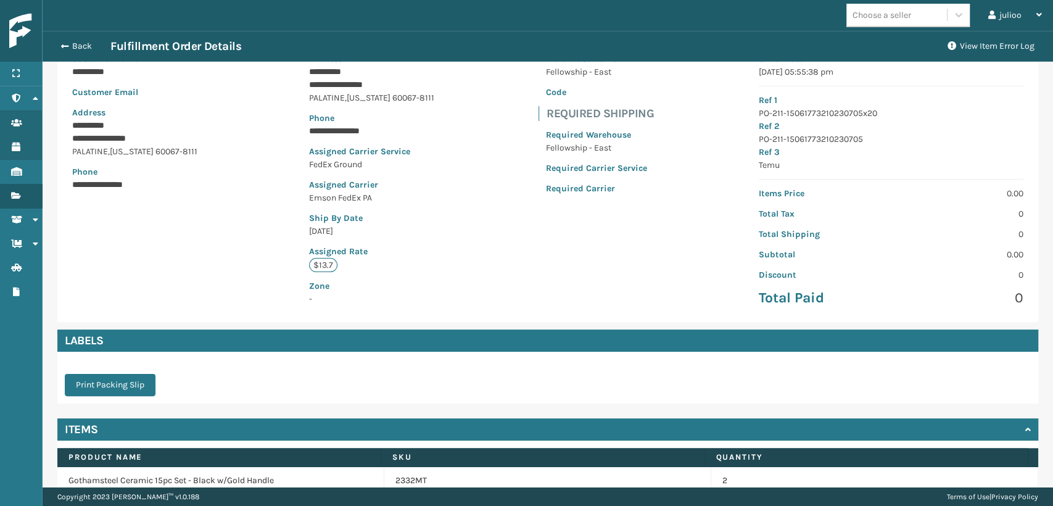
scroll to position [177, 0]
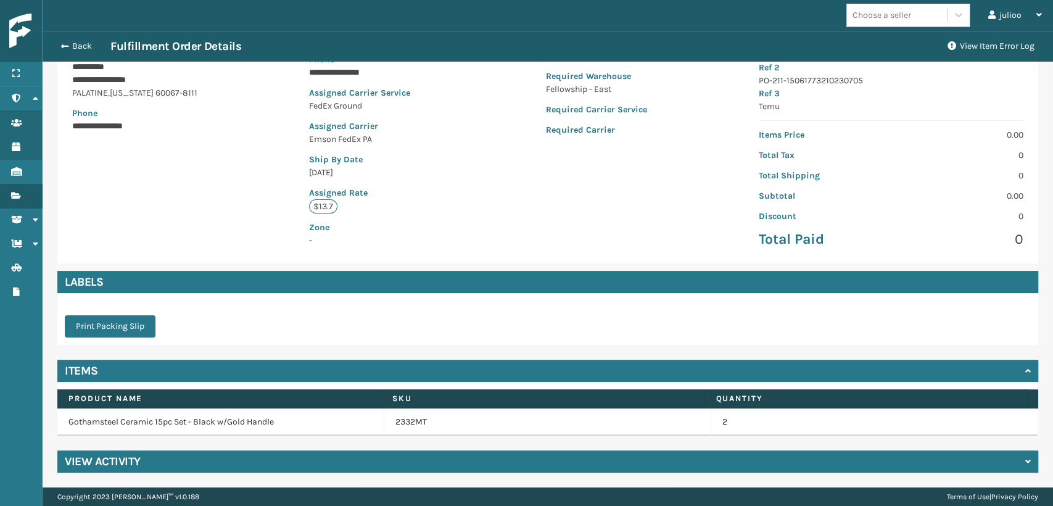
click at [91, 457] on h4 "View Activity" at bounding box center [103, 461] width 76 height 15
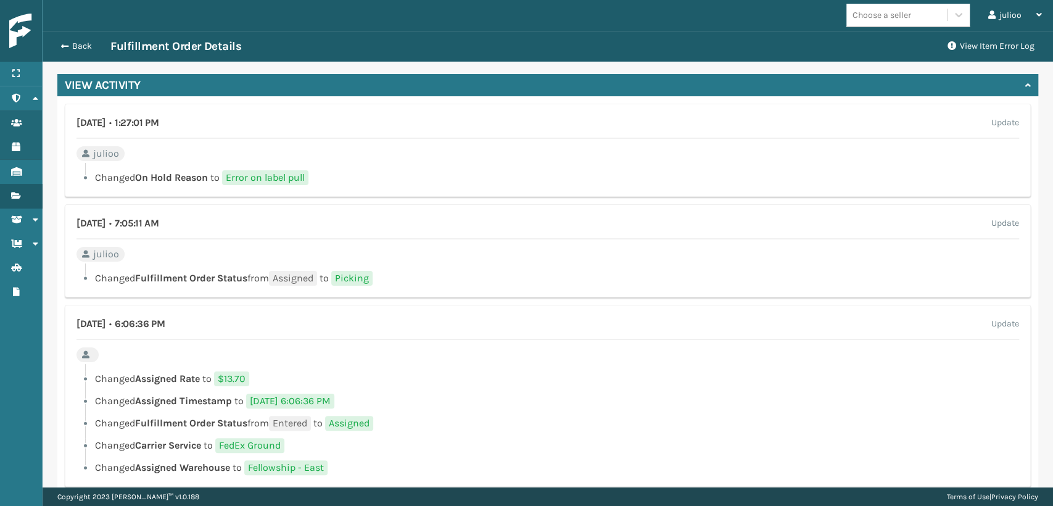
scroll to position [581, 0]
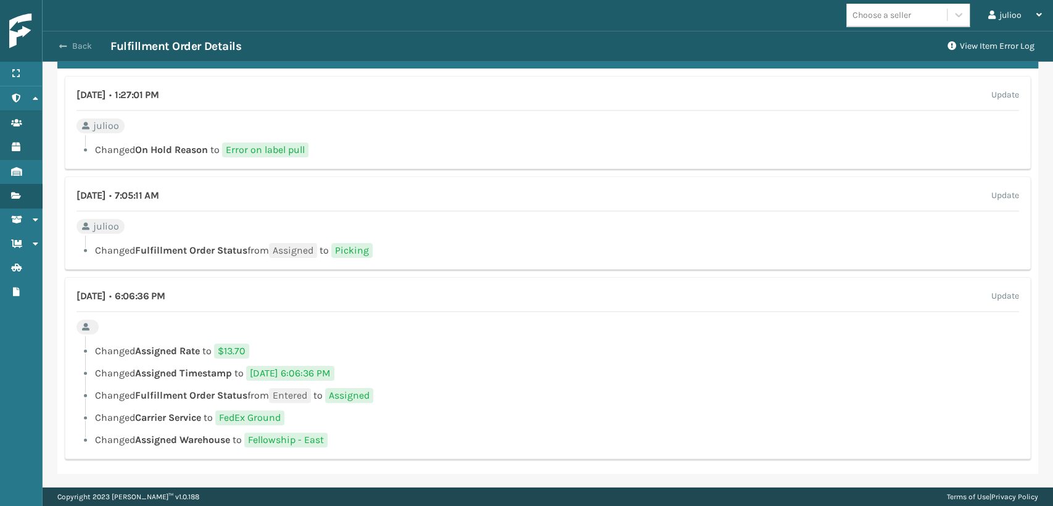
click at [79, 41] on button "Back" at bounding box center [82, 46] width 57 height 11
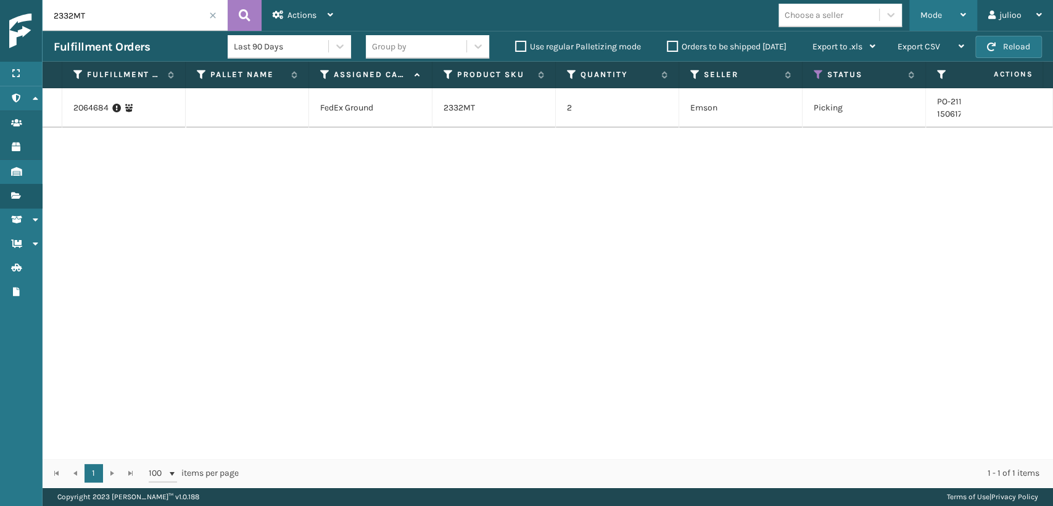
click at [957, 18] on div "Mode" at bounding box center [943, 15] width 46 height 31
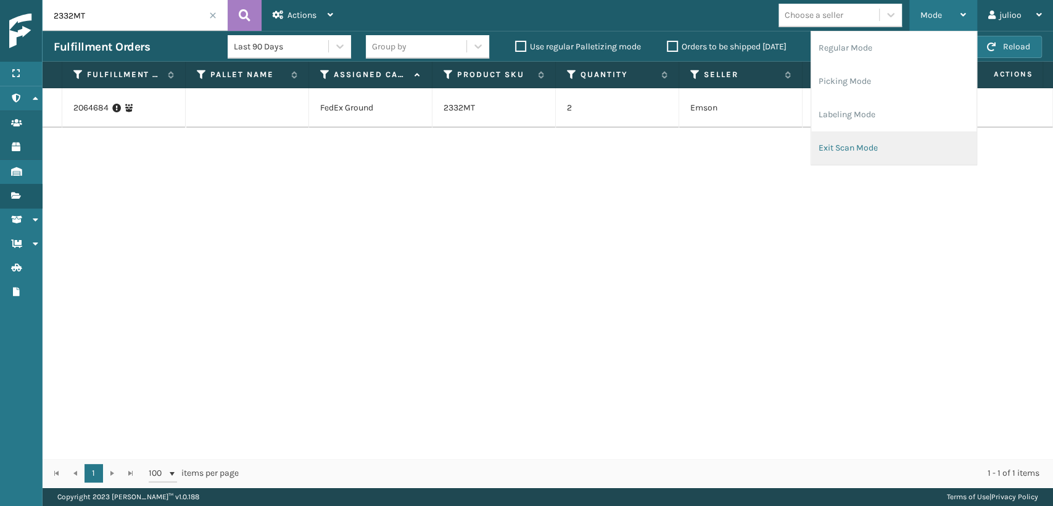
click at [887, 148] on li "Exit Scan Mode" at bounding box center [893, 147] width 165 height 33
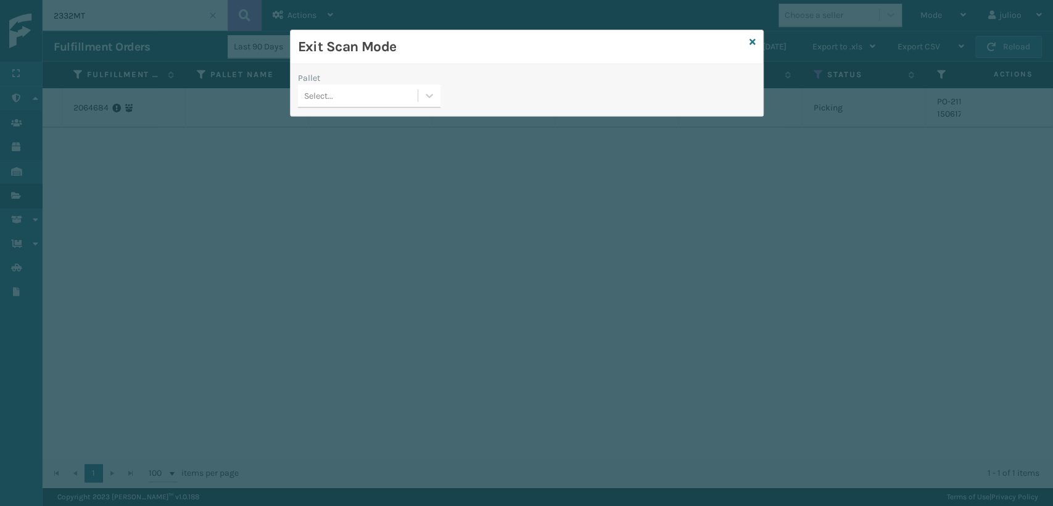
click at [403, 95] on div "Select..." at bounding box center [358, 96] width 120 height 20
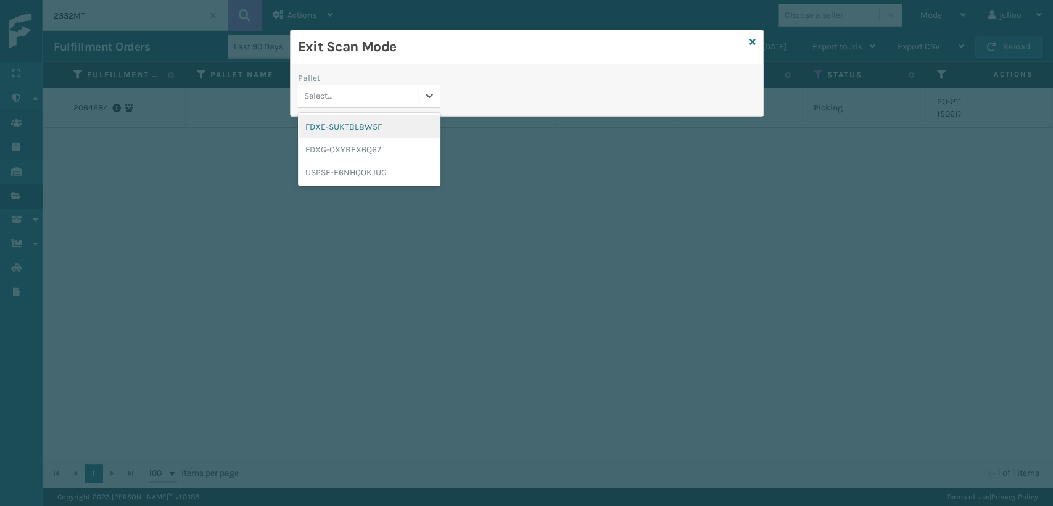
click at [366, 130] on div "FDXE-SUKTBL8W5F" at bounding box center [369, 126] width 142 height 23
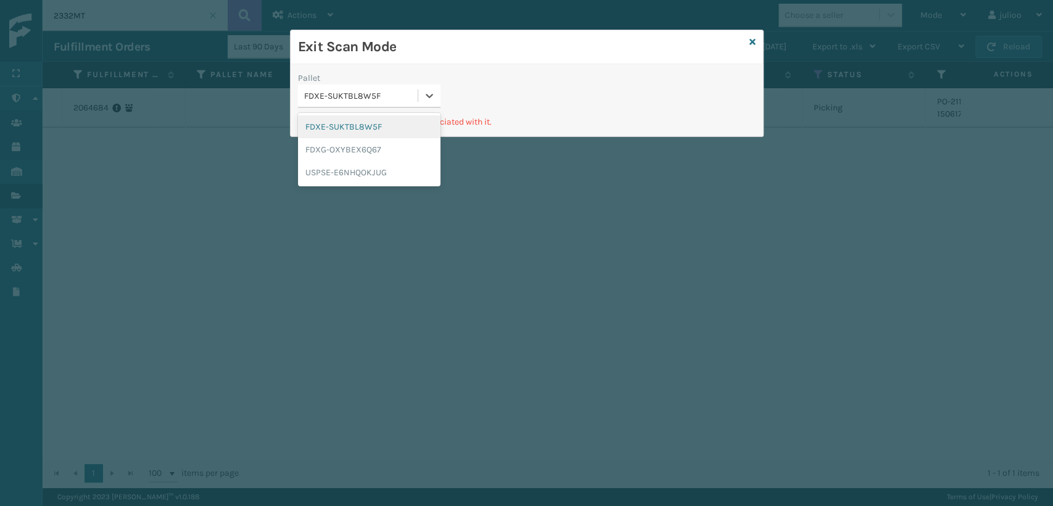
drag, startPoint x: 397, startPoint y: 99, endPoint x: 387, endPoint y: 121, distance: 24.3
click at [397, 103] on div "FDXE-SUKTBL8W5F" at bounding box center [358, 96] width 120 height 20
click at [380, 152] on div "FDXG-OXYBEX6Q67" at bounding box center [369, 149] width 142 height 23
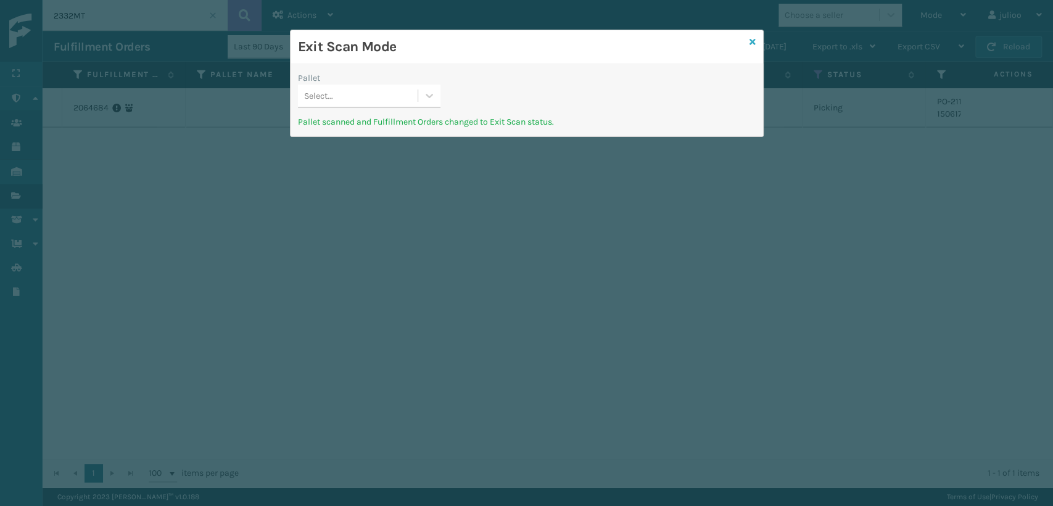
click at [751, 43] on icon at bounding box center [752, 42] width 6 height 9
